Goal: Task Accomplishment & Management: Manage account settings

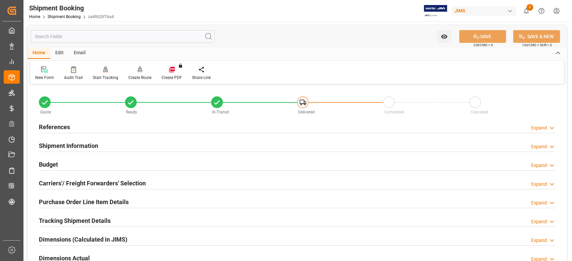
click at [53, 130] on h2 "References" at bounding box center [54, 127] width 31 height 9
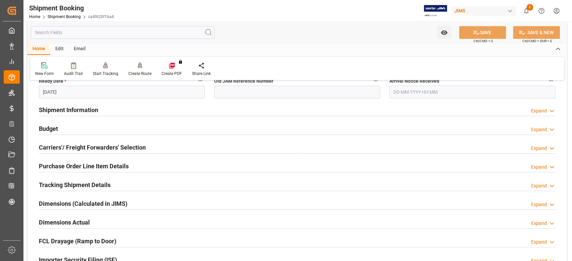
scroll to position [179, 0]
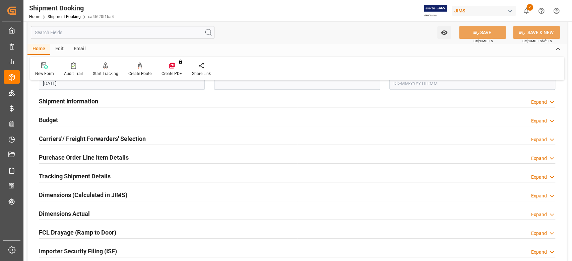
drag, startPoint x: 54, startPoint y: 120, endPoint x: 93, endPoint y: 121, distance: 39.9
click at [54, 120] on h2 "Budget" at bounding box center [48, 120] width 19 height 9
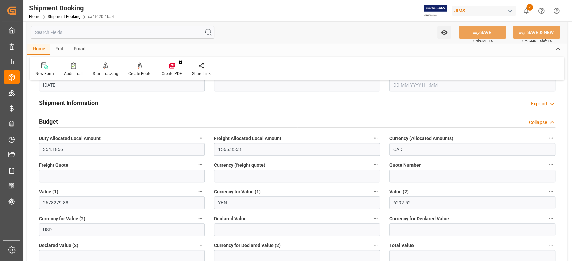
scroll to position [134, 0]
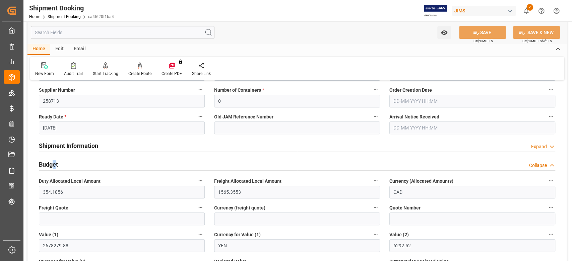
drag, startPoint x: 55, startPoint y: 163, endPoint x: 57, endPoint y: 159, distance: 3.9
click at [54, 164] on h2 "Budget" at bounding box center [48, 164] width 19 height 9
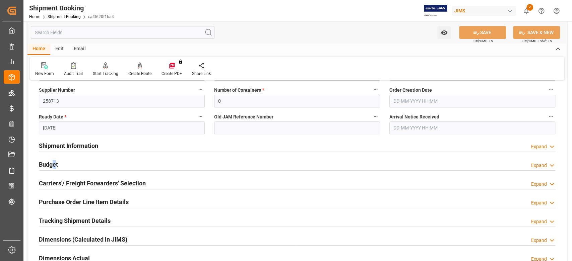
scroll to position [179, 0]
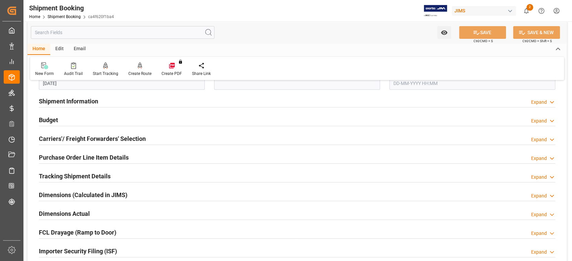
click at [51, 117] on h2 "Budget" at bounding box center [48, 120] width 19 height 9
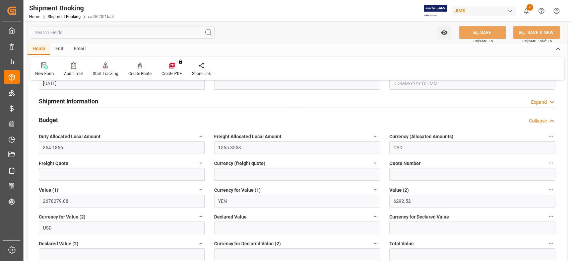
click at [51, 117] on h2 "Budget" at bounding box center [48, 120] width 19 height 9
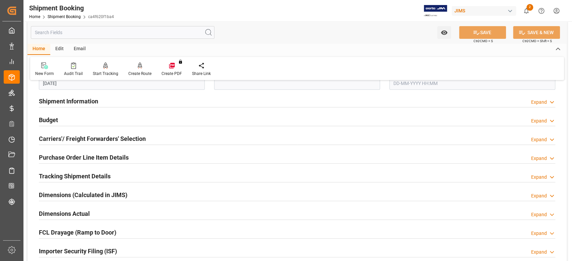
click at [57, 158] on h2 "Purchase Order Line Item Details" at bounding box center [84, 157] width 90 height 9
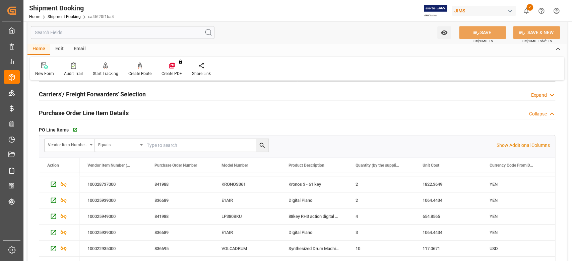
scroll to position [93, 0]
click at [77, 130] on icon "button" at bounding box center [75, 130] width 6 height 6
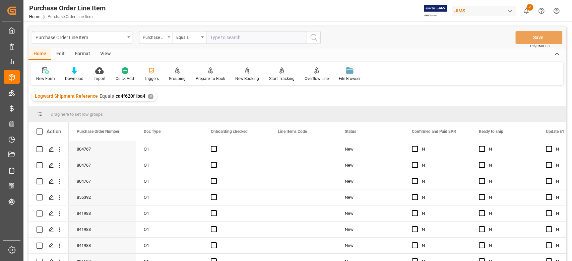
click at [107, 57] on div "View" at bounding box center [105, 54] width 20 height 11
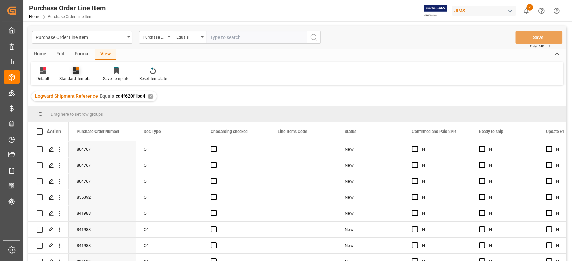
click at [76, 74] on div "Standard Templates" at bounding box center [76, 74] width 44 height 15
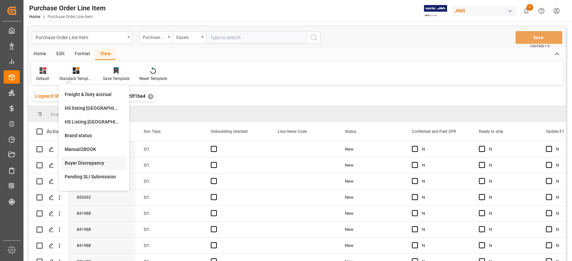
click at [98, 163] on div "Buyer Discrepancy" at bounding box center [94, 163] width 59 height 7
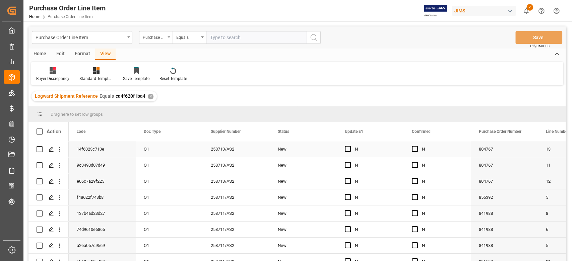
click at [465, 152] on div "N" at bounding box center [437, 149] width 67 height 16
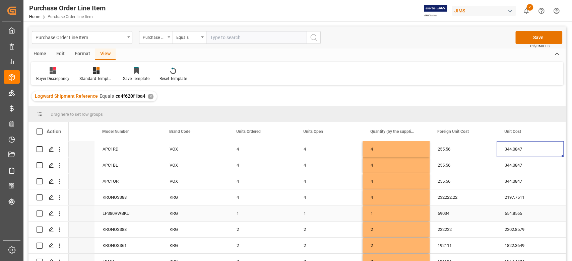
scroll to position [0, 577]
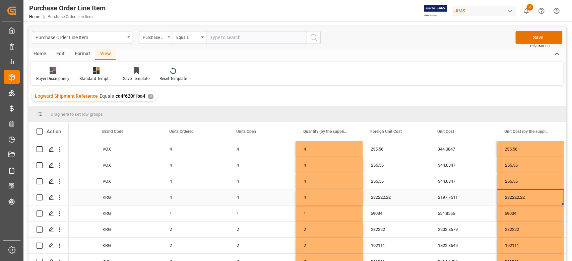
click at [530, 197] on div "232222.22" at bounding box center [529, 198] width 67 height 16
click at [530, 194] on div "232222.22" at bounding box center [529, 198] width 67 height 16
click at [535, 201] on input "232222.22" at bounding box center [530, 201] width 56 height 13
type input "232222"
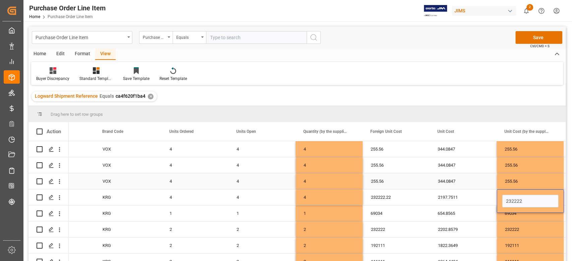
click at [532, 173] on div "255.56" at bounding box center [529, 181] width 67 height 16
click at [534, 34] on button "Save" at bounding box center [538, 37] width 47 height 13
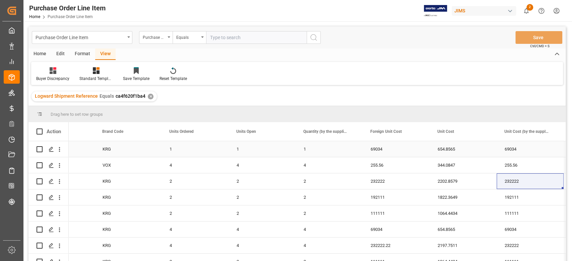
click at [288, 149] on div "1" at bounding box center [261, 149] width 67 height 16
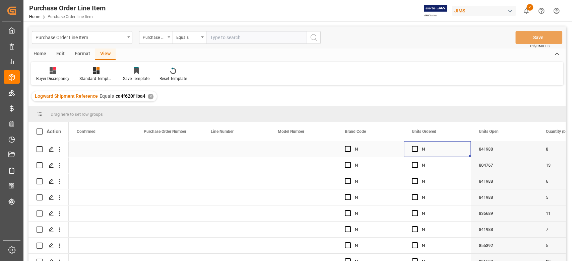
scroll to position [0, 0]
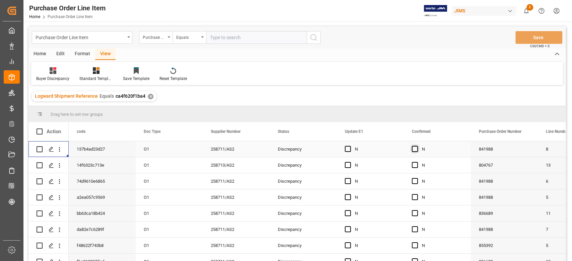
click at [417, 150] on span "Press SPACE to select this row." at bounding box center [415, 149] width 6 height 6
click at [417, 146] on input "Press SPACE to select this row." at bounding box center [417, 146] width 0 height 0
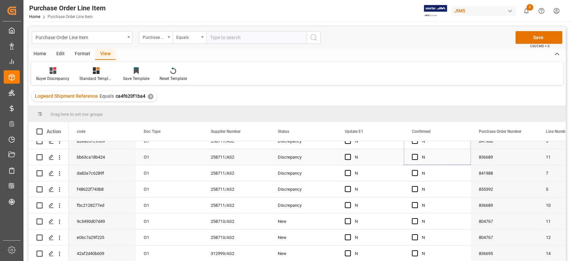
scroll to position [88, 0]
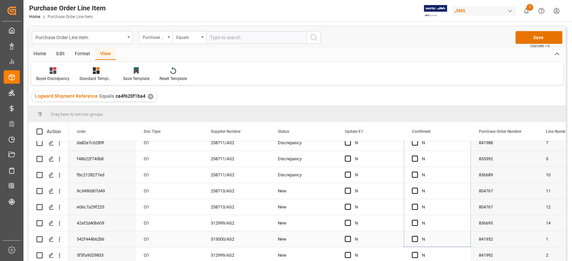
drag, startPoint x: 470, startPoint y: 156, endPoint x: 459, endPoint y: 233, distance: 78.1
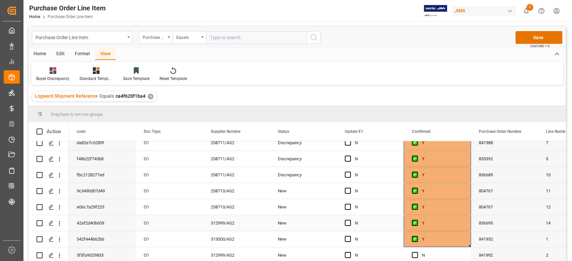
scroll to position [99, 0]
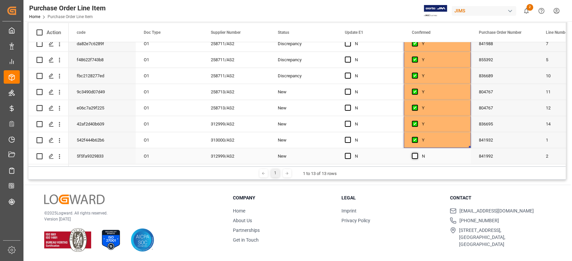
click at [415, 154] on span "Press SPACE to select this row." at bounding box center [415, 156] width 6 height 6
click at [417, 153] on input "Press SPACE to select this row." at bounding box center [417, 153] width 0 height 0
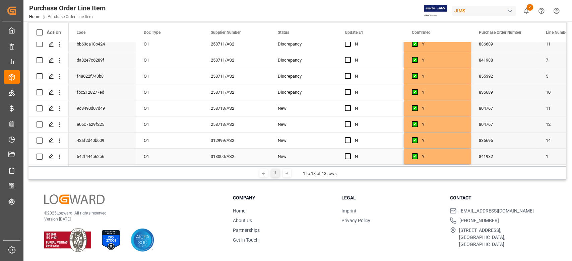
scroll to position [0, 0]
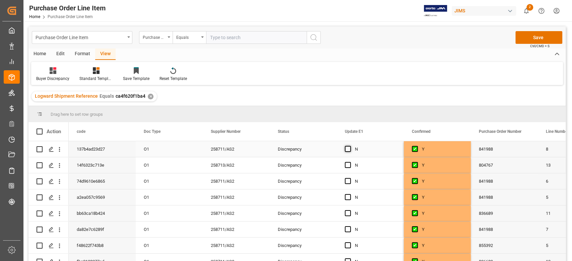
click at [347, 148] on span "Press SPACE to select this row." at bounding box center [348, 149] width 6 height 6
click at [350, 146] on input "Press SPACE to select this row." at bounding box center [350, 146] width 0 height 0
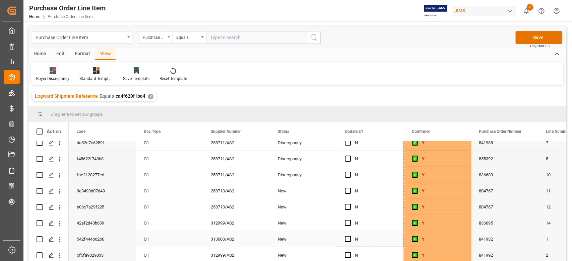
drag, startPoint x: 403, startPoint y: 155, endPoint x: 396, endPoint y: 238, distance: 83.0
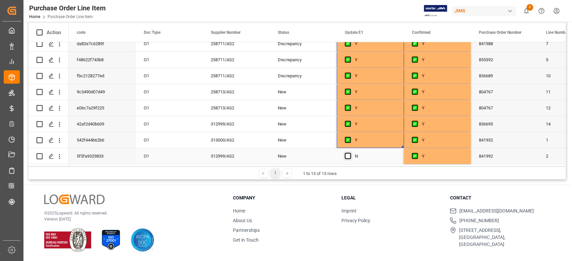
click at [346, 154] on span "Press SPACE to select this row." at bounding box center [348, 156] width 6 height 6
click at [350, 153] on input "Press SPACE to select this row." at bounding box center [350, 153] width 0 height 0
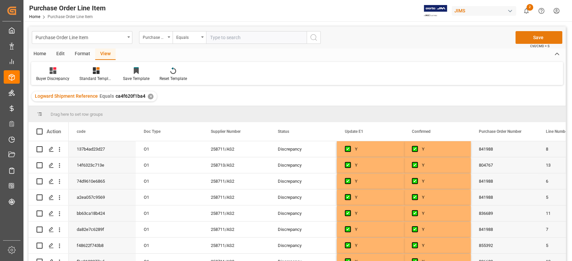
click at [519, 37] on button "Save" at bounding box center [538, 37] width 47 height 13
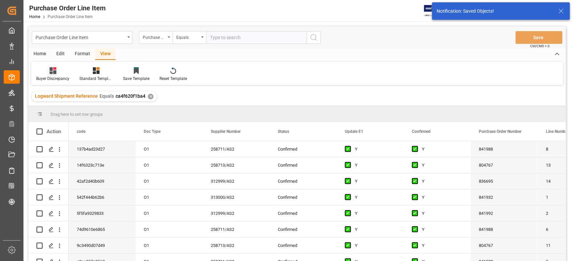
click at [54, 78] on div "Buyer Discrepancy" at bounding box center [52, 79] width 33 height 6
click at [56, 92] on div "Default" at bounding box center [71, 94] width 59 height 7
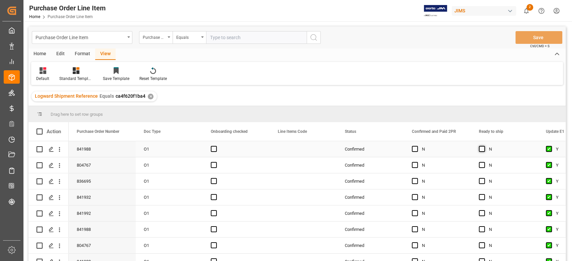
click at [483, 150] on span "Press SPACE to select this row." at bounding box center [482, 149] width 6 height 6
click at [484, 146] on input "Press SPACE to select this row." at bounding box center [484, 146] width 0 height 0
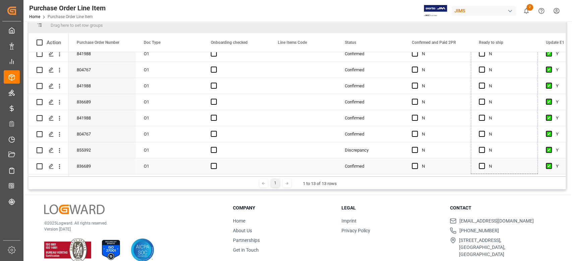
drag, startPoint x: 537, startPoint y: 156, endPoint x: 517, endPoint y: 163, distance: 20.7
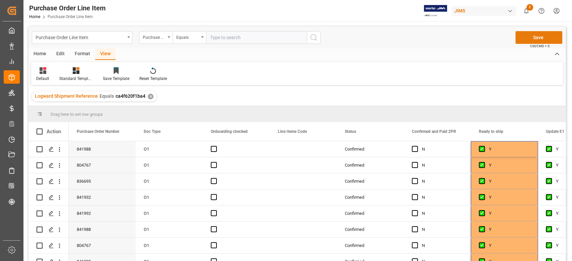
click at [524, 39] on button "Save" at bounding box center [538, 37] width 47 height 13
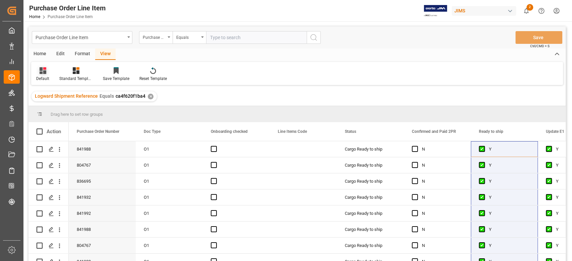
click at [44, 76] on div "Default" at bounding box center [42, 79] width 13 height 6
click at [72, 71] on div at bounding box center [75, 70] width 33 height 7
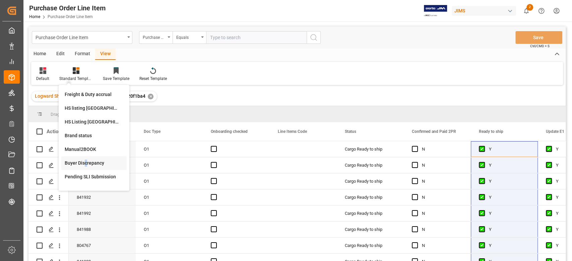
click at [86, 164] on div "Buyer Discrepancy" at bounding box center [94, 163] width 59 height 7
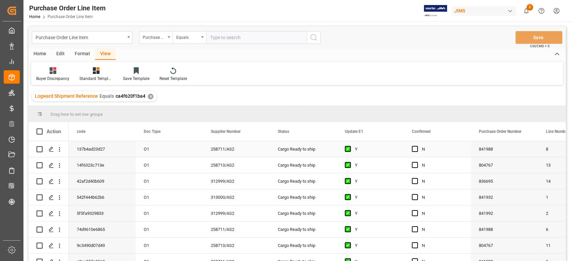
click at [507, 153] on div "841988" at bounding box center [504, 149] width 67 height 16
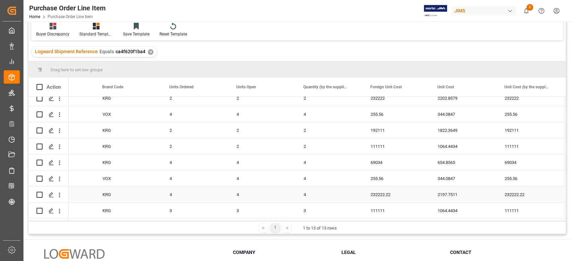
click at [404, 197] on div "232222.22" at bounding box center [395, 195] width 67 height 16
click at [403, 193] on div "232222.22" at bounding box center [395, 195] width 67 height 16
click at [404, 197] on input "232222.22" at bounding box center [396, 198] width 56 height 13
type input "232222"
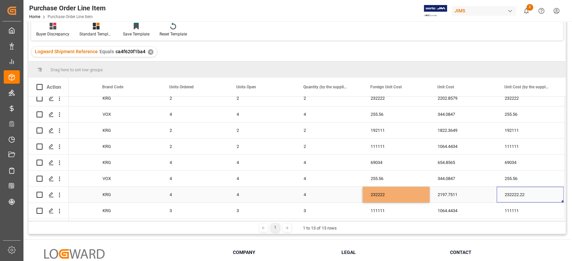
click at [533, 193] on div "232222.22" at bounding box center [529, 195] width 67 height 16
click at [536, 195] on div "232222.22" at bounding box center [529, 195] width 67 height 16
click at [535, 195] on input "232222.22" at bounding box center [530, 198] width 56 height 13
type input "232222"
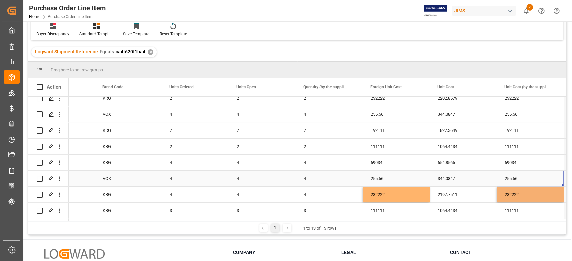
click at [530, 178] on div "255.56" at bounding box center [529, 179] width 67 height 16
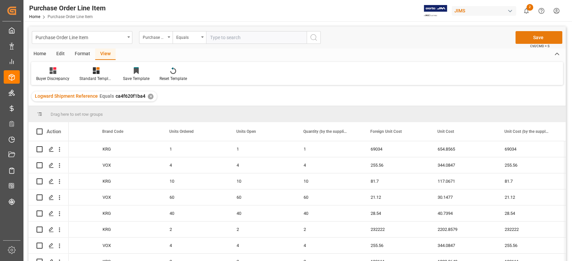
click at [527, 40] on button "Save" at bounding box center [538, 37] width 47 height 13
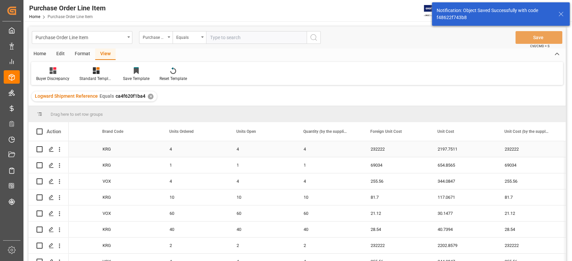
click at [339, 151] on div "4" at bounding box center [328, 149] width 67 height 16
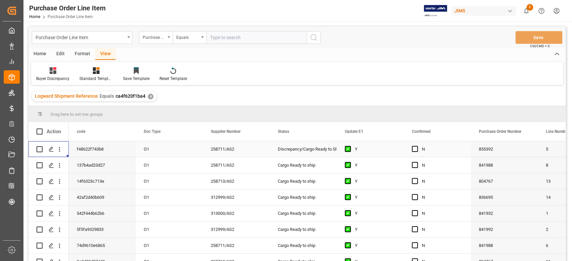
click at [418, 149] on div "Press SPACE to select this row." at bounding box center [417, 149] width 10 height 15
click at [417, 148] on span "Press SPACE to select this row." at bounding box center [415, 149] width 6 height 6
click at [417, 146] on input "Press SPACE to select this row." at bounding box center [417, 146] width 0 height 0
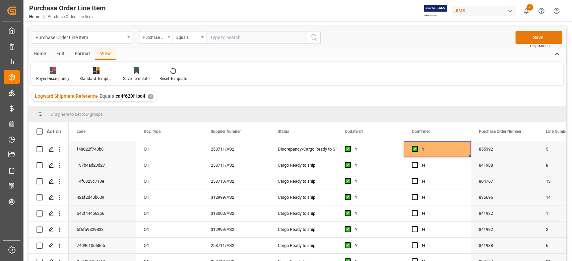
click at [520, 38] on button "Save" at bounding box center [538, 37] width 47 height 13
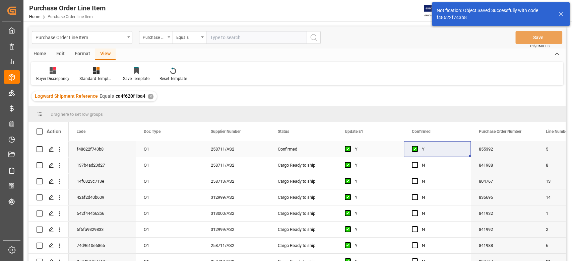
click at [528, 155] on div "855392" at bounding box center [504, 149] width 67 height 16
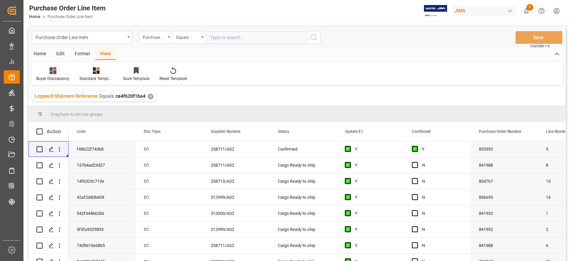
click at [53, 77] on div "Buyer Discrepancy" at bounding box center [52, 79] width 33 height 6
click at [54, 95] on div "Default" at bounding box center [71, 94] width 59 height 7
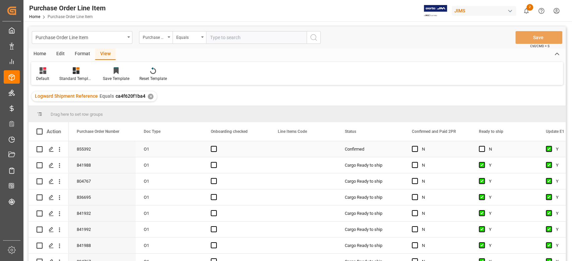
click at [485, 151] on div "Press SPACE to select this row." at bounding box center [484, 149] width 10 height 15
click at [481, 150] on span "Press SPACE to select this row." at bounding box center [482, 149] width 6 height 6
click at [484, 146] on input "Press SPACE to select this row." at bounding box center [484, 146] width 0 height 0
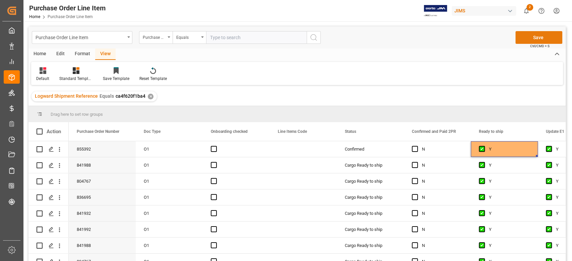
click at [534, 36] on button "Save" at bounding box center [538, 37] width 47 height 13
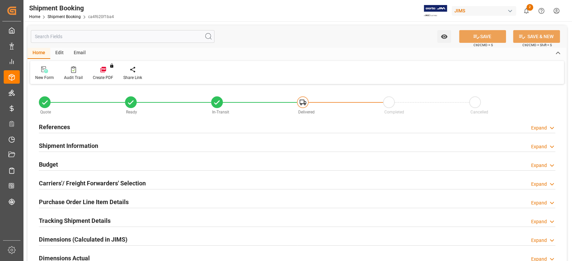
type input "354.1856"
type input "1565.3553"
type input "2678279"
type input "6292.52"
click at [56, 164] on h2 "Budget" at bounding box center [48, 164] width 19 height 9
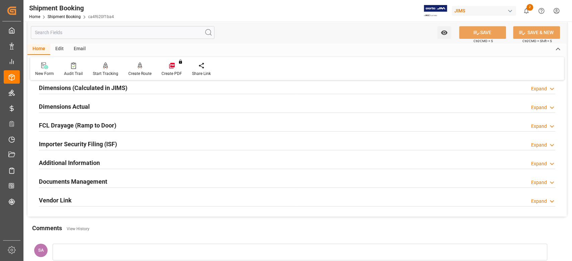
scroll to position [268, 0]
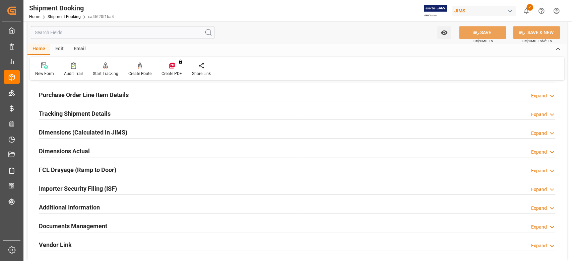
click at [64, 114] on h2 "Tracking Shipment Details" at bounding box center [75, 113] width 72 height 9
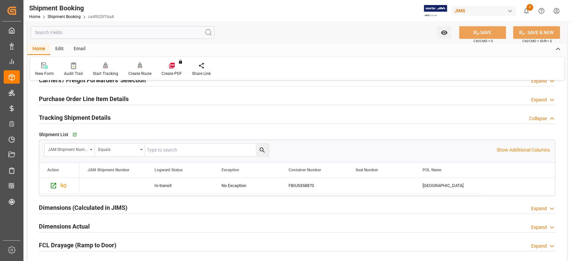
scroll to position [223, 0]
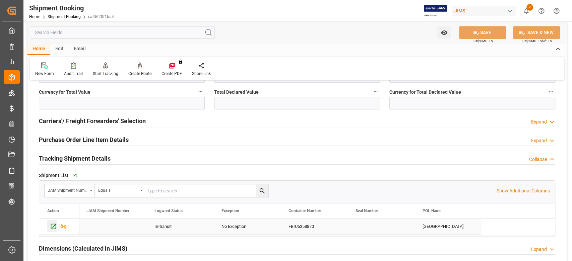
click at [51, 225] on icon "Press SPACE to select this row." at bounding box center [53, 226] width 7 height 7
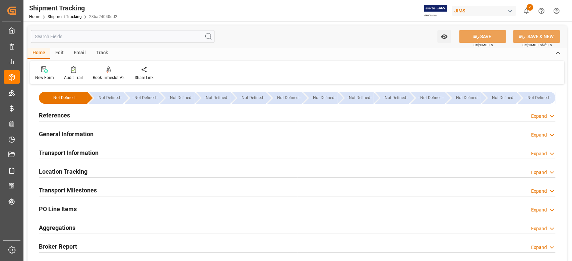
type input "[DATE]"
click at [59, 115] on h2 "References" at bounding box center [54, 115] width 31 height 9
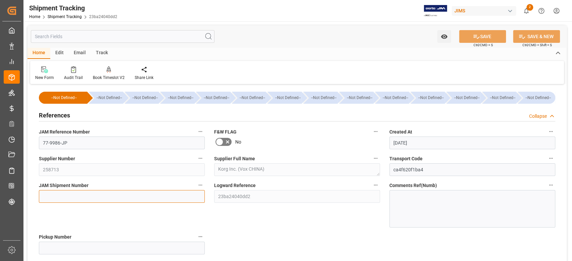
click at [63, 197] on input at bounding box center [122, 196] width 166 height 13
paste input "72668"
type input "72668"
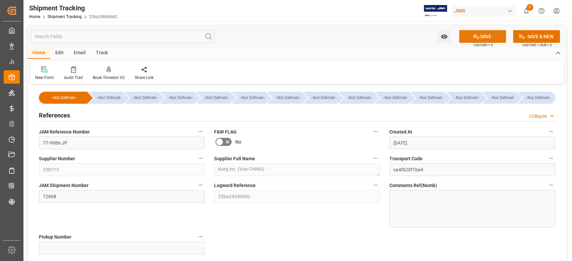
click at [469, 36] on button "SAVE" at bounding box center [482, 36] width 47 height 13
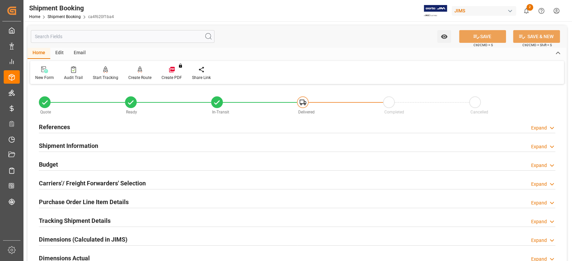
click at [62, 124] on h2 "References" at bounding box center [54, 127] width 31 height 9
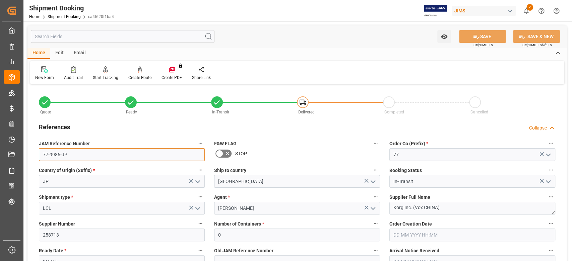
click at [78, 158] on input "77-9986-JP" at bounding box center [122, 154] width 166 height 13
click at [458, 207] on textarea "Korg Inc. (Vox CHINA)" at bounding box center [472, 208] width 166 height 13
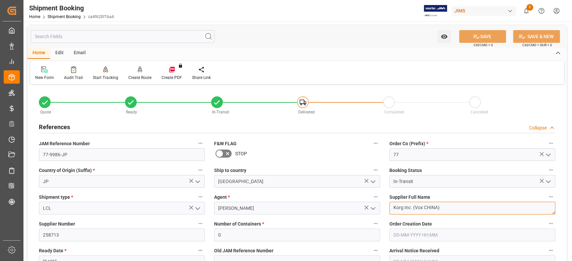
click at [458, 207] on textarea "Korg Inc. (Vox CHINA)" at bounding box center [472, 208] width 166 height 13
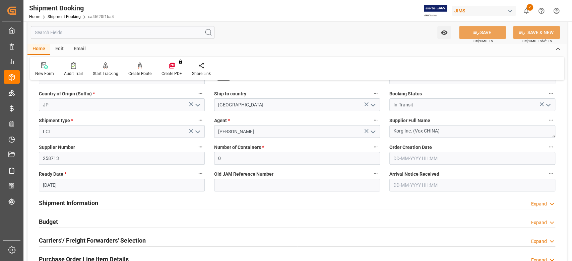
scroll to position [179, 0]
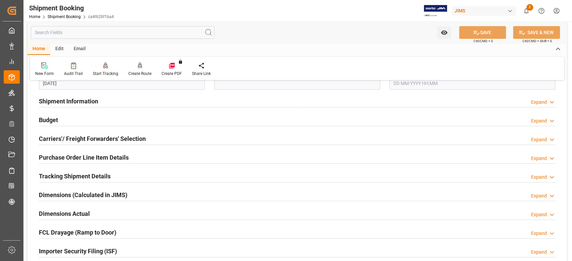
click at [79, 104] on h2 "Shipment Information" at bounding box center [68, 101] width 59 height 9
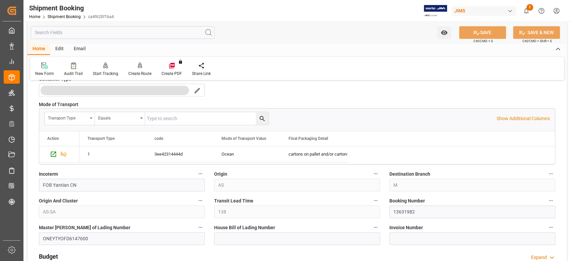
scroll to position [357, 0]
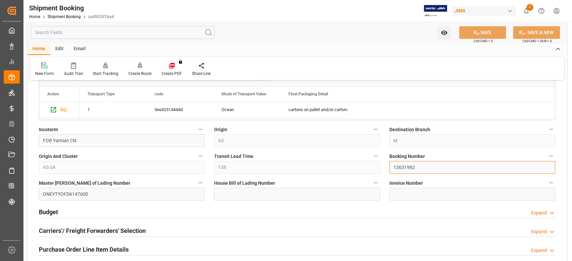
click at [404, 171] on input "13631982" at bounding box center [472, 167] width 166 height 13
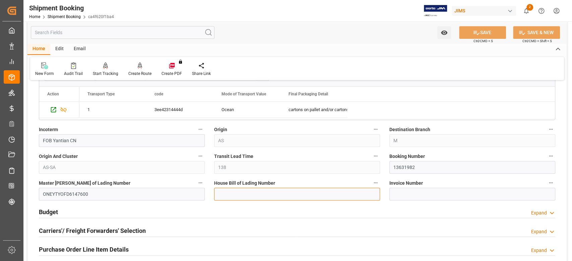
drag, startPoint x: 277, startPoint y: 188, endPoint x: 277, endPoint y: 192, distance: 4.0
click at [277, 188] on input at bounding box center [297, 194] width 166 height 13
click at [277, 196] on input at bounding box center [297, 194] width 166 height 13
paste input "K L L M J P 1 1 5 2 8 7 4"
click at [249, 192] on input "KLLMJP1152874" at bounding box center [297, 194] width 166 height 13
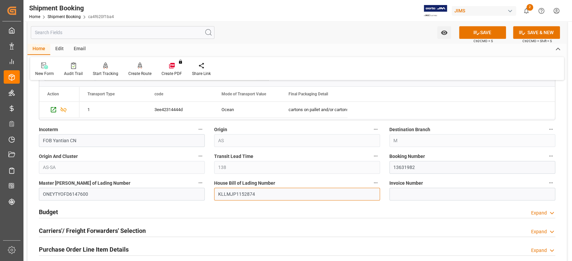
click at [249, 192] on input "KLLMJP1152874" at bounding box center [297, 194] width 166 height 13
type input "KLLMJP1152874"
click at [488, 28] on button "SAVE" at bounding box center [482, 32] width 47 height 13
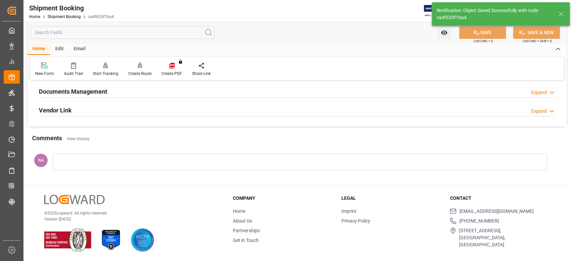
scroll to position [0, 0]
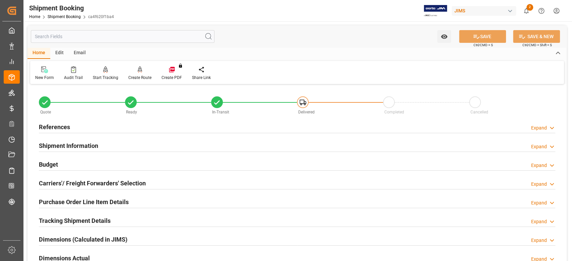
click at [54, 201] on h2 "Purchase Order Line Item Details" at bounding box center [84, 202] width 90 height 9
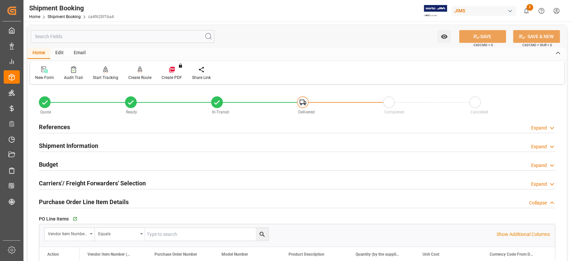
scroll to position [89, 0]
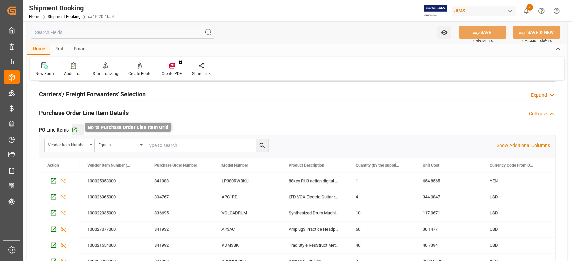
click at [74, 131] on icon "button" at bounding box center [75, 130] width 6 height 6
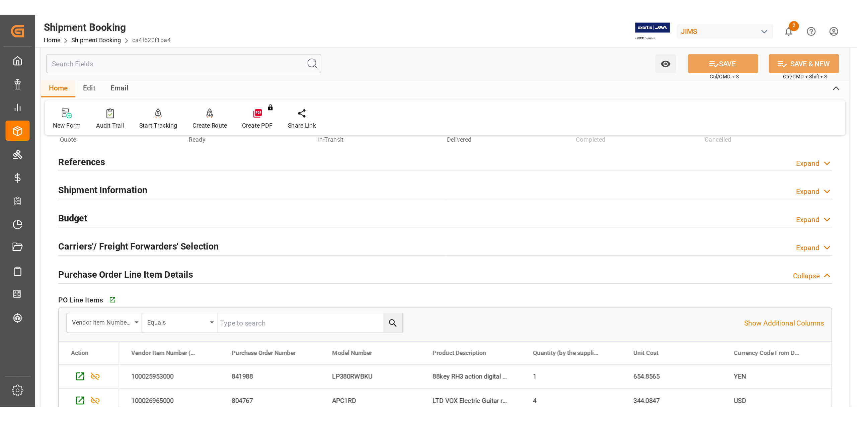
scroll to position [0, 0]
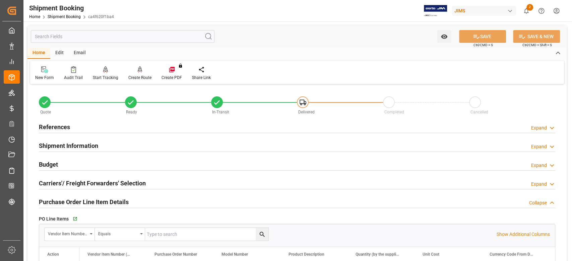
click at [56, 125] on h2 "References" at bounding box center [54, 127] width 31 height 9
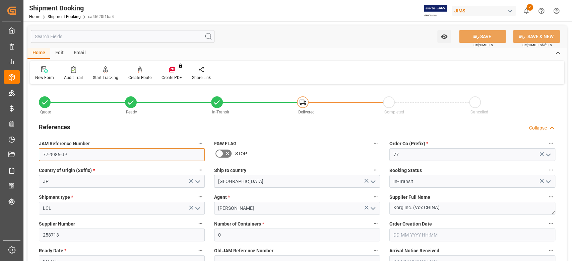
click at [88, 155] on input "77-9986-JP" at bounding box center [122, 154] width 166 height 13
click at [442, 207] on textarea "Korg Inc. (Vox CHINA)" at bounding box center [472, 208] width 166 height 13
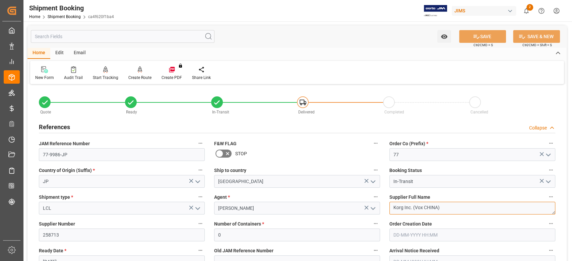
click at [442, 207] on textarea "Korg Inc. (Vox CHINA)" at bounding box center [472, 208] width 166 height 13
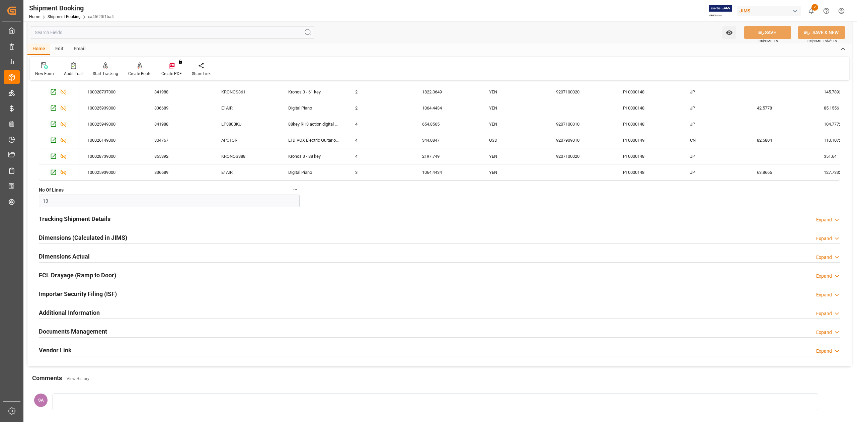
scroll to position [491, 0]
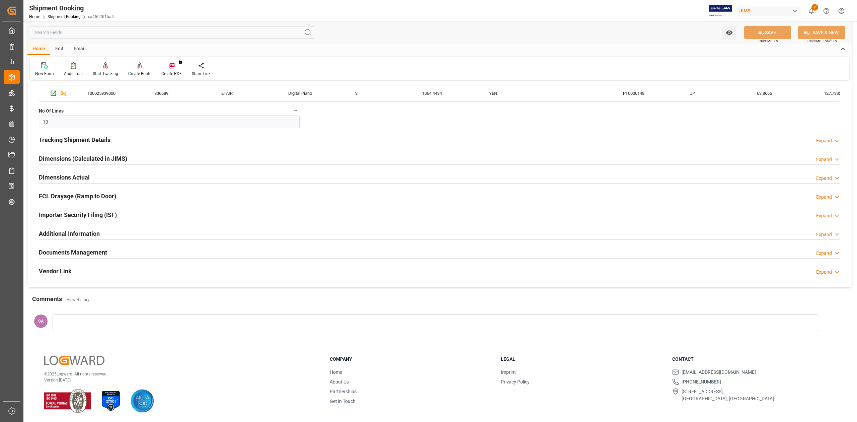
click at [55, 141] on h2 "Tracking Shipment Details" at bounding box center [75, 139] width 72 height 9
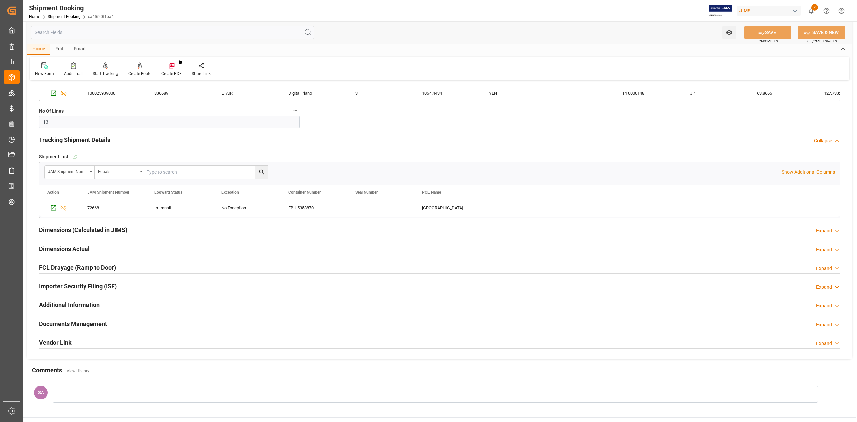
scroll to position [493, 0]
click at [55, 141] on h2 "Tracking Shipment Details" at bounding box center [75, 137] width 72 height 9
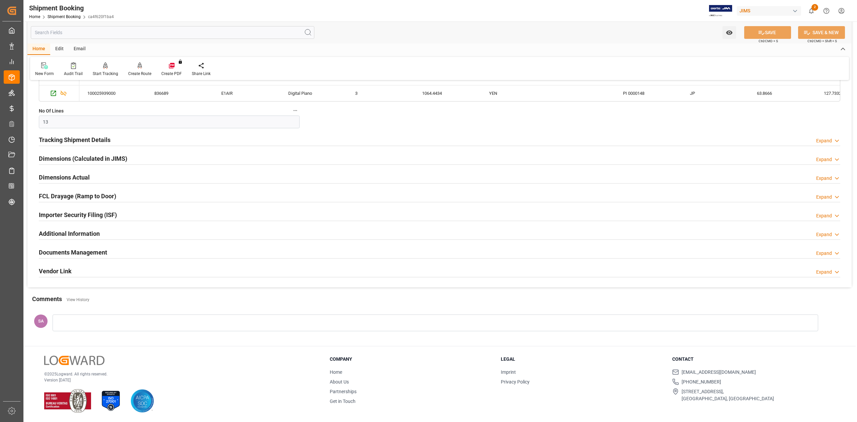
click at [60, 255] on h2 "Documents Management" at bounding box center [73, 252] width 68 height 9
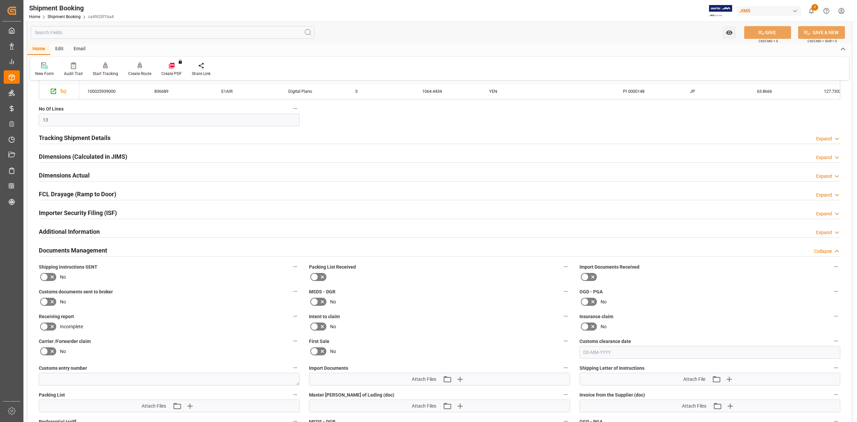
click at [45, 261] on icon at bounding box center [44, 301] width 4 height 3
click at [0, 0] on input "checkbox" at bounding box center [0, 0] width 0 height 0
click at [571, 31] on button "SAVE" at bounding box center [768, 32] width 47 height 13
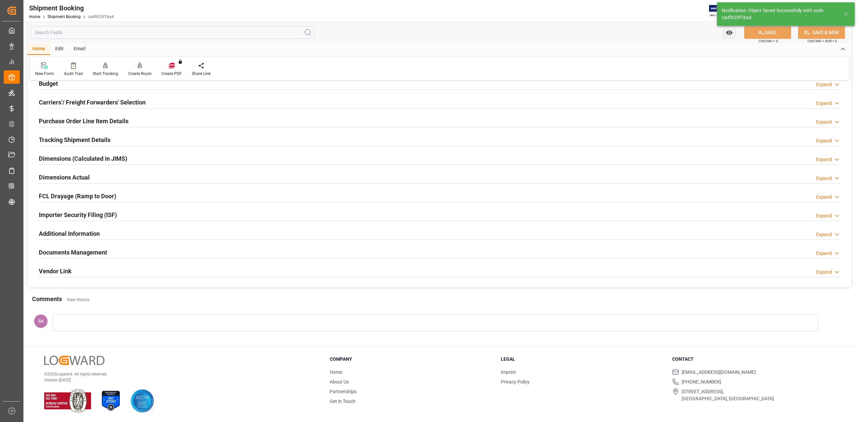
scroll to position [82, 0]
click at [90, 251] on h2 "Documents Management" at bounding box center [73, 252] width 68 height 9
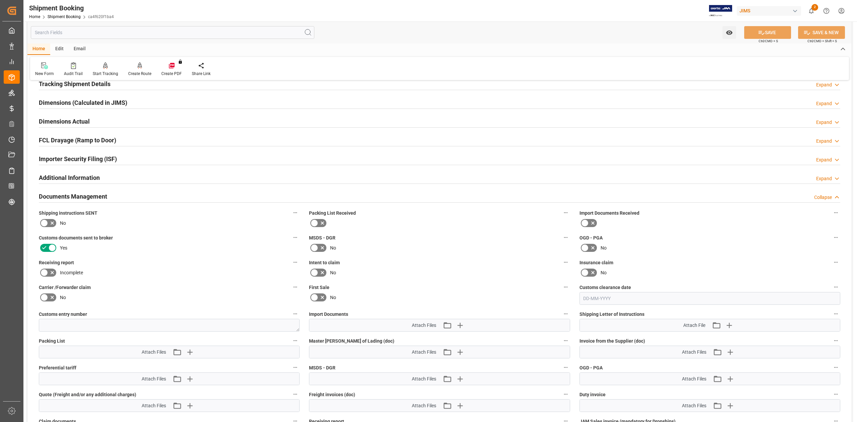
scroll to position [216, 0]
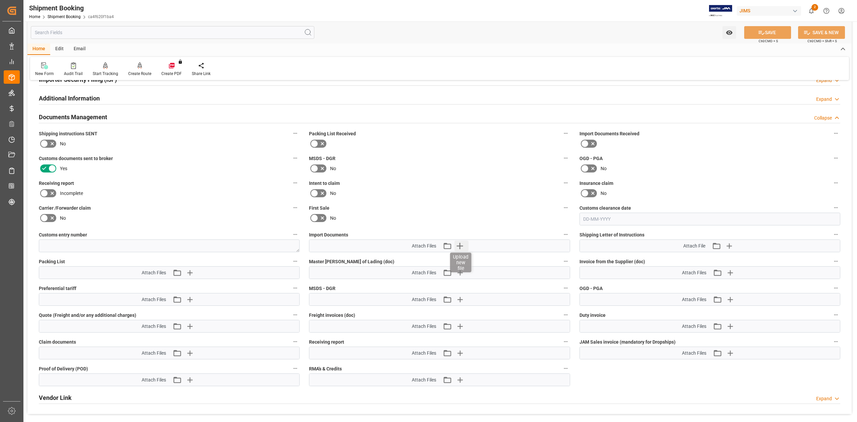
click at [460, 248] on icon "button" at bounding box center [460, 246] width 6 height 6
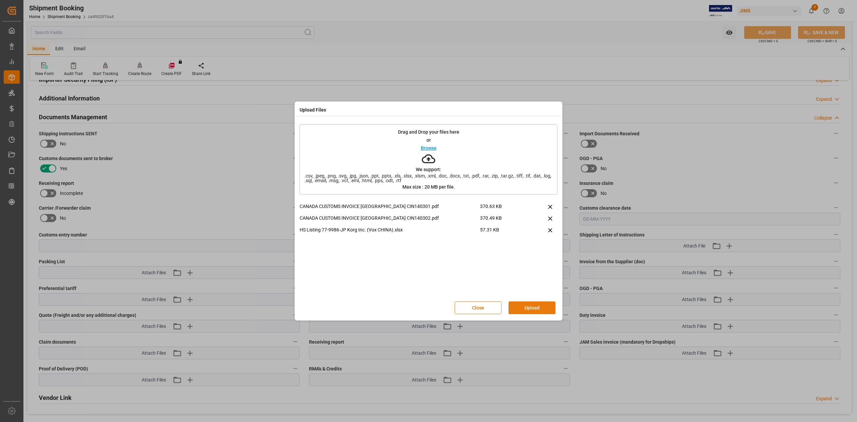
click at [522, 261] on button "Upload" at bounding box center [532, 307] width 47 height 13
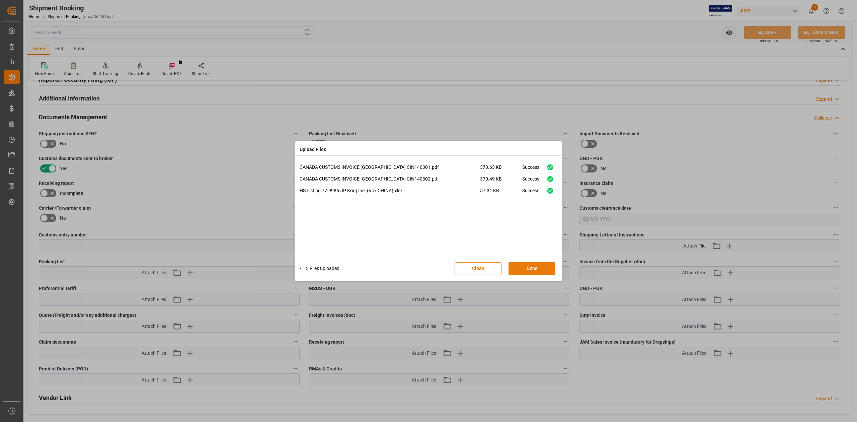
click at [536, 261] on button "Done" at bounding box center [532, 268] width 47 height 13
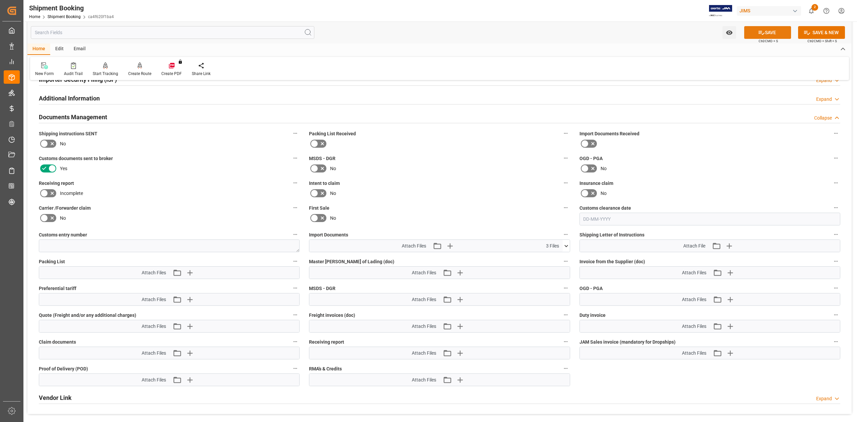
click at [571, 31] on button "SAVE" at bounding box center [768, 32] width 47 height 13
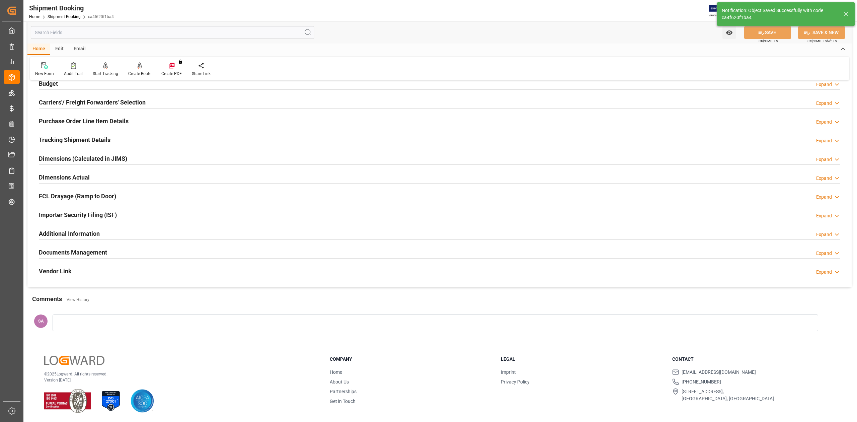
scroll to position [82, 0]
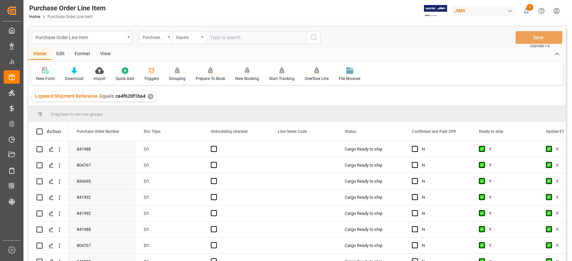
click at [108, 56] on div "View" at bounding box center [105, 54] width 20 height 11
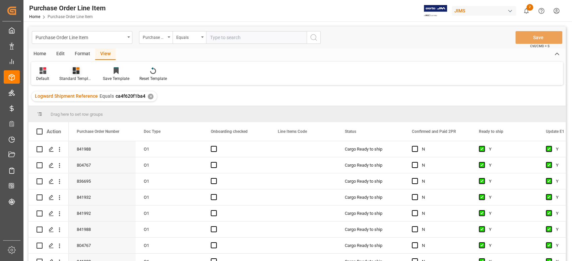
click at [77, 73] on icon at bounding box center [76, 70] width 7 height 7
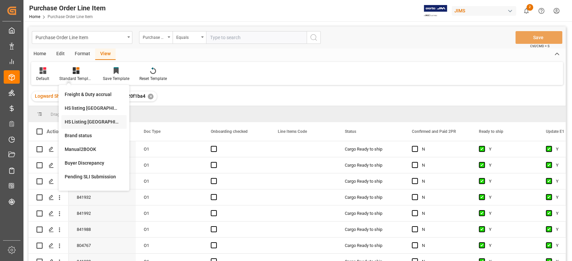
click at [88, 123] on div "HS Listing [GEOGRAPHIC_DATA]" at bounding box center [94, 122] width 59 height 7
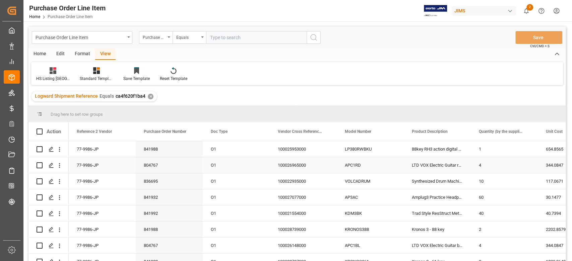
click at [90, 161] on div "77-9986-JP" at bounding box center [102, 165] width 67 height 16
click at [88, 149] on div "77-9986-JP" at bounding box center [102, 149] width 67 height 16
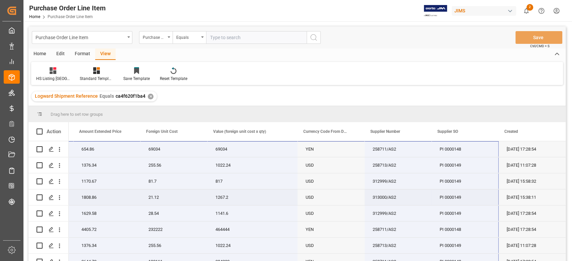
scroll to position [86, 0]
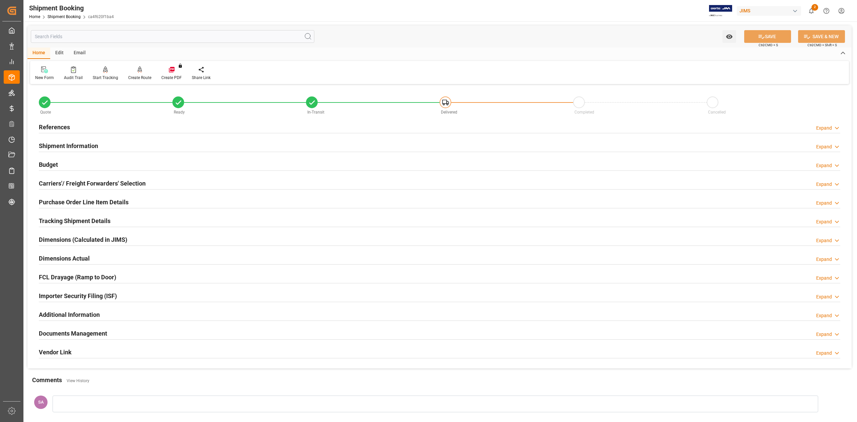
click at [89, 330] on h2 "Documents Management" at bounding box center [73, 333] width 68 height 9
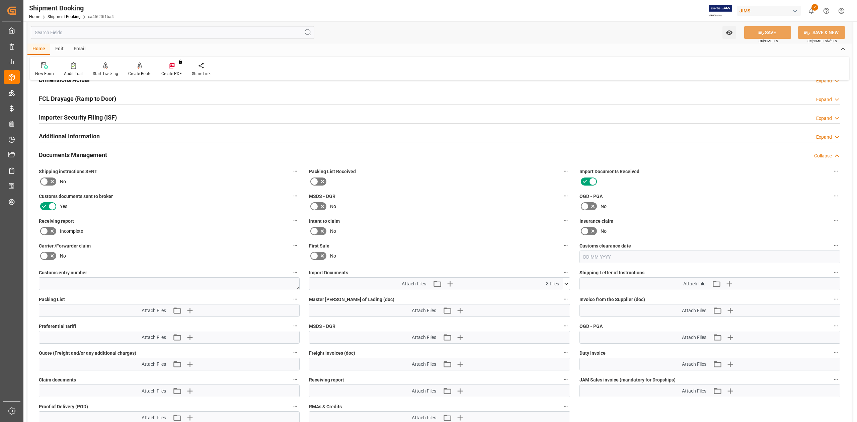
scroll to position [312, 0]
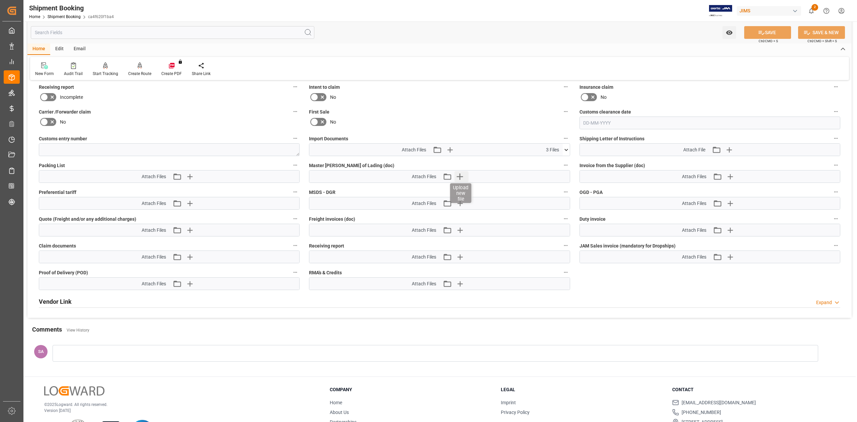
click at [459, 177] on icon "button" at bounding box center [460, 176] width 11 height 11
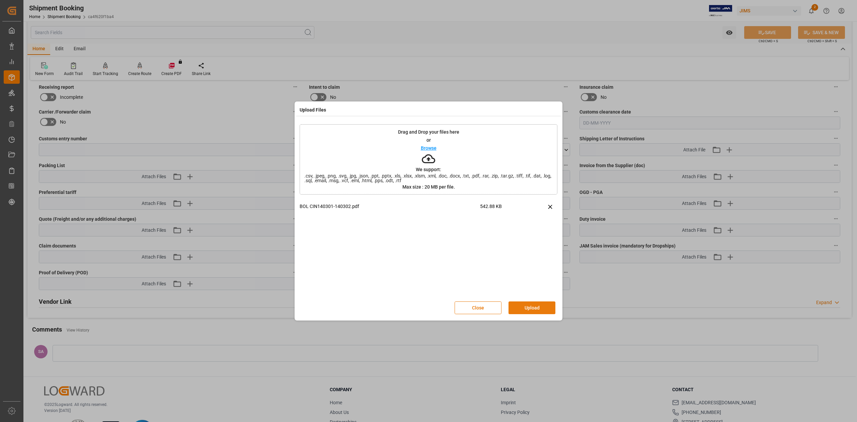
click at [538, 310] on button "Upload" at bounding box center [532, 307] width 47 height 13
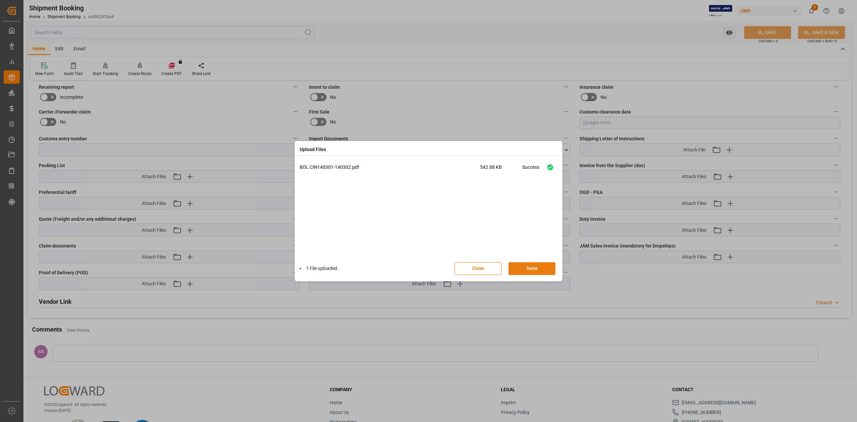
click at [548, 269] on button "Done" at bounding box center [532, 268] width 47 height 13
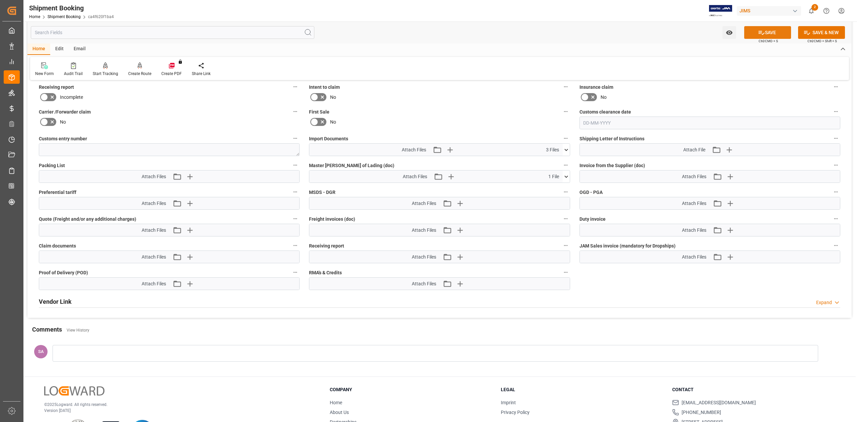
click at [760, 31] on icon at bounding box center [762, 33] width 6 height 4
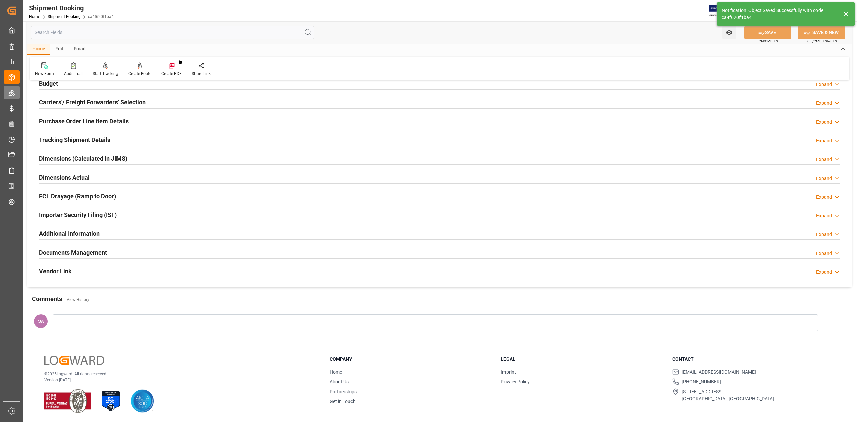
scroll to position [82, 0]
click at [80, 250] on h2 "Documents Management" at bounding box center [73, 252] width 68 height 9
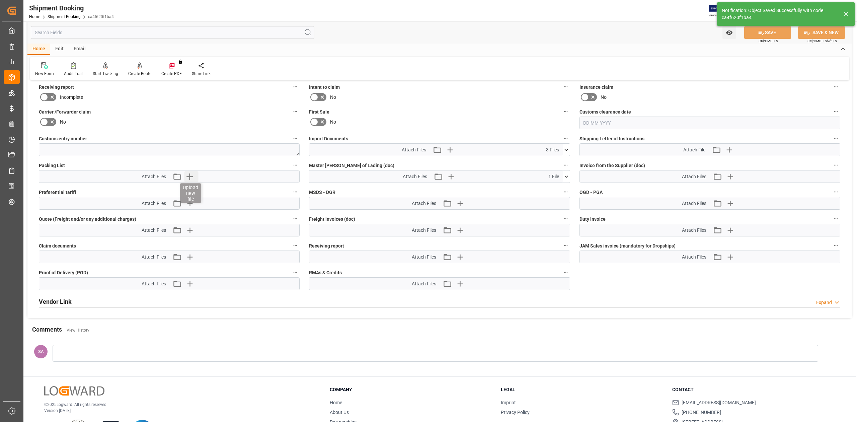
click at [193, 177] on icon "button" at bounding box center [189, 176] width 11 height 11
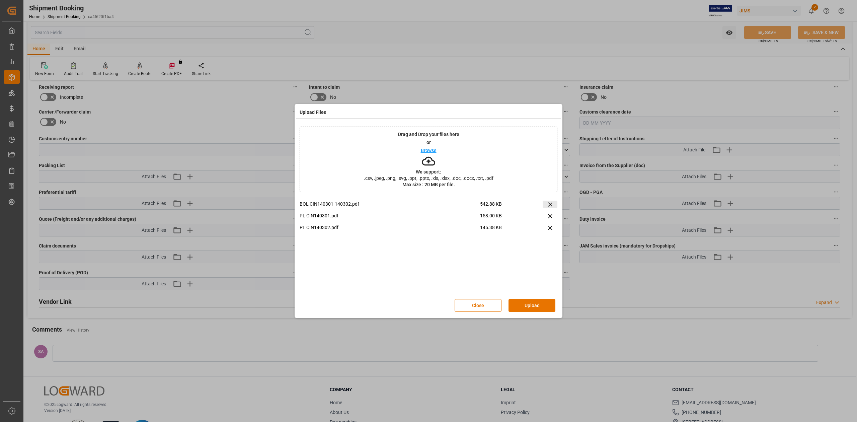
click at [548, 205] on icon at bounding box center [550, 204] width 7 height 7
click at [532, 303] on button "Upload" at bounding box center [532, 305] width 47 height 13
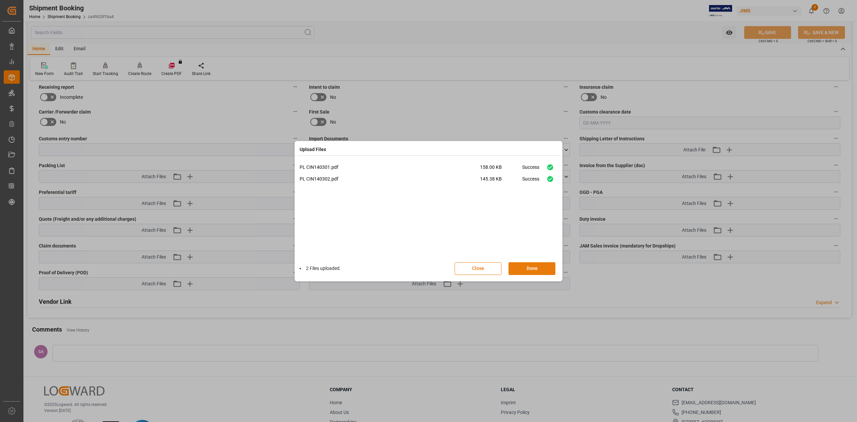
click at [540, 271] on button "Done" at bounding box center [532, 268] width 47 height 13
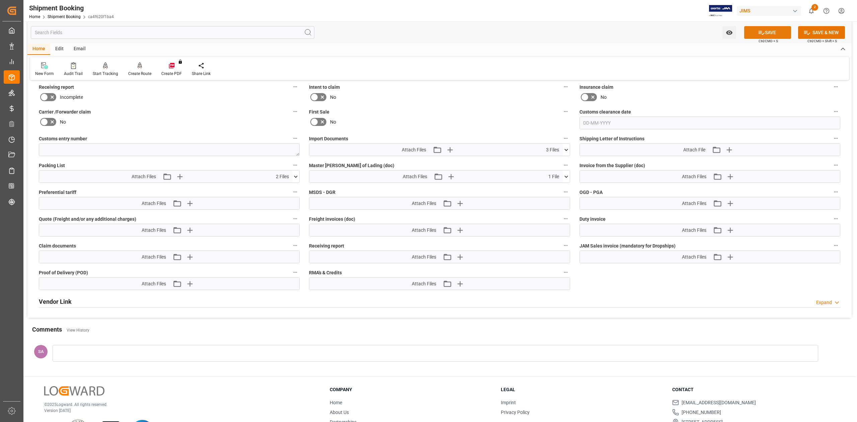
click at [756, 32] on button "SAVE" at bounding box center [768, 32] width 47 height 13
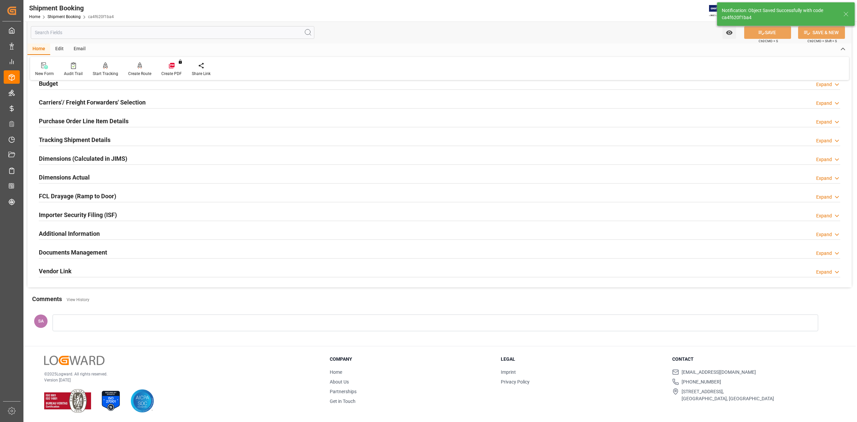
scroll to position [82, 0]
click at [74, 253] on h2 "Documents Management" at bounding box center [73, 252] width 68 height 9
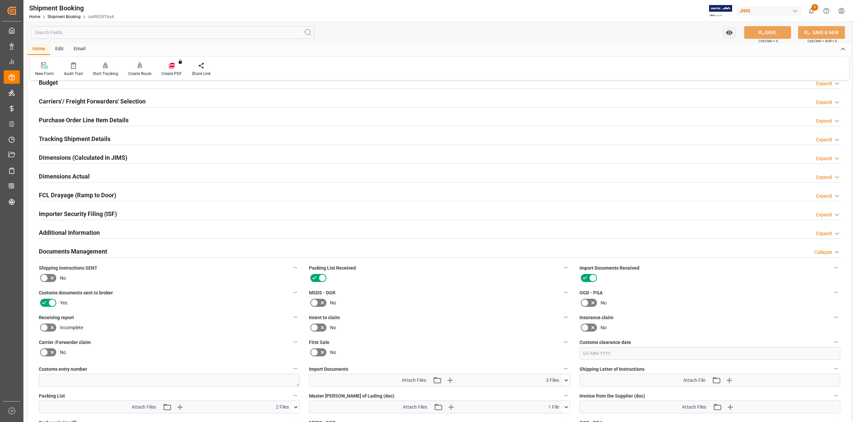
scroll to position [312, 0]
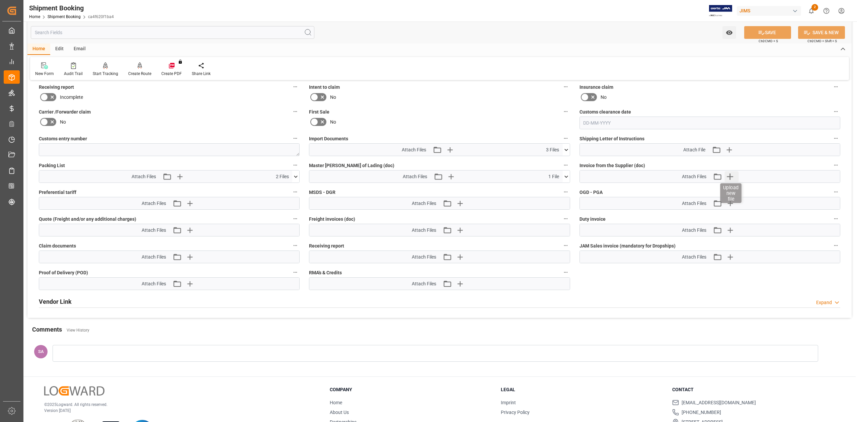
click at [732, 177] on icon "button" at bounding box center [730, 176] width 6 height 6
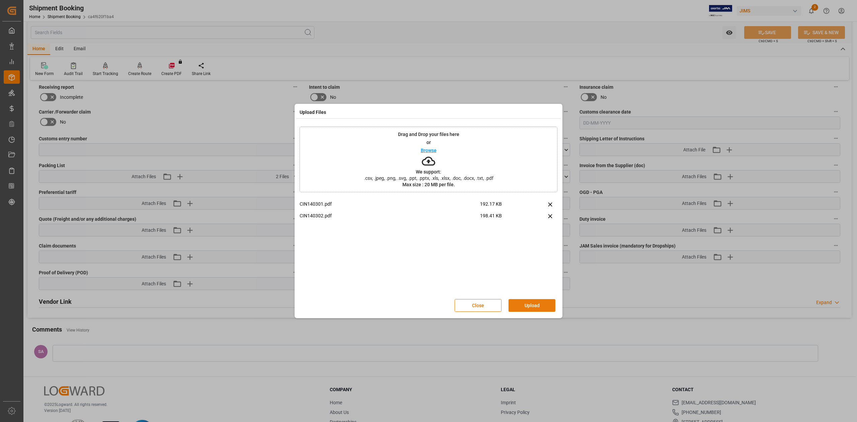
click at [532, 306] on button "Upload" at bounding box center [532, 305] width 47 height 13
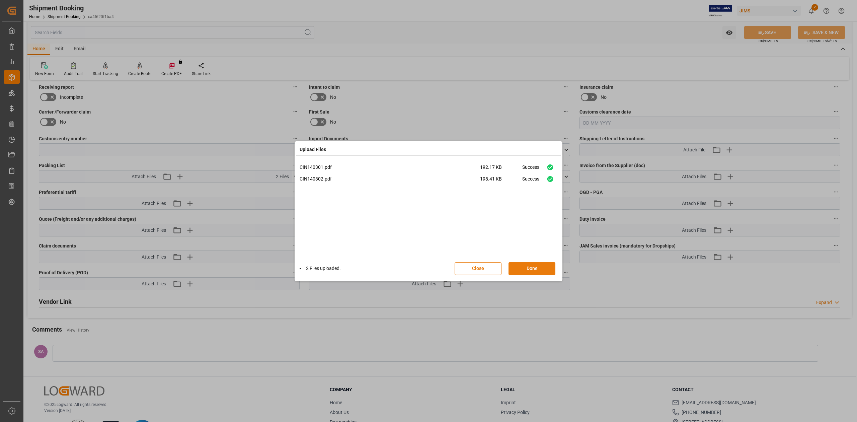
click at [526, 268] on button "Done" at bounding box center [532, 268] width 47 height 13
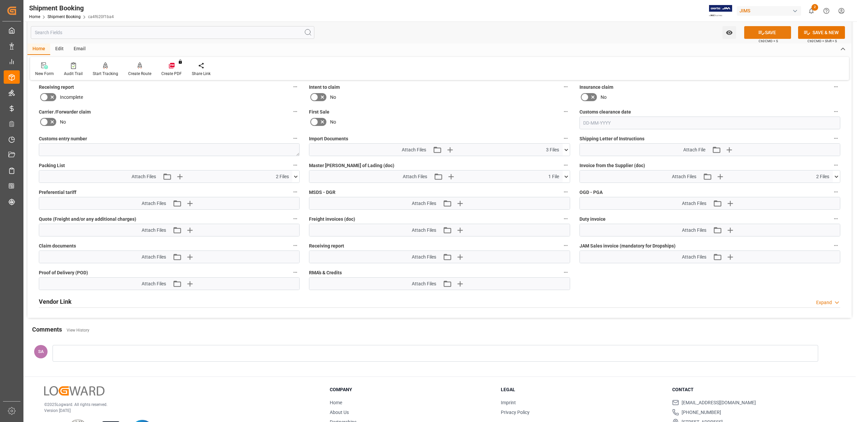
click at [784, 27] on button "SAVE" at bounding box center [768, 32] width 47 height 13
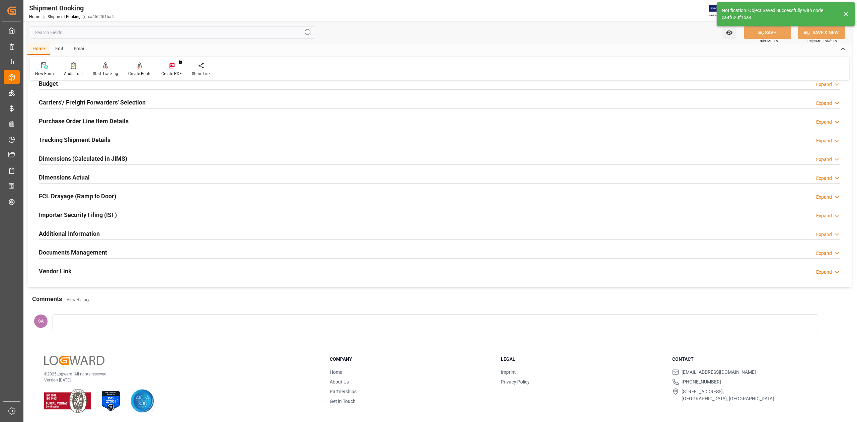
scroll to position [82, 0]
click at [79, 251] on h2 "Documents Management" at bounding box center [73, 252] width 68 height 9
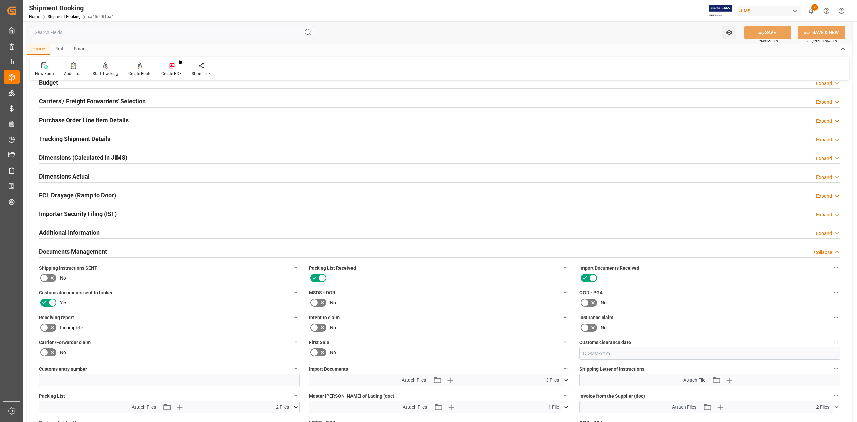
scroll to position [312, 0]
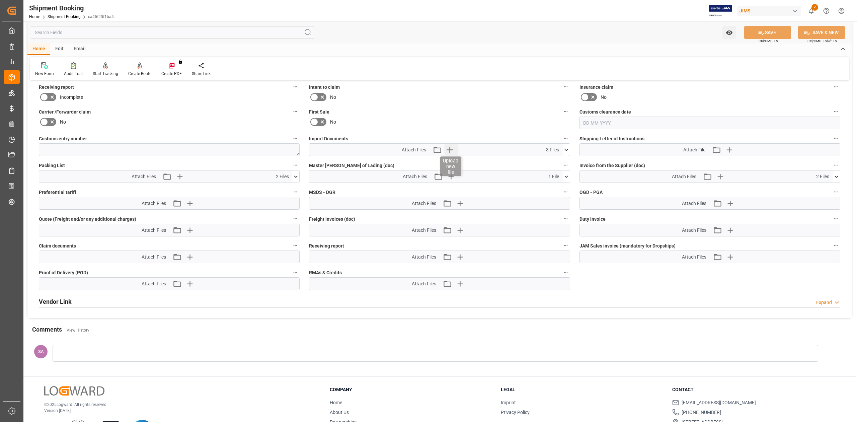
click at [449, 150] on icon "button" at bounding box center [449, 149] width 11 height 11
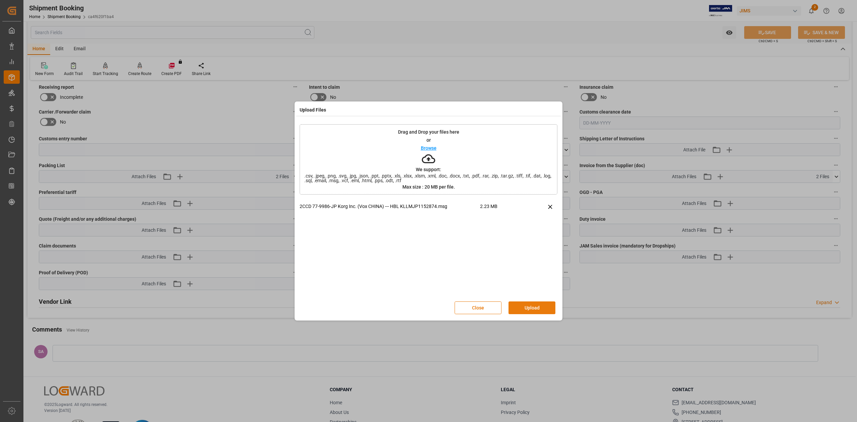
click at [518, 306] on button "Upload" at bounding box center [532, 307] width 47 height 13
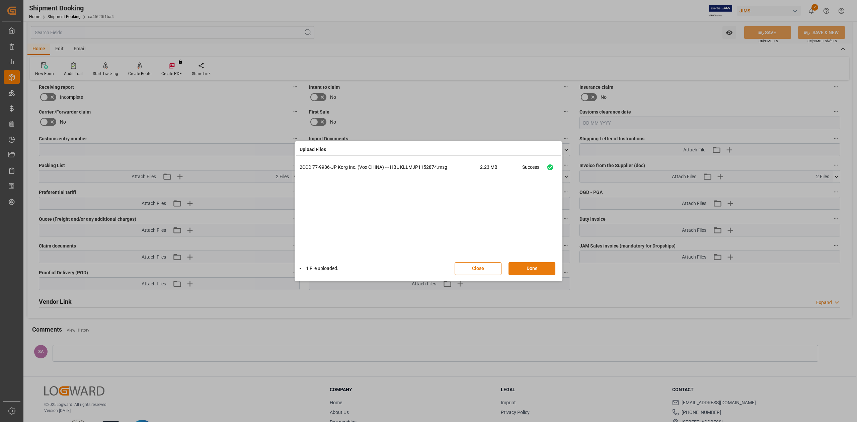
click at [541, 269] on button "Done" at bounding box center [532, 268] width 47 height 13
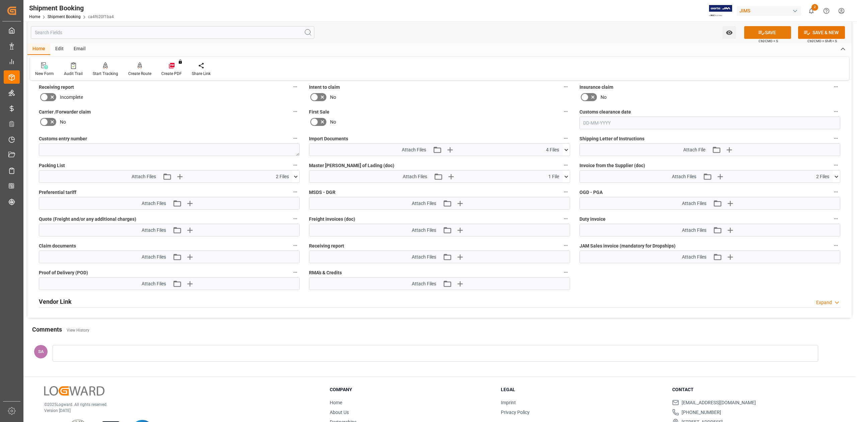
click at [754, 32] on button "SAVE" at bounding box center [768, 32] width 47 height 13
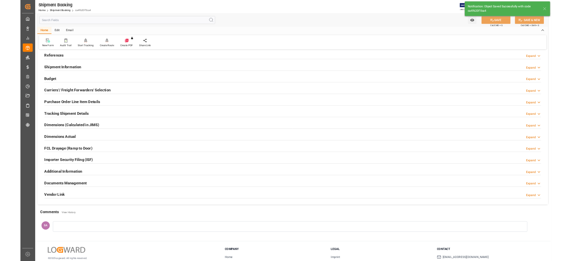
scroll to position [0, 0]
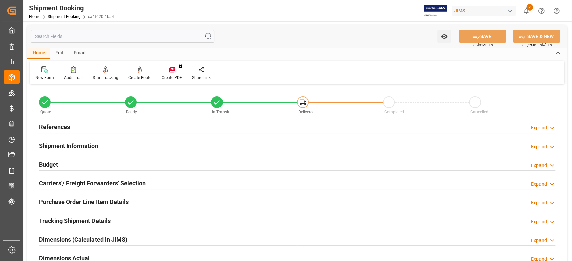
click at [61, 127] on h2 "References" at bounding box center [54, 127] width 31 height 9
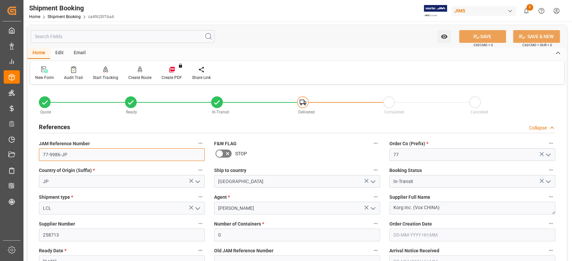
click at [91, 154] on input "77-9986-JP" at bounding box center [122, 154] width 166 height 13
click at [456, 208] on textarea "Korg Inc. (Vox CHINA)" at bounding box center [472, 208] width 166 height 13
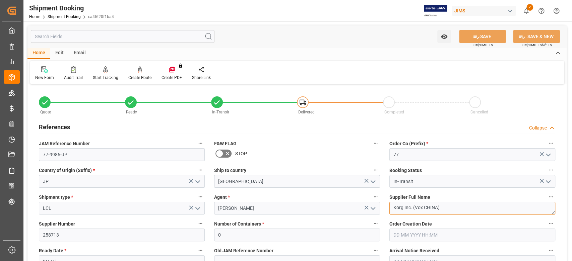
click at [456, 208] on textarea "Korg Inc. (Vox CHINA)" at bounding box center [472, 208] width 166 height 13
click at [119, 154] on input "77-9986-JP" at bounding box center [122, 154] width 166 height 13
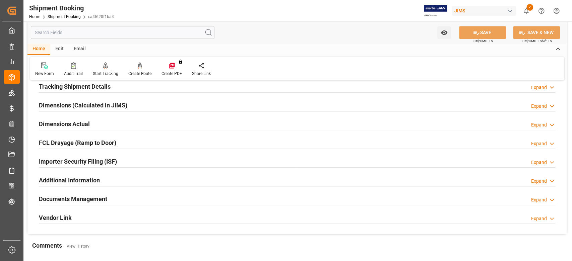
scroll to position [268, 0]
click at [67, 85] on h2 "Tracking Shipment Details" at bounding box center [75, 86] width 72 height 9
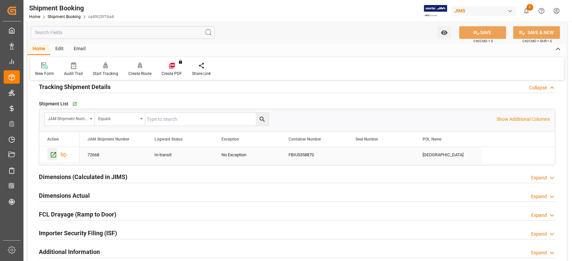
click at [54, 158] on icon "Press SPACE to select this row." at bounding box center [53, 154] width 7 height 7
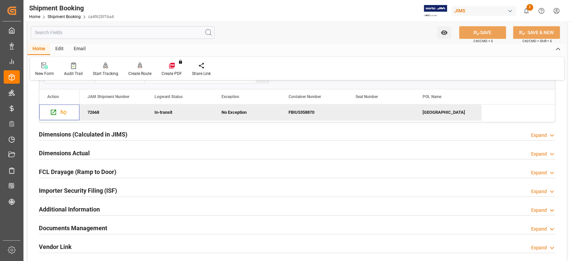
scroll to position [223, 0]
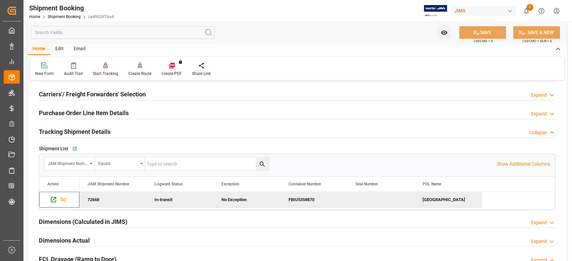
click at [60, 114] on h2 "Purchase Order Line Item Details" at bounding box center [84, 113] width 90 height 9
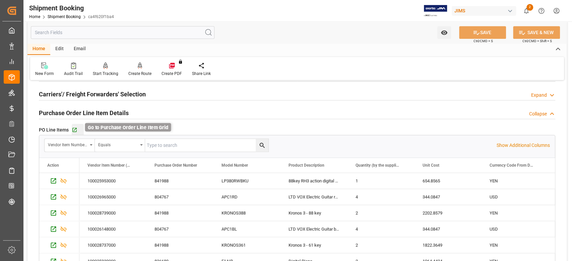
click at [75, 130] on icon "button" at bounding box center [75, 130] width 6 height 6
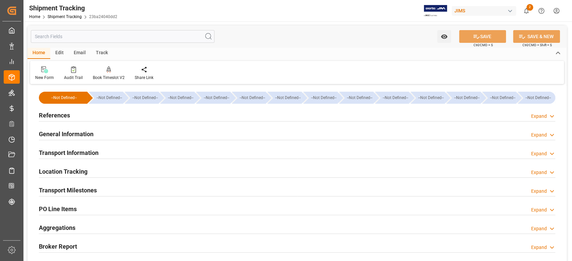
type input "[DATE] 00:00"
type input "[DATE]"
type input "[DATE] 00:00"
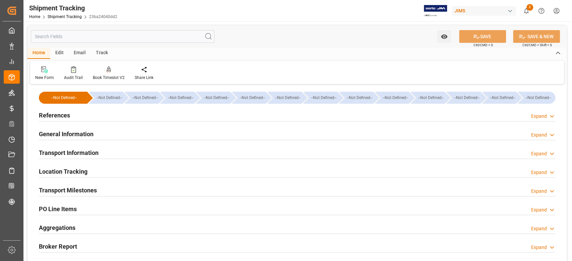
type input "[DATE] 00:00"
type input "[DATE]"
type input "[DATE] 00:00"
click at [82, 192] on h2 "Transport Milestones" at bounding box center [68, 190] width 58 height 9
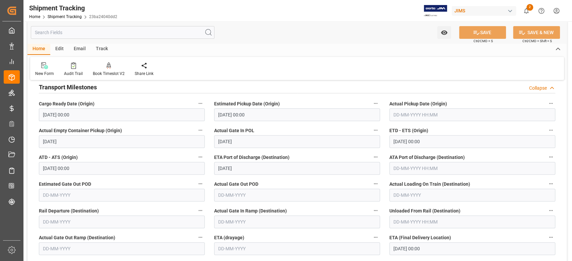
scroll to position [89, 0]
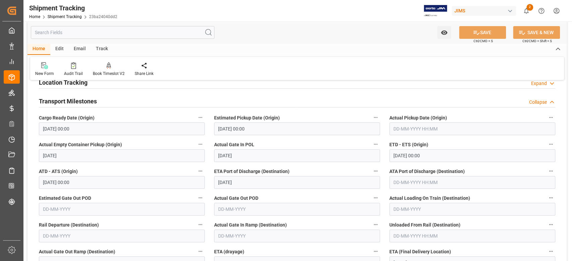
click at [401, 125] on input "text" at bounding box center [472, 129] width 166 height 13
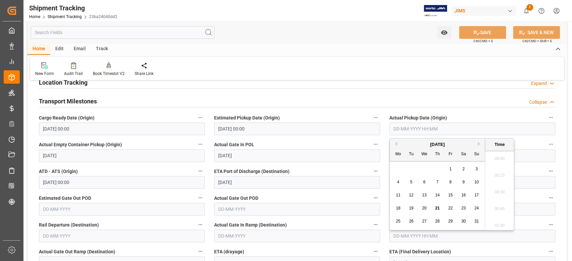
scroll to position [923, 0]
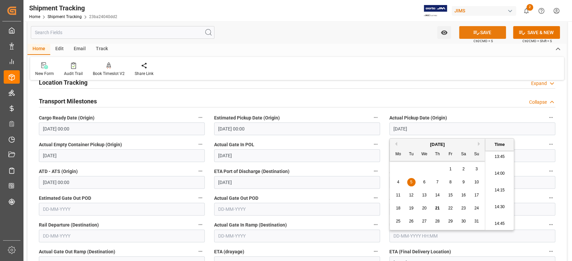
click at [485, 33] on button "SAVE" at bounding box center [482, 32] width 47 height 13
type input "[DATE] 00:00"
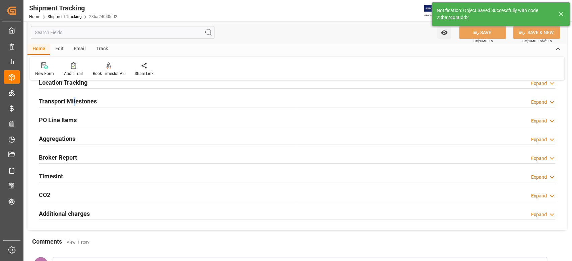
click at [75, 102] on h2 "Transport Milestones" at bounding box center [68, 101] width 58 height 9
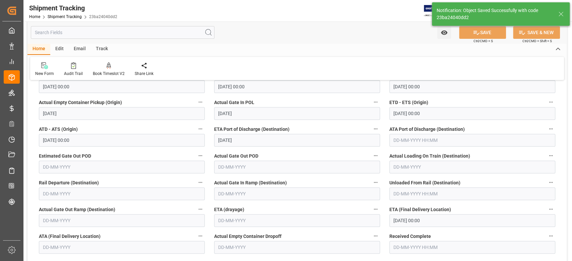
scroll to position [179, 0]
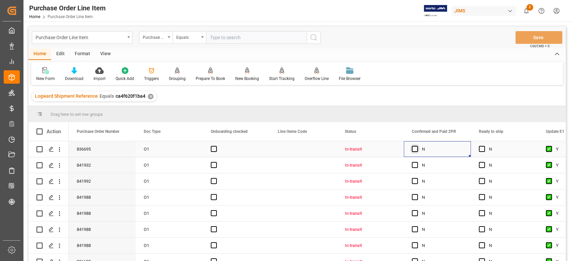
click at [413, 149] on span "Press SPACE to select this row." at bounding box center [415, 149] width 6 height 6
click at [417, 146] on input "Press SPACE to select this row." at bounding box center [417, 146] width 0 height 0
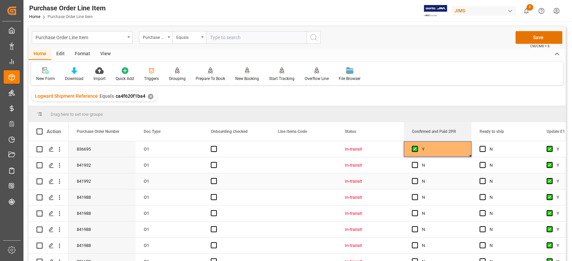
drag, startPoint x: 469, startPoint y: 156, endPoint x: 470, endPoint y: 187, distance: 30.8
click at [470, 187] on div "Action Purchase Order Number Doc Type Onboarding checked Y" at bounding box center [296, 193] width 537 height 143
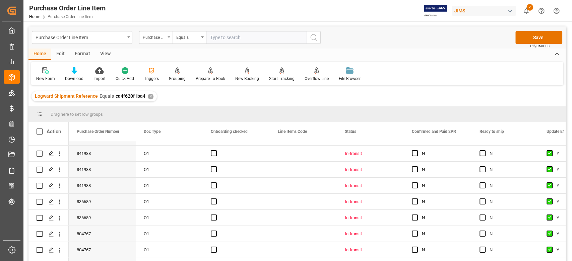
scroll to position [88, 0]
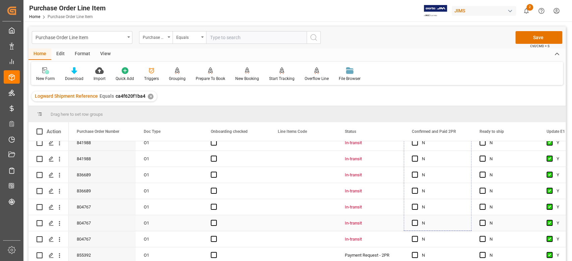
drag, startPoint x: 469, startPoint y: 157, endPoint x: 463, endPoint y: 222, distance: 65.3
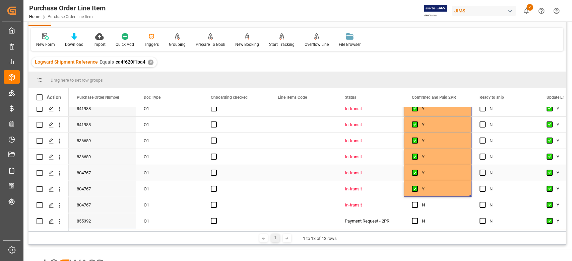
scroll to position [89, 0]
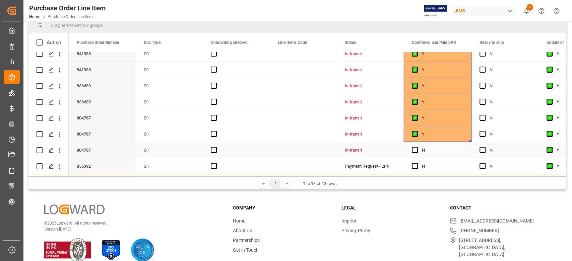
click at [418, 147] on div "Press SPACE to select this row." at bounding box center [417, 150] width 10 height 15
click at [416, 150] on span "Press SPACE to select this row." at bounding box center [415, 150] width 6 height 6
click at [417, 147] on input "Press SPACE to select this row." at bounding box center [417, 147] width 0 height 0
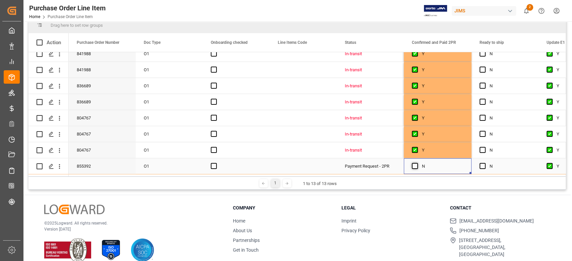
click at [415, 163] on span "Press SPACE to select this row." at bounding box center [415, 166] width 6 height 6
click at [417, 163] on input "Press SPACE to select this row." at bounding box center [417, 163] width 0 height 0
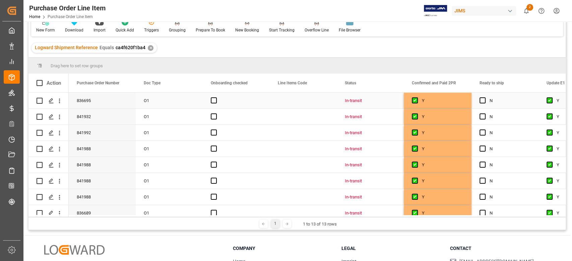
scroll to position [0, 0]
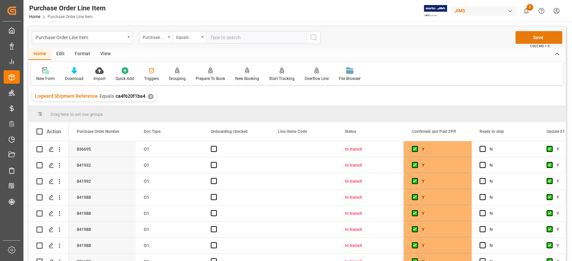
click at [529, 39] on button "Save" at bounding box center [538, 37] width 47 height 13
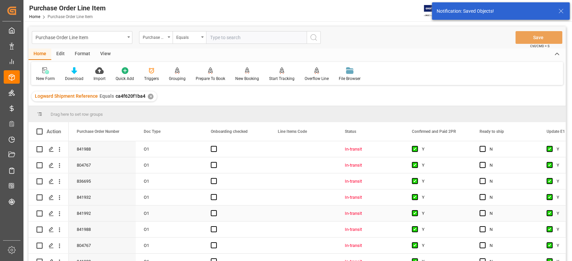
scroll to position [88, 0]
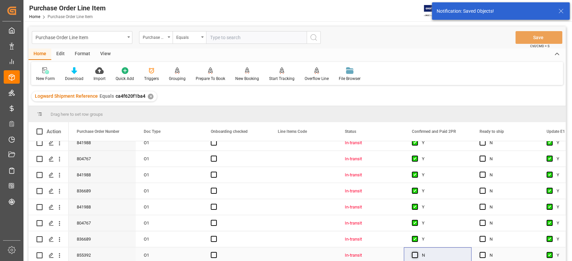
click at [416, 253] on span "Press SPACE to select this row." at bounding box center [415, 255] width 6 height 6
click at [417, 252] on input "Press SPACE to select this row." at bounding box center [417, 252] width 0 height 0
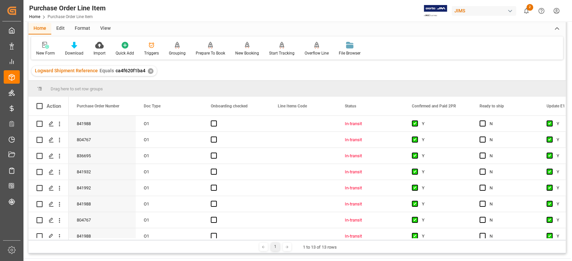
scroll to position [0, 0]
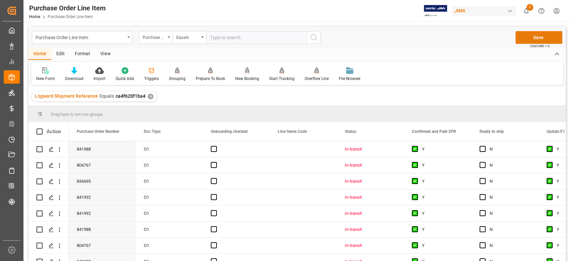
click at [523, 39] on button "Save" at bounding box center [538, 37] width 47 height 13
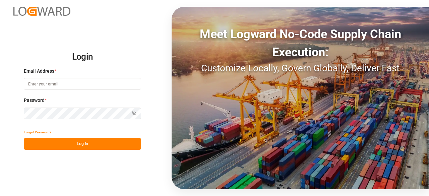
type input "[PERSON_NAME][EMAIL_ADDRESS][PERSON_NAME][DOMAIN_NAME]"
click at [109, 149] on button "Log In" at bounding box center [82, 144] width 117 height 12
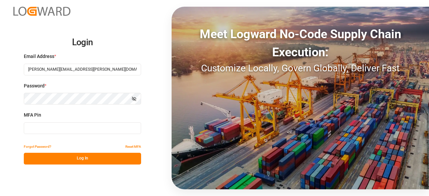
click at [57, 130] on input at bounding box center [82, 128] width 117 height 12
type input "847740"
click at [54, 163] on button "Log In" at bounding box center [82, 159] width 117 height 12
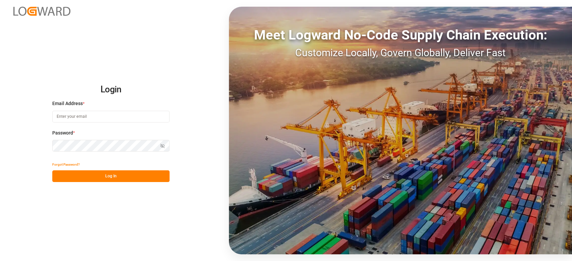
type input "[PERSON_NAME][EMAIL_ADDRESS][PERSON_NAME][DOMAIN_NAME]"
click at [118, 179] on button "Log In" at bounding box center [110, 176] width 117 height 12
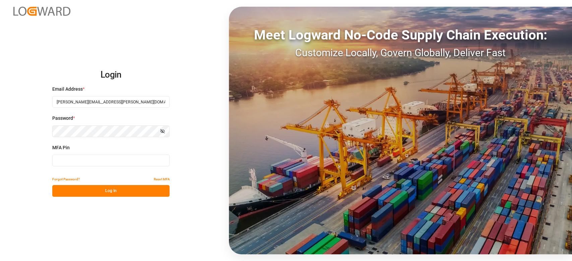
click at [86, 161] on input at bounding box center [110, 161] width 117 height 12
click at [99, 188] on button "Log In" at bounding box center [110, 191] width 117 height 12
click at [111, 191] on button "Log In" at bounding box center [110, 191] width 117 height 12
click at [77, 165] on input "546484" at bounding box center [110, 161] width 117 height 12
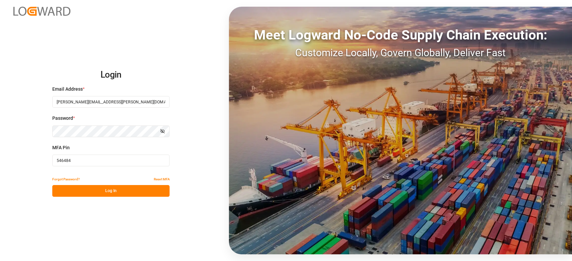
click at [77, 165] on input "546484" at bounding box center [110, 161] width 117 height 12
type input "199867"
click at [94, 188] on button "Log In" at bounding box center [110, 191] width 117 height 12
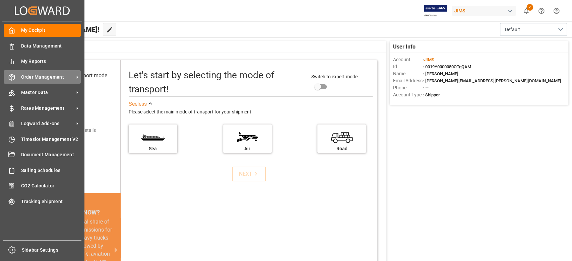
click at [36, 81] on div "Order Management Order Management" at bounding box center [42, 76] width 77 height 13
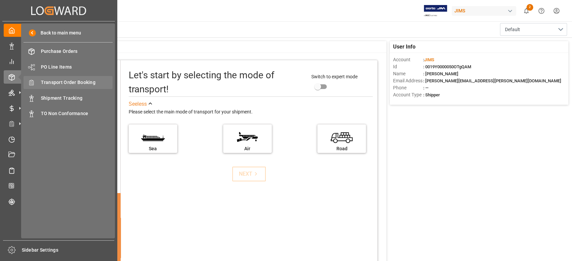
click at [87, 83] on span "Transport Order Booking" at bounding box center [77, 82] width 72 height 7
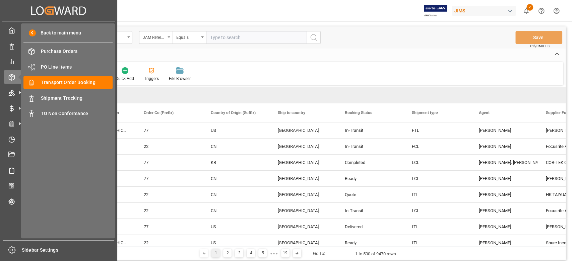
drag, startPoint x: 64, startPoint y: 98, endPoint x: 128, endPoint y: 122, distance: 67.6
click at [64, 98] on span "Shipment Tracking" at bounding box center [77, 98] width 72 height 7
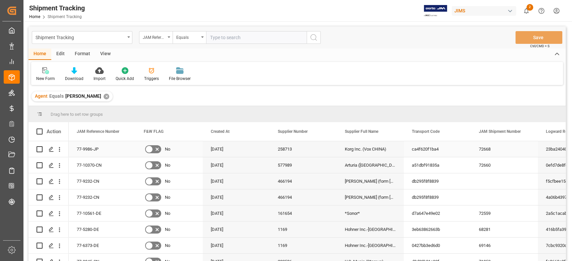
click at [335, 153] on div "258713" at bounding box center [303, 149] width 67 height 16
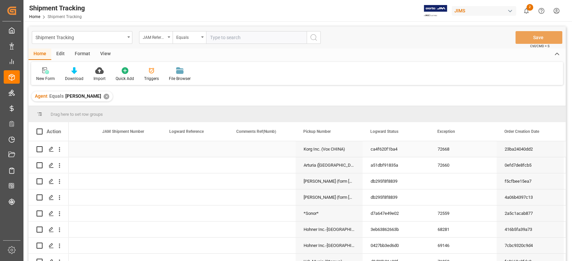
scroll to position [0, 376]
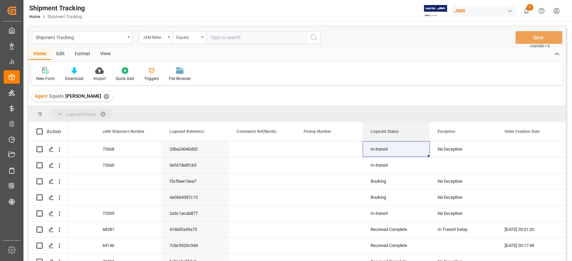
drag, startPoint x: 378, startPoint y: 132, endPoint x: 318, endPoint y: 113, distance: 63.1
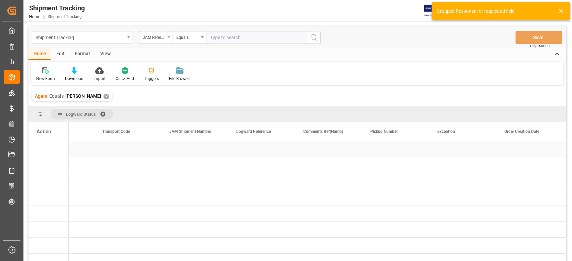
click at [252, 154] on div "Press SPACE to select this row." at bounding box center [261, 149] width 67 height 16
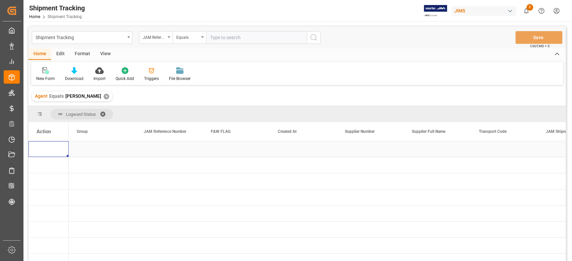
scroll to position [0, 0]
click at [79, 148] on span "Press SPACE to select this row." at bounding box center [80, 149] width 6 height 6
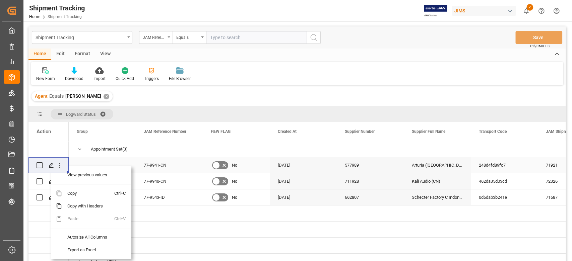
click at [401, 170] on div "577989" at bounding box center [370, 165] width 67 height 16
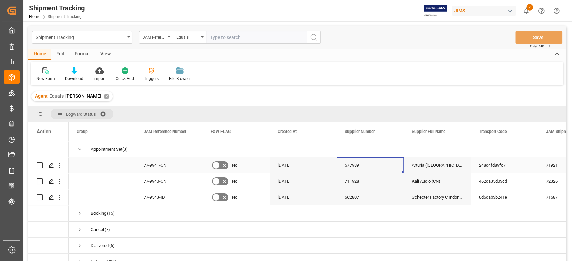
click at [178, 165] on div "77-9941-CN" at bounding box center [169, 165] width 67 height 16
click at [184, 182] on div "77-9940-CN" at bounding box center [169, 181] width 67 height 16
click at [171, 196] on div "77-9543-ID" at bounding box center [169, 198] width 67 height 16
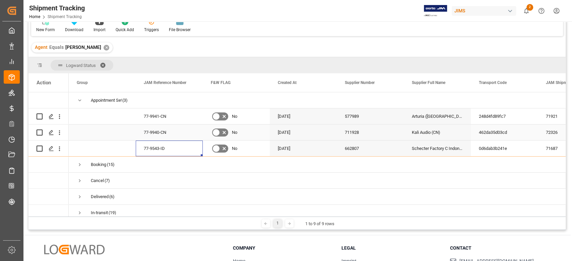
scroll to position [89, 0]
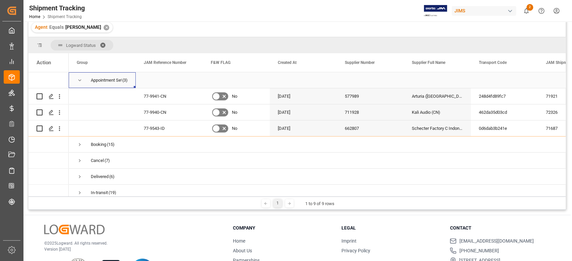
click at [80, 79] on span "Press SPACE to select this row." at bounding box center [80, 80] width 6 height 6
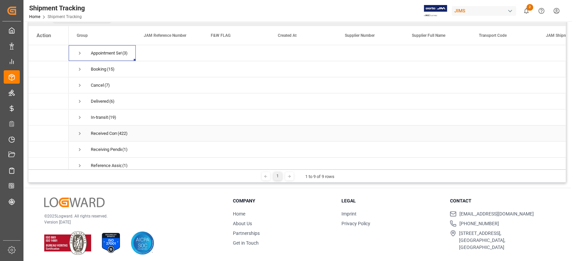
scroll to position [119, 0]
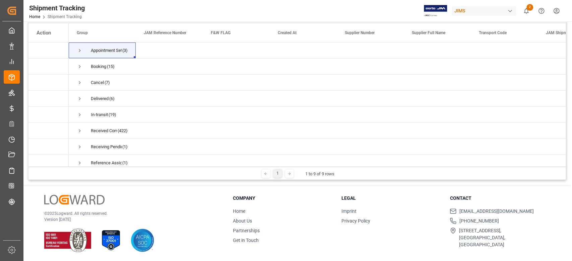
drag, startPoint x: 565, startPoint y: 112, endPoint x: 563, endPoint y: 124, distance: 13.0
click at [563, 124] on main "Shipment Tracking JAM Reference Number Equals Save Ctrl/CMD + S Fetch latest up…" at bounding box center [296, 44] width 547 height 273
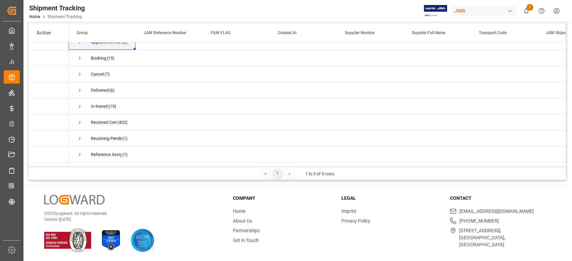
scroll to position [0, 0]
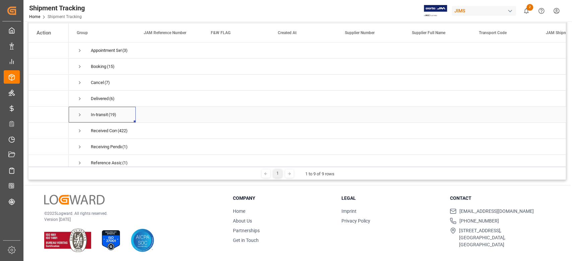
click at [78, 116] on span "Press SPACE to select this row." at bounding box center [80, 115] width 6 height 6
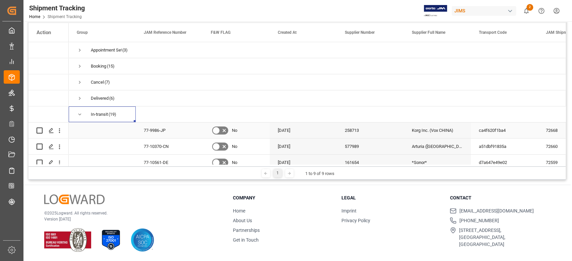
click at [402, 132] on div "258713" at bounding box center [370, 131] width 67 height 16
drag, startPoint x: 500, startPoint y: 32, endPoint x: 182, endPoint y: 130, distance: 332.2
click at [182, 130] on div "77-9986-JP" at bounding box center [169, 131] width 67 height 16
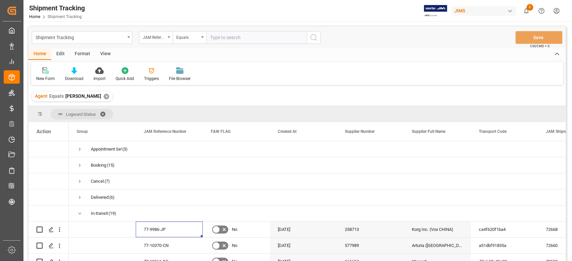
click at [104, 112] on span at bounding box center [105, 114] width 11 height 6
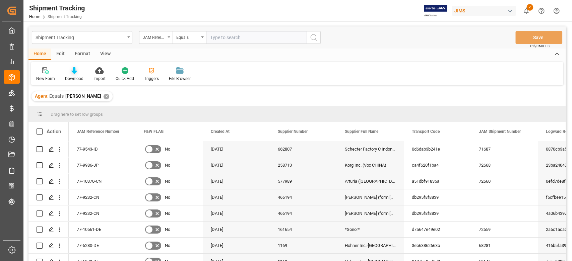
click at [74, 75] on div "Download" at bounding box center [74, 74] width 28 height 15
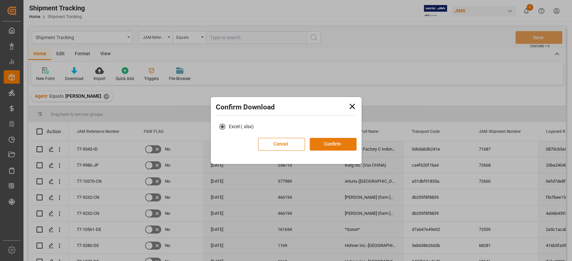
click at [324, 146] on button "Confirm" at bounding box center [332, 144] width 47 height 13
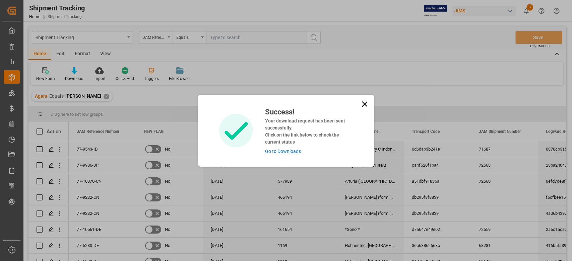
click at [362, 102] on icon at bounding box center [364, 103] width 9 height 9
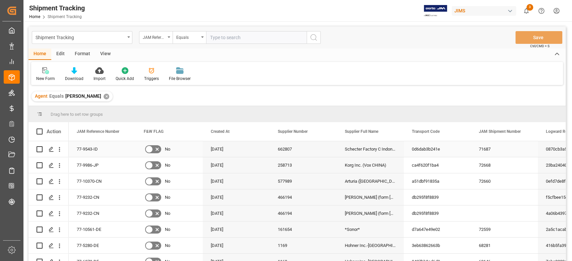
click at [437, 153] on div "0d6dab3b241e" at bounding box center [437, 149] width 67 height 16
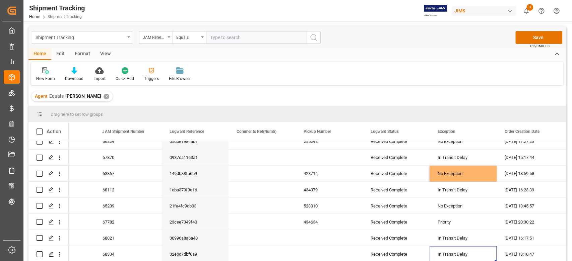
scroll to position [7692, 0]
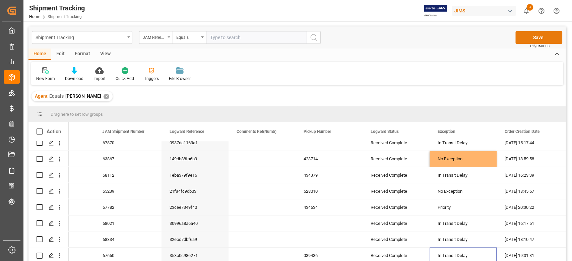
click at [528, 38] on button "Save" at bounding box center [538, 37] width 47 height 13
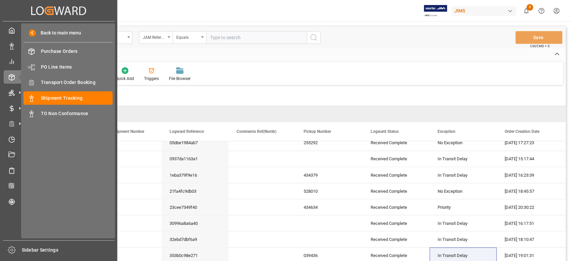
click at [78, 83] on span "Transport Order Booking" at bounding box center [77, 82] width 72 height 7
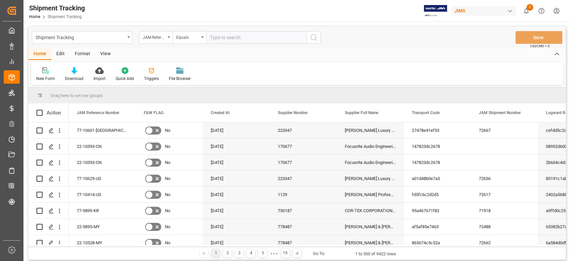
click at [249, 40] on input "text" at bounding box center [256, 37] width 100 height 13
type input "77-9941-CN"
click at [319, 39] on button "search button" at bounding box center [313, 37] width 14 height 13
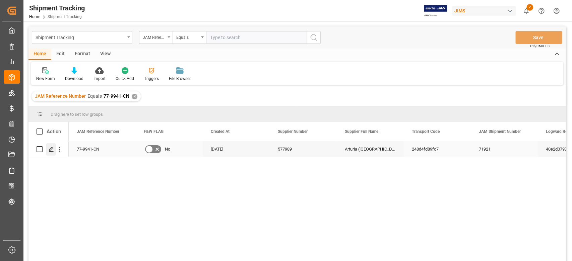
click at [49, 151] on icon "Press SPACE to select this row." at bounding box center [51, 149] width 5 height 5
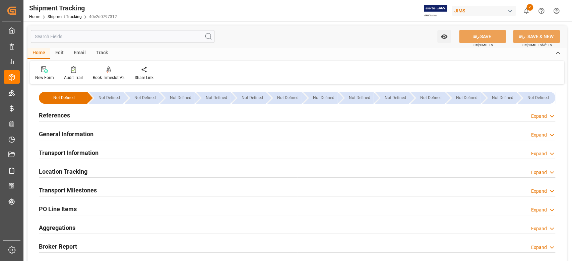
type input "10-07-2025 00:00"
type input "09-07-2025 00:00"
type input "18-07-2025 00:00"
type input "25-08-2025 00:00"
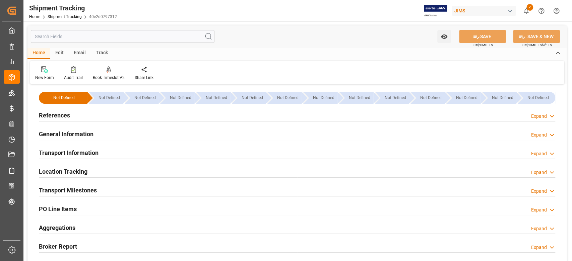
type input "25-08-2025 08:00"
type input "21-08-2025 11:50"
click at [91, 189] on h2 "Transport Milestones" at bounding box center [68, 190] width 58 height 9
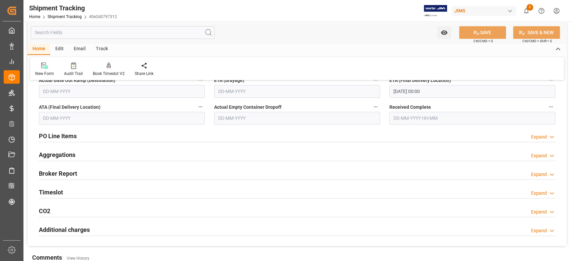
scroll to position [268, 0]
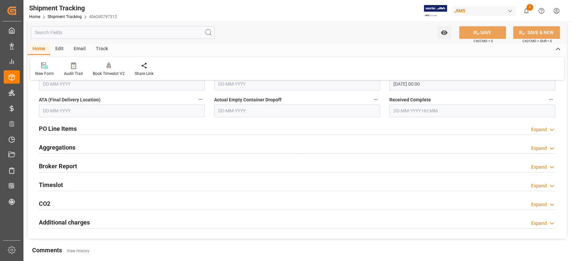
click at [61, 186] on h2 "Timeslot" at bounding box center [51, 185] width 24 height 9
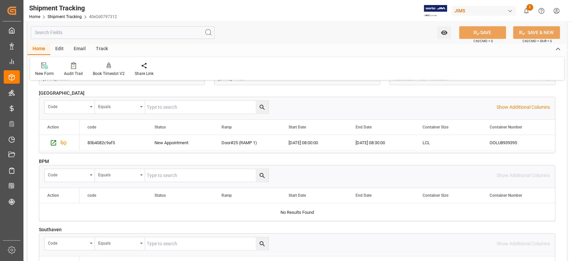
scroll to position [312, 0]
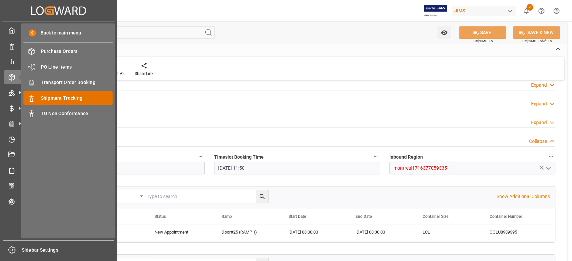
click at [69, 100] on span "Shipment Tracking" at bounding box center [77, 98] width 72 height 7
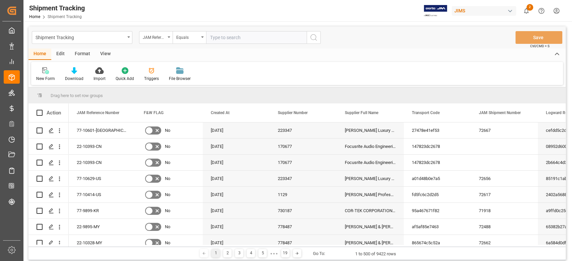
click at [256, 38] on input "text" at bounding box center [256, 37] width 100 height 13
paste input "77-9940-CN"
type input "77-9940-CN"
click at [314, 38] on icon "search button" at bounding box center [313, 37] width 8 height 8
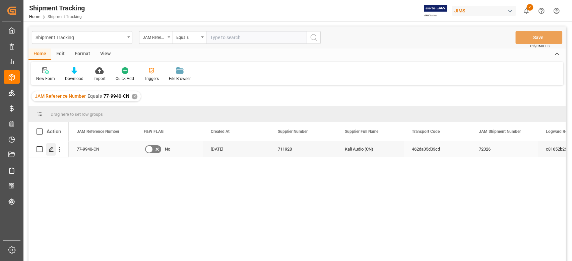
click at [50, 152] on icon "Press SPACE to select this row." at bounding box center [51, 149] width 5 height 5
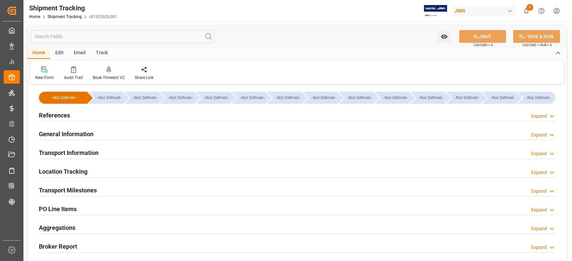
type input "08-07-2025 00:00"
type input "09-07-2025 00:00"
type input "25-07-2025 00:00"
type input "25-08-2025 00:00"
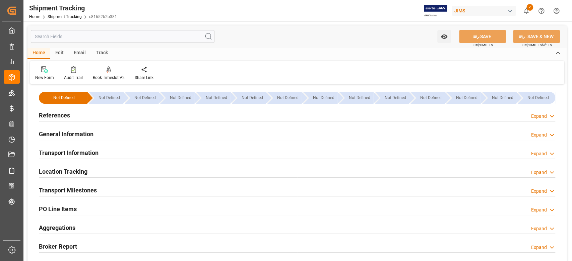
type input "25-08-2025 06:30"
type input "21-08-2025 11:35"
drag, startPoint x: 94, startPoint y: 190, endPoint x: 188, endPoint y: 167, distance: 96.4
click at [94, 190] on h2 "Transport Milestones" at bounding box center [68, 190] width 58 height 9
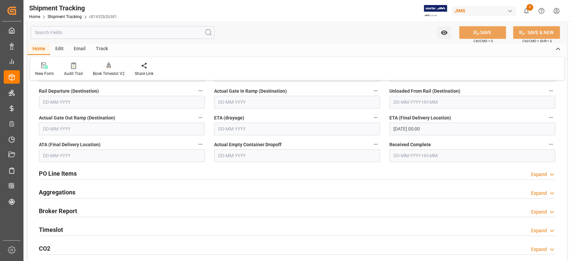
scroll to position [268, 0]
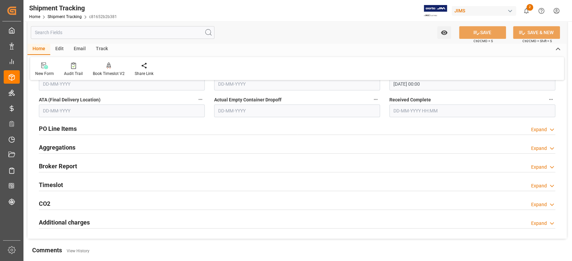
click at [58, 185] on h2 "Timeslot" at bounding box center [51, 185] width 24 height 9
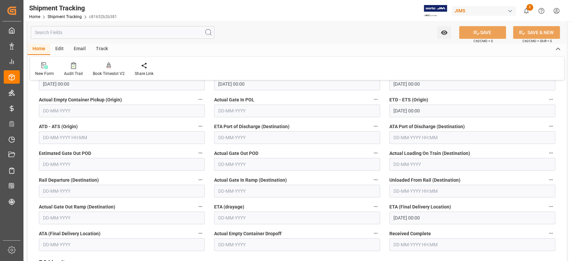
scroll to position [179, 0]
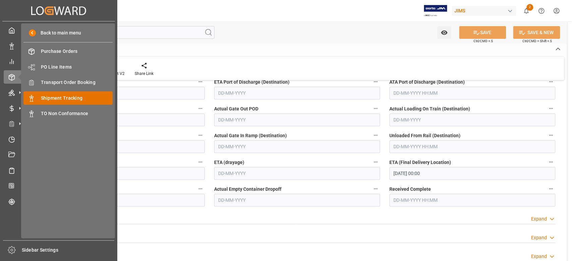
click at [84, 98] on span "Shipment Tracking" at bounding box center [77, 98] width 72 height 7
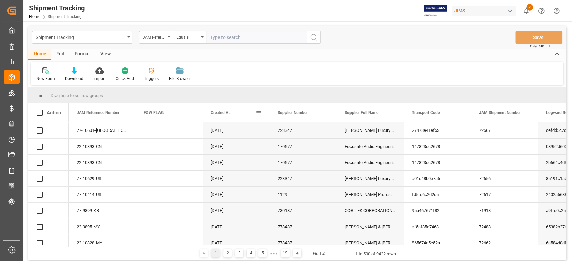
click at [241, 33] on input "text" at bounding box center [256, 37] width 100 height 13
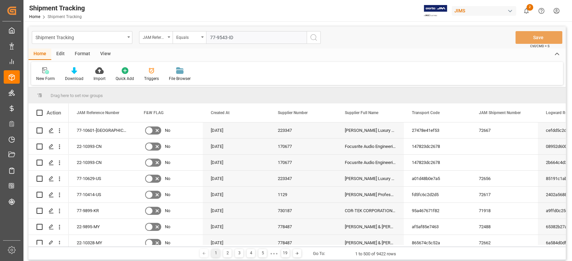
type input "77-9543-ID"
click at [311, 37] on icon "search button" at bounding box center [313, 37] width 8 height 8
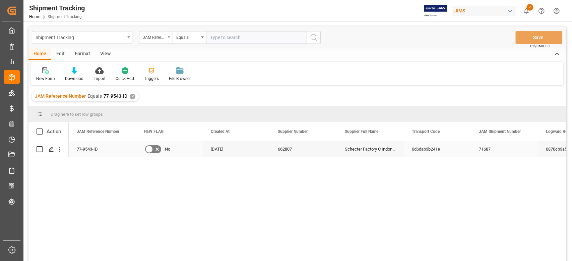
click at [356, 157] on div "Schecter Factory C Indonesia" at bounding box center [370, 149] width 67 height 16
click at [51, 150] on polygon "Press SPACE to select this row." at bounding box center [50, 148] width 3 height 3
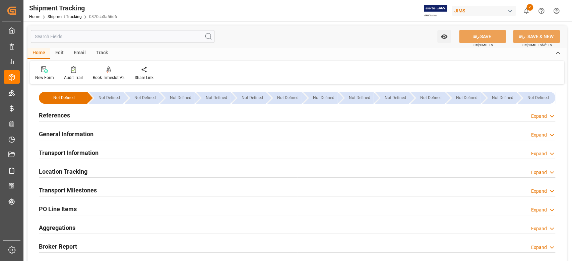
type input "[DATE]"
click at [93, 191] on h2 "Transport Milestones" at bounding box center [68, 190] width 58 height 9
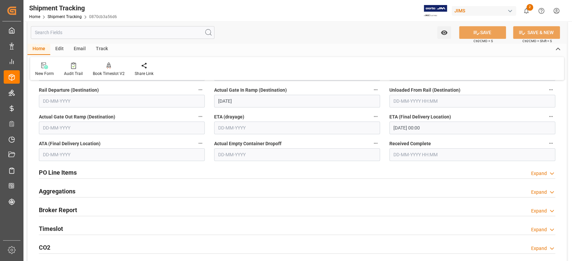
scroll to position [268, 0]
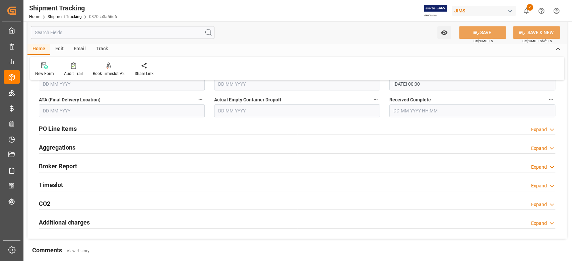
click at [56, 184] on h2 "Timeslot" at bounding box center [51, 185] width 24 height 9
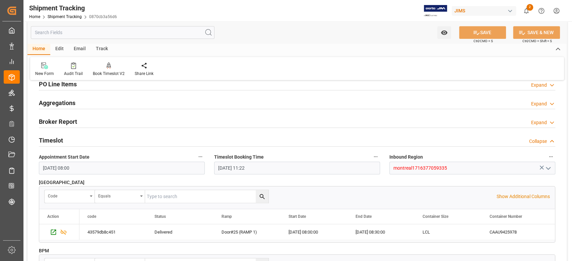
scroll to position [179, 0]
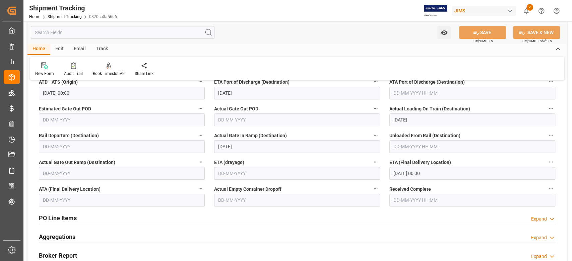
click at [435, 169] on input "25-08-2025 00:00" at bounding box center [472, 173] width 166 height 13
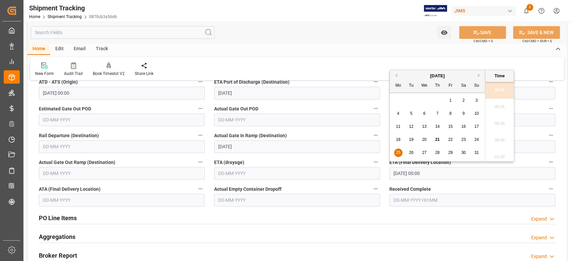
click at [436, 137] on div "21" at bounding box center [437, 140] width 8 height 8
type input "21-08-2025 00:00"
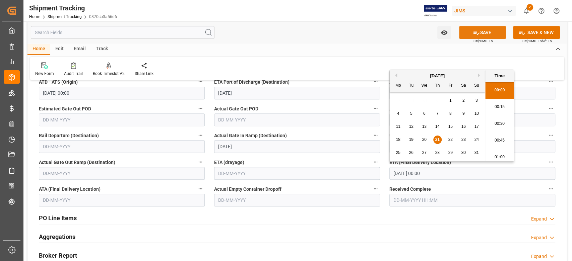
click at [480, 31] on button "SAVE" at bounding box center [482, 32] width 47 height 13
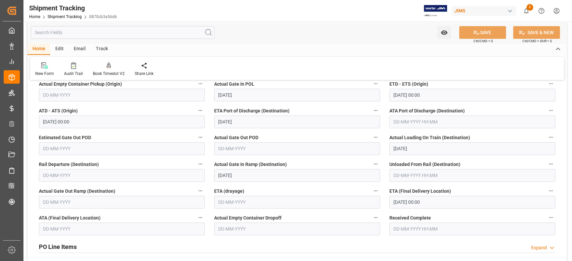
scroll to position [0, 0]
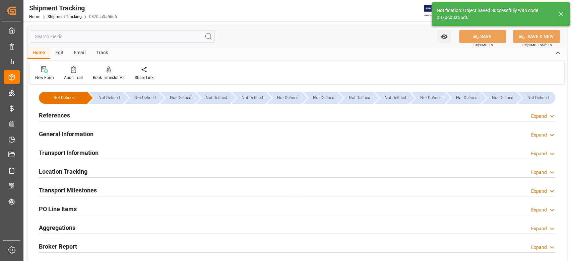
click at [68, 117] on h2 "References" at bounding box center [54, 115] width 31 height 9
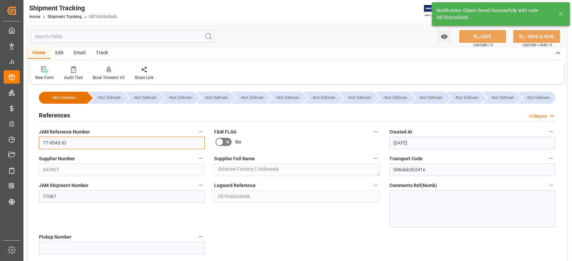
click at [83, 142] on input "77-9543-ID" at bounding box center [122, 143] width 166 height 13
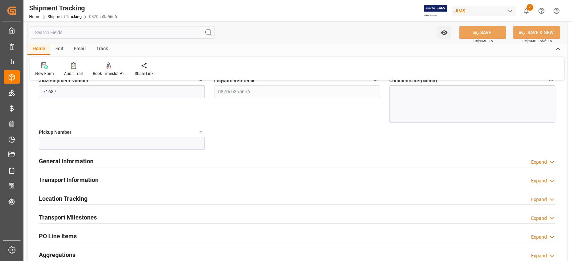
scroll to position [134, 0]
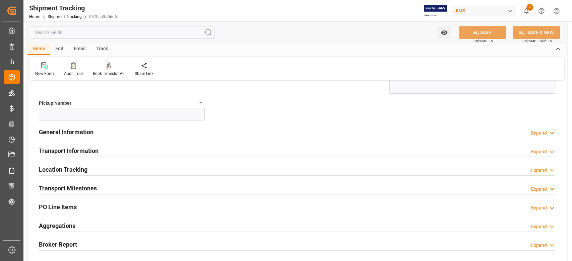
drag, startPoint x: 86, startPoint y: 187, endPoint x: 295, endPoint y: 178, distance: 209.5
click at [86, 187] on h2 "Transport Milestones" at bounding box center [68, 188] width 58 height 9
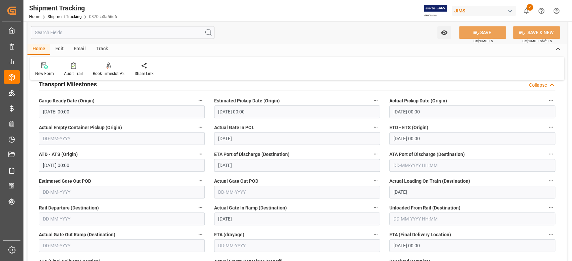
scroll to position [312, 0]
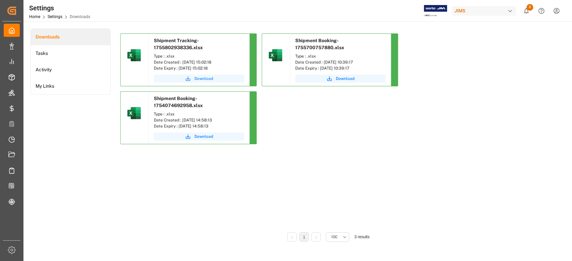
click at [205, 79] on span "Download" at bounding box center [203, 79] width 19 height 6
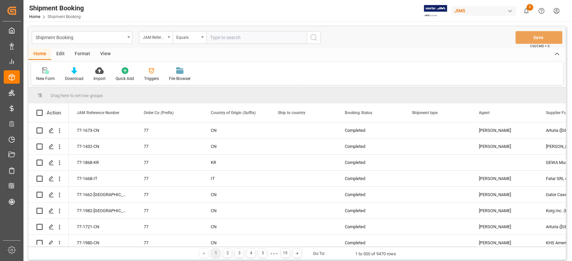
click at [234, 38] on input "text" at bounding box center [256, 37] width 100 height 13
paste input "77-10212-CN"
type input "77-10212-CN"
click at [317, 40] on icon "search button" at bounding box center [313, 37] width 8 height 8
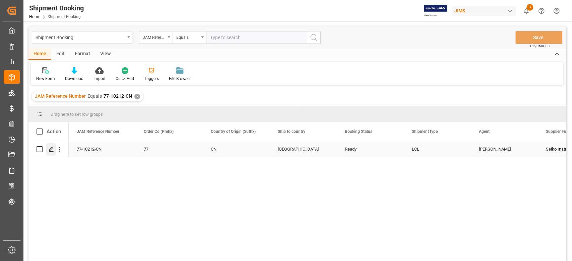
click at [50, 149] on icon "Press SPACE to select this row." at bounding box center [51, 149] width 5 height 5
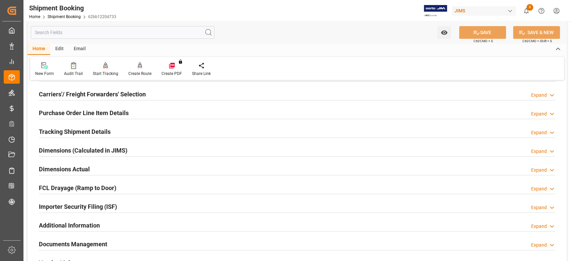
scroll to position [45, 0]
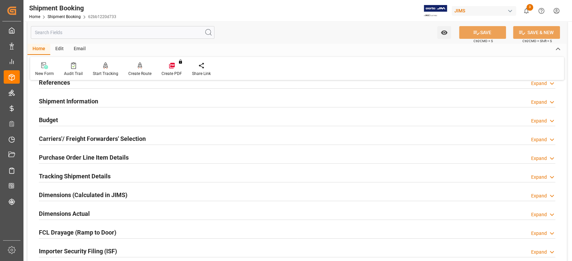
click at [67, 139] on h2 "Carriers'/ Freight Forwarders' Selection" at bounding box center [92, 138] width 107 height 9
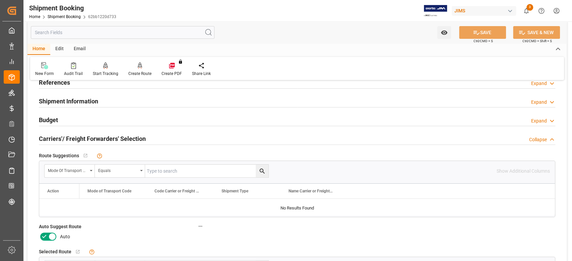
click at [50, 236] on icon at bounding box center [52, 237] width 8 height 8
click at [0, 0] on input "checkbox" at bounding box center [0, 0] width 0 height 0
click at [485, 33] on button "SAVE" at bounding box center [482, 32] width 47 height 13
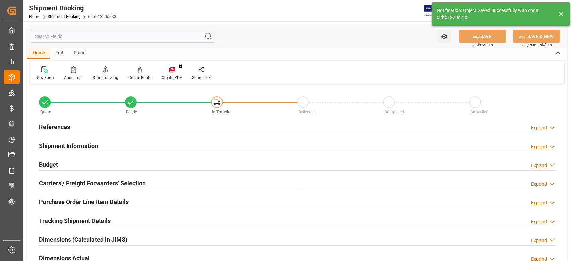
click at [140, 77] on div "Create Route" at bounding box center [139, 78] width 23 height 6
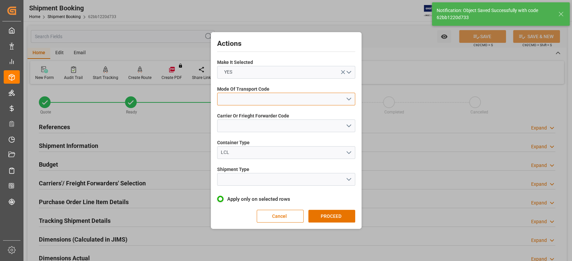
click at [272, 100] on button "open menu" at bounding box center [286, 99] width 138 height 13
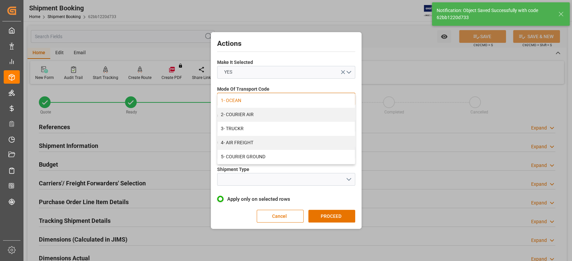
click at [259, 102] on div "1- OCEAN" at bounding box center [285, 101] width 137 height 14
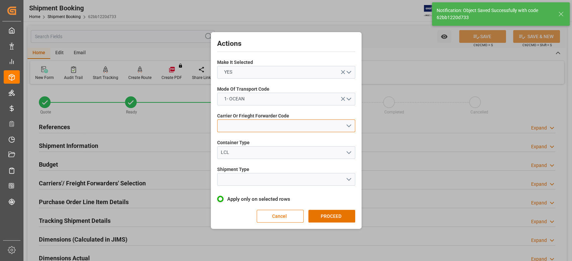
click at [257, 123] on button "open menu" at bounding box center [286, 126] width 138 height 13
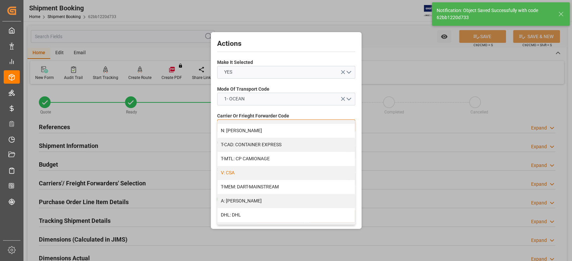
scroll to position [45, 0]
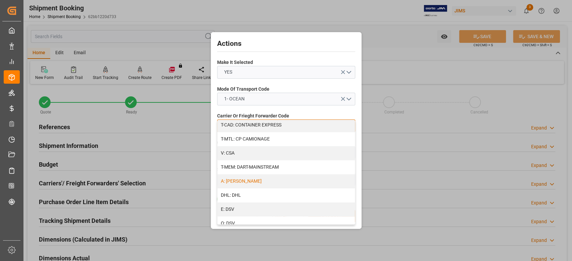
click at [246, 181] on div "A: [PERSON_NAME]" at bounding box center [285, 182] width 137 height 14
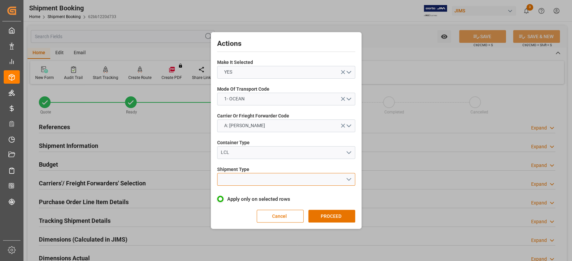
click at [264, 181] on button "open menu" at bounding box center [286, 179] width 138 height 13
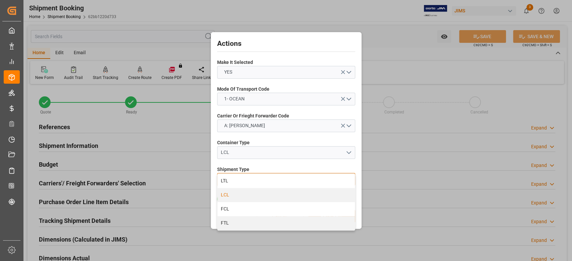
click at [252, 198] on div "LCL" at bounding box center [285, 195] width 137 height 14
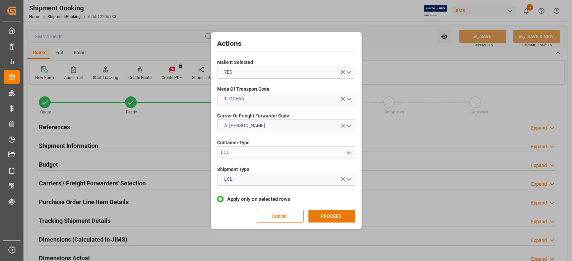
click at [327, 213] on button "PROCEED" at bounding box center [331, 216] width 47 height 13
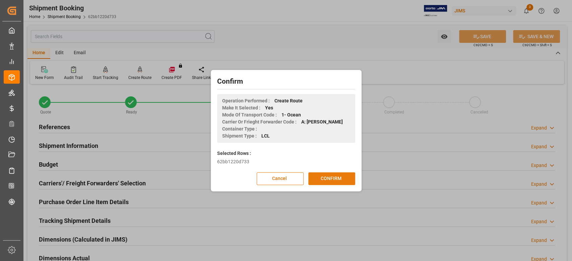
click at [336, 182] on button "CONFIRM" at bounding box center [331, 178] width 47 height 13
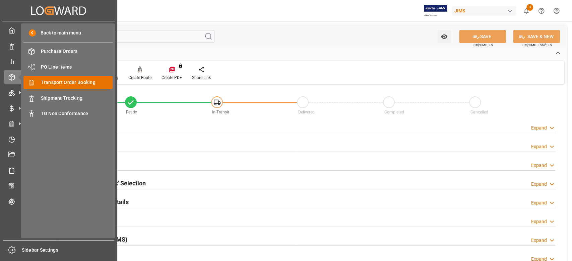
click at [54, 84] on span "Transport Order Booking" at bounding box center [77, 82] width 72 height 7
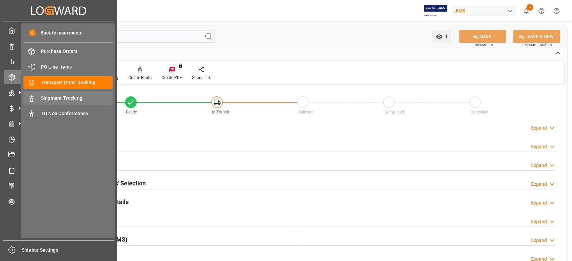
click at [72, 98] on span "Shipment Tracking" at bounding box center [77, 98] width 72 height 7
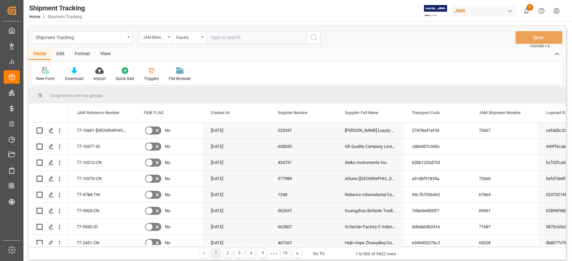
drag, startPoint x: 229, startPoint y: 38, endPoint x: 234, endPoint y: 37, distance: 5.4
click at [229, 38] on input "text" at bounding box center [256, 37] width 100 height 13
paste input "77-10212-CN"
type input "77-10212-CN"
click at [314, 37] on icon "search button" at bounding box center [313, 37] width 8 height 8
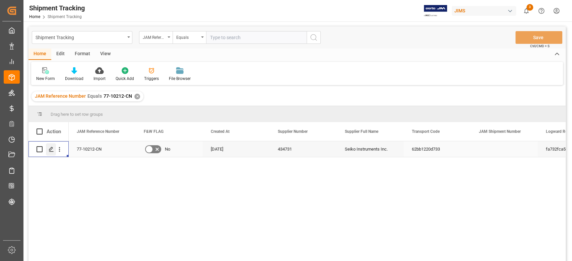
click at [48, 153] on div "Press SPACE to select this row." at bounding box center [51, 149] width 10 height 12
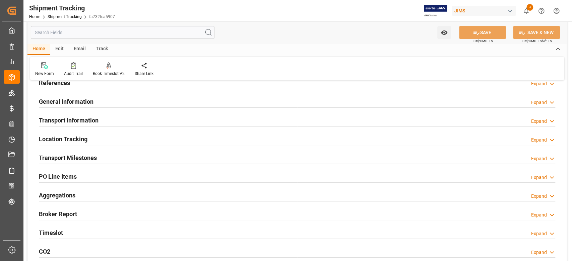
scroll to position [45, 0]
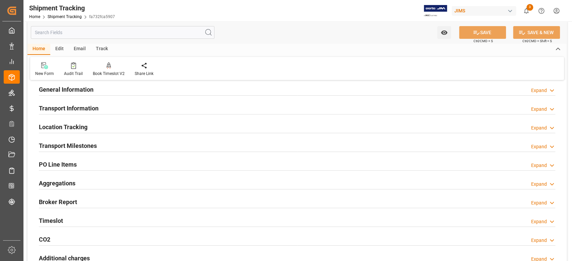
click at [88, 145] on h2 "Transport Milestones" at bounding box center [68, 145] width 58 height 9
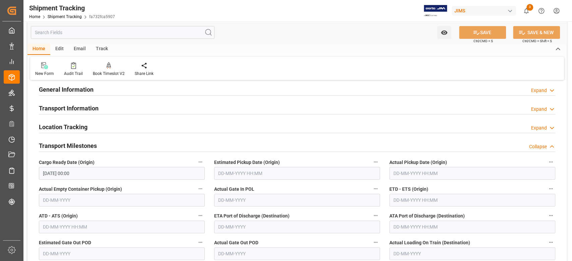
click at [112, 170] on input "19-08-2025 00:00" at bounding box center [122, 173] width 166 height 13
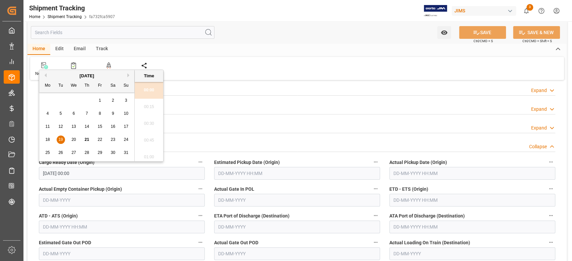
click at [112, 170] on input "19-08-2025 00:00" at bounding box center [122, 173] width 166 height 13
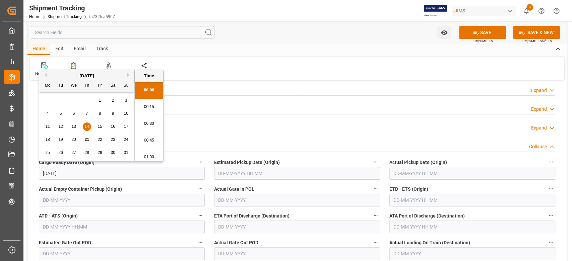
click at [225, 173] on input "text" at bounding box center [297, 173] width 166 height 13
type input "[DATE] 00:00"
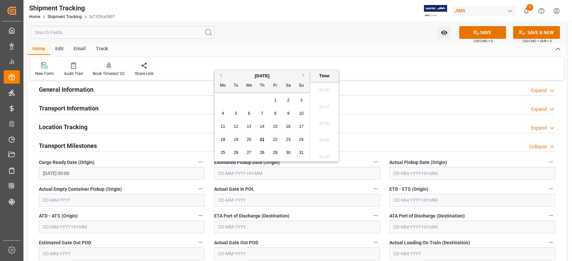
scroll to position [990, 0]
click at [447, 172] on input "text" at bounding box center [472, 173] width 166 height 13
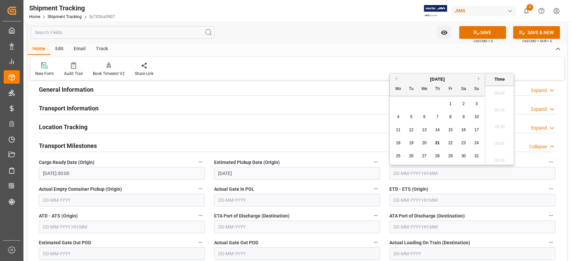
type input "19-08-2025 00:00"
click at [442, 199] on input "text" at bounding box center [472, 200] width 166 height 13
type input "21-08-2025 00:00"
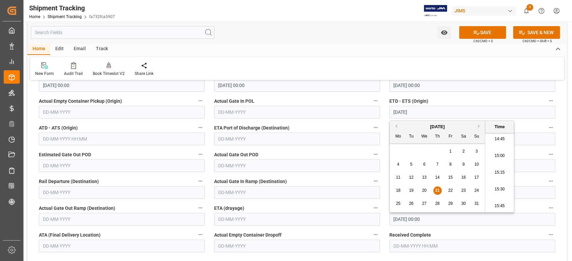
scroll to position [134, 0]
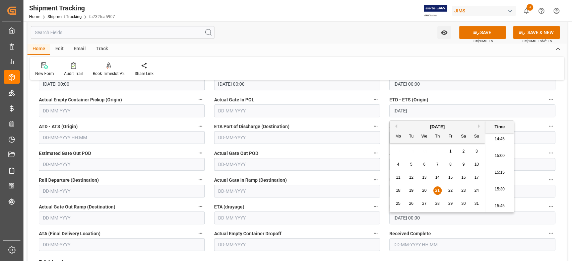
click at [528, 216] on input "20-10-2025 00:00" at bounding box center [472, 218] width 166 height 13
type input "21-08-2025 00:00"
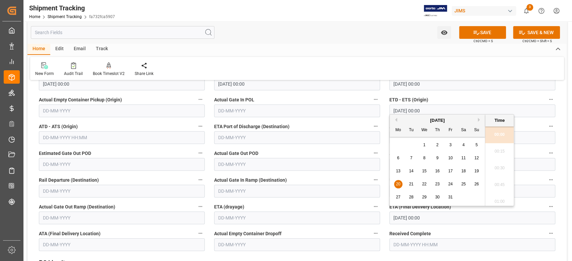
click at [396, 119] on button "Previous Month" at bounding box center [395, 120] width 4 height 4
click at [437, 195] on div "29 30 1 2 3 4 5" at bounding box center [437, 197] width 91 height 13
click at [477, 120] on div "[DATE]" at bounding box center [437, 120] width 95 height 7
click at [480, 119] on button "Next Month" at bounding box center [480, 120] width 4 height 4
click at [437, 146] on span "2" at bounding box center [437, 145] width 2 height 5
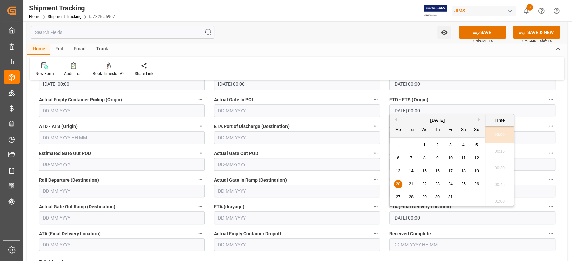
type input "02-10-2025 00:00"
click at [485, 33] on button "SAVE" at bounding box center [482, 32] width 47 height 13
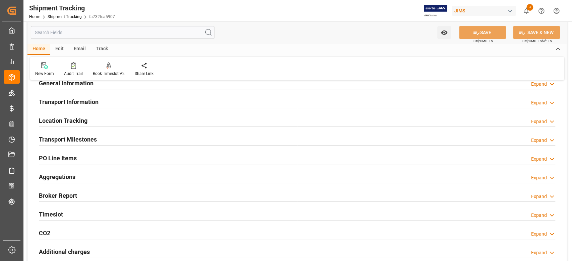
scroll to position [45, 0]
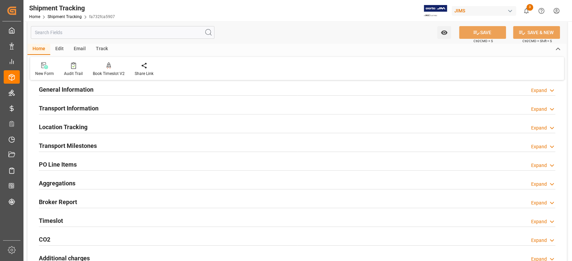
click at [88, 146] on h2 "Transport Milestones" at bounding box center [68, 145] width 58 height 9
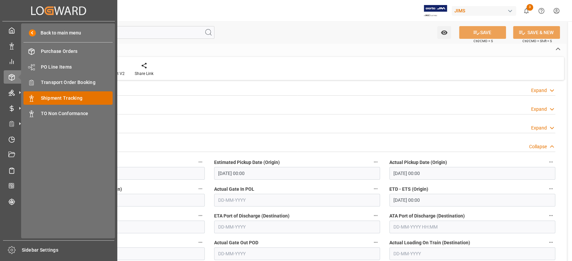
click at [80, 100] on span "Shipment Tracking" at bounding box center [77, 98] width 72 height 7
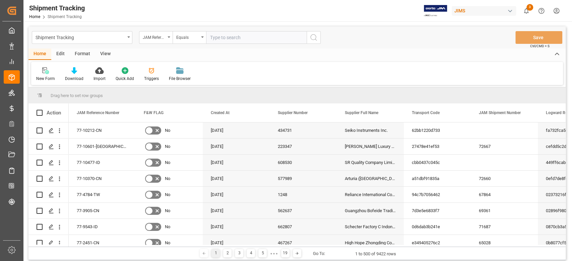
click at [237, 43] on input "text" at bounding box center [256, 37] width 100 height 13
paste input "77-10478-CN"
type input "77-10478-CN"
drag, startPoint x: 312, startPoint y: 39, endPoint x: 259, endPoint y: 97, distance: 78.9
click at [313, 39] on icon "search button" at bounding box center [313, 37] width 8 height 8
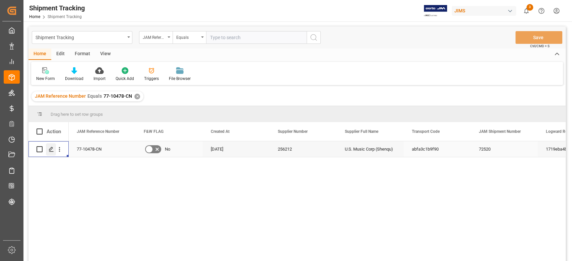
click at [52, 150] on icon "Press SPACE to select this row." at bounding box center [51, 149] width 5 height 5
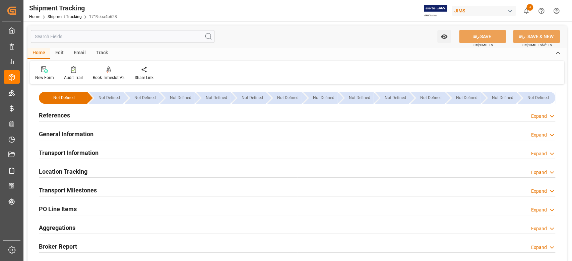
click at [89, 191] on h2 "Transport Milestones" at bounding box center [68, 190] width 58 height 9
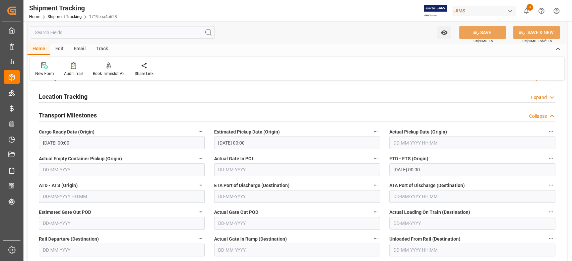
scroll to position [89, 0]
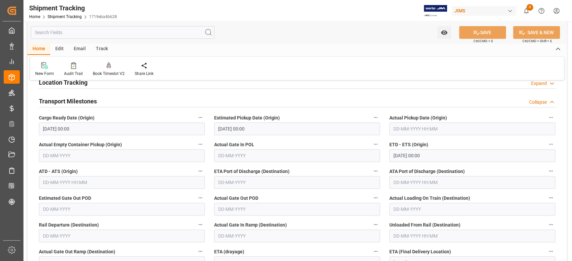
click at [444, 155] on input "22-08-2025 00:00" at bounding box center [472, 155] width 166 height 13
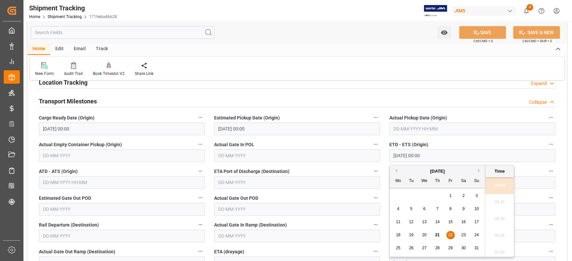
click at [444, 155] on input "22-08-2025 00:00" at bounding box center [472, 155] width 166 height 13
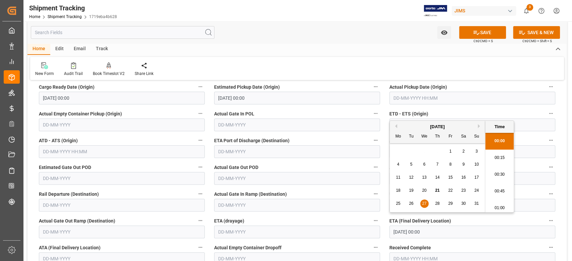
scroll to position [134, 0]
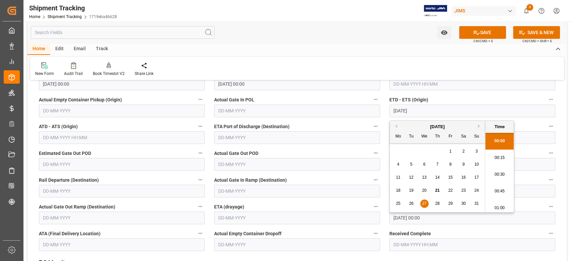
type input "27-08-2025 00:00"
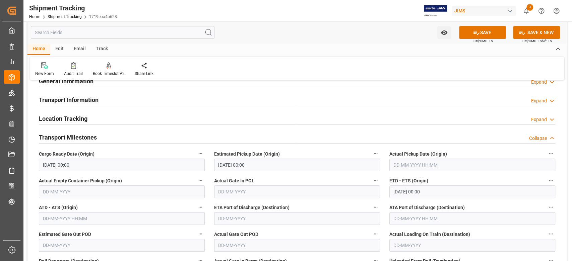
scroll to position [45, 0]
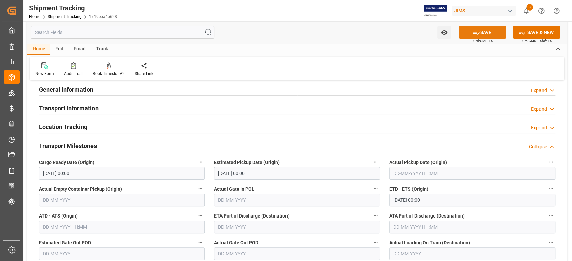
click at [481, 28] on button "SAVE" at bounding box center [482, 32] width 47 height 13
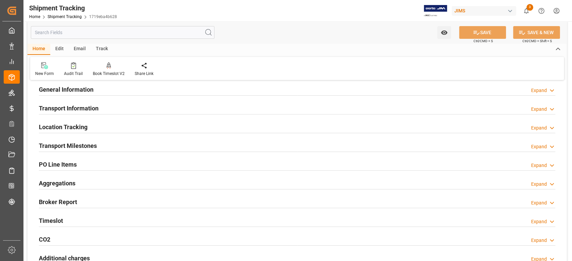
click at [93, 148] on h2 "Transport Milestones" at bounding box center [68, 145] width 58 height 9
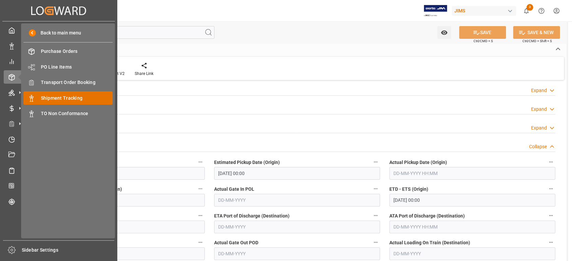
click at [76, 97] on span "Shipment Tracking" at bounding box center [77, 98] width 72 height 7
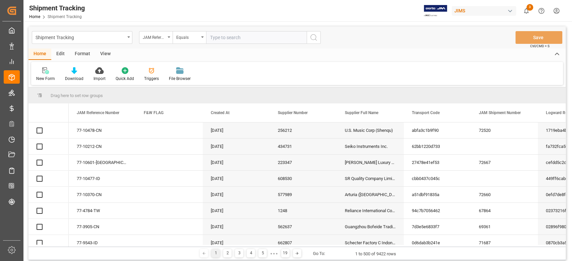
click at [252, 38] on input "text" at bounding box center [256, 37] width 100 height 13
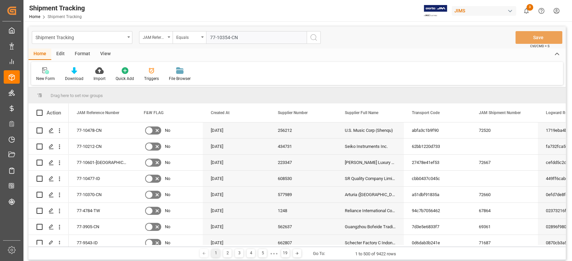
type input "77-10354-CN"
click at [312, 39] on icon "search button" at bounding box center [313, 37] width 8 height 8
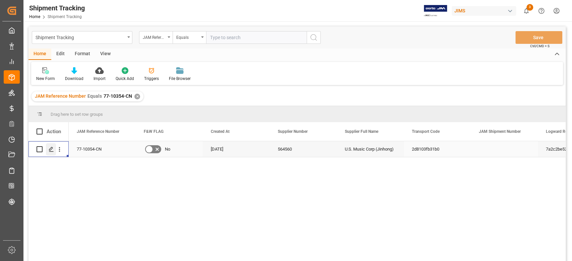
click at [51, 148] on icon "Press SPACE to select this row." at bounding box center [51, 149] width 5 height 5
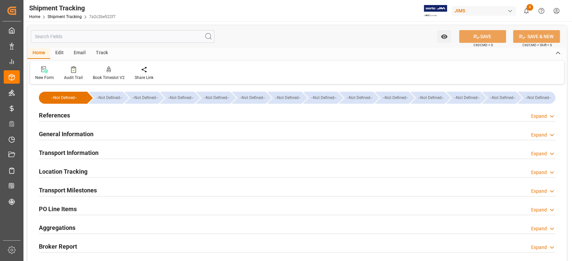
click at [88, 192] on h2 "Transport Milestones" at bounding box center [68, 190] width 58 height 9
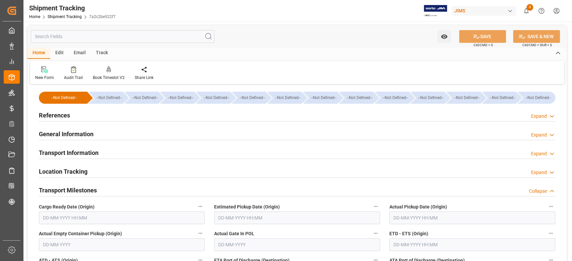
click at [76, 218] on input "text" at bounding box center [122, 218] width 166 height 13
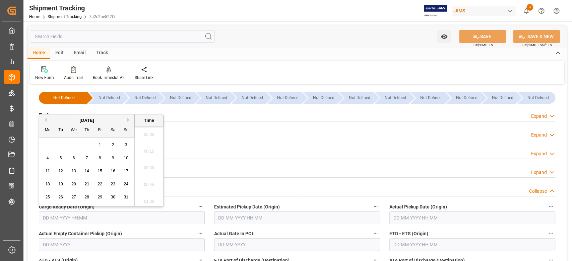
scroll to position [990, 0]
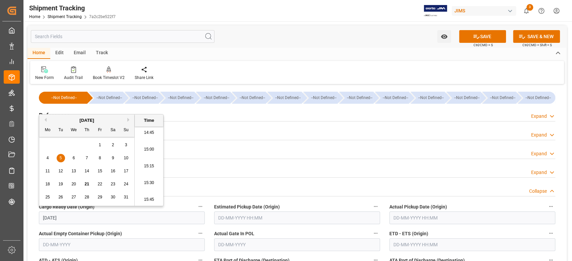
click at [253, 219] on input "text" at bounding box center [297, 218] width 166 height 13
type input "05-08-2025 00:00"
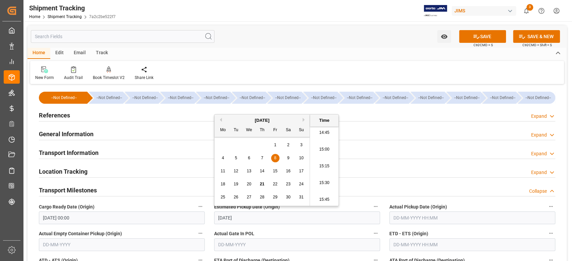
click at [403, 221] on input "text" at bounding box center [472, 218] width 166 height 13
type input "08-08-2025 00:00"
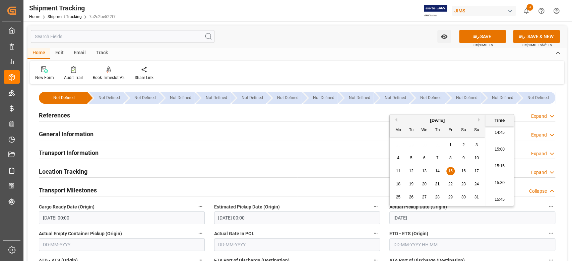
click at [418, 244] on input "text" at bounding box center [472, 244] width 166 height 13
type input "15-08-2025 00:00"
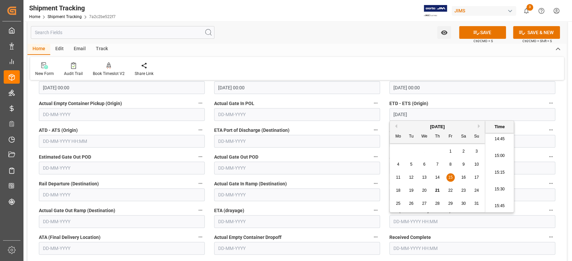
scroll to position [134, 0]
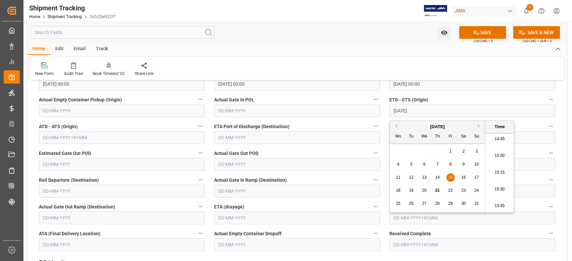
click at [522, 218] on input "text" at bounding box center [472, 218] width 166 height 13
type input "15-08-2025 00:00"
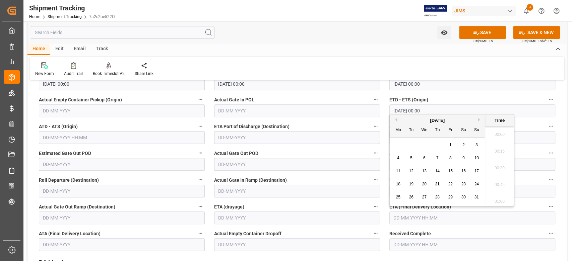
scroll to position [990, 0]
click at [478, 119] on button "Next Month" at bounding box center [480, 120] width 4 height 4
click at [398, 184] on span "22" at bounding box center [398, 184] width 4 height 5
type input "22-09-2025 00:00"
click at [487, 34] on button "SAVE" at bounding box center [482, 32] width 47 height 13
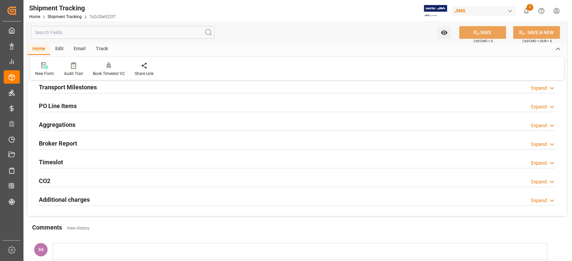
scroll to position [89, 0]
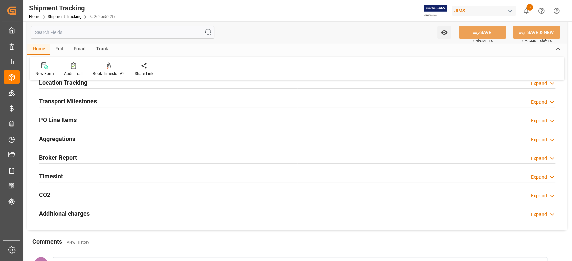
click at [74, 101] on h2 "Transport Milestones" at bounding box center [68, 101] width 58 height 9
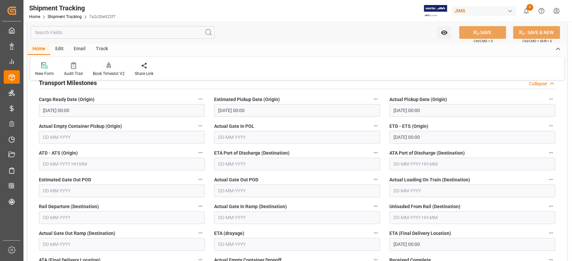
scroll to position [134, 0]
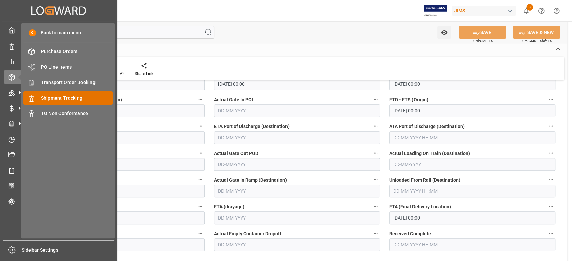
click at [58, 97] on span "Shipment Tracking" at bounding box center [77, 98] width 72 height 7
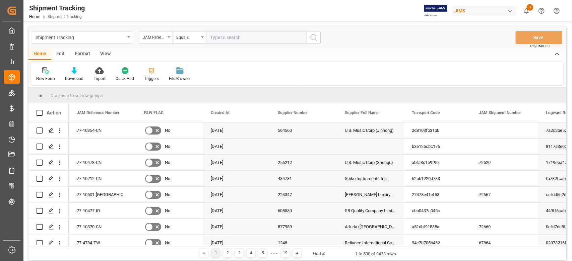
click at [257, 42] on input "text" at bounding box center [256, 37] width 100 height 13
paste input "77-10522-CN"
type input "77-10522-CN"
click at [312, 41] on icon "search button" at bounding box center [313, 37] width 8 height 8
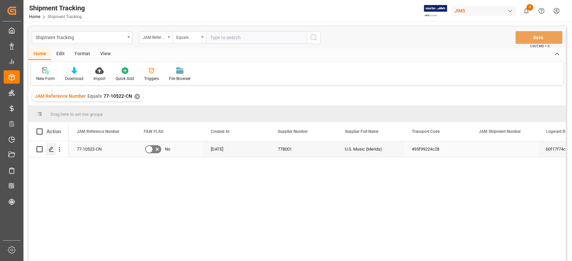
click at [49, 147] on icon "Press SPACE to select this row." at bounding box center [51, 149] width 5 height 5
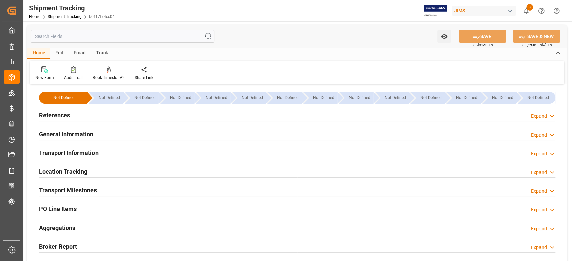
click at [76, 189] on h2 "Transport Milestones" at bounding box center [68, 190] width 58 height 9
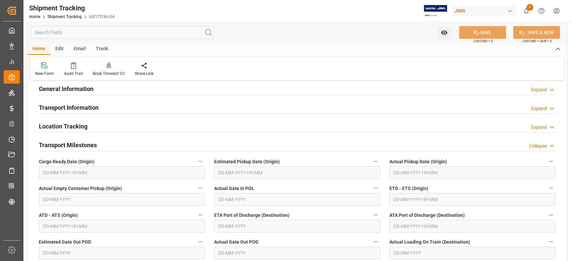
scroll to position [89, 0]
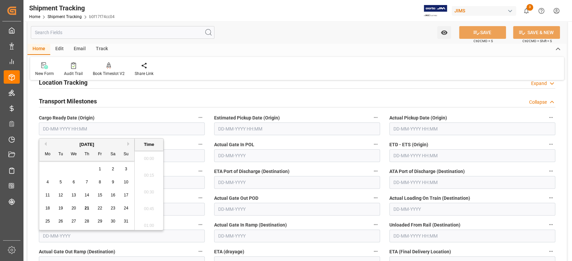
click at [144, 128] on input "text" at bounding box center [122, 129] width 166 height 13
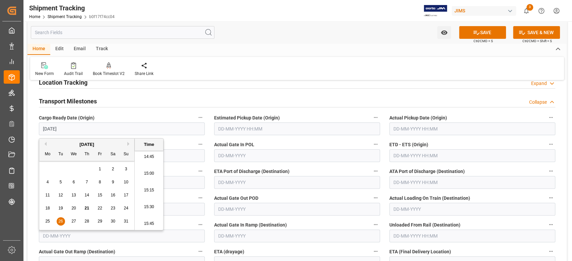
click at [249, 127] on input "text" at bounding box center [297, 129] width 166 height 13
type input "26-08-2025 00:00"
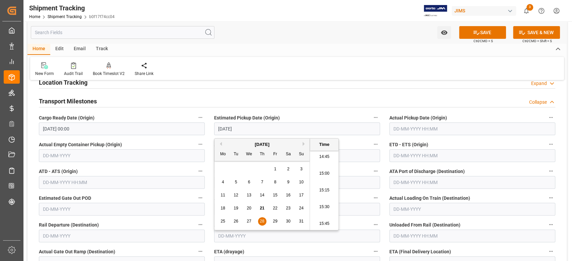
click at [408, 155] on input "text" at bounding box center [472, 155] width 166 height 13
type input "28-08-2025 00:00"
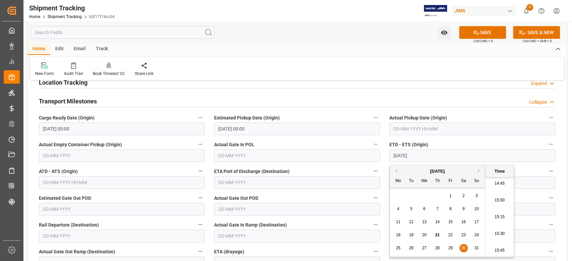
type input "30-08-2025 00:00"
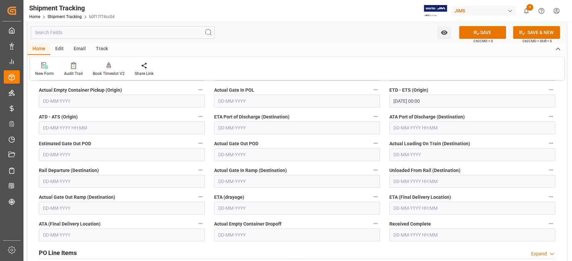
scroll to position [179, 0]
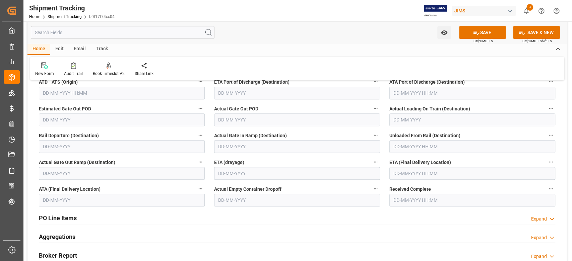
click at [469, 176] on input "text" at bounding box center [472, 173] width 166 height 13
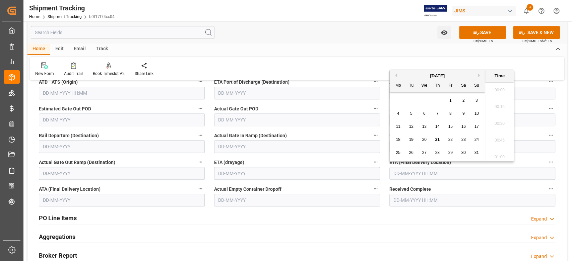
scroll to position [990, 0]
click at [480, 76] on button "Next Month" at bounding box center [480, 75] width 4 height 4
click at [398, 124] on span "13" at bounding box center [398, 126] width 4 height 5
type input "13-10-2025 00:00"
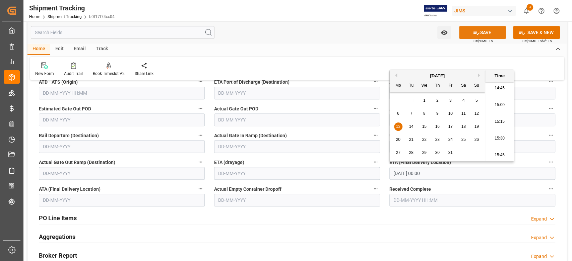
click at [476, 30] on icon at bounding box center [476, 32] width 7 height 7
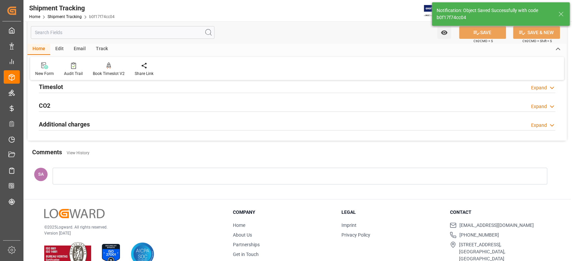
scroll to position [0, 0]
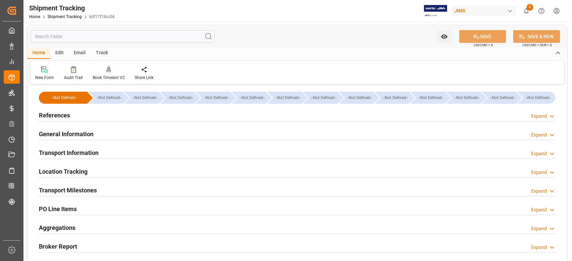
click at [64, 194] on h2 "Transport Milestones" at bounding box center [68, 190] width 58 height 9
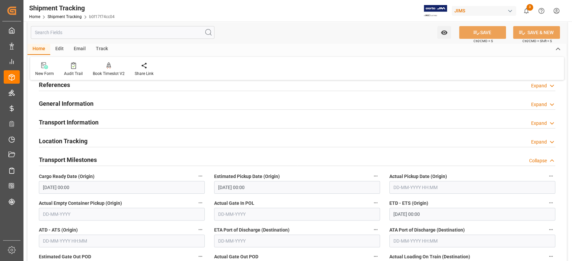
scroll to position [45, 0]
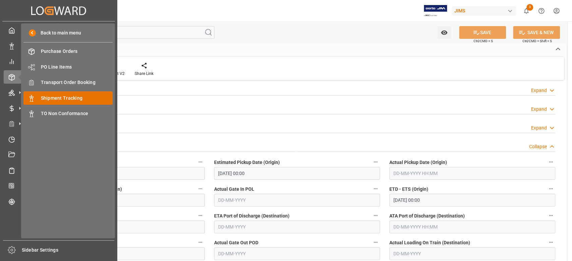
click at [66, 98] on span "Shipment Tracking" at bounding box center [77, 98] width 72 height 7
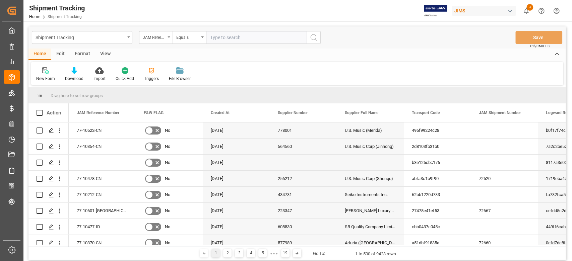
click at [234, 37] on input "text" at bounding box center [256, 37] width 100 height 13
paste input "77-10547-CN"
type input "77-10547-CN"
click at [312, 42] on button "search button" at bounding box center [313, 37] width 14 height 13
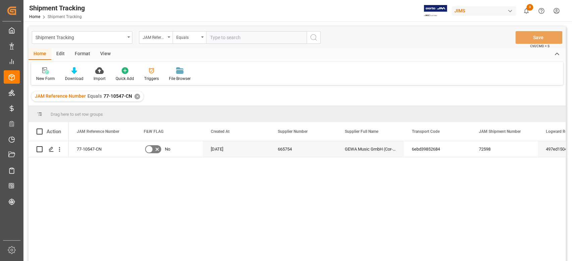
click at [136, 96] on div "✕" at bounding box center [137, 97] width 6 height 6
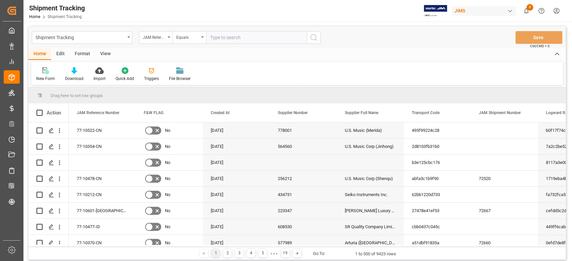
click at [234, 36] on input "text" at bounding box center [256, 37] width 100 height 13
paste input "77-10207-CN"
type input "77-10207-CN"
click at [312, 37] on icon "search button" at bounding box center [313, 37] width 8 height 8
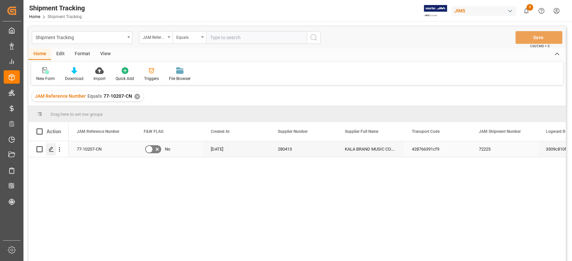
click at [51, 149] on polygon "Press SPACE to select this row." at bounding box center [50, 148] width 3 height 3
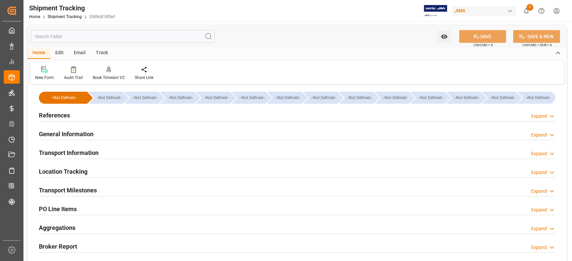
type input "03-08-2025 00:00"
type input "06-08-2025 00:00"
type input "11-08-2025 00:00"
type input "[DATE] 00:00"
click at [88, 191] on h2 "Transport Milestones" at bounding box center [68, 190] width 58 height 9
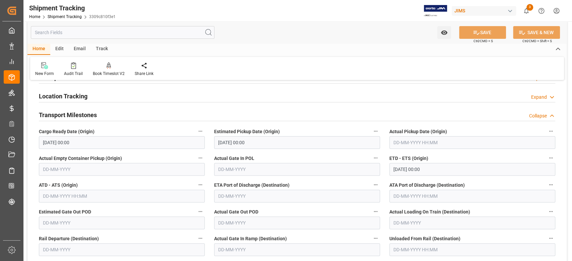
scroll to position [89, 0]
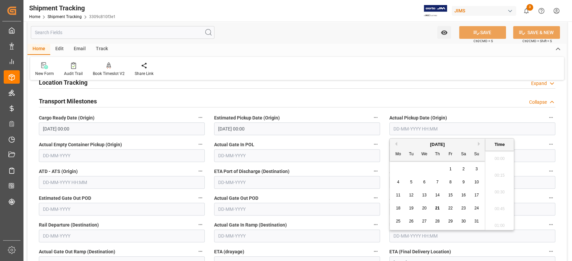
click at [406, 128] on input "text" at bounding box center [472, 129] width 166 height 13
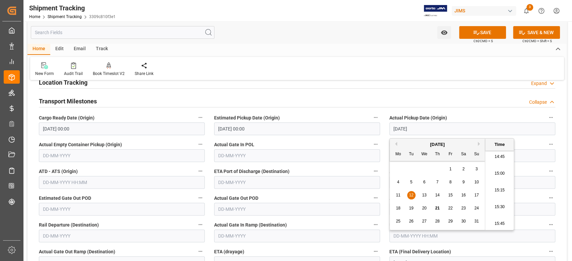
click at [527, 159] on input "11-08-2025 00:00" at bounding box center [472, 155] width 166 height 13
type input "12-08-2025 00:00"
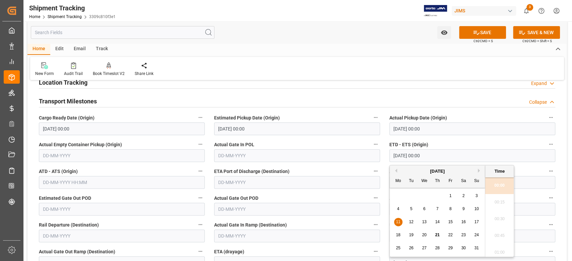
click at [527, 159] on input "11-08-2025 00:00" at bounding box center [472, 155] width 166 height 13
type input "12-08-2025 00:00"
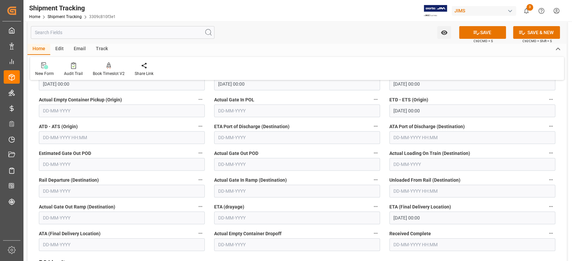
scroll to position [179, 0]
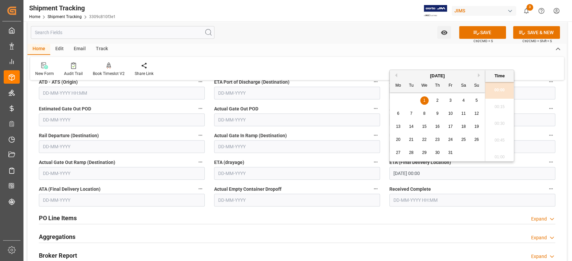
click at [518, 176] on input "[DATE] 00:00" at bounding box center [472, 173] width 166 height 13
click at [394, 73] on div "[DATE]" at bounding box center [437, 76] width 95 height 7
click at [396, 77] on div "Previous Month Next Month October 2025 Mo Tu We Th Fr Sa Su 29 30 1 2 3 4 5 6 7…" at bounding box center [451, 116] width 125 height 92
click at [397, 74] on button "Previous Month" at bounding box center [395, 75] width 4 height 4
click at [451, 140] on span "26" at bounding box center [450, 139] width 4 height 5
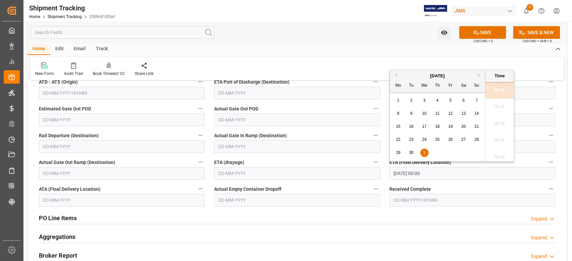
type input "26-09-2025 00:00"
click at [486, 31] on button "SAVE" at bounding box center [482, 32] width 47 height 13
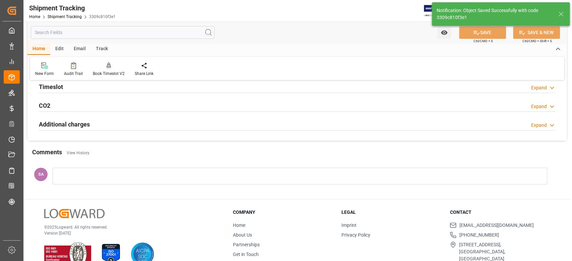
scroll to position [0, 0]
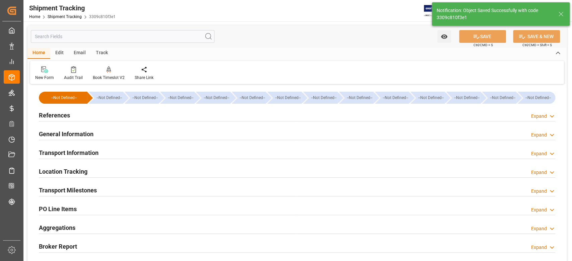
drag, startPoint x: 78, startPoint y: 153, endPoint x: 89, endPoint y: 155, distance: 11.2
click at [78, 153] on h2 "Transport Information" at bounding box center [69, 152] width 60 height 9
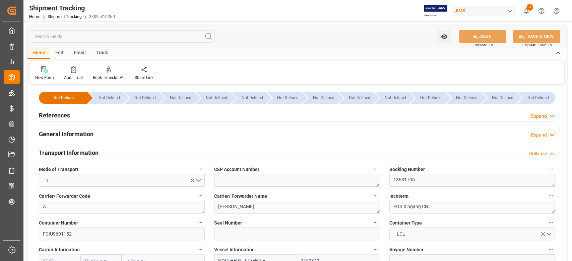
click at [78, 149] on h2 "Transport Information" at bounding box center [69, 152] width 60 height 9
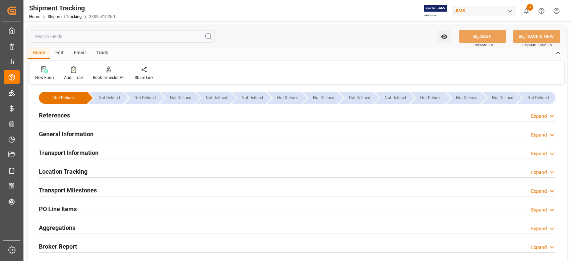
click at [83, 189] on h2 "Transport Milestones" at bounding box center [68, 190] width 58 height 9
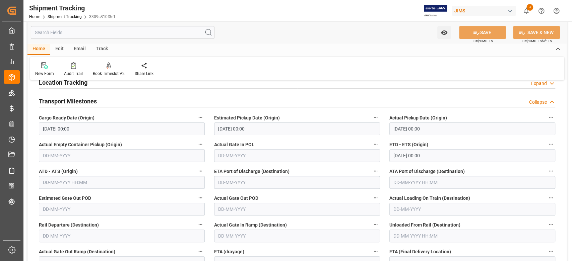
scroll to position [179, 0]
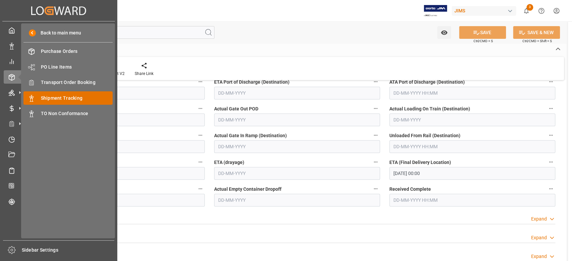
click at [76, 100] on span "Shipment Tracking" at bounding box center [77, 98] width 72 height 7
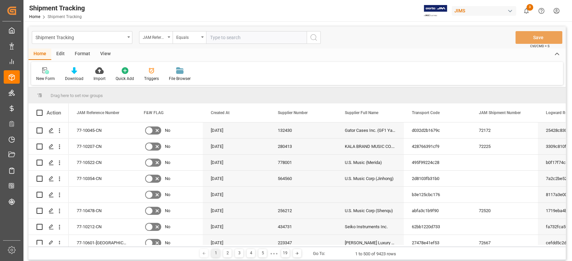
click at [271, 34] on input "text" at bounding box center [256, 37] width 100 height 13
paste input "77-10477-ID"
type input "77-10477-ID"
click at [313, 39] on icon "search button" at bounding box center [313, 37] width 8 height 8
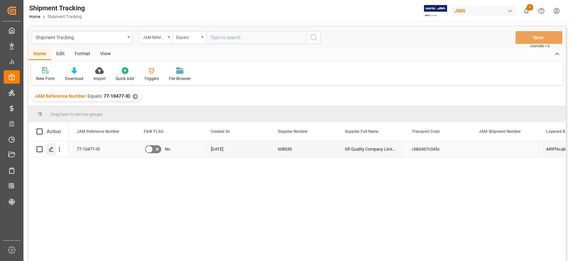
click at [49, 147] on icon "Press SPACE to select this row." at bounding box center [51, 149] width 5 height 5
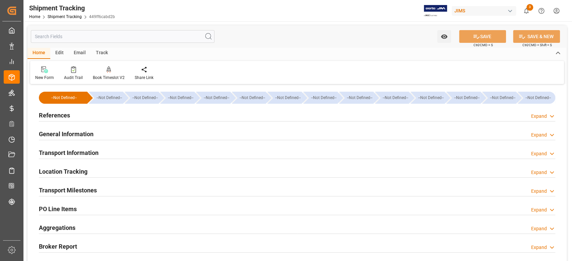
click at [92, 188] on h2 "Transport Milestones" at bounding box center [68, 190] width 58 height 9
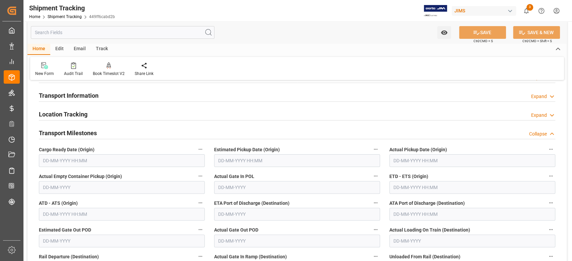
scroll to position [89, 0]
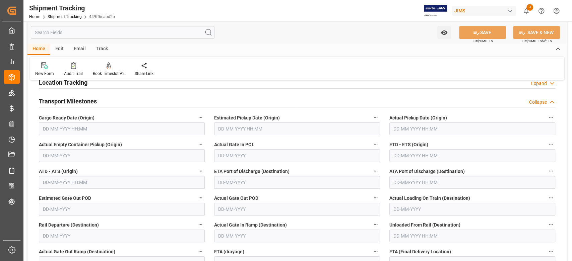
click at [93, 125] on input "text" at bounding box center [122, 129] width 166 height 13
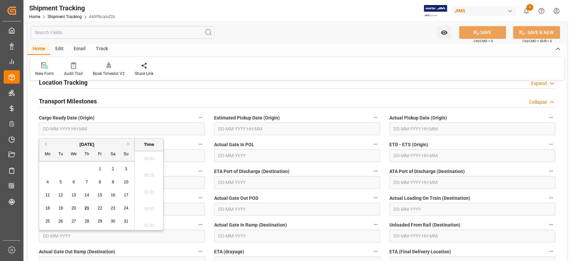
scroll to position [1007, 0]
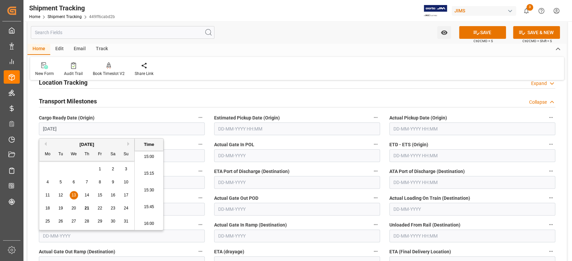
click at [252, 130] on input "text" at bounding box center [297, 129] width 166 height 13
type input "[DATE] 00:00"
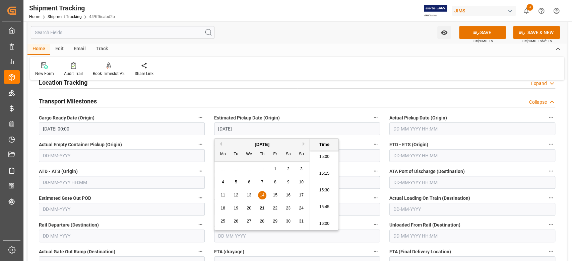
click at [433, 130] on input "text" at bounding box center [472, 129] width 166 height 13
type input "[DATE] 00:00"
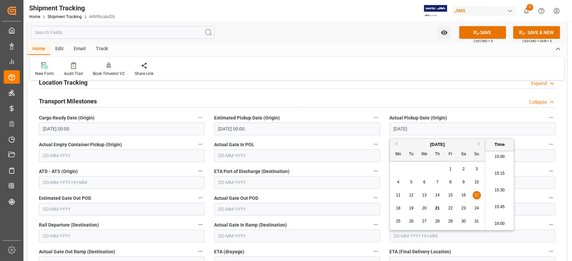
click at [545, 153] on input "text" at bounding box center [472, 155] width 166 height 13
type input "[DATE] 00:00"
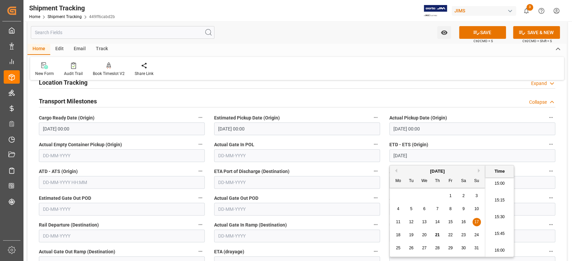
type input "[DATE] 00:00"
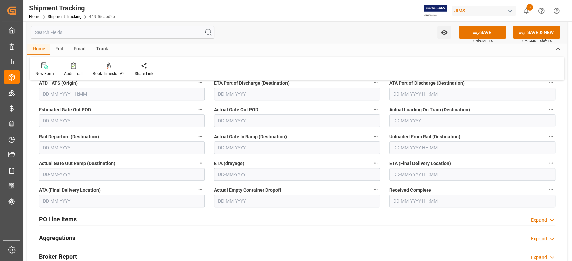
scroll to position [179, 0]
click at [436, 173] on input "text" at bounding box center [472, 173] width 166 height 13
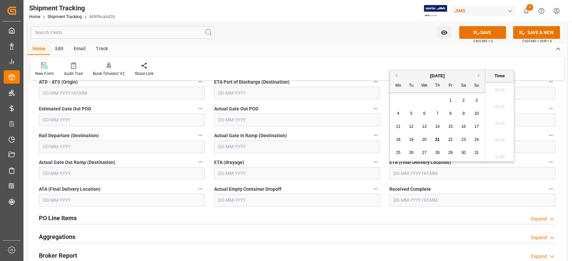
scroll to position [1007, 0]
click at [478, 76] on button "Next Month" at bounding box center [480, 75] width 4 height 4
click at [439, 141] on div "23" at bounding box center [437, 140] width 8 height 8
type input "23-10-2025 00:00"
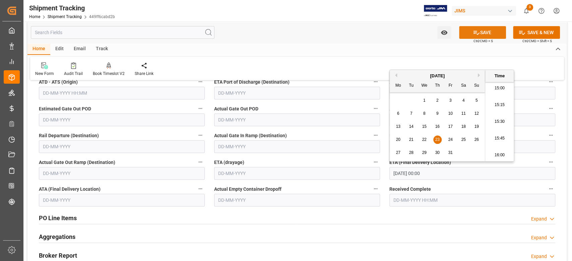
click at [477, 35] on icon at bounding box center [476, 32] width 7 height 7
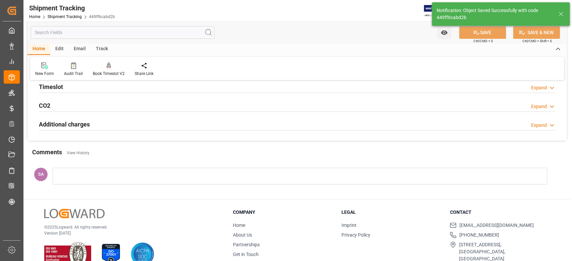
scroll to position [0, 0]
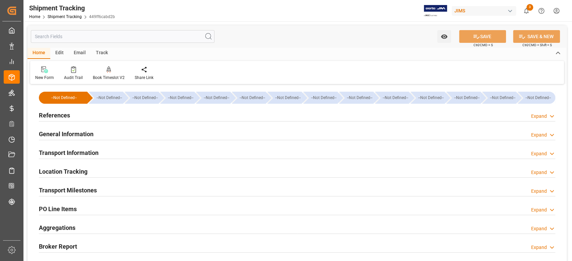
drag, startPoint x: 88, startPoint y: 191, endPoint x: 91, endPoint y: 191, distance: 3.4
click at [88, 191] on h2 "Transport Milestones" at bounding box center [68, 190] width 58 height 9
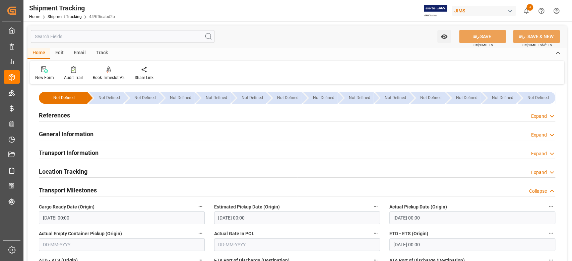
click at [64, 117] on h2 "References" at bounding box center [54, 115] width 31 height 9
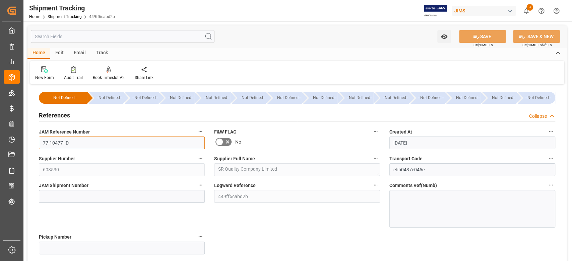
click at [96, 143] on input "77-10477-ID" at bounding box center [122, 143] width 166 height 13
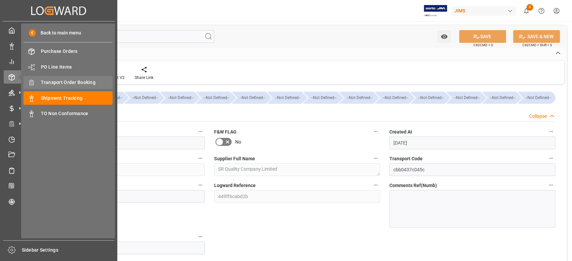
drag, startPoint x: 67, startPoint y: 98, endPoint x: 59, endPoint y: 85, distance: 15.1
click at [59, 85] on span "Transport Order Booking" at bounding box center [77, 82] width 72 height 7
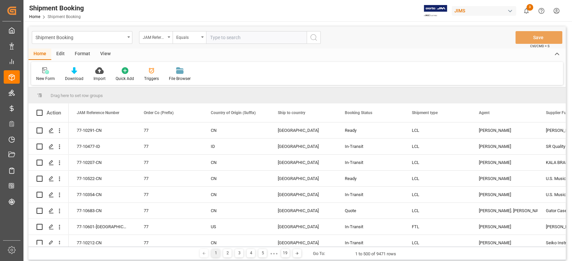
click at [228, 37] on input "text" at bounding box center [256, 37] width 100 height 13
paste input "77-10477-ID"
type input "77-10477-ID"
click at [312, 36] on icon "search button" at bounding box center [313, 37] width 8 height 8
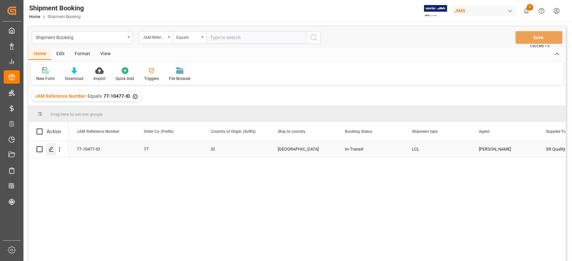
click at [51, 150] on icon "Press SPACE to select this row." at bounding box center [51, 149] width 5 height 5
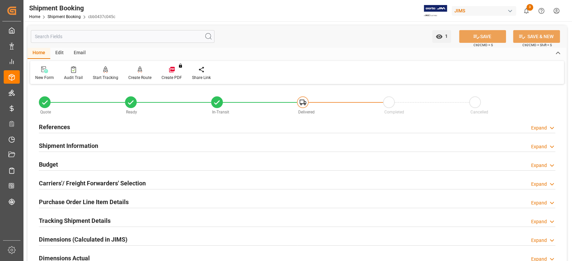
click at [47, 165] on h2 "Budget" at bounding box center [48, 164] width 19 height 9
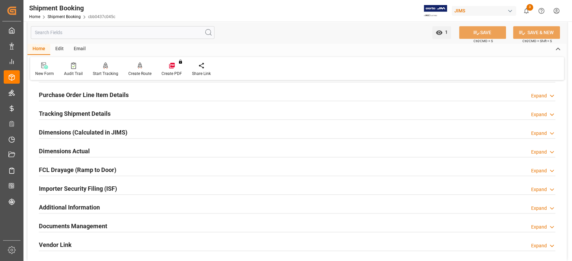
scroll to position [312, 0]
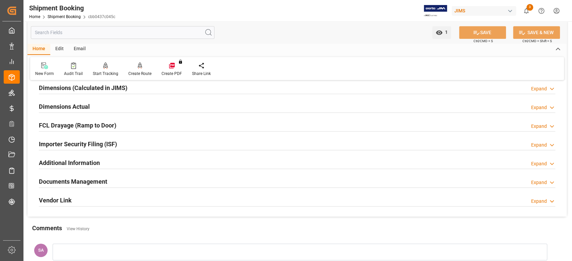
click at [64, 106] on h2 "Dimensions Actual" at bounding box center [64, 106] width 51 height 9
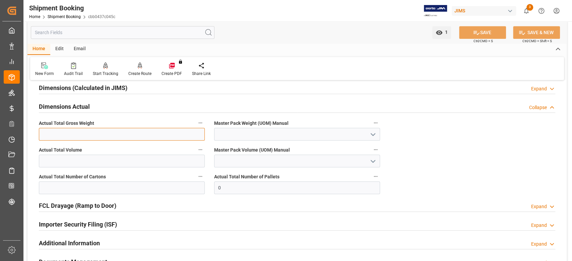
click at [143, 135] on input "text" at bounding box center [122, 134] width 166 height 13
type input "2131.2"
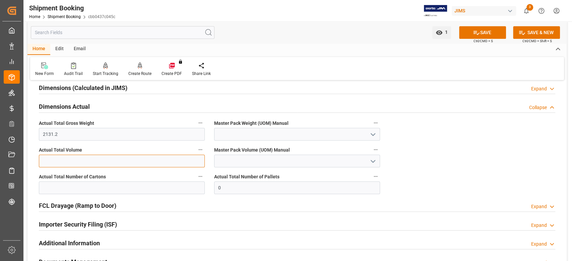
click at [152, 161] on input "text" at bounding box center [122, 161] width 166 height 13
type input "17.278"
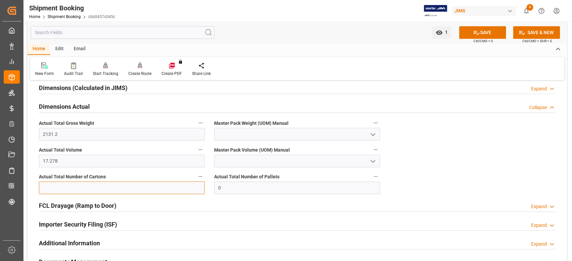
click at [134, 185] on input "text" at bounding box center [122, 188] width 166 height 13
type input "96"
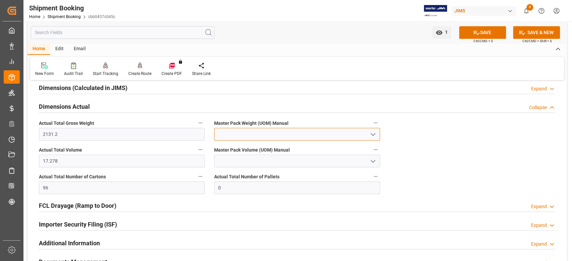
click at [277, 133] on input at bounding box center [297, 134] width 166 height 13
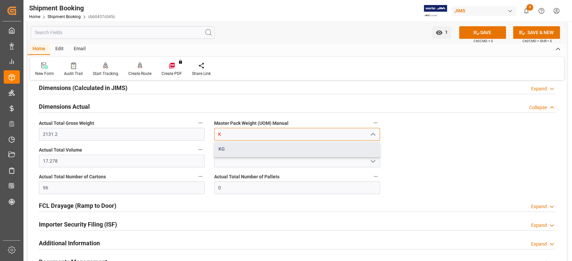
click at [271, 149] on div "KG" at bounding box center [296, 149] width 165 height 15
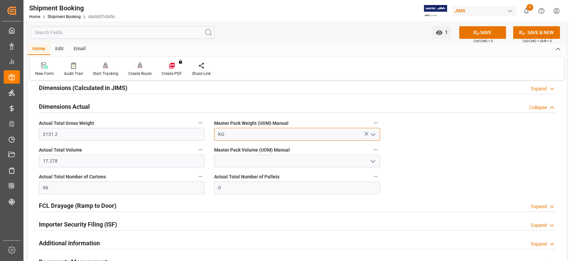
type input "KG"
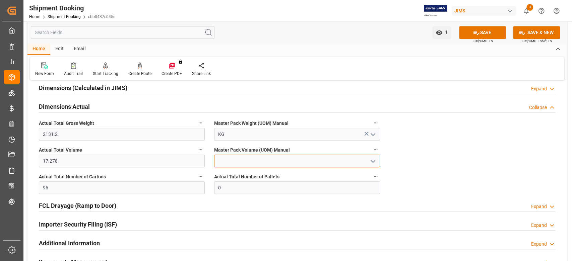
click at [267, 159] on input at bounding box center [297, 161] width 166 height 13
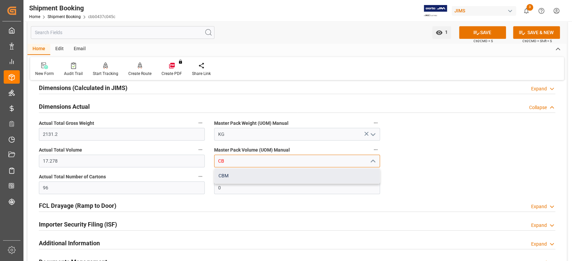
click at [261, 174] on div "CBM" at bounding box center [296, 175] width 165 height 15
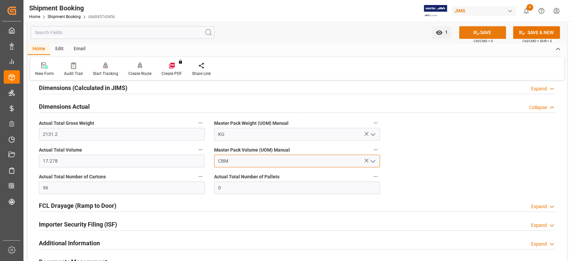
type input "CBM"
click at [473, 34] on icon at bounding box center [476, 32] width 7 height 7
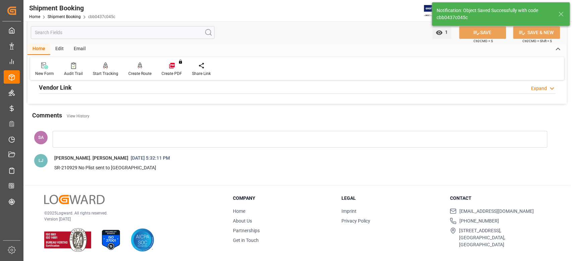
scroll to position [152, 0]
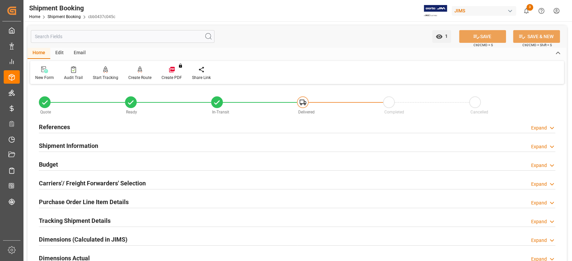
scroll to position [152, 0]
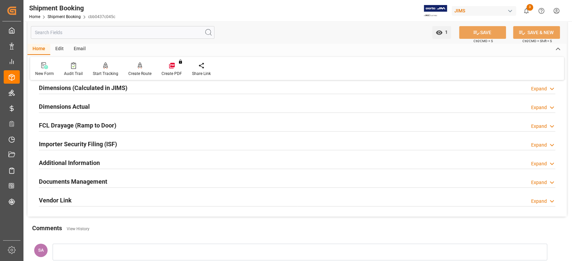
click at [98, 181] on h2 "Documents Management" at bounding box center [73, 181] width 68 height 9
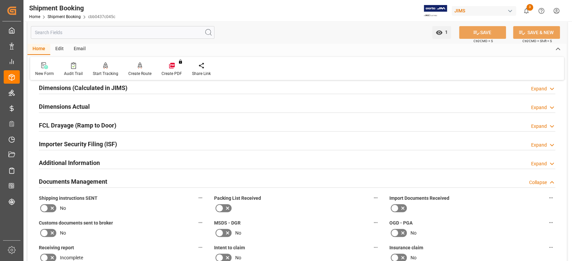
click at [98, 181] on h2 "Documents Management" at bounding box center [73, 181] width 68 height 9
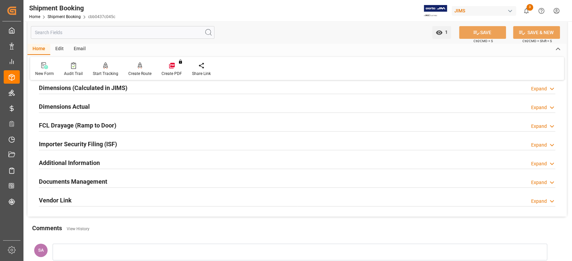
click at [66, 100] on div "Dimensions Actual" at bounding box center [64, 106] width 51 height 13
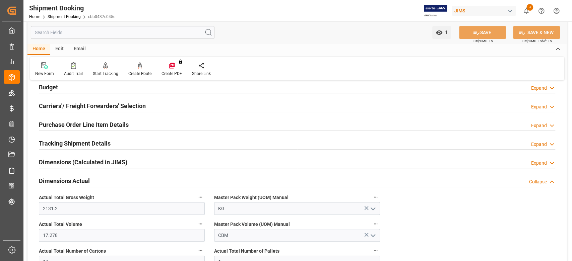
scroll to position [0, 0]
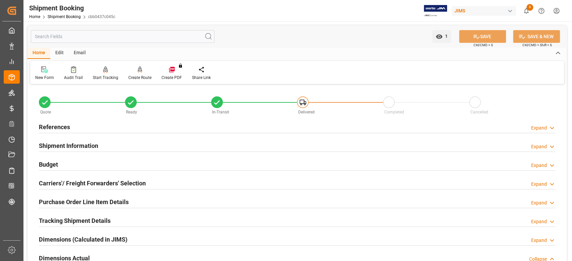
click at [53, 165] on h2 "Budget" at bounding box center [48, 164] width 19 height 9
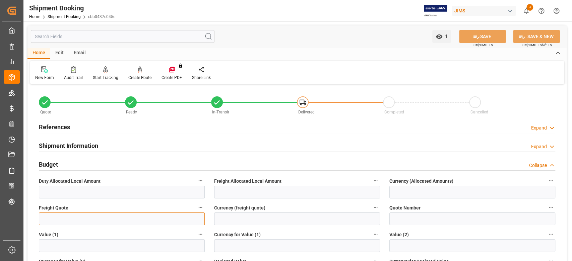
click at [68, 214] on input "text" at bounding box center [122, 219] width 166 height 13
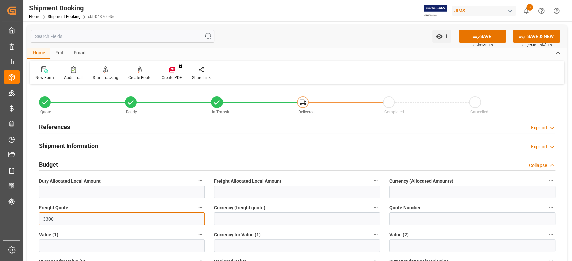
type input "3300"
click at [221, 217] on input at bounding box center [297, 219] width 166 height 13
type input "USD"
click at [487, 33] on button "SAVE" at bounding box center [482, 36] width 47 height 13
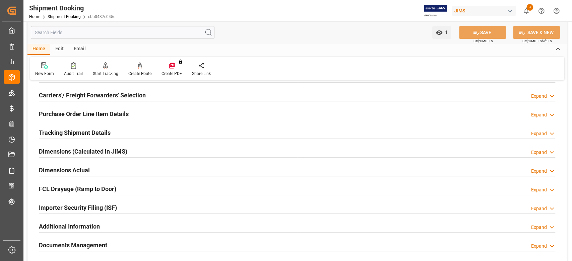
scroll to position [89, 0]
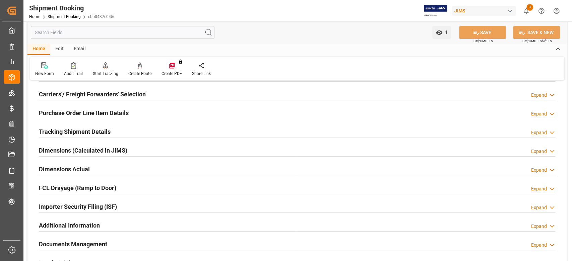
click at [64, 131] on h2 "Tracking Shipment Details" at bounding box center [75, 131] width 72 height 9
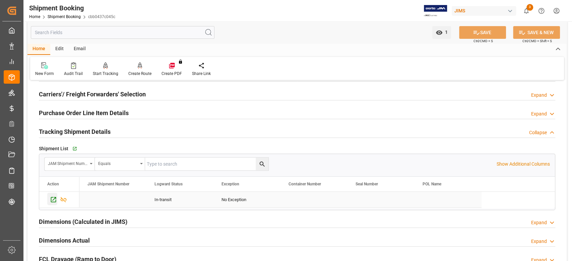
click at [55, 201] on icon "Press SPACE to select this row." at bounding box center [53, 199] width 7 height 7
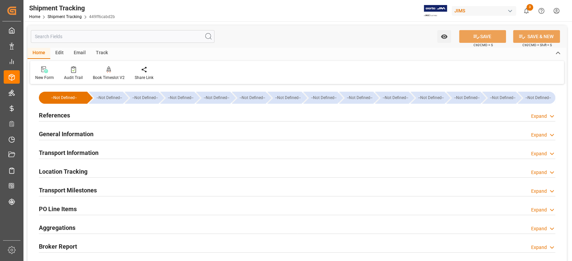
click at [78, 134] on h2 "General Information" at bounding box center [66, 134] width 55 height 9
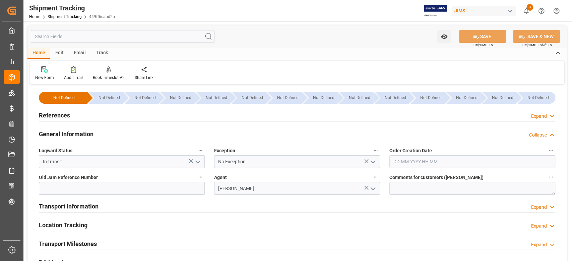
click at [78, 135] on h2 "General Information" at bounding box center [66, 134] width 55 height 9
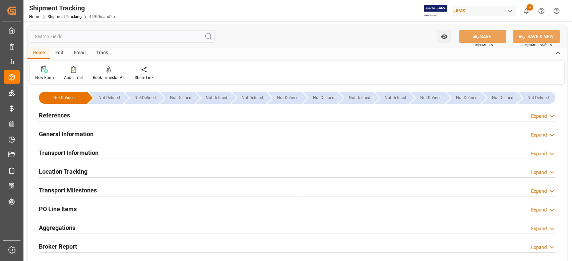
click at [58, 117] on h2 "References" at bounding box center [54, 115] width 31 height 9
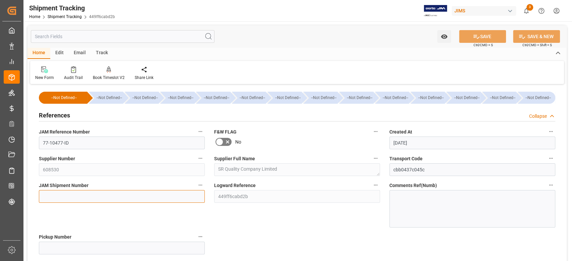
click at [68, 191] on input at bounding box center [122, 196] width 166 height 13
paste input "72670"
type input "72670"
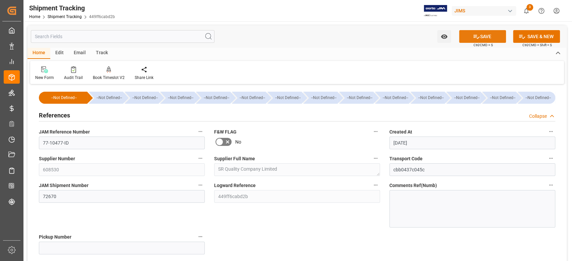
click at [473, 35] on icon at bounding box center [476, 36] width 7 height 7
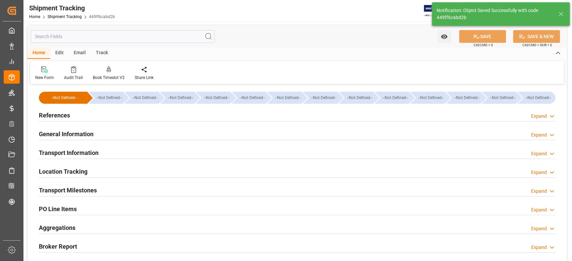
click at [85, 188] on h2 "Transport Milestones" at bounding box center [68, 190] width 58 height 9
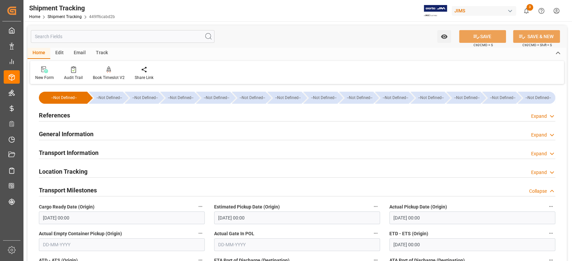
click at [50, 113] on h2 "References" at bounding box center [54, 115] width 31 height 9
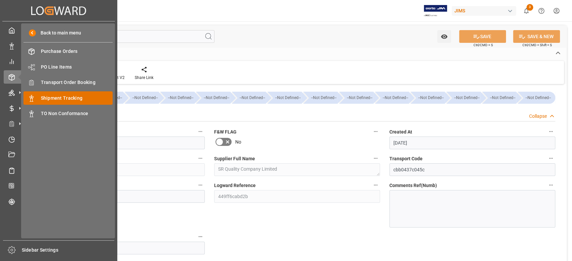
click at [67, 99] on span "Shipment Tracking" at bounding box center [77, 98] width 72 height 7
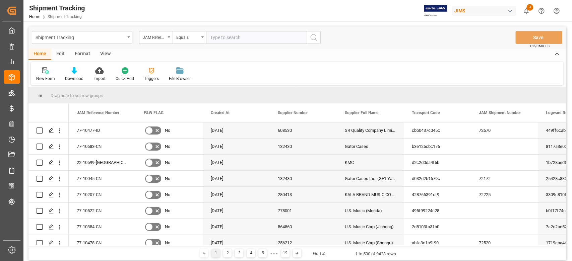
click at [228, 37] on input "text" at bounding box center [256, 37] width 100 height 13
type input "77-9860-CN"
click at [313, 41] on icon "search button" at bounding box center [313, 37] width 8 height 8
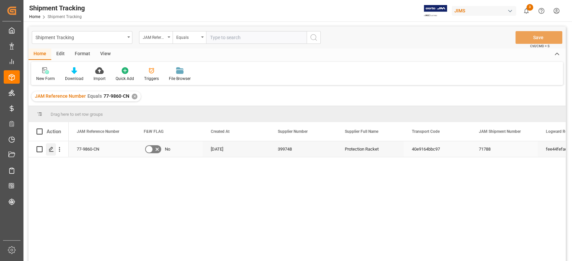
click at [50, 151] on icon "Press SPACE to select this row." at bounding box center [51, 149] width 5 height 5
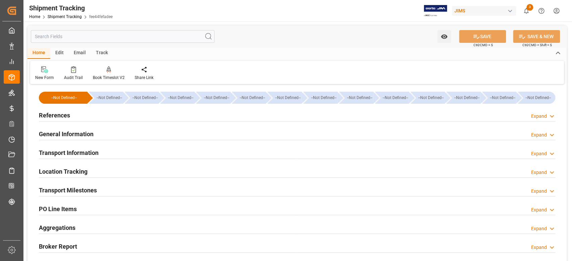
click at [86, 187] on h2 "Transport Milestones" at bounding box center [68, 190] width 58 height 9
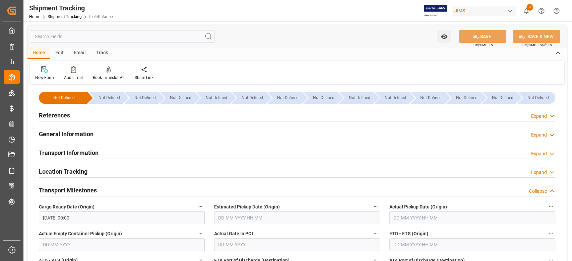
scroll to position [45, 0]
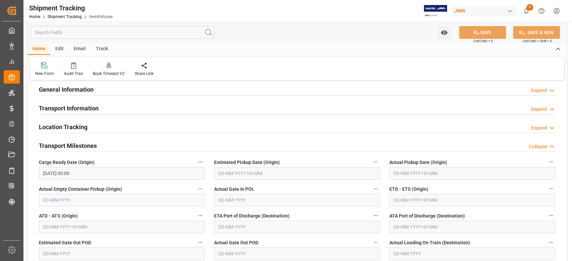
click at [96, 175] on input "[DATE] 00:00" at bounding box center [122, 173] width 166 height 13
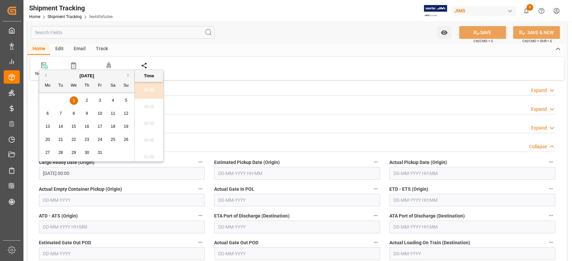
click at [96, 175] on input "[DATE] 00:00" at bounding box center [122, 173] width 166 height 13
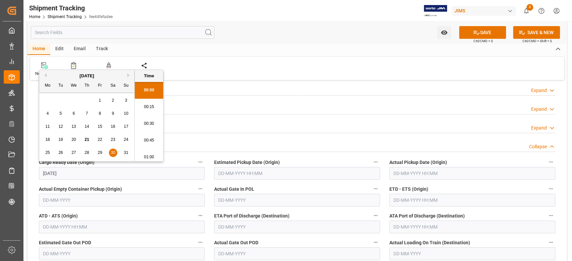
click at [253, 172] on input "text" at bounding box center [297, 173] width 166 height 13
type input "[DATE] 00:00"
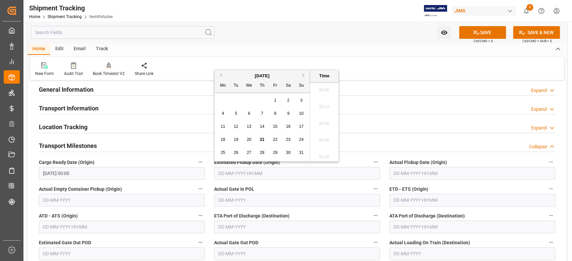
scroll to position [1007, 0]
click at [428, 205] on input "text" at bounding box center [472, 200] width 166 height 13
type input "[DATE] 00:00"
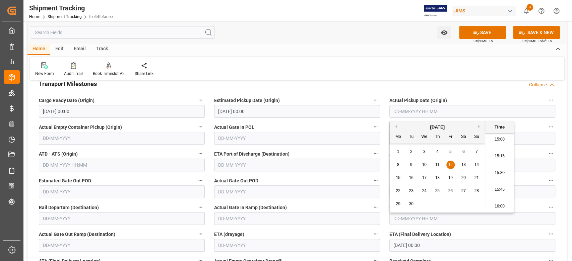
scroll to position [134, 0]
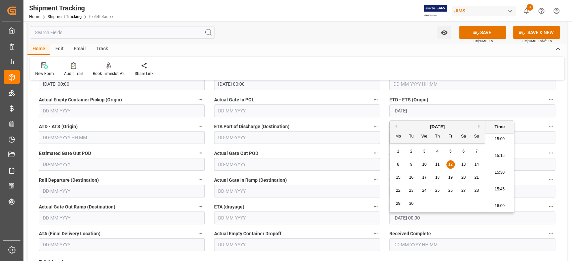
type input "[DATE] 00:00"
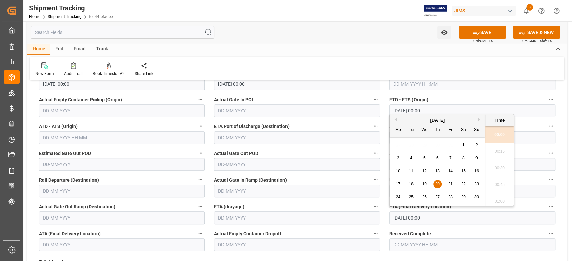
click at [434, 218] on input "[DATE] 00:00" at bounding box center [472, 218] width 166 height 13
click at [394, 120] on button "Previous Month" at bounding box center [395, 120] width 4 height 4
click at [435, 183] on span "23" at bounding box center [437, 184] width 4 height 5
type input "[DATE] 00:00"
click at [482, 31] on button "SAVE" at bounding box center [482, 32] width 47 height 13
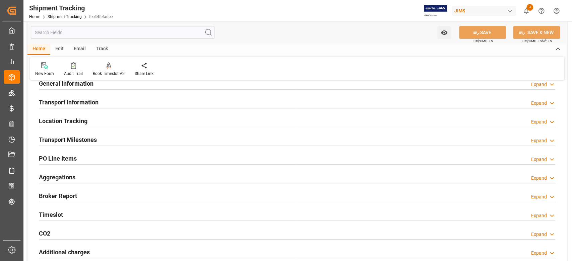
scroll to position [0, 0]
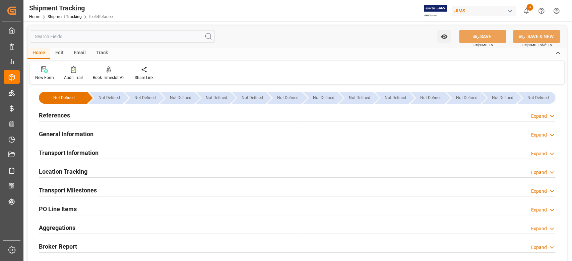
click at [79, 190] on h2 "Transport Milestones" at bounding box center [68, 190] width 58 height 9
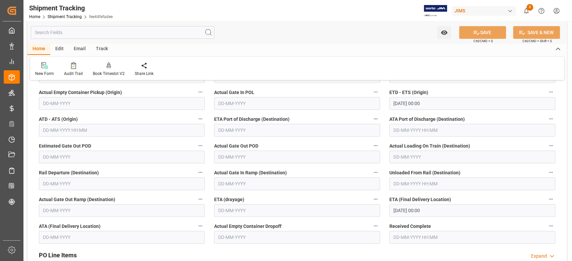
scroll to position [223, 0]
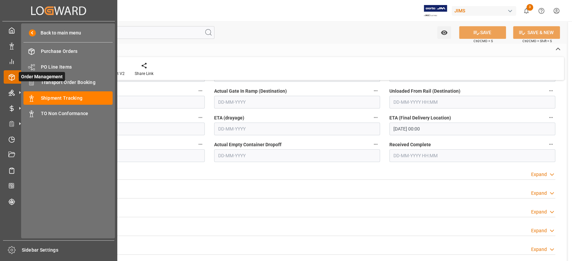
click at [62, 81] on span "Order Management" at bounding box center [42, 76] width 46 height 9
click at [74, 82] on span "Transport Order Booking" at bounding box center [77, 82] width 72 height 7
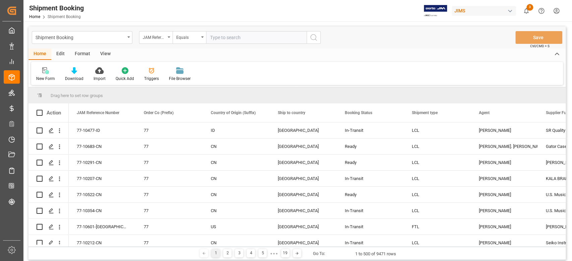
click at [256, 40] on input "text" at bounding box center [256, 37] width 100 height 13
type input "77-9860-CN"
click at [312, 39] on icon "search button" at bounding box center [313, 37] width 8 height 8
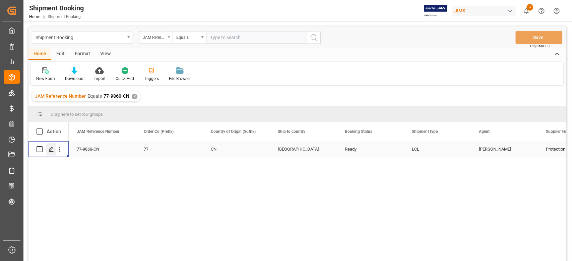
click at [51, 149] on icon "Press SPACE to select this row." at bounding box center [51, 149] width 5 height 5
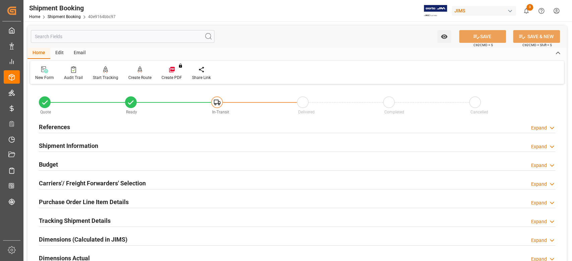
click at [62, 183] on h2 "Carriers'/ Freight Forwarders' Selection" at bounding box center [92, 183] width 107 height 9
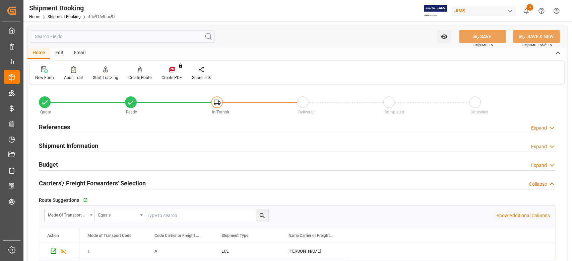
click at [91, 184] on h2 "Carriers'/ Freight Forwarders' Selection" at bounding box center [92, 183] width 107 height 9
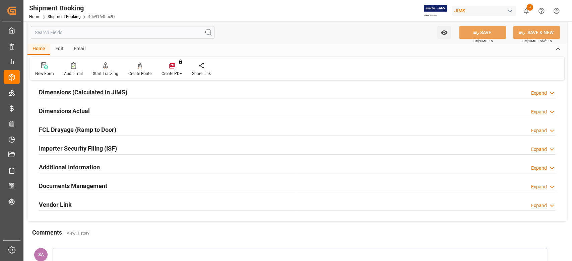
scroll to position [134, 0]
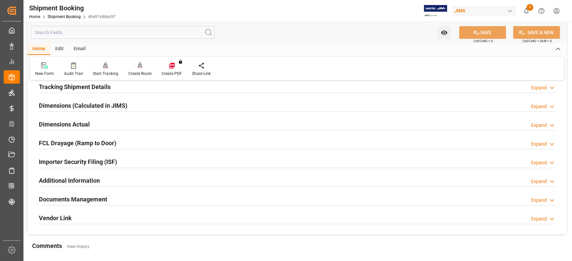
click at [63, 125] on h2 "Dimensions Actual" at bounding box center [64, 124] width 51 height 9
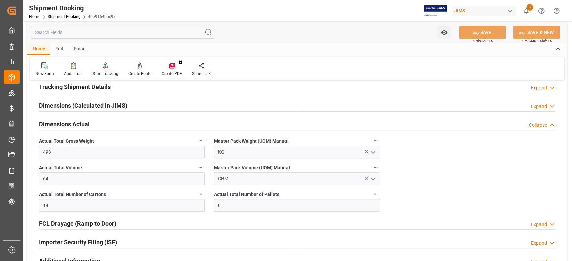
click at [83, 123] on h2 "Dimensions Actual" at bounding box center [64, 124] width 51 height 9
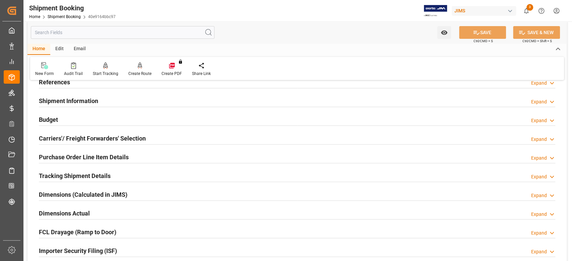
scroll to position [45, 0]
click at [59, 120] on div "Budget Expand" at bounding box center [297, 119] width 516 height 13
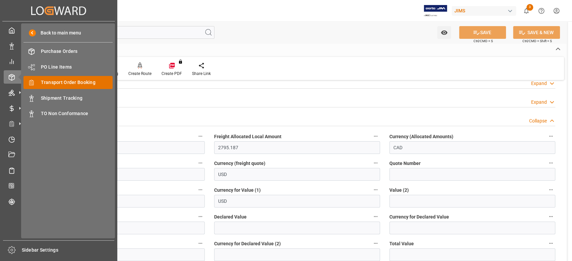
click at [77, 83] on span "Transport Order Booking" at bounding box center [77, 82] width 72 height 7
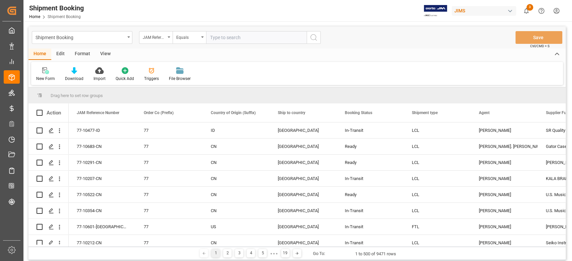
click at [248, 39] on input "text" at bounding box center [256, 37] width 100 height 13
type input "77-9867-CN"
click at [316, 32] on button "search button" at bounding box center [313, 37] width 14 height 13
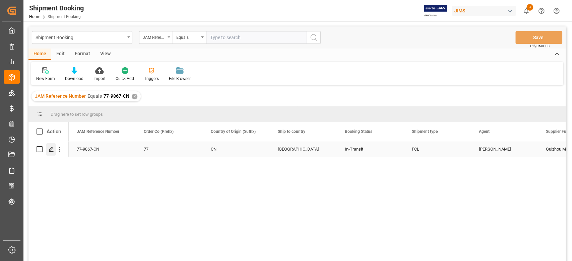
click at [48, 149] on div "Press SPACE to select this row." at bounding box center [51, 149] width 10 height 12
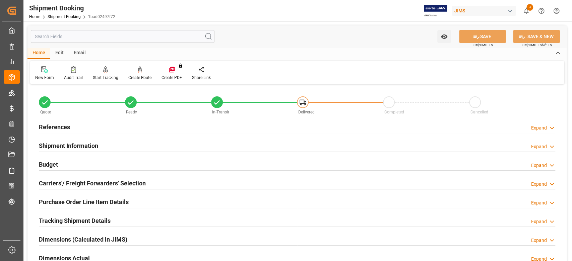
click at [56, 165] on h2 "Budget" at bounding box center [48, 164] width 19 height 9
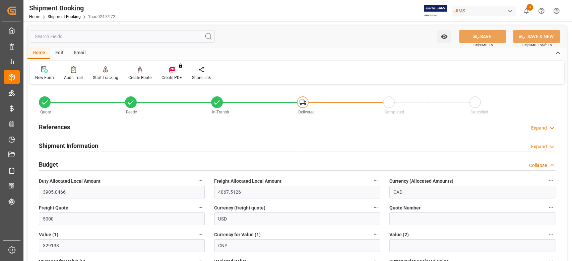
click at [56, 165] on h2 "Budget" at bounding box center [48, 164] width 19 height 9
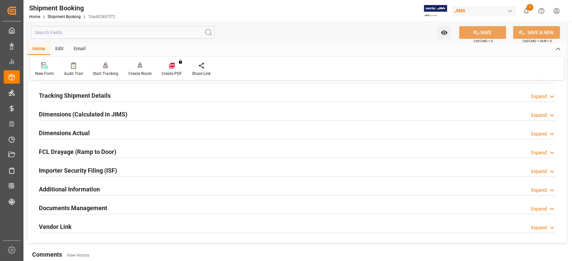
scroll to position [134, 0]
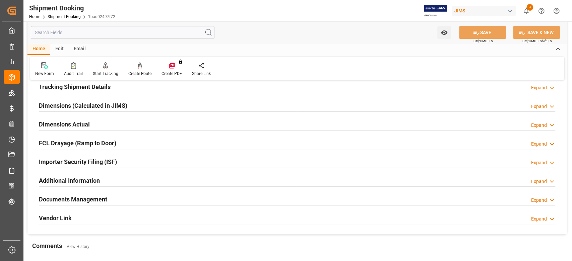
click at [93, 197] on h2 "Documents Management" at bounding box center [73, 199] width 68 height 9
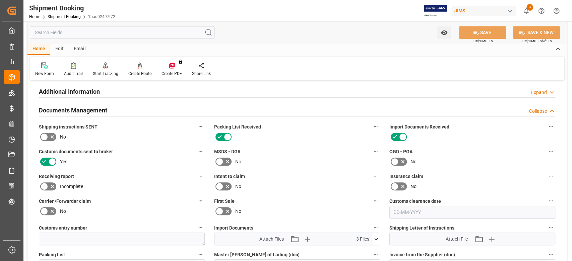
scroll to position [312, 0]
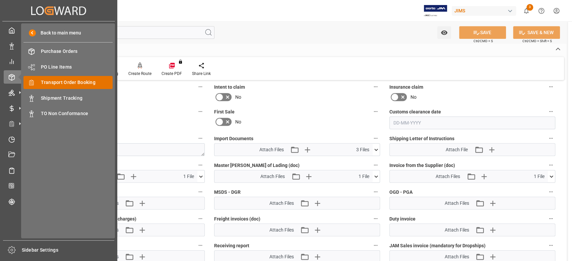
click at [54, 83] on span "Transport Order Booking" at bounding box center [77, 82] width 72 height 7
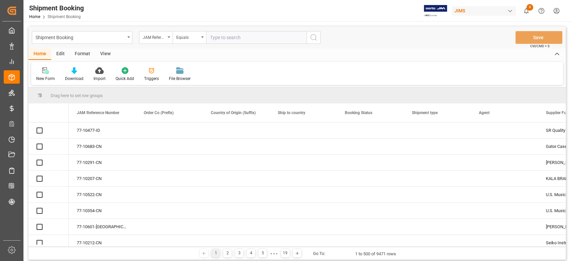
click at [229, 36] on input "text" at bounding box center [256, 37] width 100 height 13
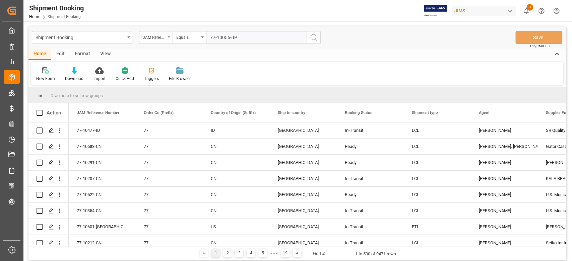
type input "77-10056-JP"
click at [312, 36] on icon "search button" at bounding box center [313, 37] width 8 height 8
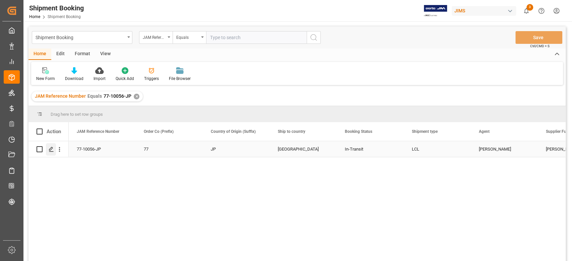
click at [53, 150] on icon "Press SPACE to select this row." at bounding box center [51, 149] width 5 height 5
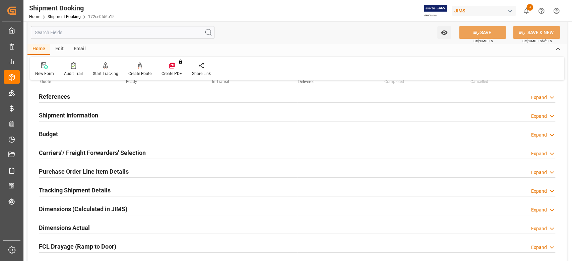
scroll to position [45, 0]
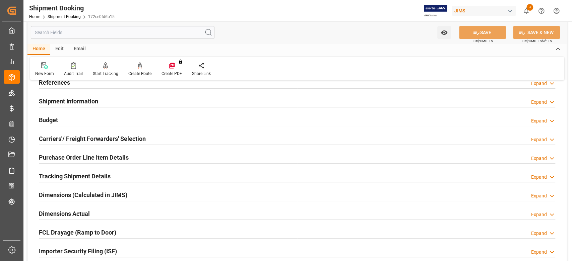
click at [71, 177] on h2 "Tracking Shipment Details" at bounding box center [75, 176] width 72 height 9
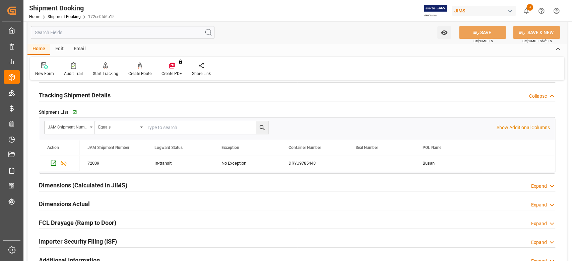
scroll to position [134, 0]
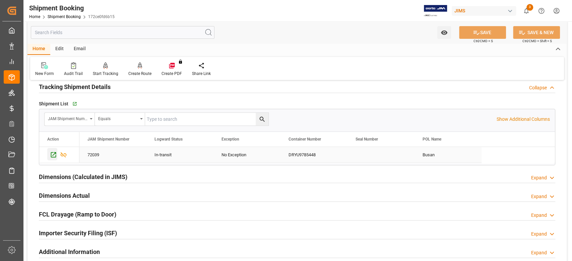
click at [53, 154] on icon "Press SPACE to select this row." at bounding box center [53, 154] width 7 height 7
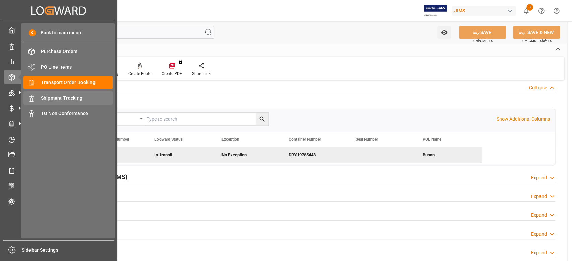
click at [65, 99] on span "Shipment Tracking" at bounding box center [77, 98] width 72 height 7
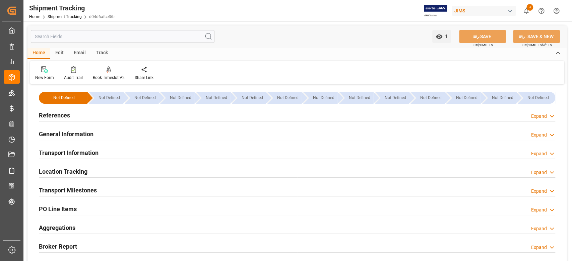
type input "[DATE] 00:00"
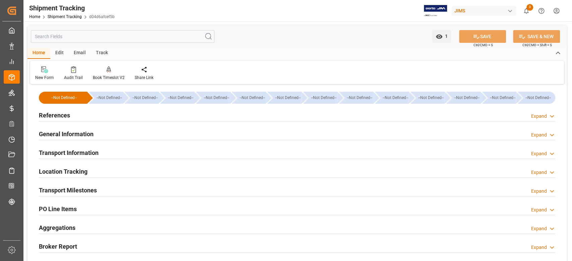
type input "[DATE]"
type input "[DATE] 00:00"
click at [89, 191] on h2 "Transport Milestones" at bounding box center [68, 190] width 58 height 9
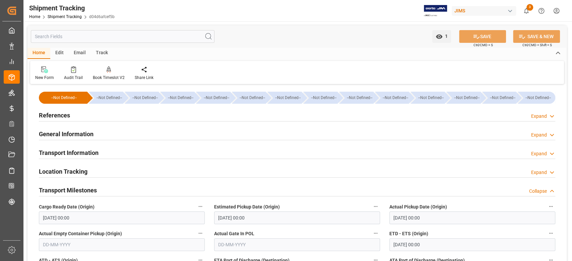
scroll to position [45, 0]
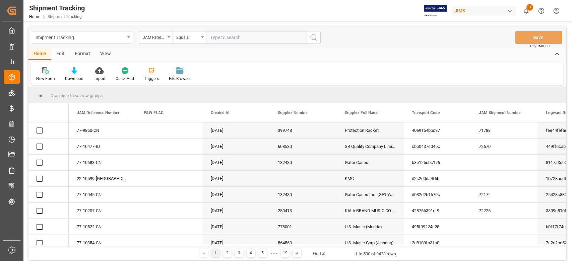
click at [256, 39] on input "text" at bounding box center [256, 37] width 100 height 13
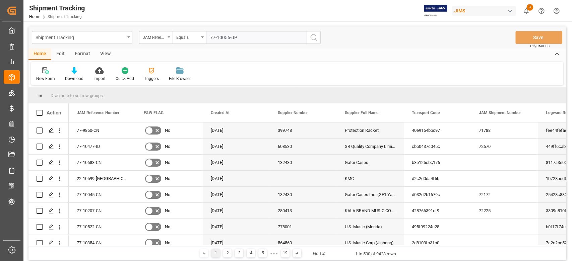
type input "77-10056-JP"
click at [316, 39] on icon "search button" at bounding box center [313, 37] width 8 height 8
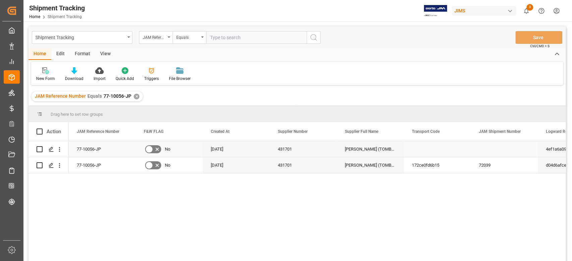
click at [445, 148] on div "Press SPACE to select this row." at bounding box center [437, 149] width 67 height 16
click at [51, 148] on icon "Press SPACE to select this row." at bounding box center [51, 149] width 5 height 5
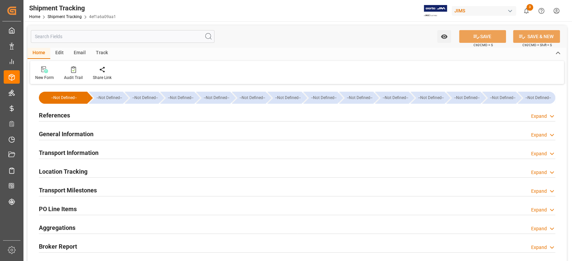
type input "9395939"
click at [66, 115] on h2 "References" at bounding box center [54, 115] width 31 height 9
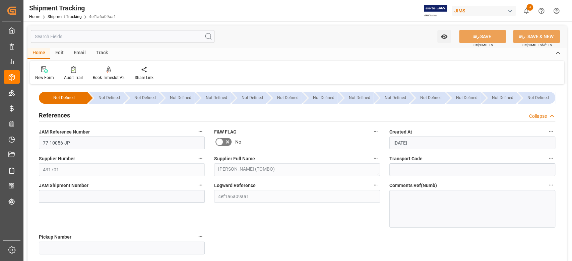
click at [66, 115] on h2 "References" at bounding box center [54, 115] width 31 height 9
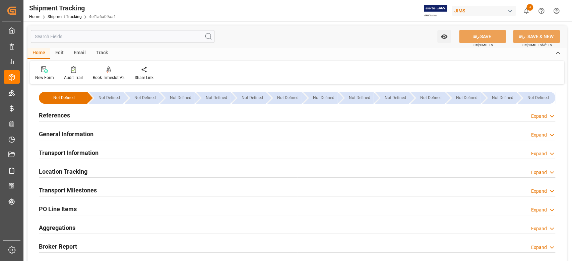
click at [67, 131] on h2 "General Information" at bounding box center [66, 134] width 55 height 9
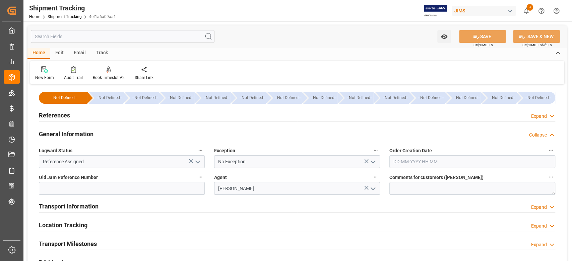
click at [195, 162] on icon "open menu" at bounding box center [198, 162] width 8 height 8
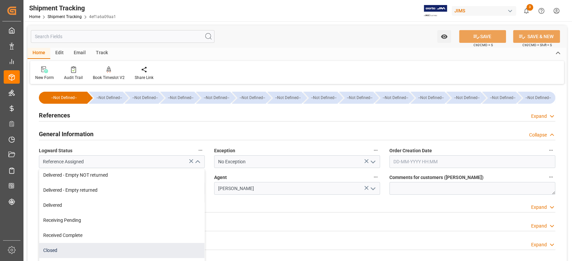
scroll to position [45, 0]
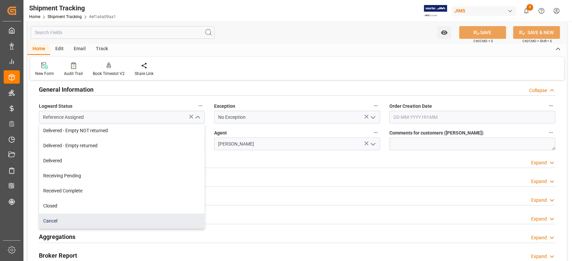
click at [66, 222] on div "Cancel" at bounding box center [121, 221] width 165 height 15
type input "Cancel"
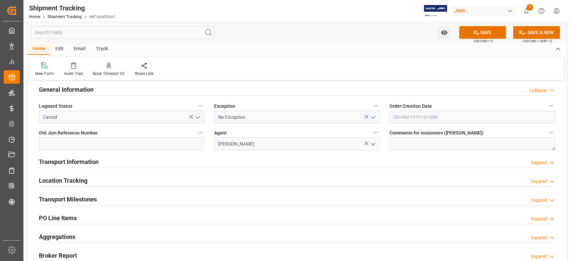
click at [86, 163] on h2 "Transport Information" at bounding box center [69, 161] width 60 height 9
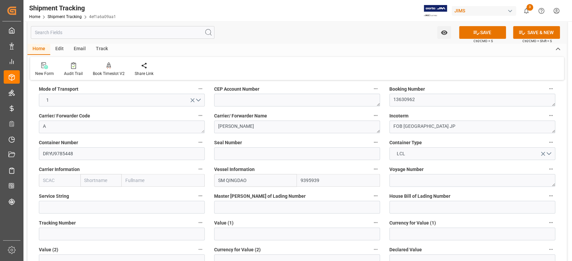
scroll to position [89, 0]
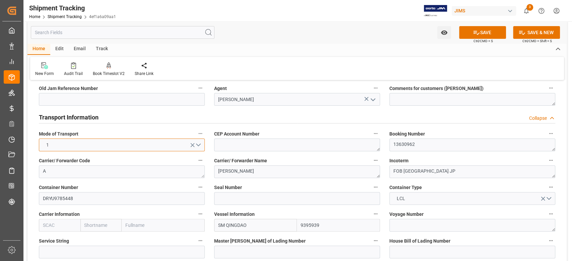
click at [110, 144] on button "1" at bounding box center [122, 145] width 166 height 13
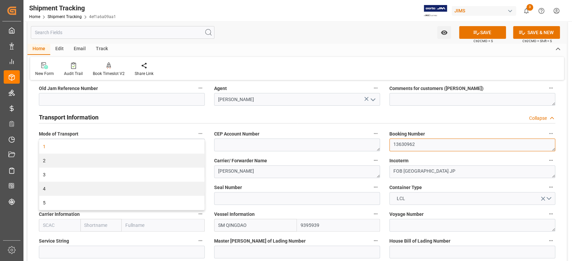
click at [420, 148] on textarea "13630962" at bounding box center [472, 145] width 166 height 13
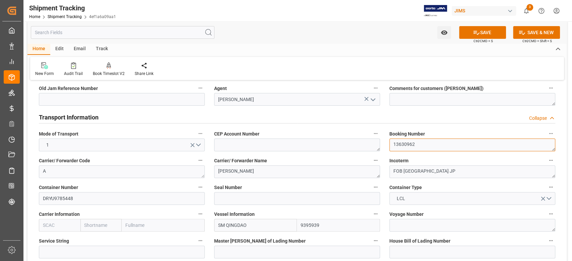
click at [420, 148] on textarea "13630962" at bounding box center [472, 145] width 166 height 13
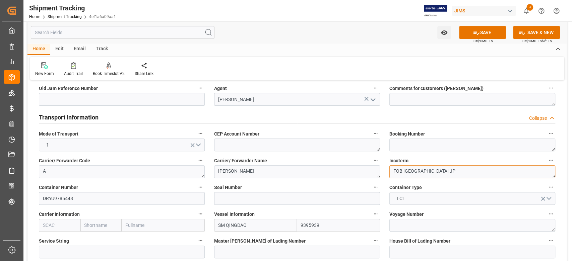
click at [432, 170] on textarea "FOB [GEOGRAPHIC_DATA] JP" at bounding box center [472, 171] width 166 height 13
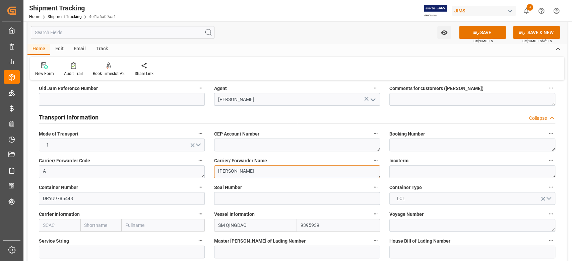
click at [262, 172] on textarea "[PERSON_NAME]" at bounding box center [297, 171] width 166 height 13
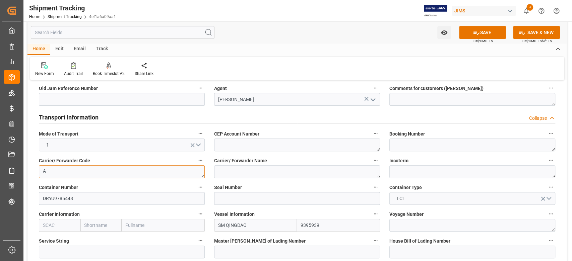
click at [88, 173] on textarea "A" at bounding box center [122, 171] width 166 height 13
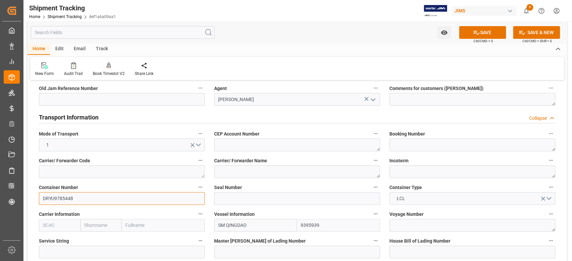
click at [81, 200] on input "DRYU9785448" at bounding box center [122, 198] width 166 height 13
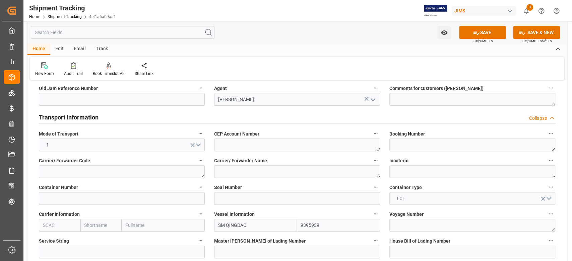
click at [325, 227] on input "9395939" at bounding box center [338, 225] width 83 height 13
click at [257, 226] on input "SM QINGDAO" at bounding box center [255, 225] width 83 height 13
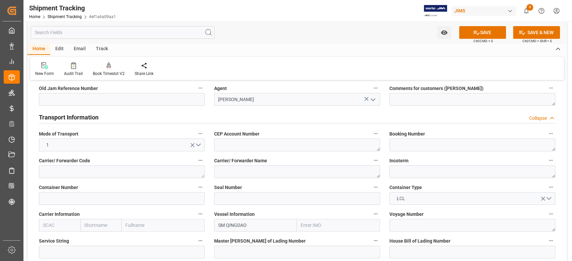
click at [257, 226] on input "SM QINGDAO" at bounding box center [255, 225] width 83 height 13
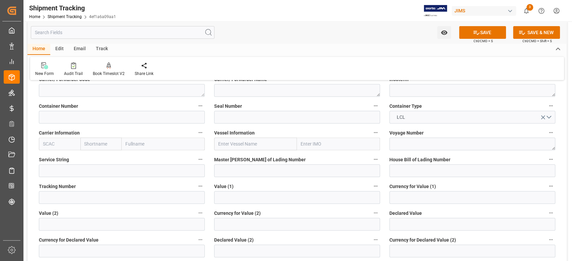
scroll to position [179, 0]
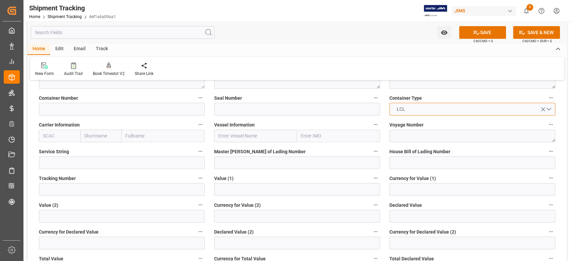
click at [415, 113] on button "LCL" at bounding box center [472, 109] width 166 height 13
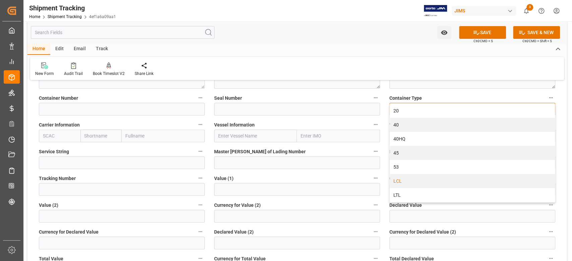
click at [415, 113] on div "20" at bounding box center [472, 111] width 165 height 14
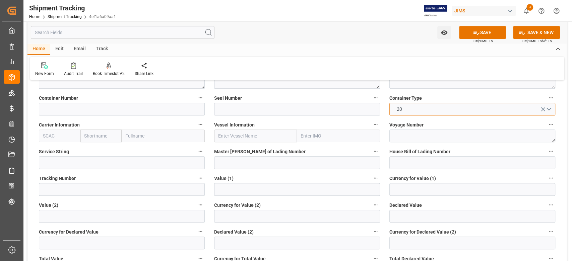
click at [415, 113] on button "20" at bounding box center [472, 109] width 166 height 13
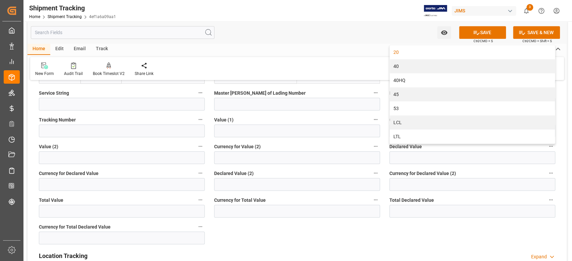
scroll to position [223, 0]
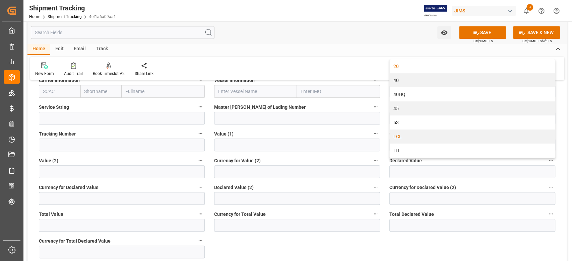
click at [411, 139] on div "LCL" at bounding box center [472, 137] width 165 height 14
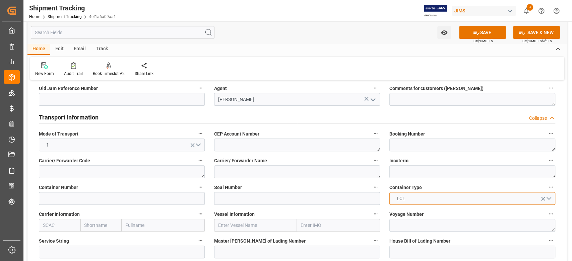
scroll to position [0, 0]
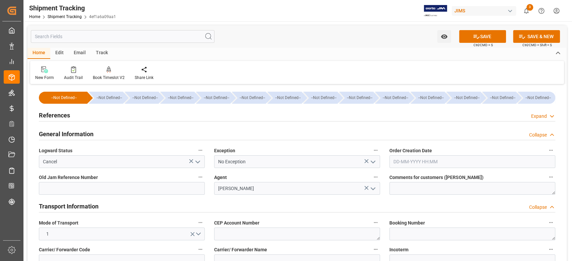
click at [64, 113] on h2 "References" at bounding box center [54, 115] width 31 height 9
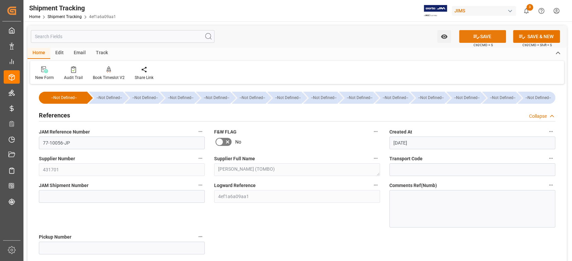
click at [476, 36] on icon at bounding box center [476, 36] width 7 height 7
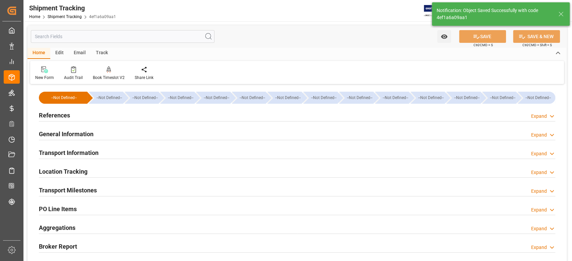
click at [59, 114] on h2 "References" at bounding box center [54, 115] width 31 height 9
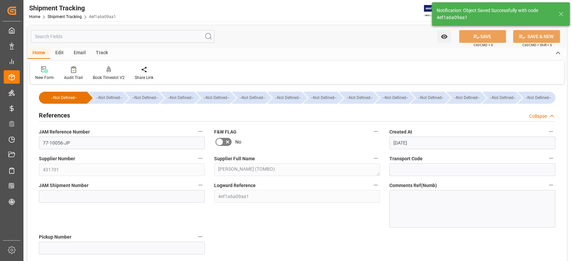
click at [59, 114] on h2 "References" at bounding box center [54, 115] width 31 height 9
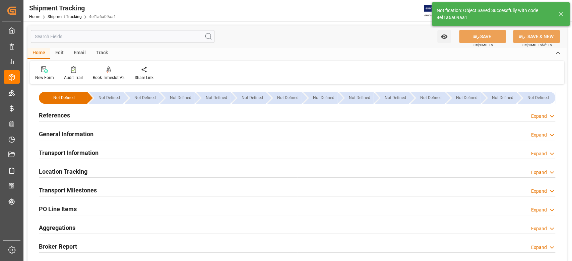
click at [59, 128] on div "General Information" at bounding box center [66, 133] width 55 height 13
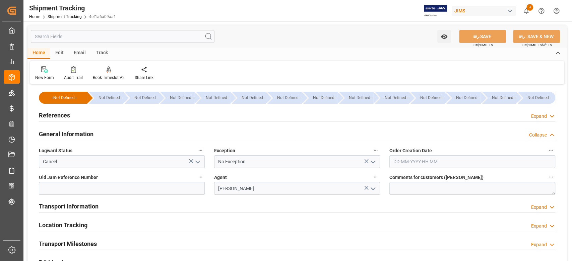
click at [59, 130] on h2 "General Information" at bounding box center [66, 134] width 55 height 9
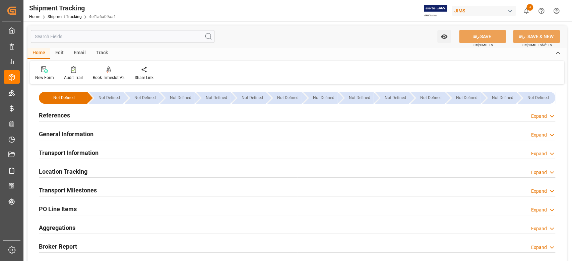
click at [65, 154] on h2 "Transport Information" at bounding box center [69, 152] width 60 height 9
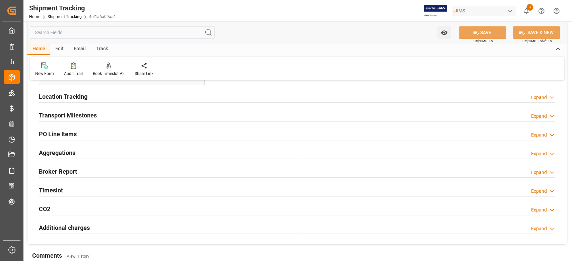
scroll to position [357, 0]
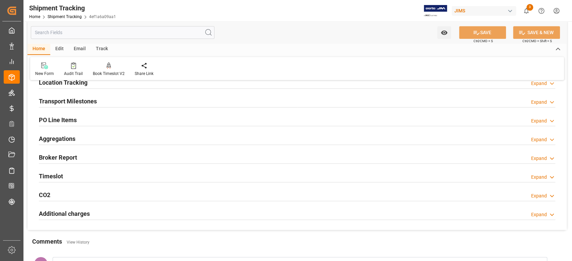
click at [90, 101] on h2 "Transport Milestones" at bounding box center [68, 101] width 58 height 9
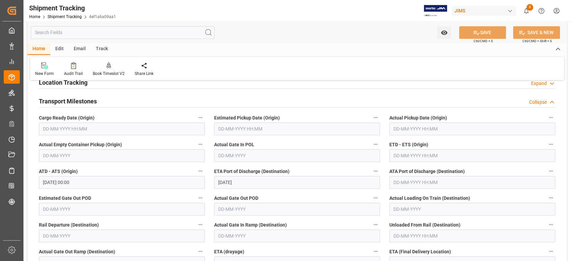
click at [99, 185] on input "[DATE] 00:00" at bounding box center [122, 182] width 166 height 13
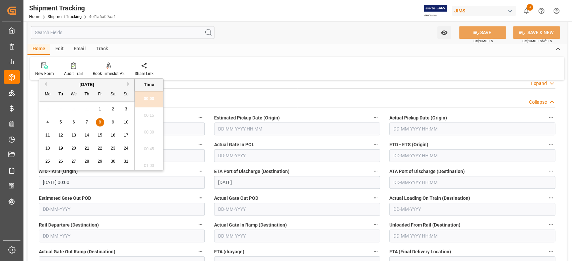
click at [99, 185] on input "[DATE] 00:00" at bounding box center [122, 182] width 166 height 13
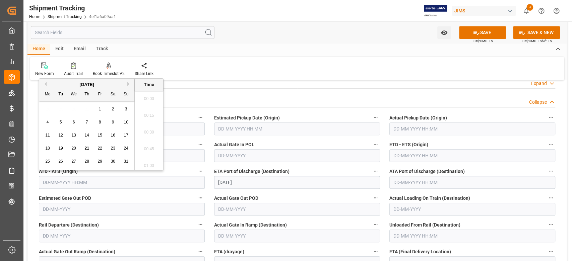
click at [264, 179] on input "[DATE]" at bounding box center [297, 182] width 166 height 13
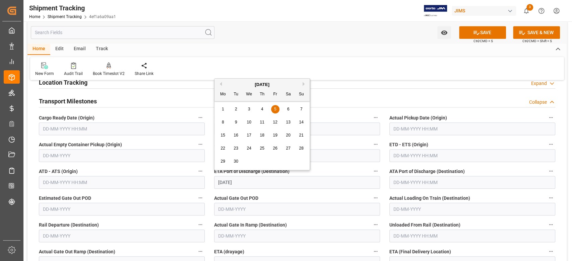
click at [264, 179] on input "[DATE]" at bounding box center [297, 182] width 166 height 13
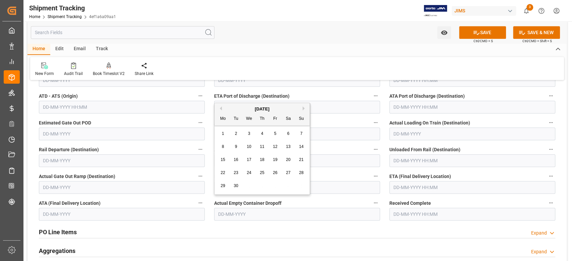
scroll to position [446, 0]
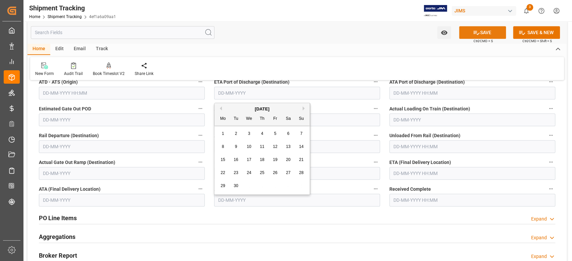
click at [475, 32] on icon at bounding box center [476, 32] width 7 height 7
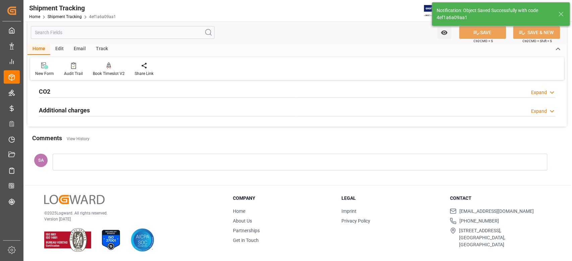
scroll to position [36, 0]
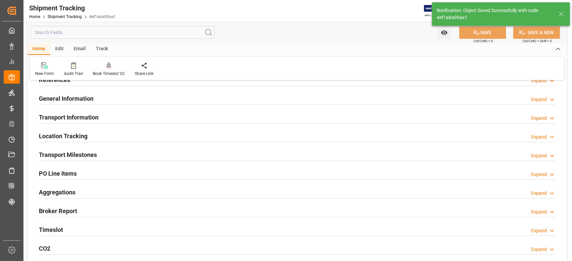
click at [70, 172] on h2 "PO Line Items" at bounding box center [58, 173] width 38 height 9
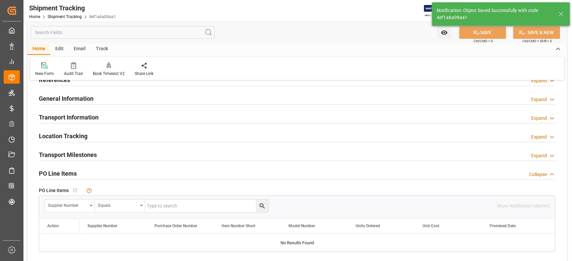
click at [70, 172] on h2 "PO Line Items" at bounding box center [58, 173] width 38 height 9
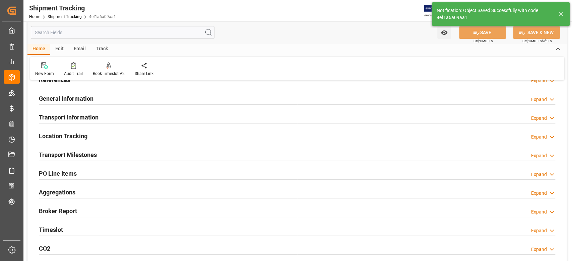
scroll to position [0, 0]
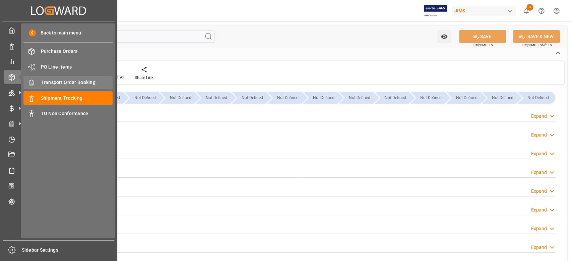
click at [72, 84] on span "Transport Order Booking" at bounding box center [77, 82] width 72 height 7
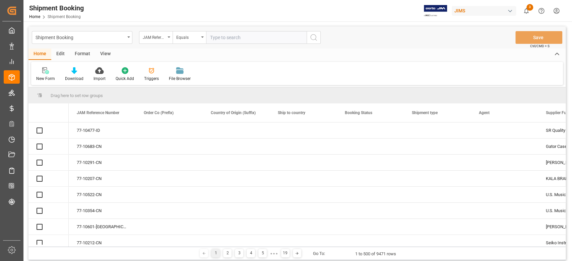
click at [231, 39] on input "text" at bounding box center [256, 37] width 100 height 13
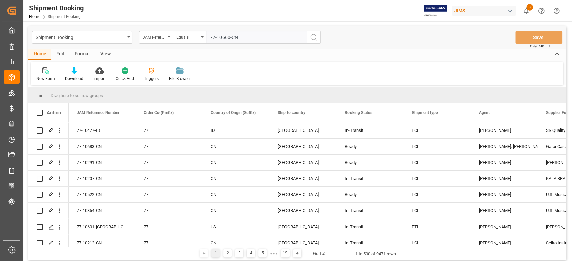
type input "77-10660-CN"
click at [313, 40] on icon "search button" at bounding box center [313, 37] width 8 height 8
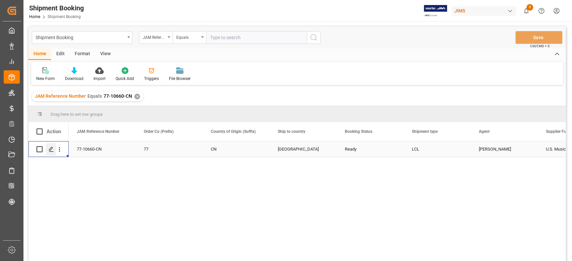
click at [49, 152] on icon "Press SPACE to select this row." at bounding box center [51, 149] width 5 height 5
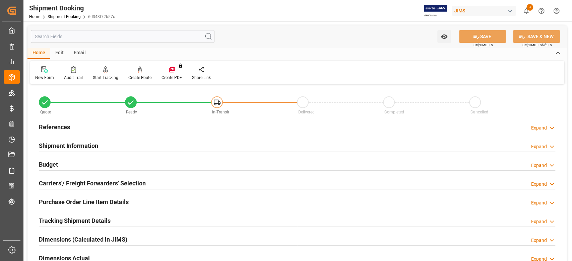
click at [64, 126] on h2 "References" at bounding box center [54, 127] width 31 height 9
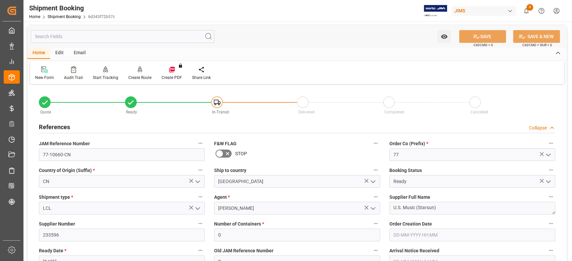
click at [63, 126] on h2 "References" at bounding box center [54, 127] width 31 height 9
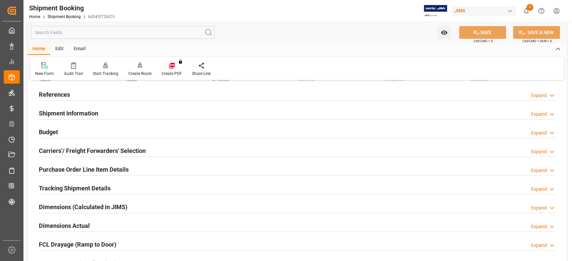
scroll to position [45, 0]
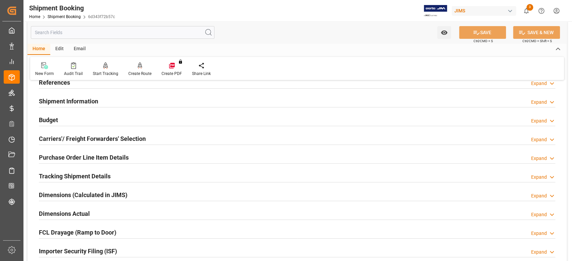
click at [80, 140] on h2 "Carriers'/ Freight Forwarders' Selection" at bounding box center [92, 138] width 107 height 9
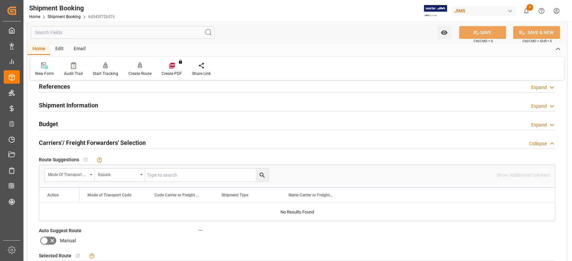
scroll to position [0, 0]
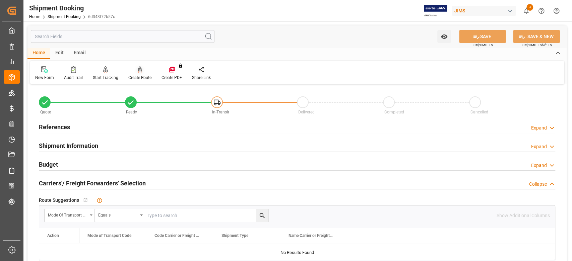
click at [142, 78] on div "Create Route" at bounding box center [139, 78] width 23 height 6
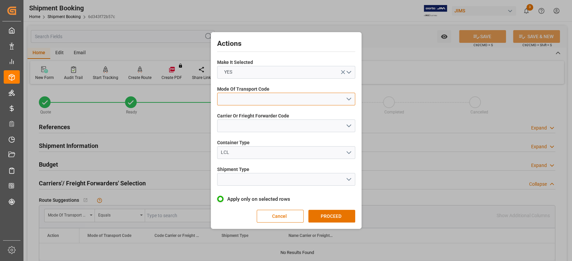
click at [256, 100] on button "open menu" at bounding box center [286, 99] width 138 height 13
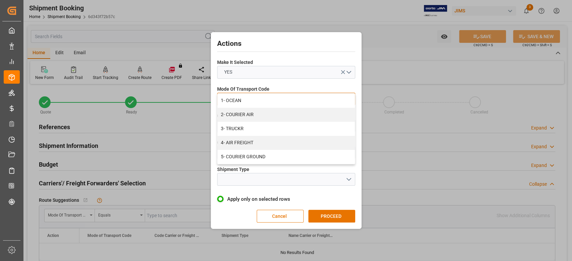
click at [256, 100] on div "1- OCEAN" at bounding box center [285, 101] width 137 height 14
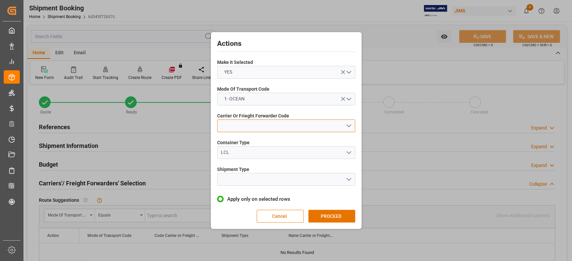
click at [255, 122] on button "open menu" at bounding box center [286, 126] width 138 height 13
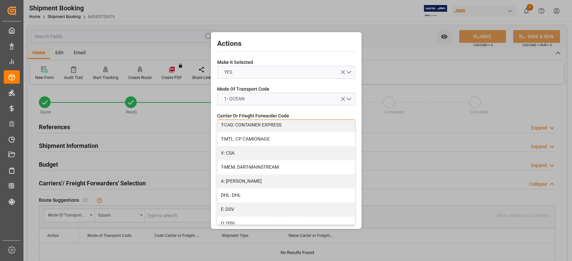
scroll to position [89, 0]
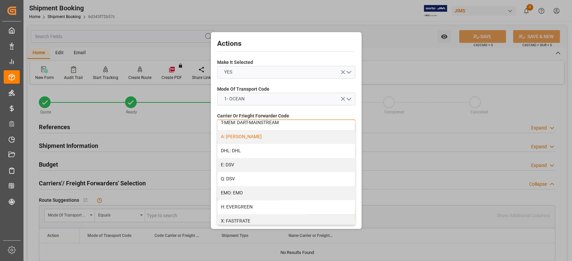
click at [245, 137] on div "A: [PERSON_NAME]" at bounding box center [285, 137] width 137 height 14
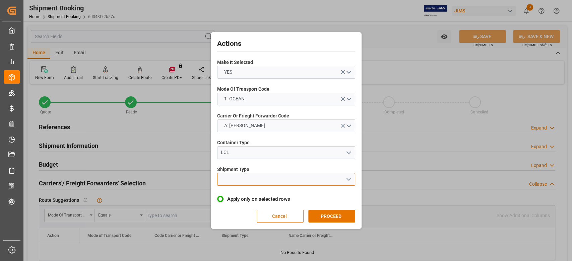
click at [247, 181] on button "open menu" at bounding box center [286, 179] width 138 height 13
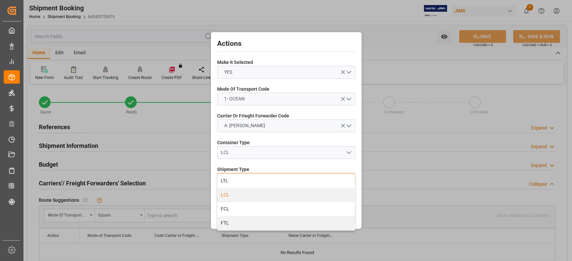
click at [247, 193] on div "LCL" at bounding box center [285, 195] width 137 height 14
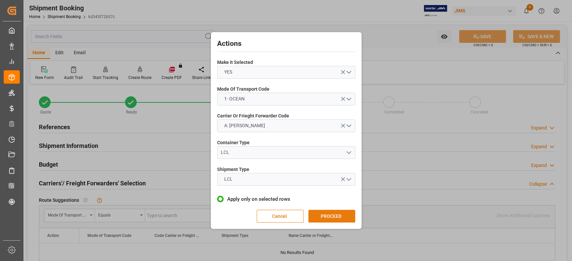
click at [323, 218] on button "PROCEED" at bounding box center [331, 216] width 47 height 13
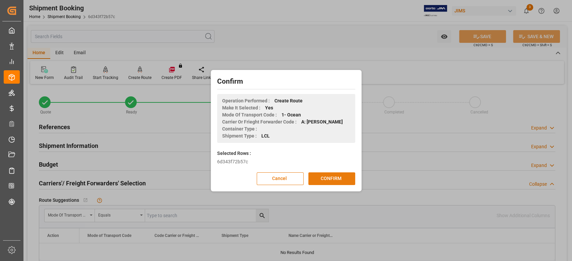
click at [327, 176] on button "CONFIRM" at bounding box center [331, 178] width 47 height 13
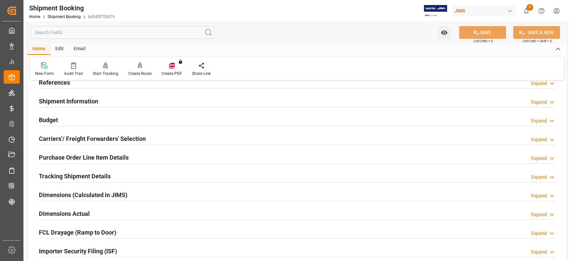
click at [57, 175] on h2 "Tracking Shipment Details" at bounding box center [75, 176] width 72 height 9
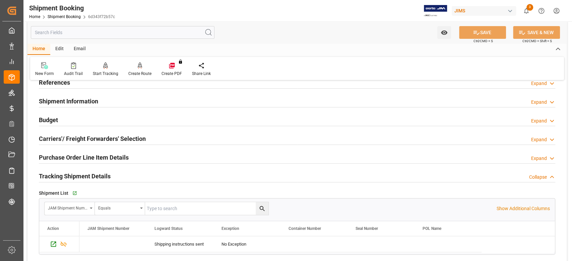
scroll to position [89, 0]
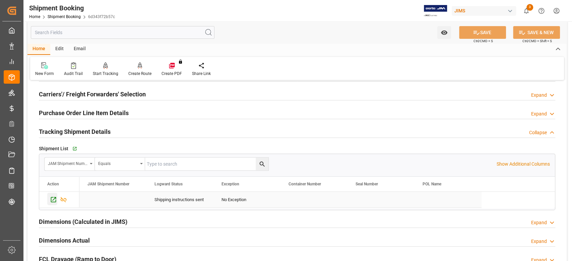
click at [53, 198] on icon "Press SPACE to select this row." at bounding box center [53, 199] width 7 height 7
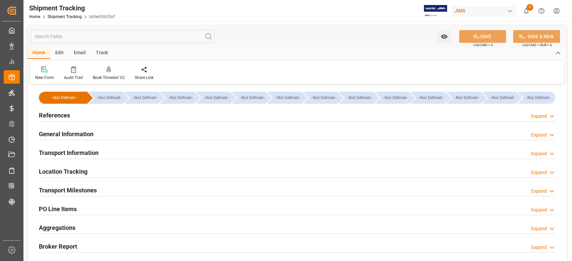
drag, startPoint x: 80, startPoint y: 190, endPoint x: 83, endPoint y: 190, distance: 3.4
click at [80, 190] on h2 "Transport Milestones" at bounding box center [68, 190] width 58 height 9
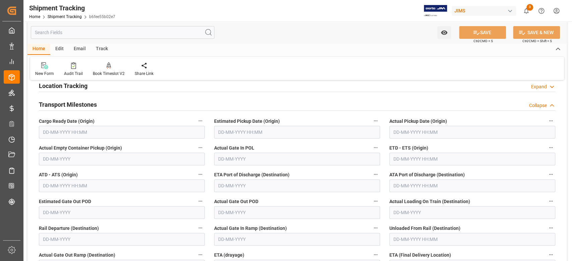
scroll to position [89, 0]
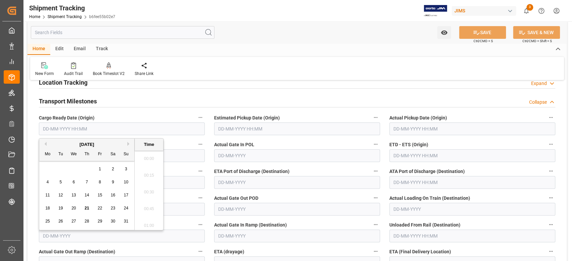
click at [70, 126] on input "text" at bounding box center [122, 129] width 166 height 13
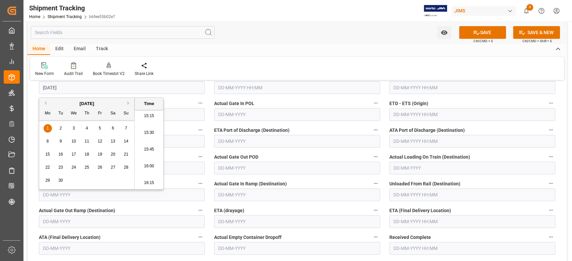
scroll to position [134, 0]
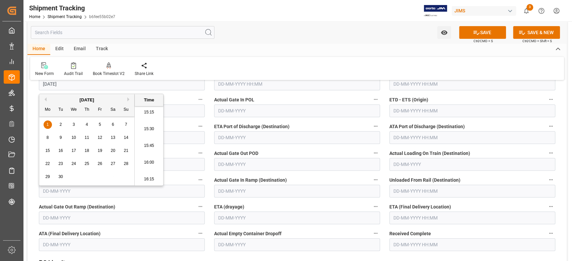
click at [412, 216] on input "text" at bounding box center [472, 218] width 166 height 13
type input "01-09-2025 00:00"
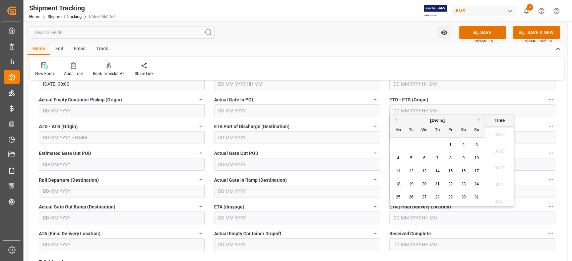
scroll to position [1024, 0]
click at [480, 119] on button "Next Month" at bounding box center [480, 120] width 4 height 4
click at [399, 186] on span "20" at bounding box center [398, 184] width 4 height 5
type input "20-10-2025 00:00"
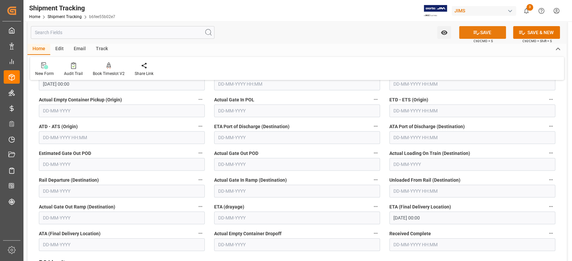
click at [474, 32] on icon at bounding box center [476, 32] width 7 height 7
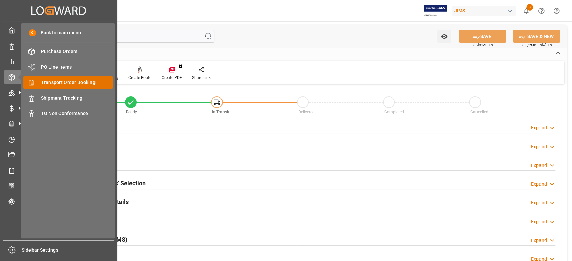
click at [67, 84] on span "Transport Order Booking" at bounding box center [77, 82] width 72 height 7
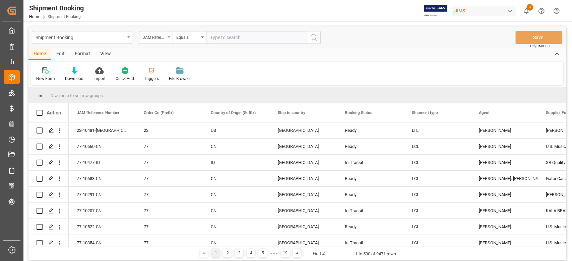
click at [240, 37] on input "text" at bounding box center [256, 37] width 100 height 13
type input "77-10367-SE"
click at [313, 39] on icon "search button" at bounding box center [313, 37] width 8 height 8
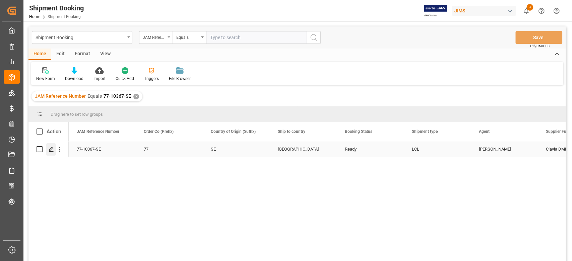
click at [52, 151] on icon "Press SPACE to select this row." at bounding box center [51, 149] width 5 height 5
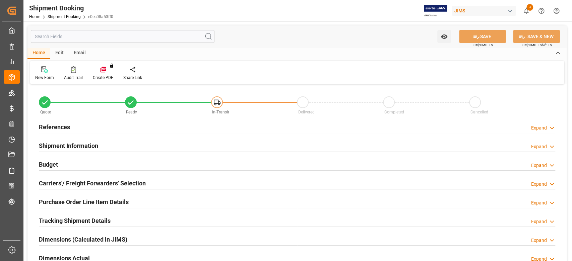
type input "0"
type input "[DATE]"
click at [77, 146] on h2 "Shipment Information" at bounding box center [68, 145] width 59 height 9
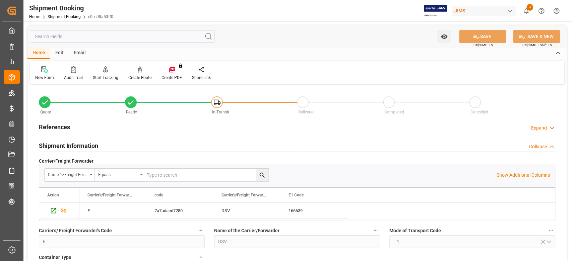
click at [77, 146] on h2 "Shipment Information" at bounding box center [68, 145] width 59 height 9
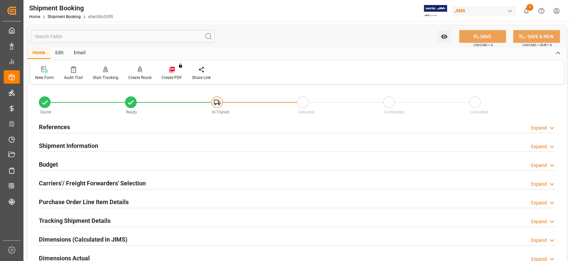
click at [64, 126] on h2 "References" at bounding box center [54, 127] width 31 height 9
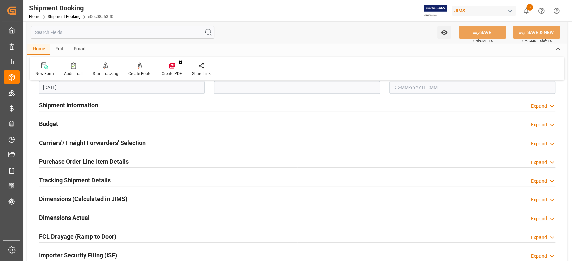
scroll to position [179, 0]
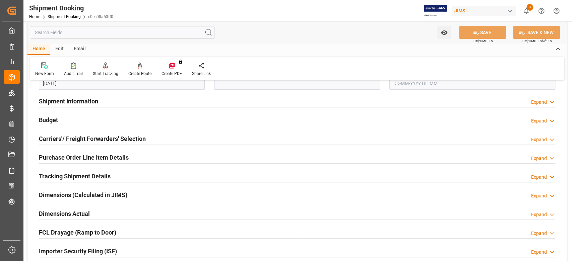
click at [93, 176] on h2 "Tracking Shipment Details" at bounding box center [75, 176] width 72 height 9
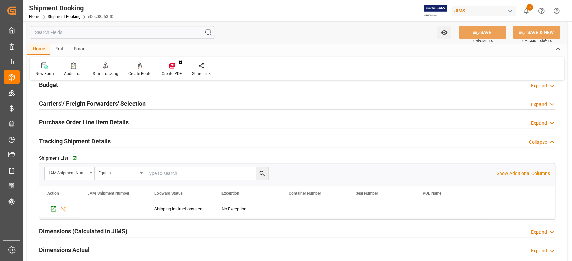
scroll to position [268, 0]
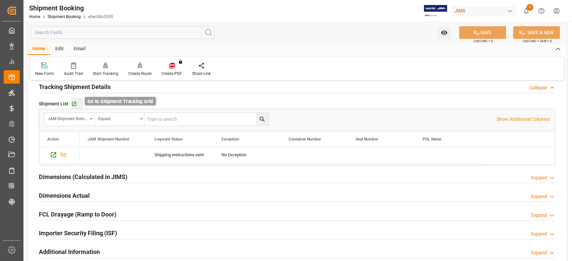
click at [75, 103] on icon "button" at bounding box center [74, 104] width 6 height 6
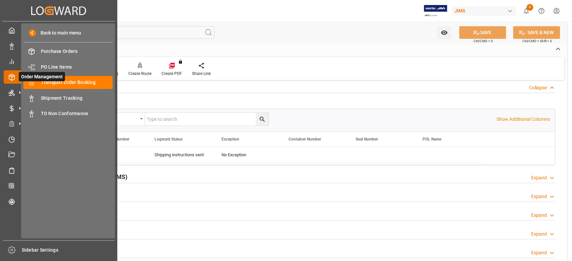
click at [60, 81] on span "Order Management" at bounding box center [42, 76] width 46 height 9
click at [97, 84] on span "Transport Order Booking" at bounding box center [77, 82] width 72 height 7
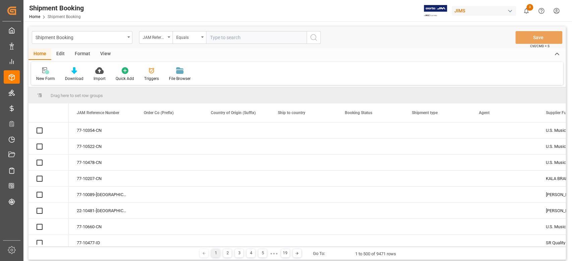
click at [243, 40] on input "text" at bounding box center [256, 37] width 100 height 13
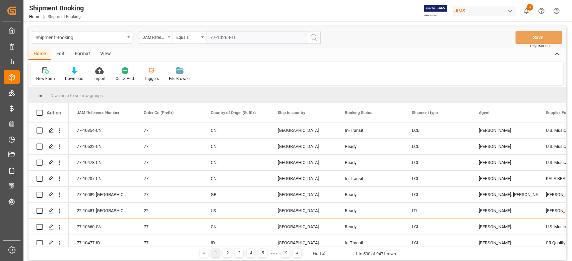
type input "77-10263-IT"
click at [312, 36] on icon "search button" at bounding box center [313, 37] width 8 height 8
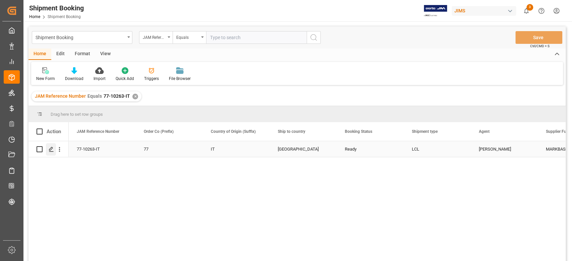
click at [53, 149] on icon "Press SPACE to select this row." at bounding box center [51, 149] width 5 height 5
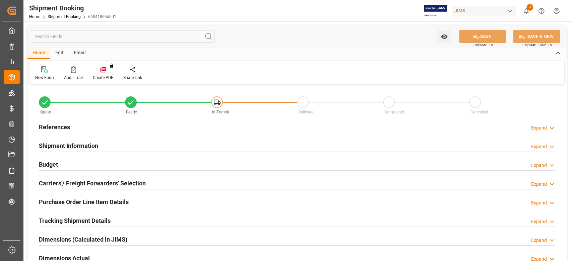
type input "30"
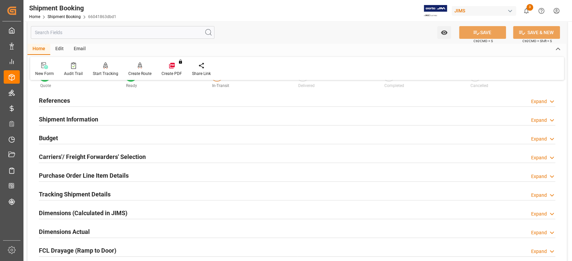
scroll to position [45, 0]
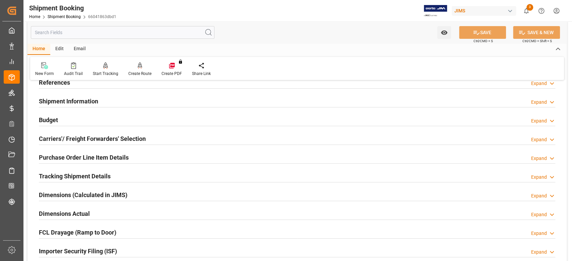
click at [86, 100] on h2 "Shipment Information" at bounding box center [68, 101] width 59 height 9
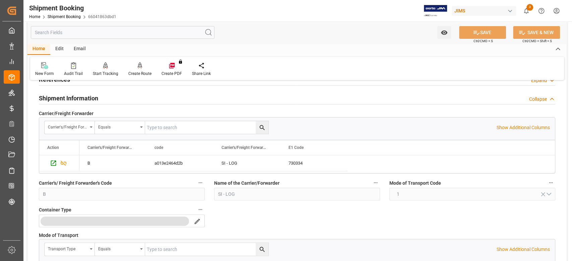
scroll to position [0, 0]
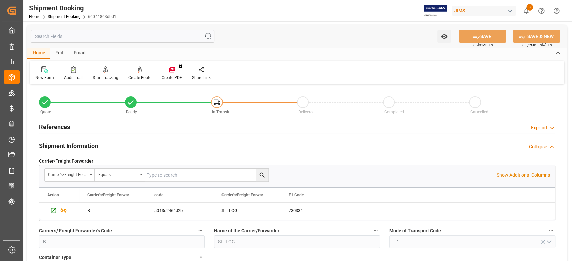
click at [63, 127] on h2 "References" at bounding box center [54, 127] width 31 height 9
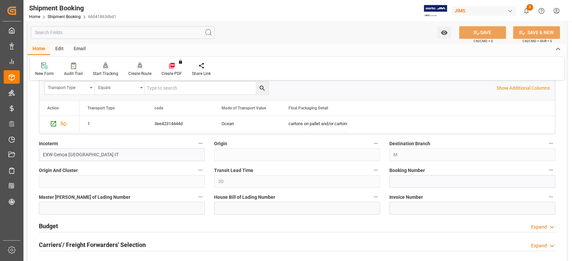
scroll to position [357, 0]
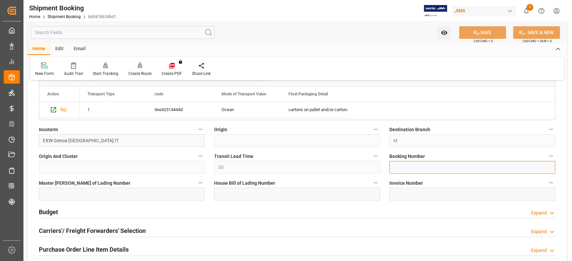
click at [410, 162] on input at bounding box center [472, 167] width 166 height 13
paste input "S43800YMQ"
type input "S43800YMQ"
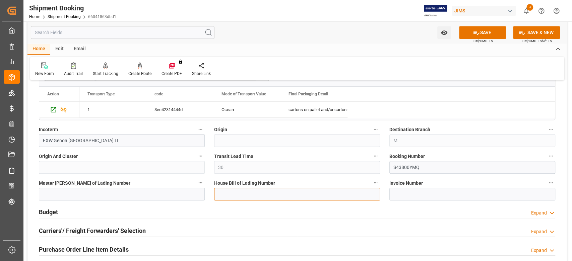
click at [292, 193] on input at bounding box center [297, 194] width 166 height 13
paste input "S43800YMQ"
type input "S43800YMQ"
click at [470, 33] on button "SAVE" at bounding box center [482, 32] width 47 height 13
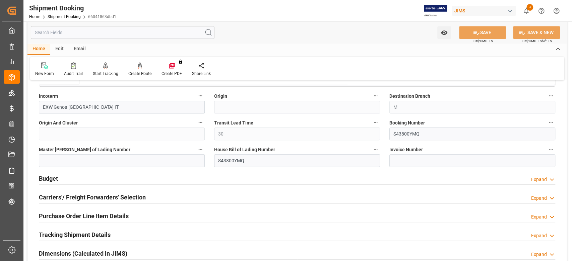
scroll to position [402, 0]
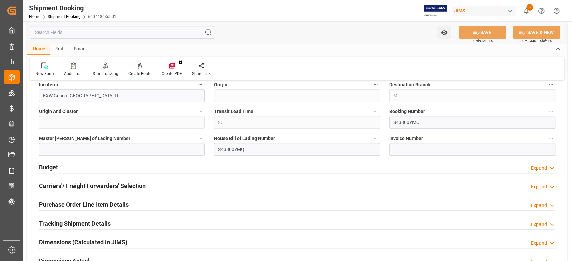
click at [56, 221] on h2 "Tracking Shipment Details" at bounding box center [75, 223] width 72 height 9
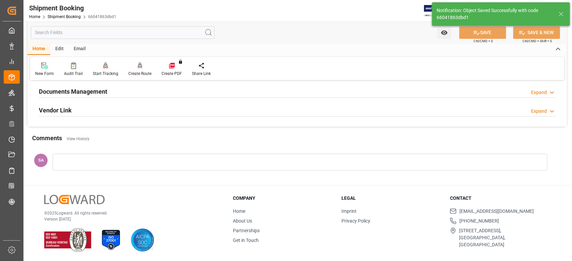
scroll to position [131, 0]
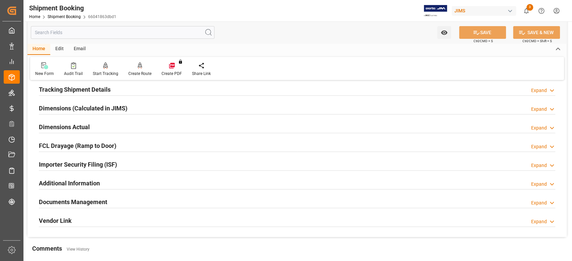
click at [66, 88] on h2 "Tracking Shipment Details" at bounding box center [75, 89] width 72 height 9
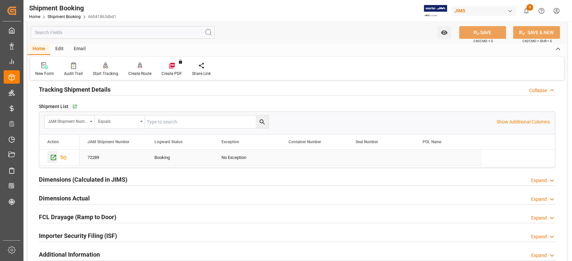
click at [54, 158] on icon "Press SPACE to select this row." at bounding box center [53, 157] width 7 height 7
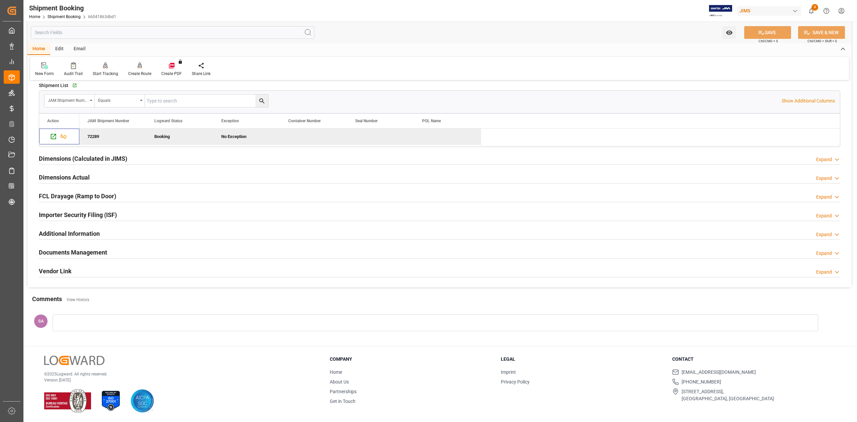
scroll to position [154, 0]
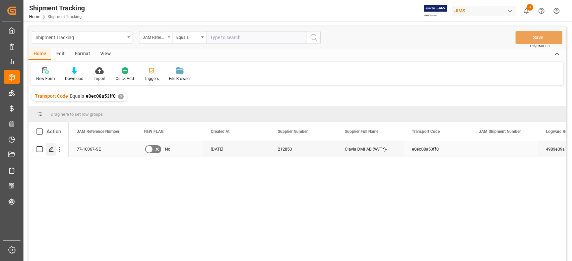
click at [52, 149] on polygon "Press SPACE to select this row." at bounding box center [50, 148] width 3 height 3
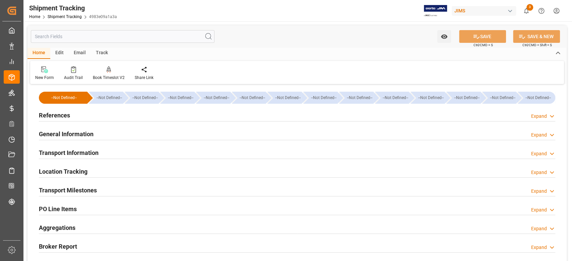
click at [79, 132] on h2 "General Information" at bounding box center [66, 134] width 55 height 9
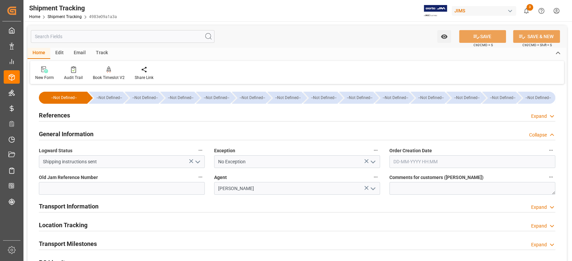
click at [79, 132] on h2 "General Information" at bounding box center [66, 134] width 55 height 9
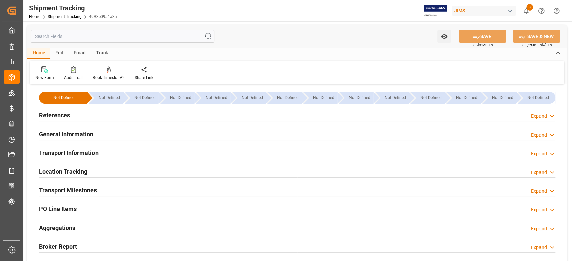
click at [78, 150] on h2 "Transport Information" at bounding box center [69, 152] width 60 height 9
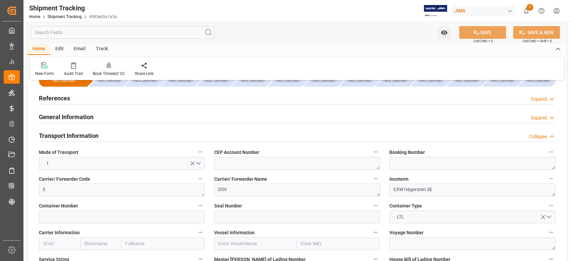
scroll to position [45, 0]
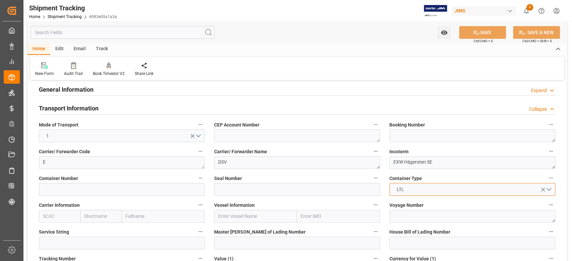
click at [551, 192] on button "LTL" at bounding box center [472, 189] width 166 height 13
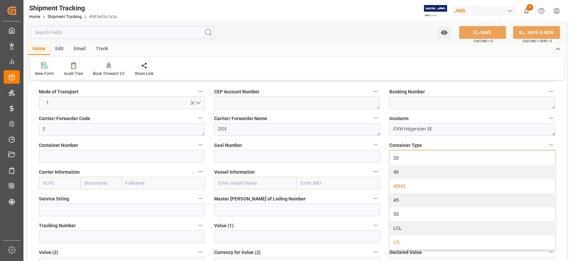
scroll to position [89, 0]
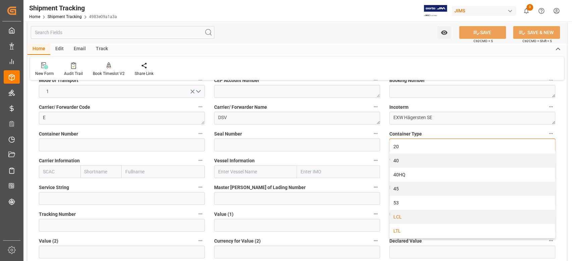
click at [413, 218] on div "LCL" at bounding box center [472, 217] width 165 height 14
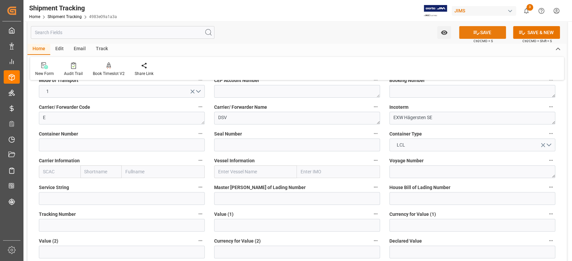
click at [475, 32] on icon at bounding box center [476, 32] width 7 height 7
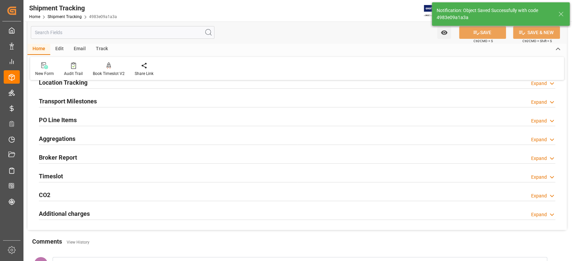
click at [80, 97] on h2 "Transport Milestones" at bounding box center [68, 101] width 58 height 9
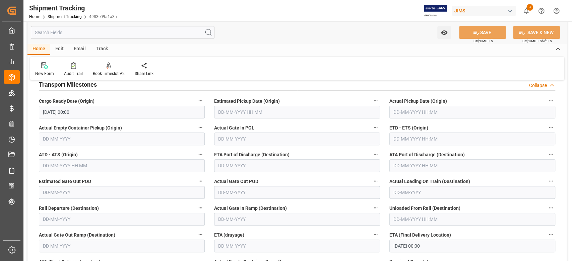
scroll to position [0, 0]
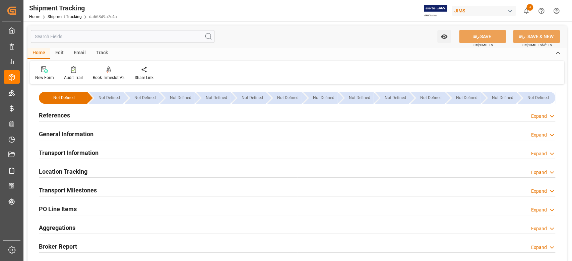
click at [58, 116] on h2 "References" at bounding box center [54, 115] width 31 height 9
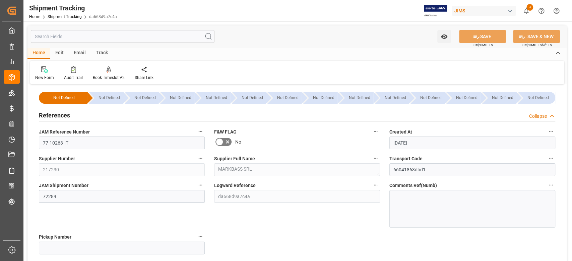
click at [58, 116] on h2 "References" at bounding box center [54, 115] width 31 height 9
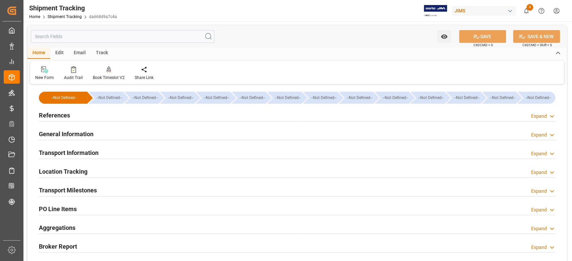
click at [59, 135] on h2 "General Information" at bounding box center [66, 134] width 55 height 9
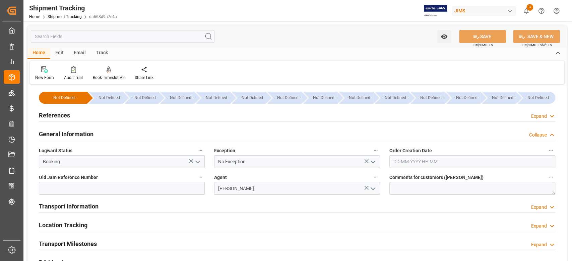
click at [59, 135] on h2 "General Information" at bounding box center [66, 134] width 55 height 9
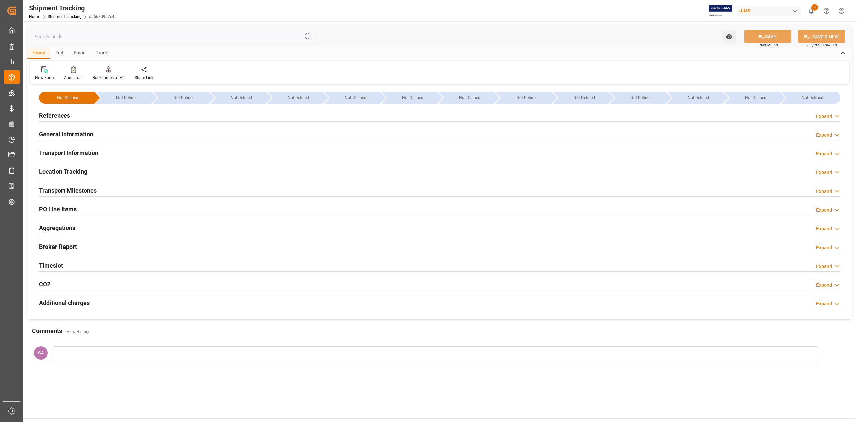
click at [85, 193] on h2 "Transport Milestones" at bounding box center [68, 190] width 58 height 9
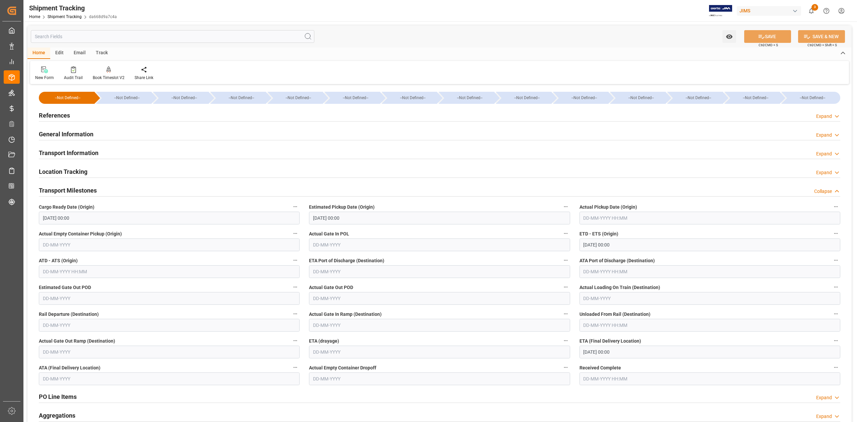
click at [571, 219] on input "text" at bounding box center [710, 218] width 261 height 13
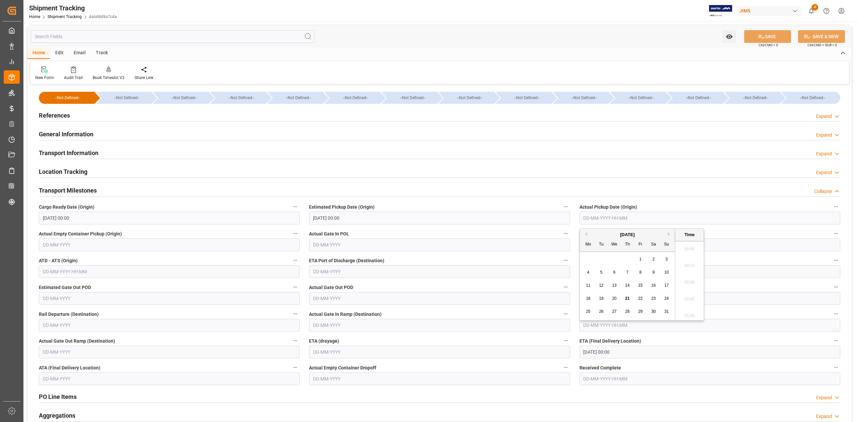
scroll to position [1024, 0]
click at [372, 220] on input "29-07-2025 00:00" at bounding box center [439, 218] width 261 height 13
type input "09-08-2025 00:00"
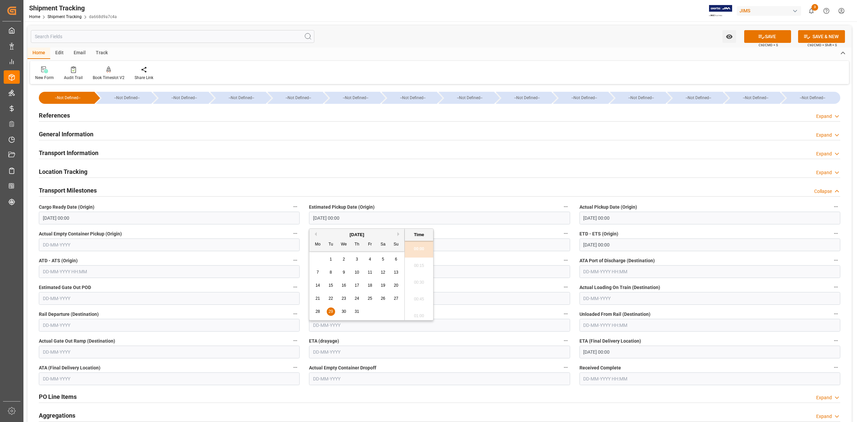
click at [372, 220] on input "29-07-2025 00:00" at bounding box center [439, 218] width 261 height 13
click at [400, 235] on button "Next Month" at bounding box center [400, 234] width 4 height 4
click at [343, 259] on div "28 29 30 31 1 2 3" at bounding box center [356, 259] width 91 height 13
click at [318, 234] on div "August 2025" at bounding box center [356, 234] width 95 height 7
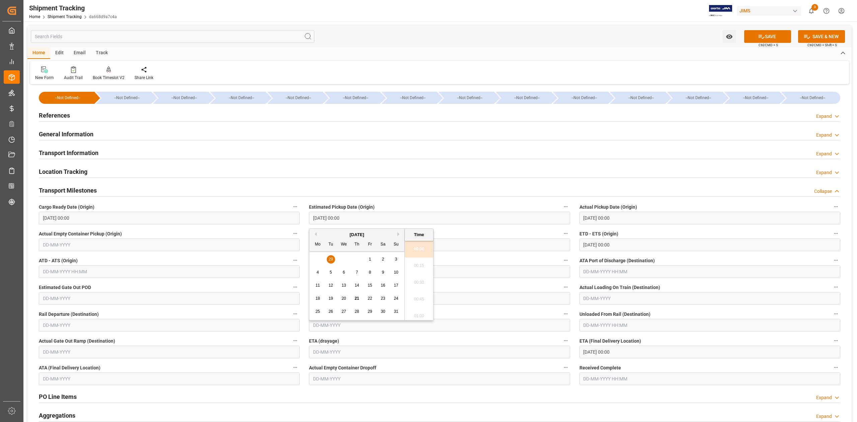
click at [315, 234] on button "Previous Month" at bounding box center [315, 234] width 4 height 4
click at [399, 235] on button "Next Month" at bounding box center [400, 234] width 4 height 4
click at [399, 234] on button "Next Month" at bounding box center [400, 234] width 4 height 4
click at [316, 261] on div "8" at bounding box center [318, 273] width 8 height 8
type input "08-09-2025 00:00"
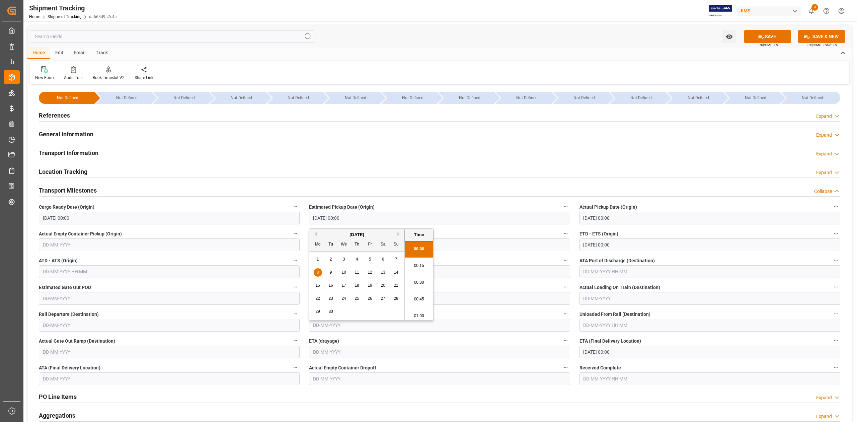
click at [571, 261] on input "02-09-2025 00:00" at bounding box center [710, 352] width 261 height 13
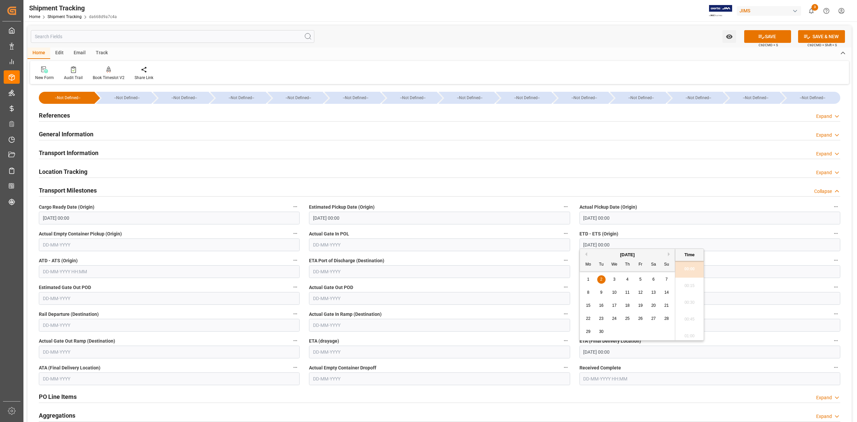
click at [571, 261] on input "02-09-2025 00:00" at bounding box center [710, 352] width 261 height 13
click at [571, 261] on div "8" at bounding box center [588, 293] width 8 height 8
type input "08-09-2025 00:00"
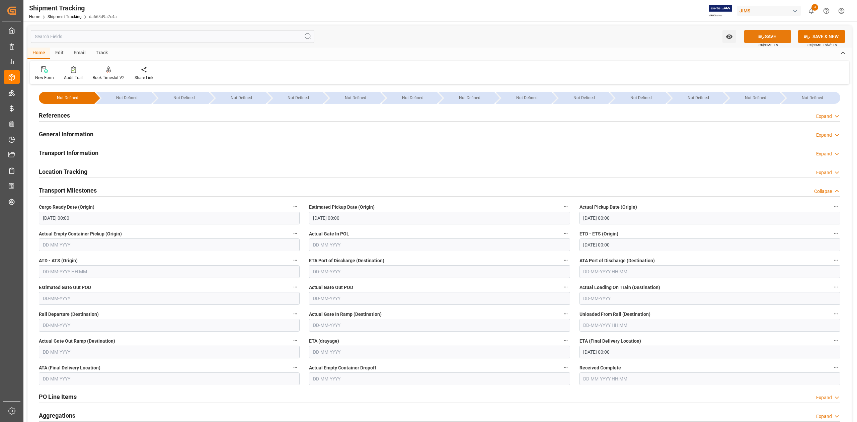
click at [571, 38] on button "SAVE" at bounding box center [768, 36] width 47 height 13
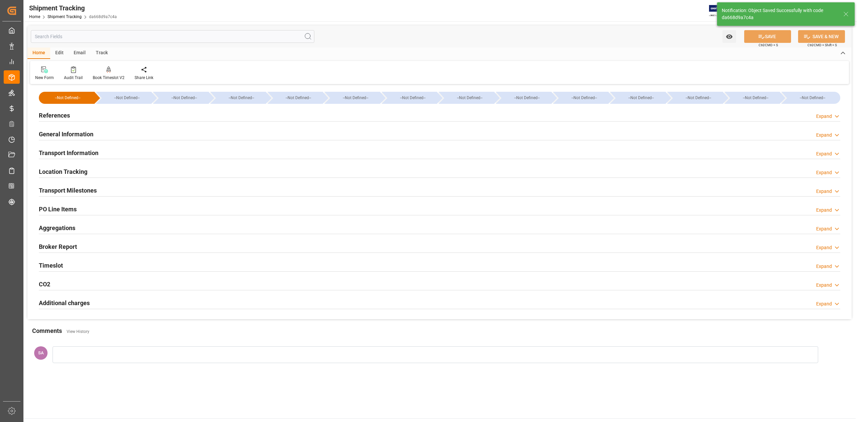
click at [80, 187] on h2 "Transport Milestones" at bounding box center [68, 190] width 58 height 9
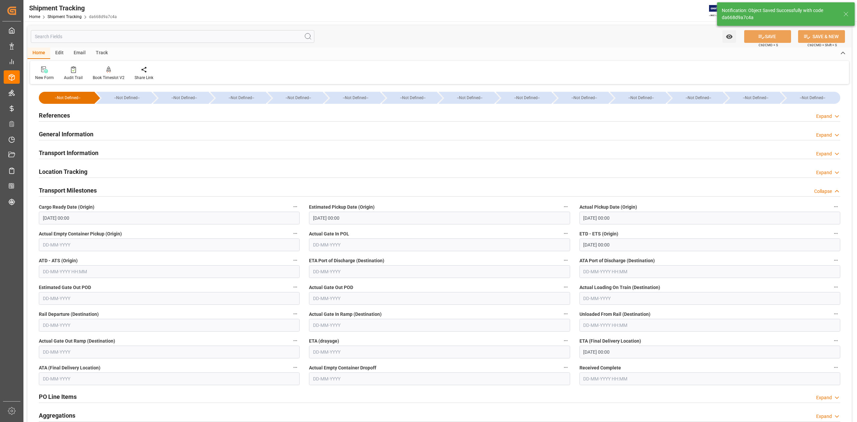
click at [368, 224] on input "08-09-2025 00:00" at bounding box center [439, 218] width 261 height 13
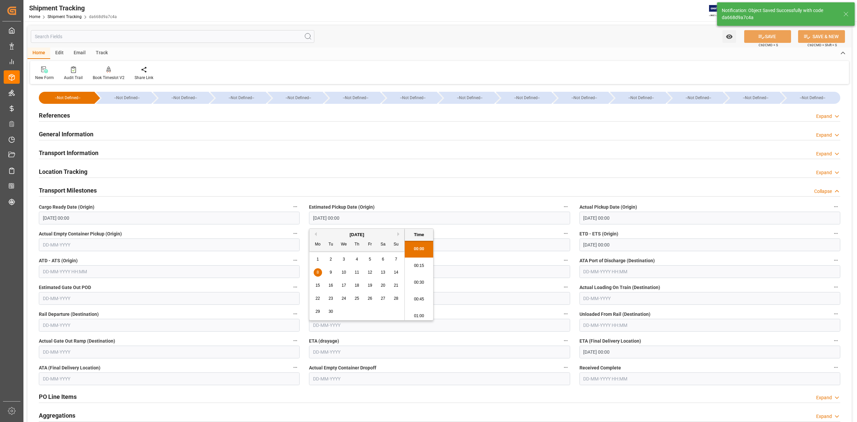
click at [368, 224] on input "08-09-2025 00:00" at bounding box center [439, 218] width 261 height 13
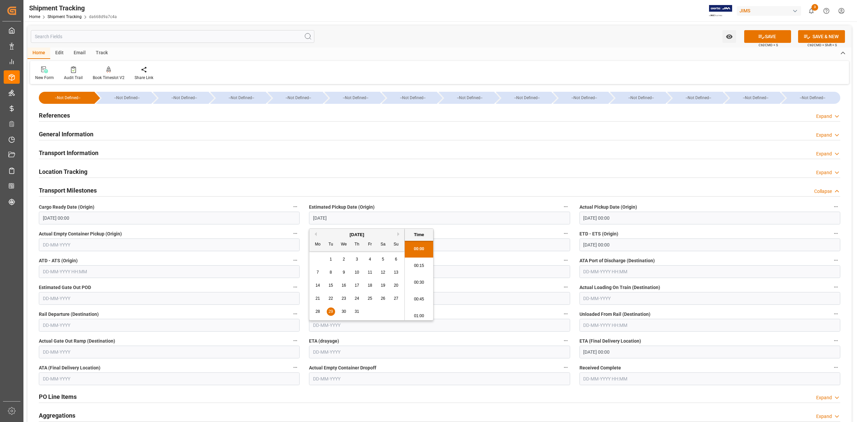
click at [330, 261] on span "29" at bounding box center [331, 311] width 4 height 5
type input "29-07-2025 00:00"
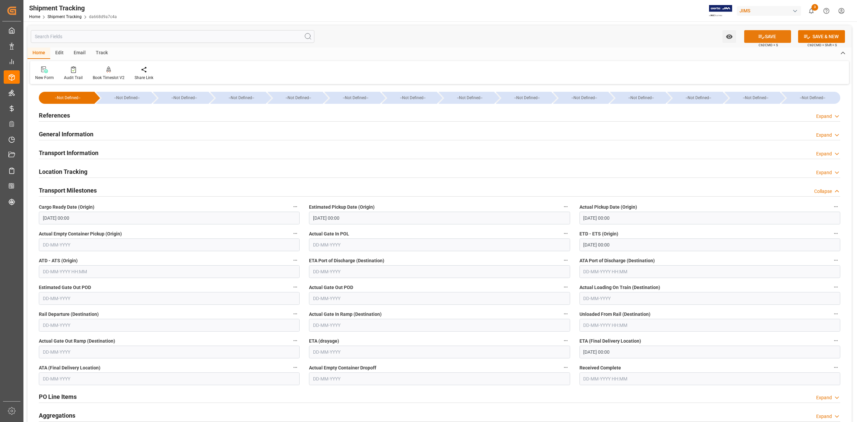
click at [571, 36] on button "SAVE" at bounding box center [768, 36] width 47 height 13
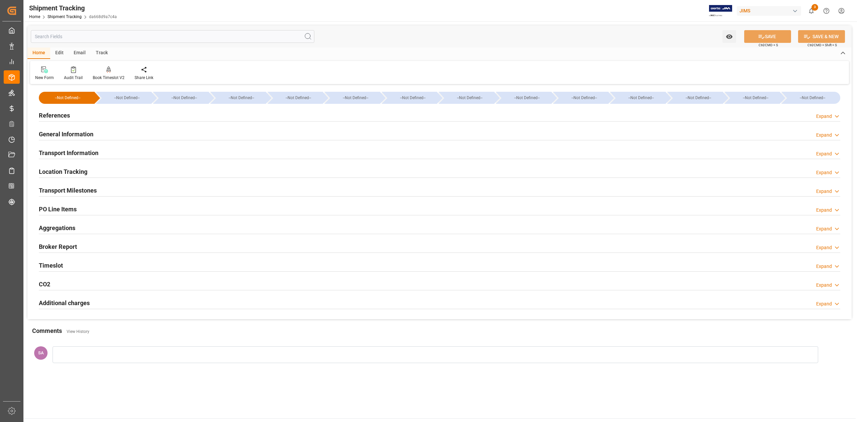
click at [80, 156] on h2 "Transport Information" at bounding box center [69, 152] width 60 height 9
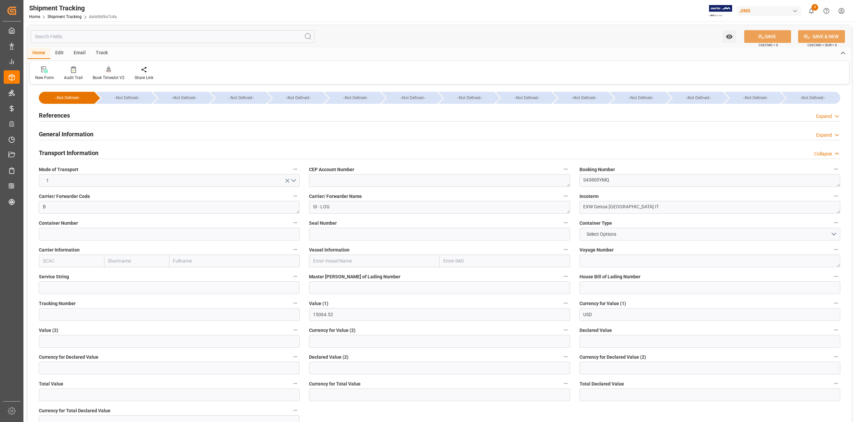
click at [77, 152] on h2 "Transport Information" at bounding box center [69, 152] width 60 height 9
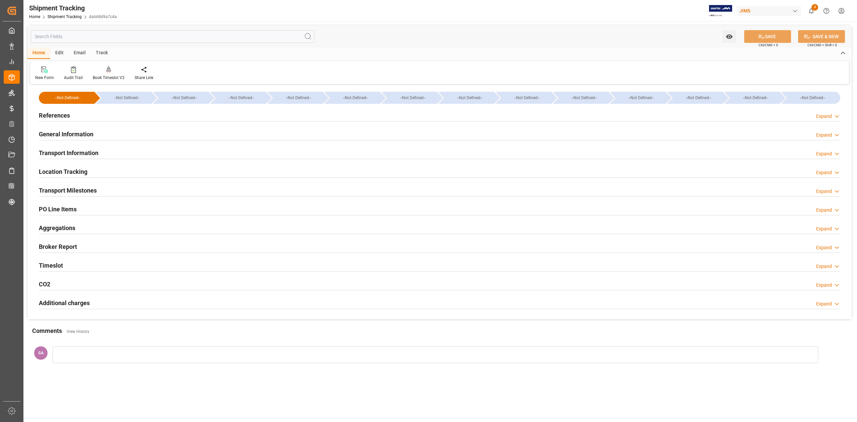
click at [82, 189] on h2 "Transport Milestones" at bounding box center [68, 190] width 58 height 9
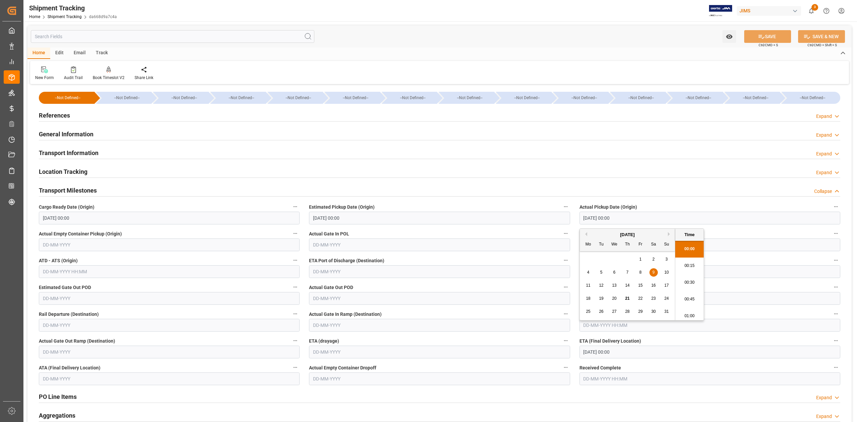
click at [571, 223] on input "09-08-2025 00:00" at bounding box center [710, 218] width 261 height 13
type input "29-07-2025 00:00"
click at [571, 34] on button "SAVE" at bounding box center [768, 36] width 47 height 13
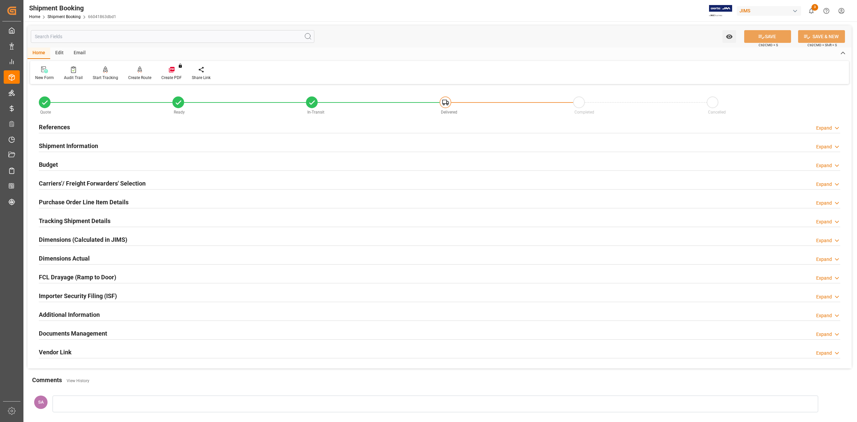
click at [82, 221] on h2 "Tracking Shipment Details" at bounding box center [75, 220] width 72 height 9
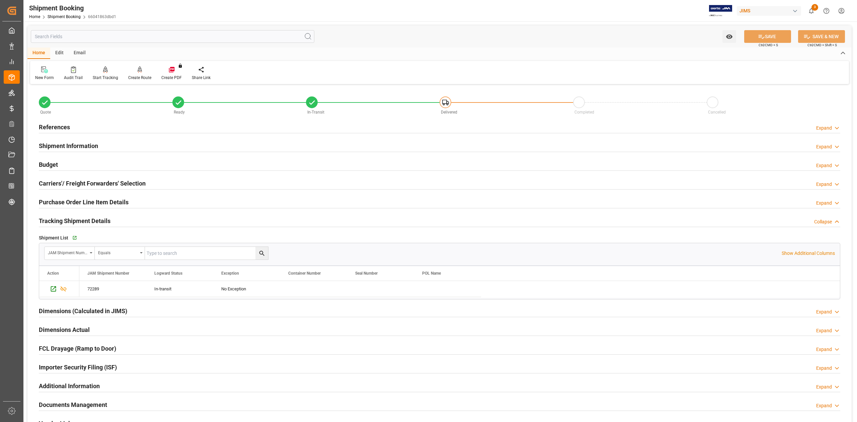
click at [82, 221] on h2 "Tracking Shipment Details" at bounding box center [75, 220] width 72 height 9
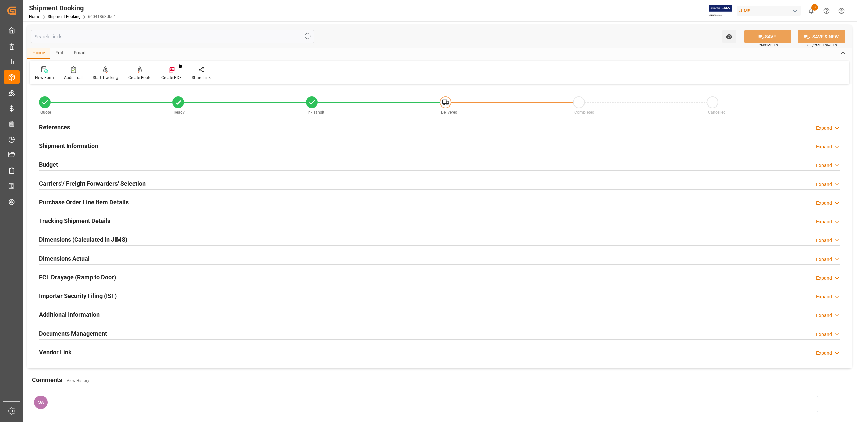
click at [103, 333] on h2 "Documents Management" at bounding box center [73, 333] width 68 height 9
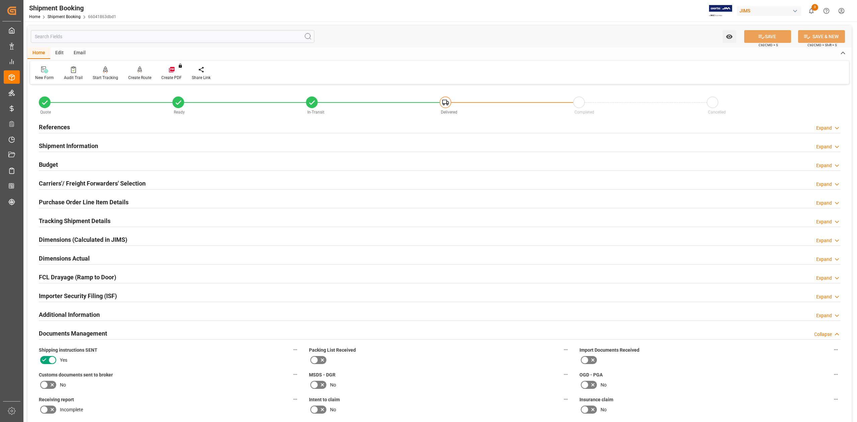
click at [60, 129] on h2 "References" at bounding box center [54, 127] width 31 height 9
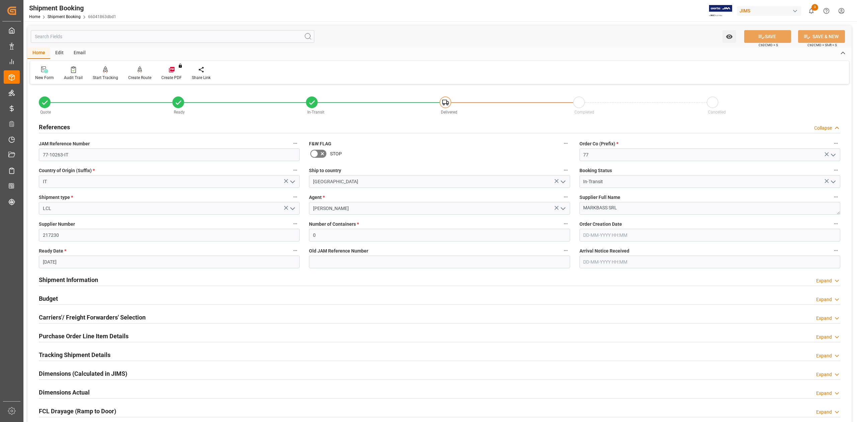
click at [60, 129] on h2 "References" at bounding box center [54, 127] width 31 height 9
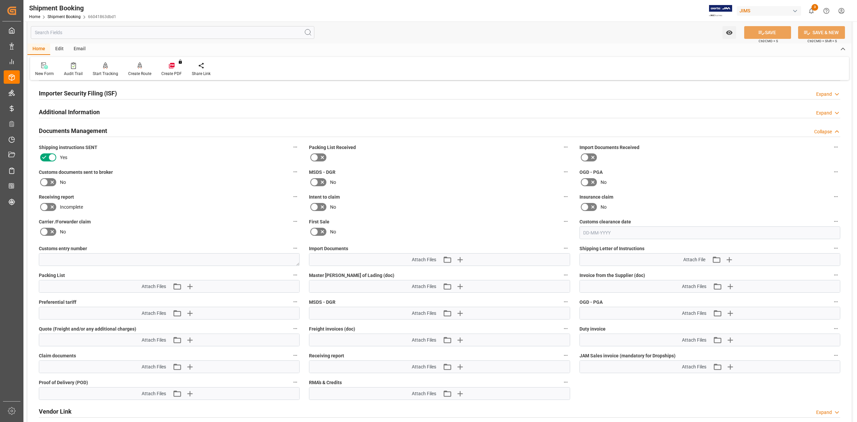
scroll to position [268, 0]
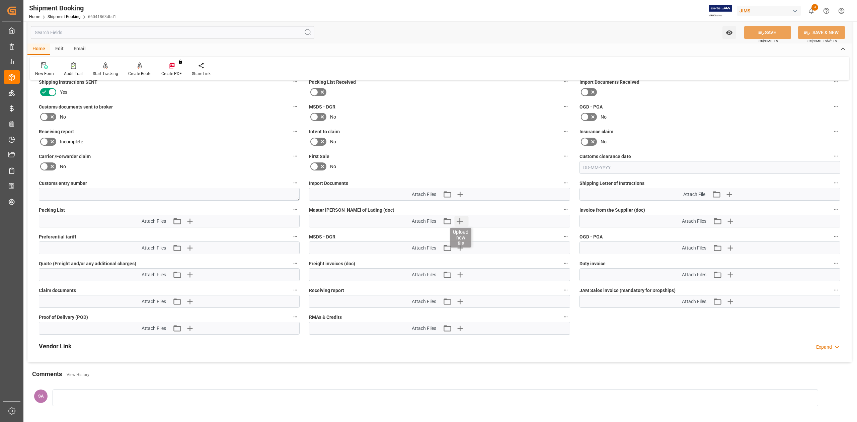
click at [459, 223] on icon "button" at bounding box center [460, 221] width 11 height 11
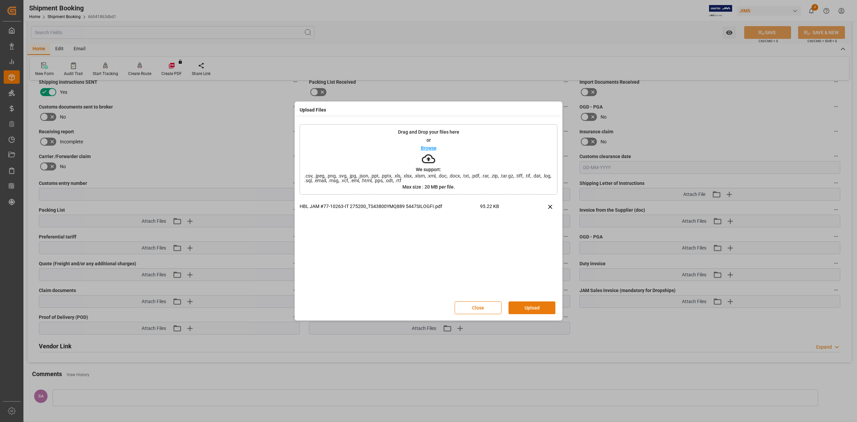
click at [530, 306] on button "Upload" at bounding box center [532, 307] width 47 height 13
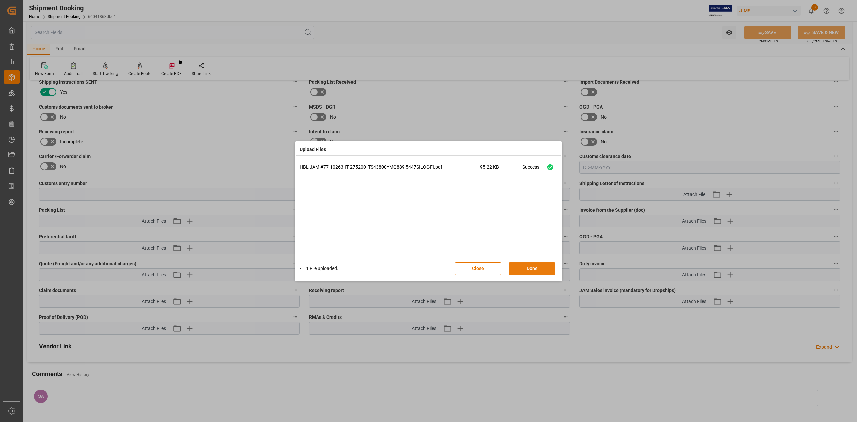
click at [523, 268] on button "Done" at bounding box center [532, 268] width 47 height 13
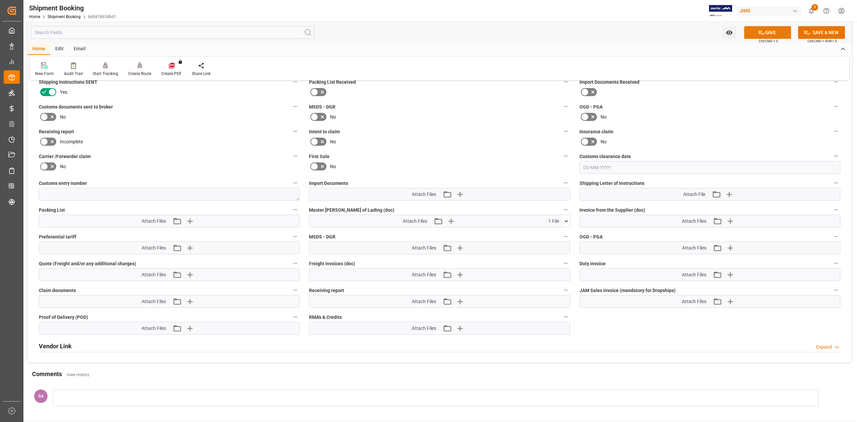
click at [771, 31] on button "SAVE" at bounding box center [768, 32] width 47 height 13
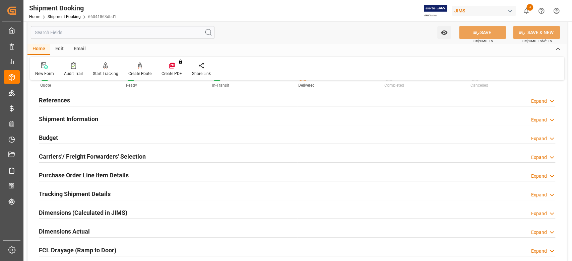
scroll to position [0, 0]
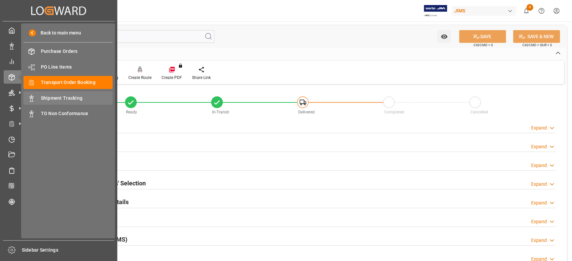
click at [75, 97] on span "Shipment Tracking" at bounding box center [77, 98] width 72 height 7
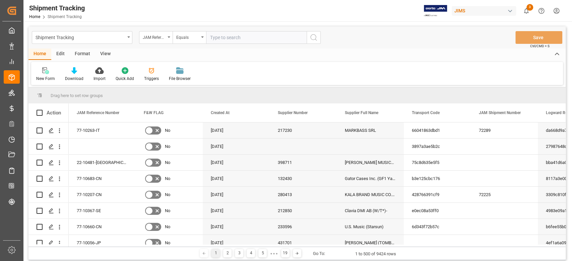
click at [236, 37] on input "text" at bounding box center [256, 37] width 100 height 13
paste input "77-10315-CN"
type input "77-10315-CN"
click at [313, 37] on icon "search button" at bounding box center [313, 37] width 8 height 8
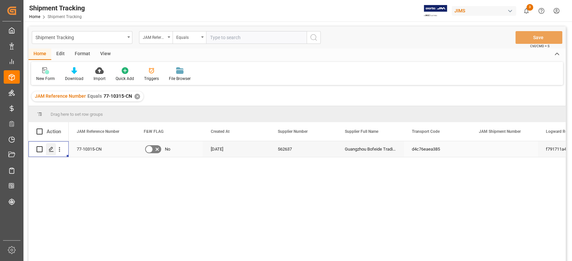
click at [49, 149] on icon "Press SPACE to select this row." at bounding box center [51, 149] width 5 height 5
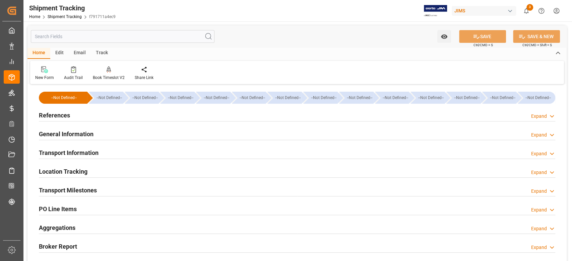
click at [85, 190] on h2 "Transport Milestones" at bounding box center [68, 190] width 58 height 9
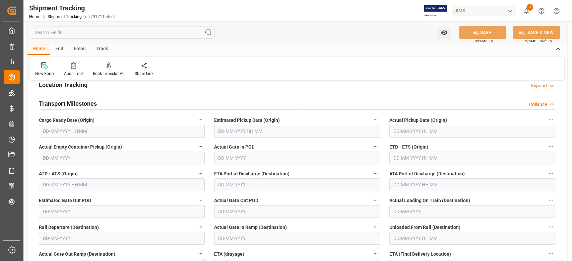
scroll to position [89, 0]
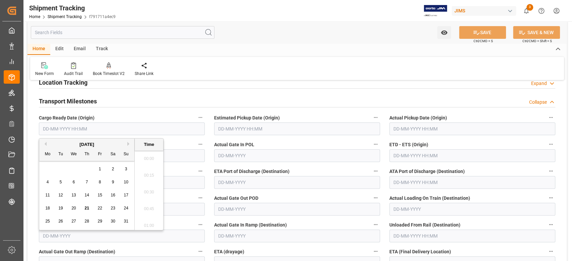
click at [83, 131] on input "text" at bounding box center [122, 129] width 166 height 13
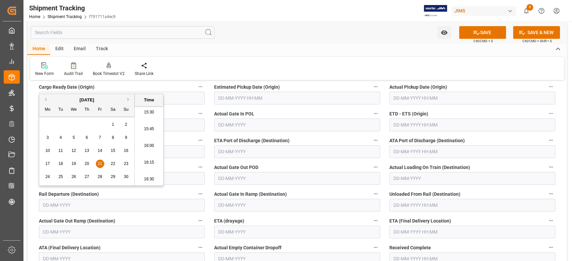
scroll to position [134, 0]
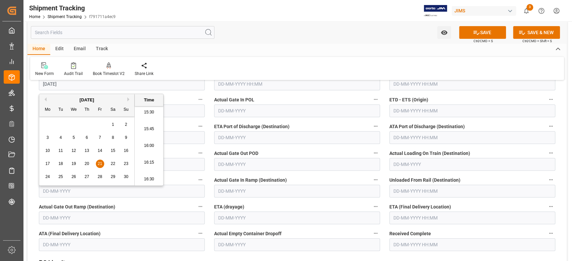
click at [409, 216] on input "text" at bounding box center [472, 218] width 166 height 13
type input "21-11-2025 00:00"
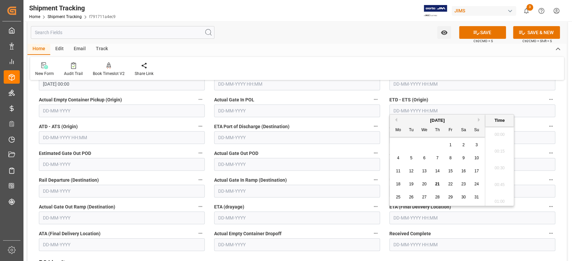
scroll to position [1040, 0]
click at [482, 31] on button "SAVE" at bounding box center [482, 32] width 47 height 13
type input "09-01-2026 00:00"
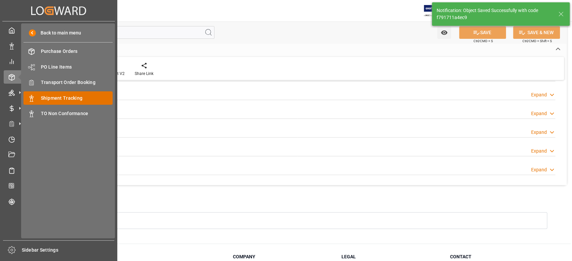
click at [75, 95] on span "Shipment Tracking" at bounding box center [77, 98] width 72 height 7
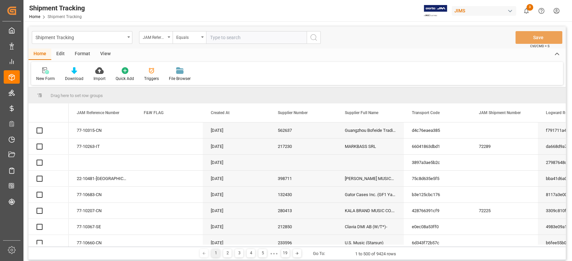
click at [245, 35] on input "text" at bounding box center [256, 37] width 100 height 13
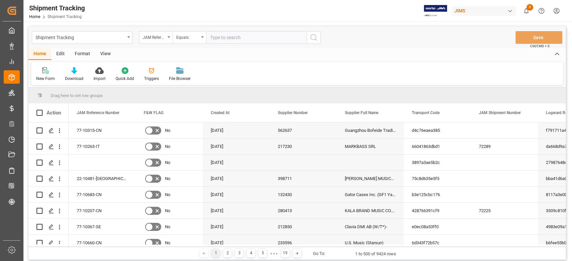
paste input "77-10153-SE"
type input "77-10153-SE"
click at [310, 41] on icon "search button" at bounding box center [313, 37] width 8 height 8
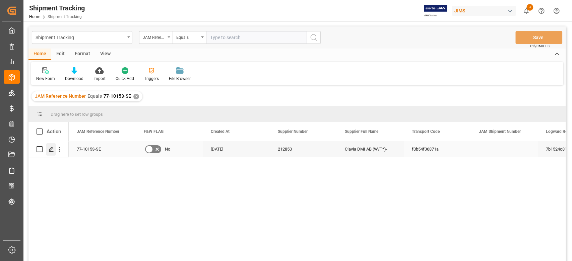
click at [50, 149] on icon "Press SPACE to select this row." at bounding box center [51, 149] width 5 height 5
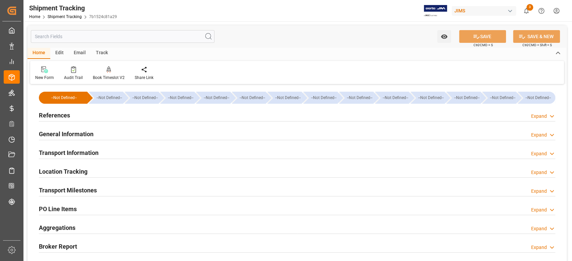
click at [69, 190] on h2 "Transport Milestones" at bounding box center [68, 190] width 58 height 9
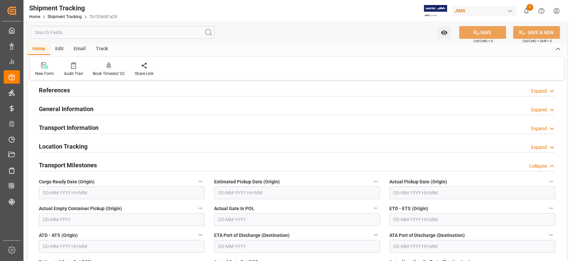
scroll to position [45, 0]
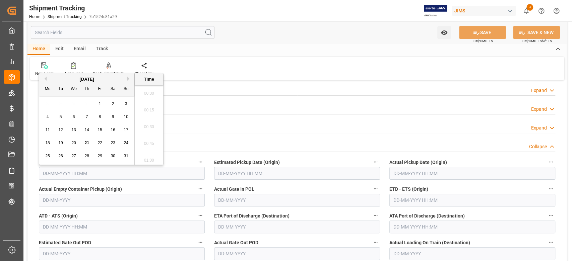
click at [70, 178] on input "text" at bounding box center [122, 173] width 166 height 13
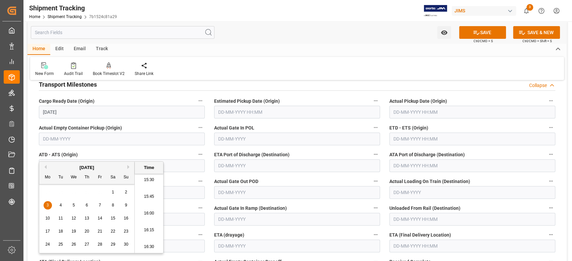
scroll to position [134, 0]
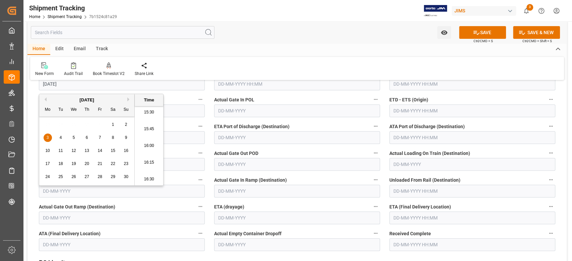
click at [415, 221] on input "text" at bounding box center [472, 218] width 166 height 13
type input "03-11-2025 00:00"
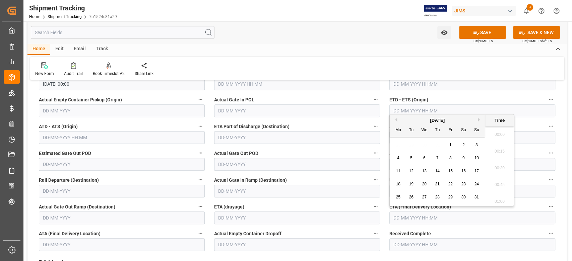
scroll to position [1040, 0]
click at [488, 32] on button "SAVE" at bounding box center [482, 32] width 47 height 13
type input "19-12-2025 00:00"
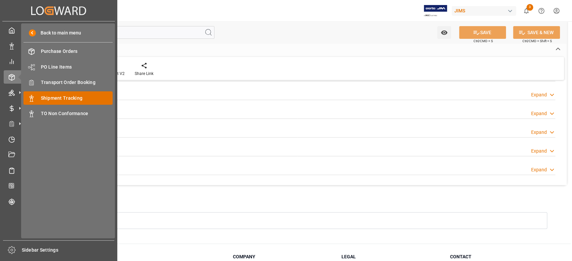
click at [69, 97] on span "Shipment Tracking" at bounding box center [77, 98] width 72 height 7
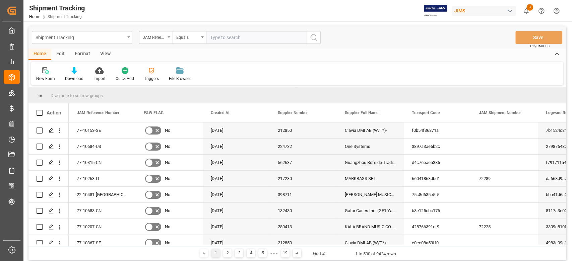
click at [272, 35] on input "text" at bounding box center [256, 37] width 100 height 13
type input "77-9839-CN"
click at [317, 37] on icon "search button" at bounding box center [313, 37] width 8 height 8
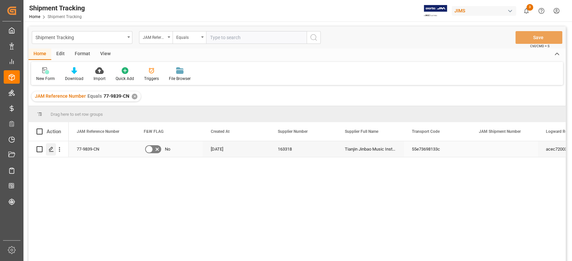
click at [48, 150] on div "Press SPACE to select this row." at bounding box center [51, 149] width 10 height 12
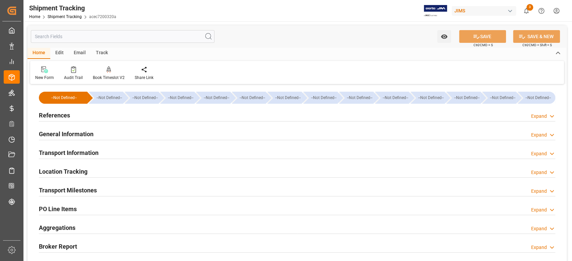
type input "29-08-2025 00:00"
type input "15-10-2025 00:00"
click at [65, 187] on h2 "Transport Milestones" at bounding box center [68, 190] width 58 height 9
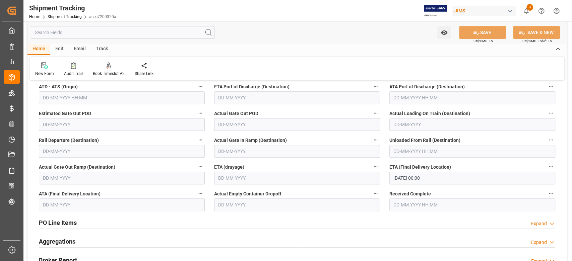
scroll to position [179, 0]
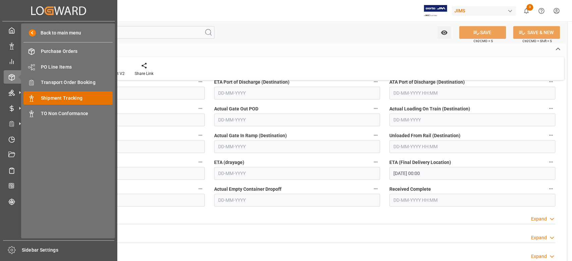
click at [79, 96] on span "Shipment Tracking" at bounding box center [77, 98] width 72 height 7
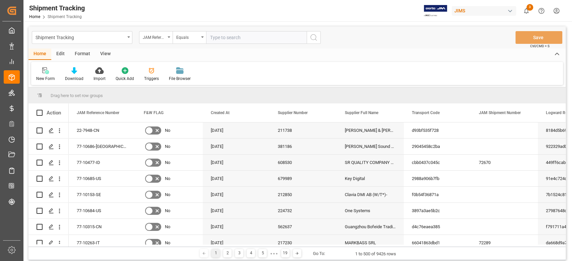
click at [228, 38] on input "text" at bounding box center [256, 37] width 100 height 13
type input "77-9538-cn"
click at [313, 39] on icon "search button" at bounding box center [313, 37] width 8 height 8
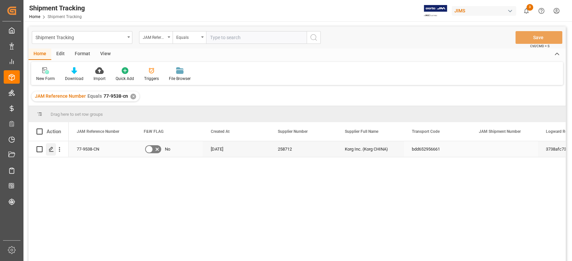
click at [52, 152] on line "Press SPACE to select this row." at bounding box center [51, 152] width 4 height 0
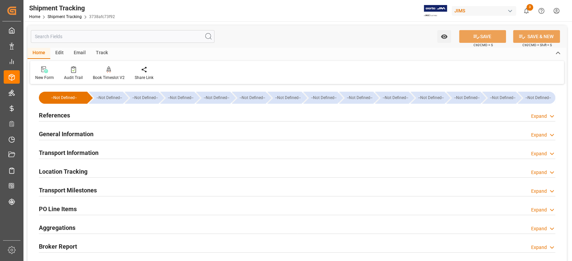
click at [89, 188] on h2 "Transport Milestones" at bounding box center [68, 190] width 58 height 9
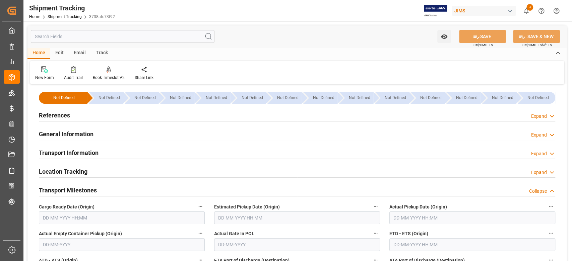
click at [80, 191] on h2 "Transport Milestones" at bounding box center [68, 190] width 58 height 9
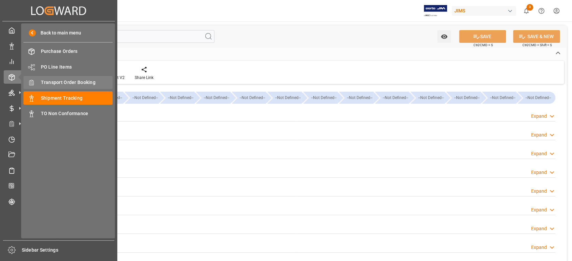
click at [80, 84] on span "Transport Order Booking" at bounding box center [77, 82] width 72 height 7
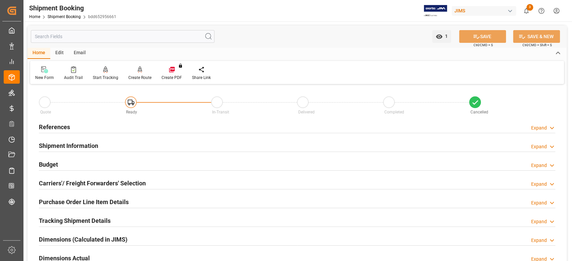
scroll to position [536, 0]
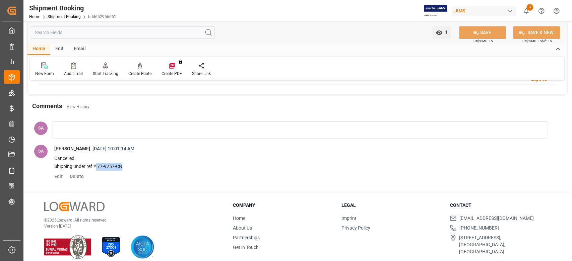
drag, startPoint x: 125, startPoint y: 164, endPoint x: 96, endPoint y: 165, distance: 28.2
click at [96, 165] on p "Shipping under ref # 77-9257-CN" at bounding box center [293, 167] width 479 height 8
copy p "77-9257-CN"
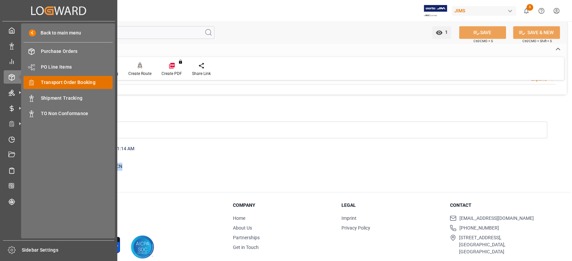
click at [75, 84] on span "Transport Order Booking" at bounding box center [77, 82] width 72 height 7
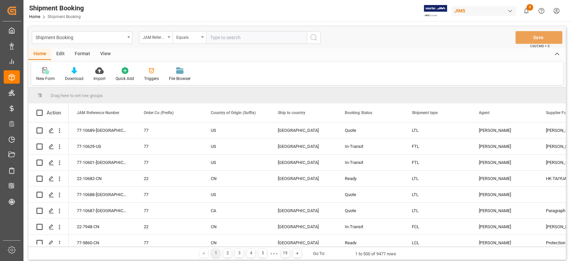
click at [52, 71] on div at bounding box center [45, 70] width 19 height 7
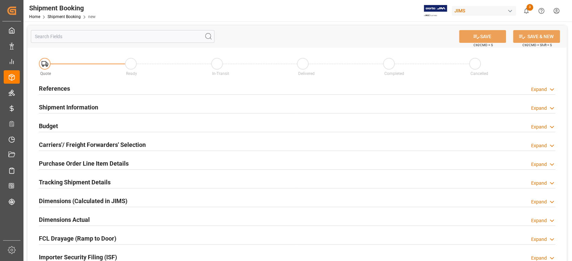
click at [65, 89] on h2 "References" at bounding box center [54, 88] width 31 height 9
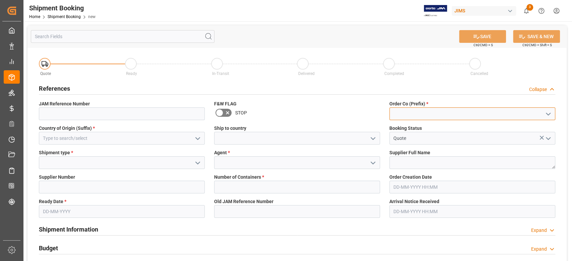
click at [433, 113] on input at bounding box center [472, 114] width 166 height 13
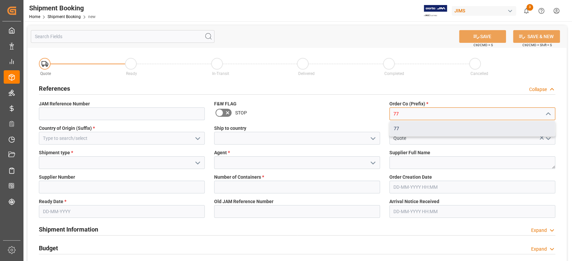
click at [435, 127] on div "77" at bounding box center [472, 128] width 165 height 15
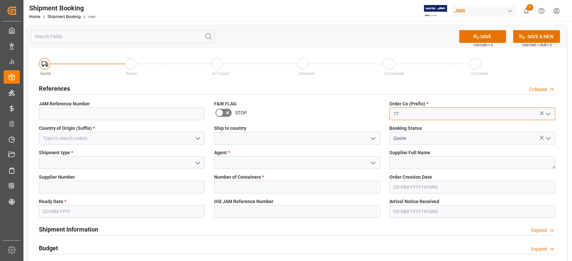
type input "77"
click at [106, 141] on input at bounding box center [122, 138] width 166 height 13
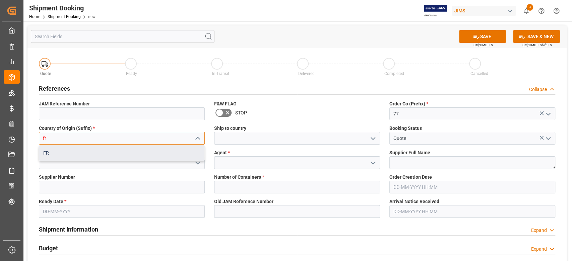
click at [98, 153] on div "FR" at bounding box center [121, 153] width 165 height 15
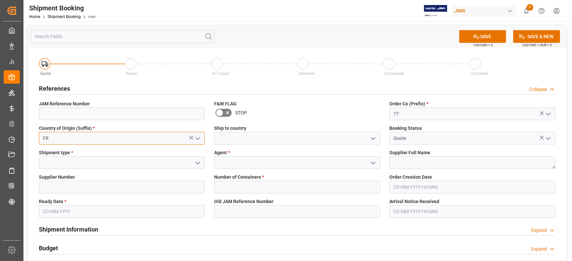
type input "FR"
click at [246, 136] on input at bounding box center [297, 138] width 166 height 13
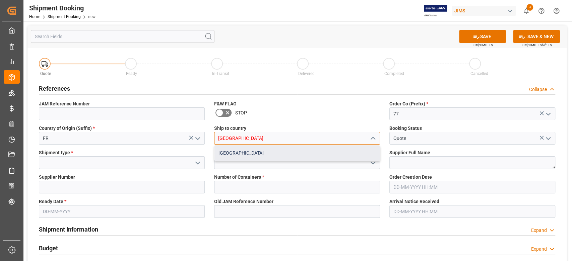
click at [246, 149] on div "[GEOGRAPHIC_DATA]" at bounding box center [296, 153] width 165 height 15
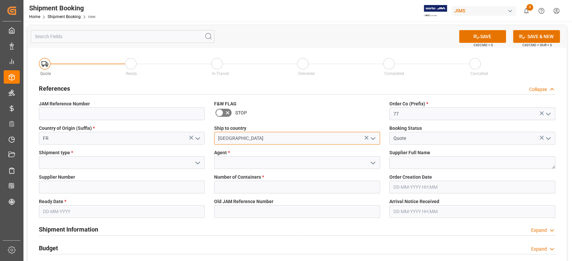
type input "[GEOGRAPHIC_DATA]"
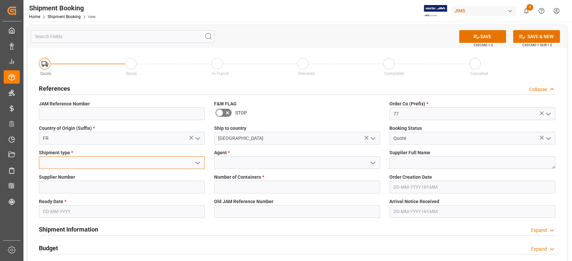
click at [75, 161] on input at bounding box center [122, 162] width 166 height 13
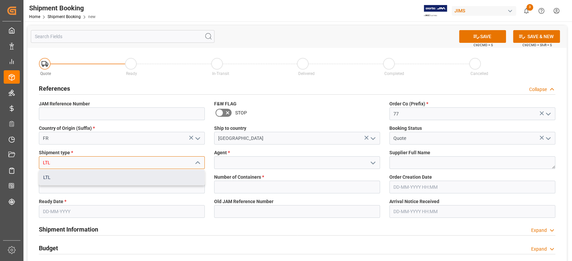
click at [97, 181] on div "LTL" at bounding box center [121, 177] width 165 height 15
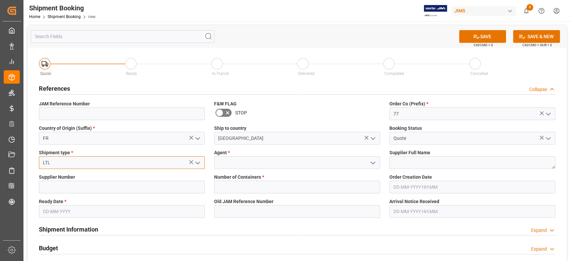
type input "LTL"
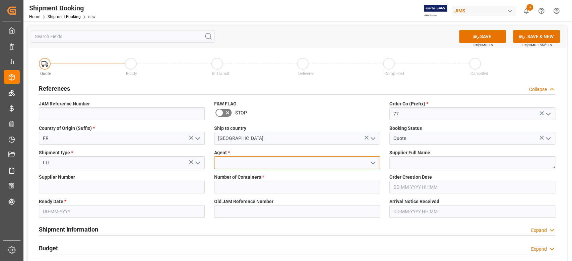
click at [229, 166] on input at bounding box center [297, 162] width 166 height 13
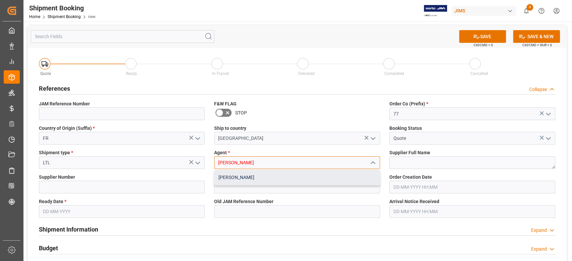
click at [253, 180] on div "[PERSON_NAME]" at bounding box center [296, 177] width 165 height 15
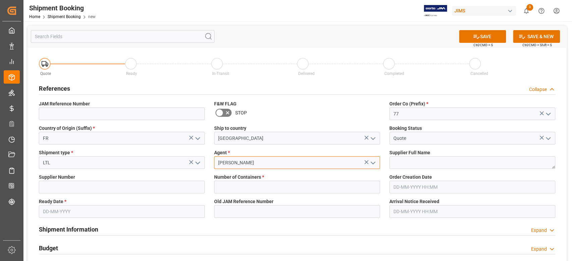
type input "[PERSON_NAME]"
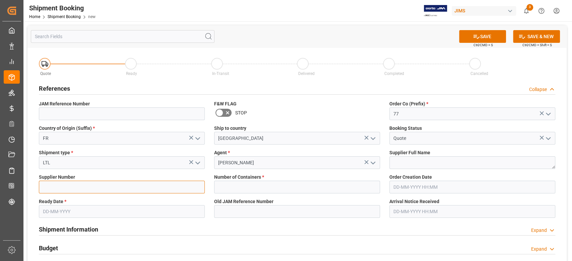
click at [106, 189] on input at bounding box center [122, 187] width 166 height 13
paste input "672365"
type input "672365"
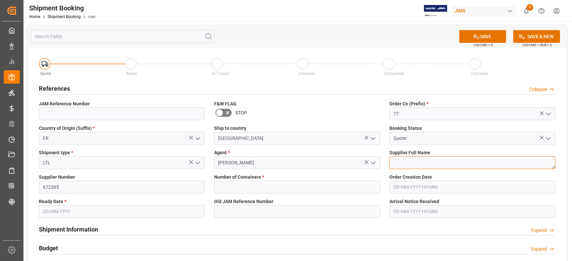
click at [414, 161] on textarea at bounding box center [472, 162] width 166 height 13
paste textarea "Arturia (EUR)"
type textarea "Arturia (EUR)"
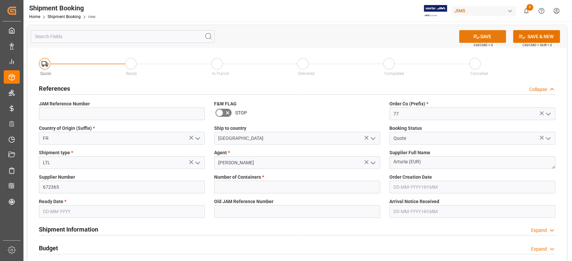
click at [484, 36] on button "SAVE" at bounding box center [482, 36] width 47 height 13
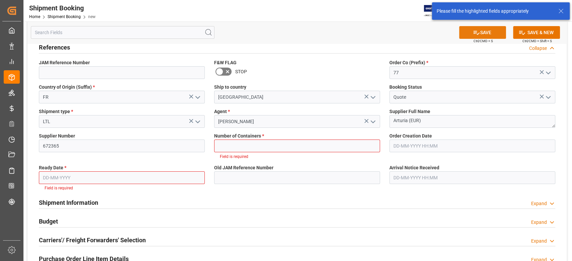
scroll to position [46, 0]
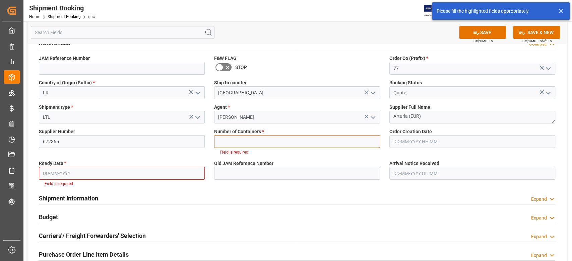
click at [253, 138] on input "text" at bounding box center [297, 141] width 166 height 13
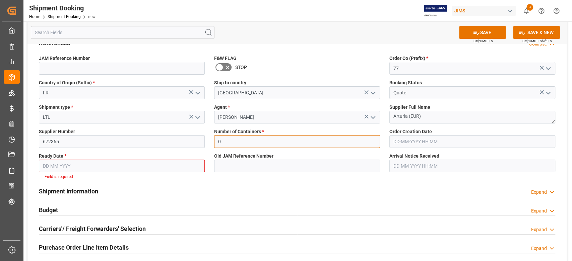
type input "0"
click at [135, 167] on input "text" at bounding box center [122, 166] width 166 height 13
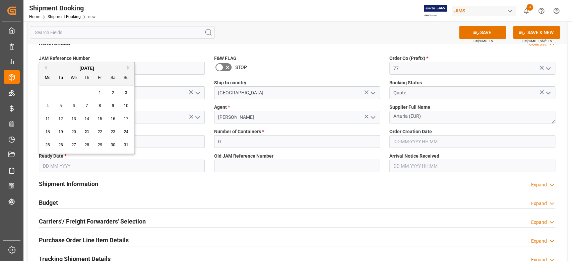
click at [70, 120] on div "13" at bounding box center [74, 119] width 8 height 8
type input "[DATE]"
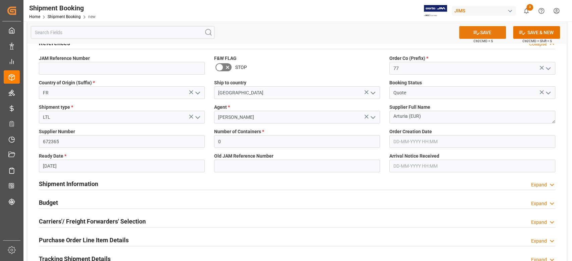
click at [474, 32] on icon at bounding box center [476, 33] width 6 height 4
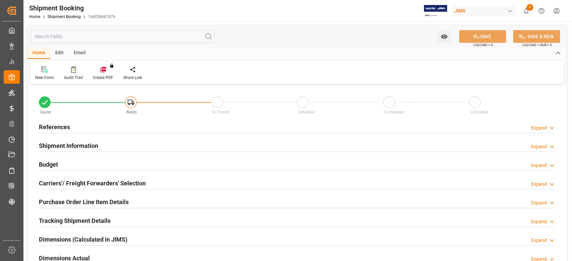
type input "0"
type input "[DATE]"
drag, startPoint x: 63, startPoint y: 127, endPoint x: 69, endPoint y: 131, distance: 7.1
click at [63, 127] on h2 "References" at bounding box center [54, 127] width 31 height 9
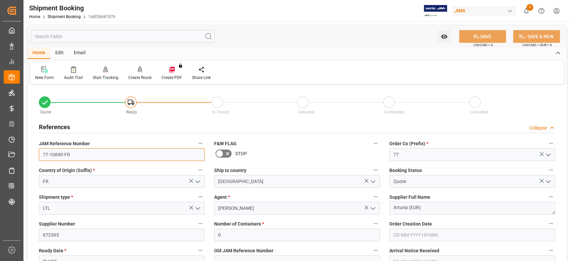
click at [91, 152] on input "77-10690-FR" at bounding box center [122, 154] width 166 height 13
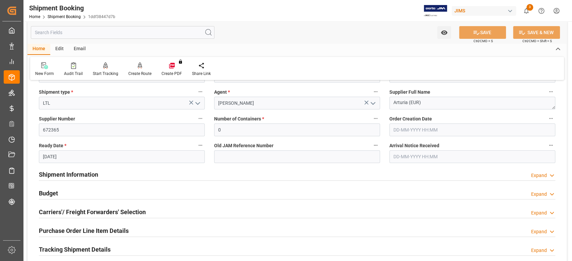
scroll to position [134, 0]
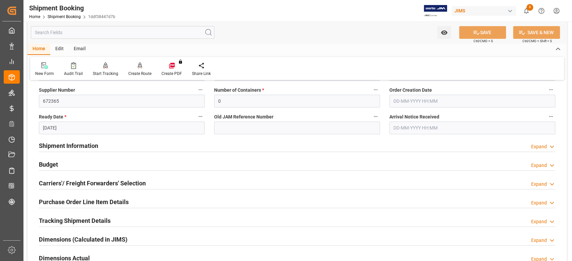
click at [68, 182] on h2 "Carriers'/ Freight Forwarders' Selection" at bounding box center [92, 183] width 107 height 9
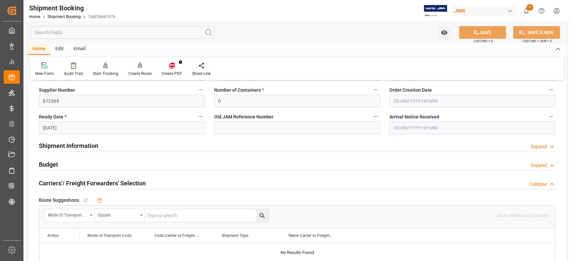
scroll to position [223, 0]
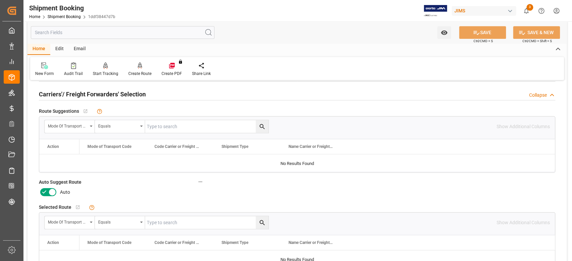
click at [53, 192] on icon at bounding box center [52, 192] width 3 height 3
click at [0, 0] on input "checkbox" at bounding box center [0, 0] width 0 height 0
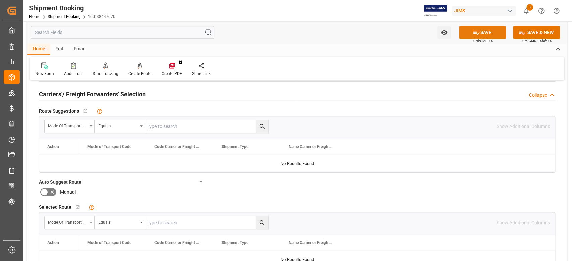
click at [469, 32] on button "SAVE" at bounding box center [482, 32] width 47 height 13
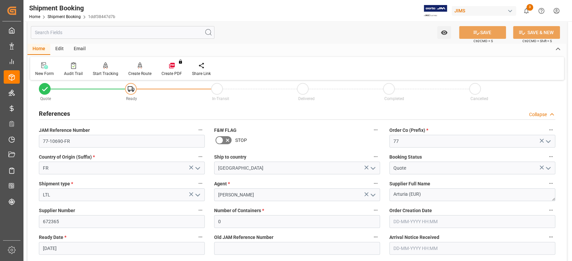
scroll to position [0, 0]
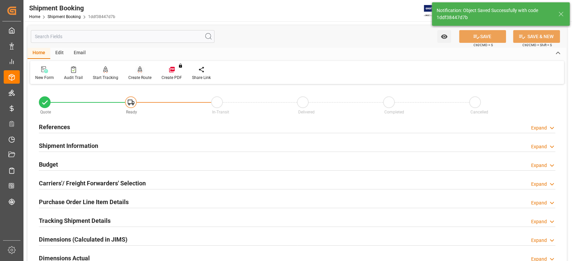
click at [139, 78] on div "Create Route" at bounding box center [139, 78] width 23 height 6
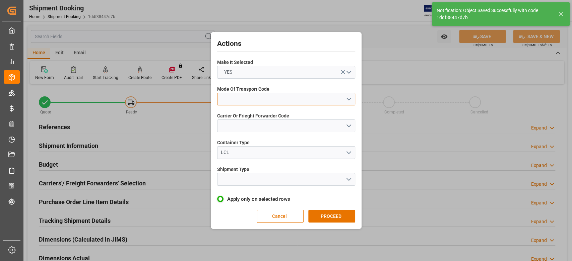
click at [263, 96] on button "open menu" at bounding box center [286, 99] width 138 height 13
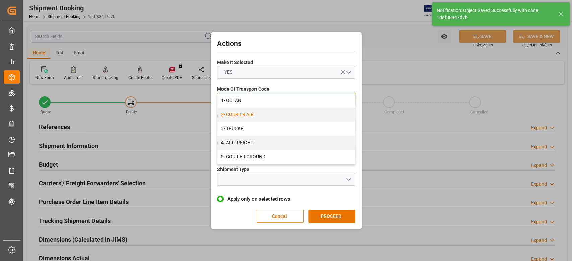
click at [260, 115] on div "2- COURIER AIR" at bounding box center [285, 115] width 137 height 14
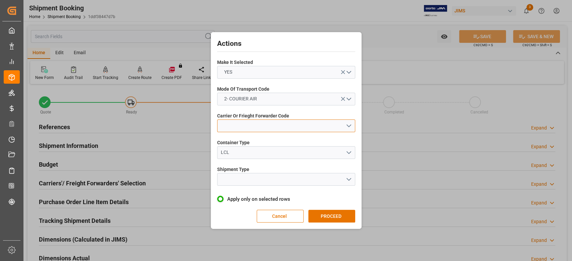
click at [259, 122] on button "open menu" at bounding box center [286, 126] width 138 height 13
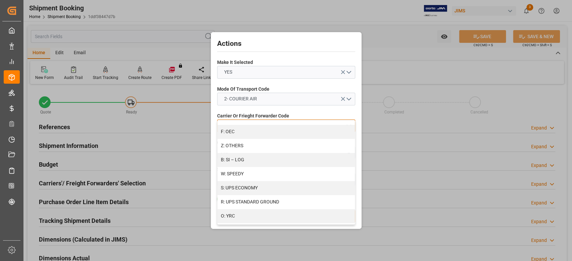
scroll to position [381, 0]
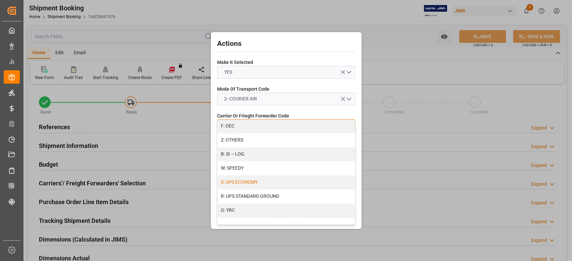
click at [278, 183] on div "S: UPS ECONOMY" at bounding box center [285, 183] width 137 height 14
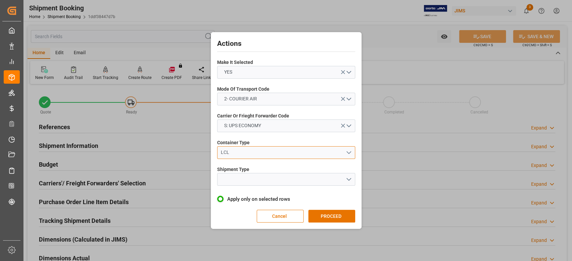
click at [261, 153] on div "LCL" at bounding box center [283, 152] width 125 height 7
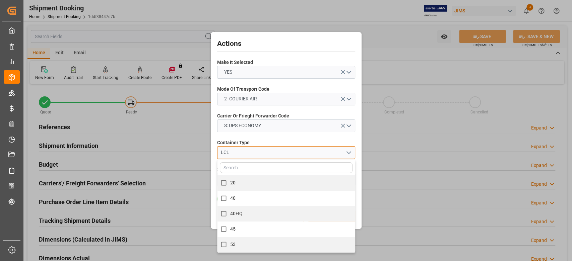
click at [261, 153] on div "LCL" at bounding box center [283, 152] width 125 height 7
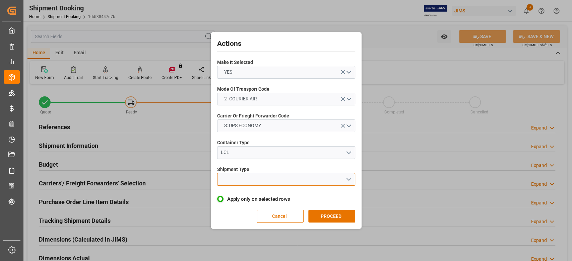
click at [263, 178] on button "open menu" at bounding box center [286, 179] width 138 height 13
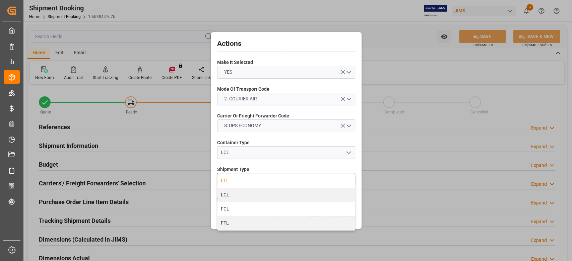
click at [238, 183] on div "LTL" at bounding box center [285, 181] width 137 height 14
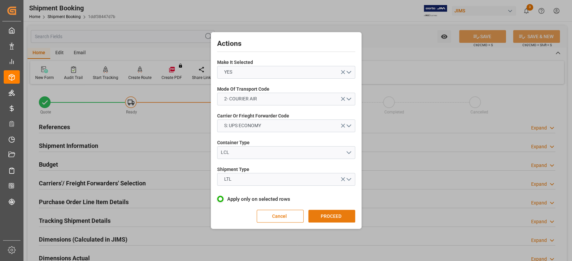
click at [319, 214] on button "PROCEED" at bounding box center [331, 216] width 47 height 13
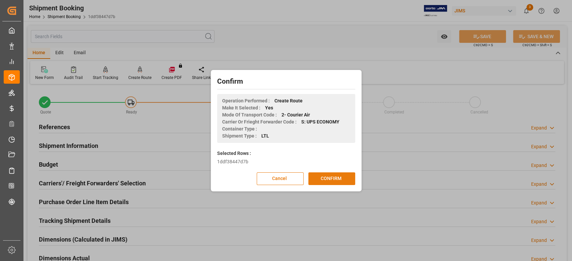
click at [337, 181] on button "CONFIRM" at bounding box center [331, 178] width 47 height 13
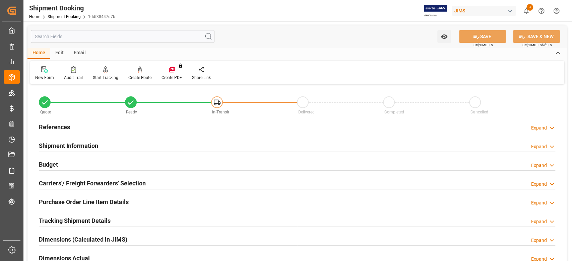
drag, startPoint x: 73, startPoint y: 146, endPoint x: 78, endPoint y: 147, distance: 5.0
click at [73, 146] on h2 "Shipment Information" at bounding box center [68, 145] width 59 height 9
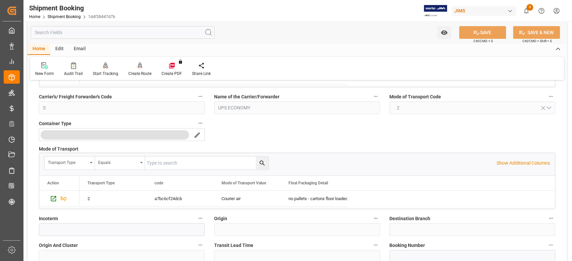
scroll to position [179, 0]
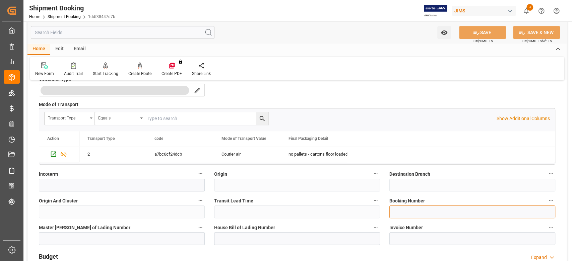
click at [402, 208] on input at bounding box center [472, 212] width 166 height 13
paste input "1Z79FW690499705705"
type input "1Z79FW690499705705"
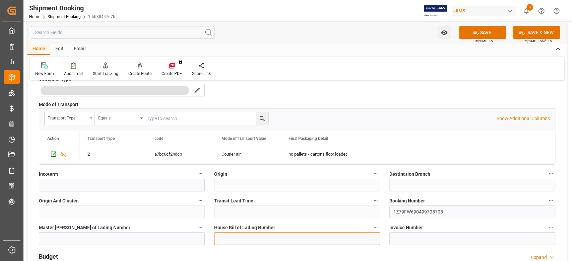
click at [283, 238] on input at bounding box center [297, 238] width 166 height 13
paste input "1Z79FW690499705705"
type input "1Z79FW690499705705"
click at [473, 29] on icon at bounding box center [476, 32] width 7 height 7
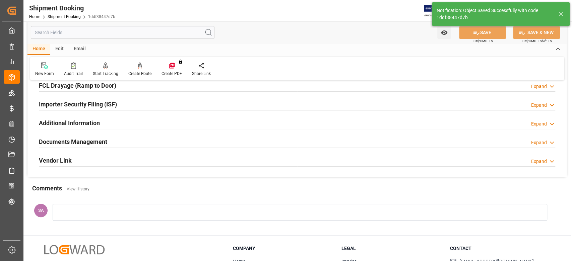
scroll to position [223, 0]
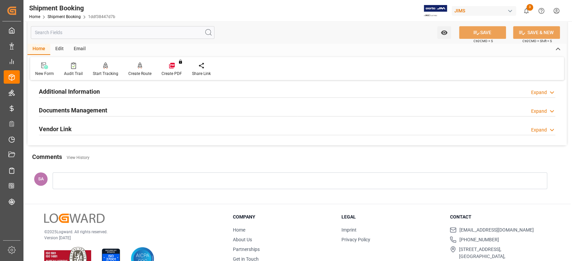
click at [121, 181] on div at bounding box center [300, 180] width 494 height 17
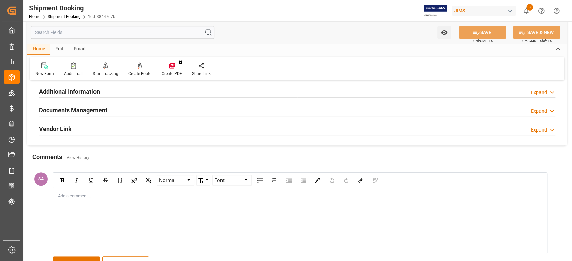
click at [96, 201] on div "Add a comment..." at bounding box center [299, 220] width 493 height 65
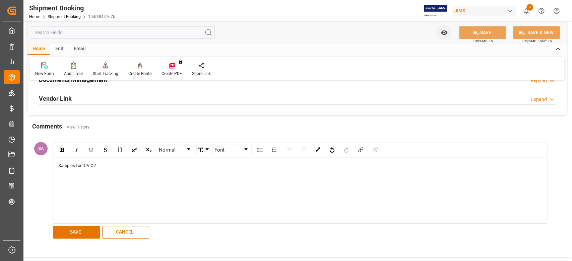
scroll to position [268, 0]
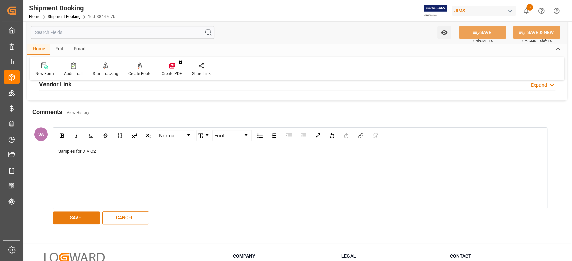
click at [80, 216] on button "SAVE" at bounding box center [76, 218] width 47 height 13
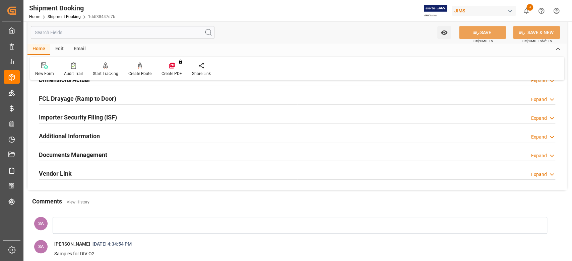
scroll to position [134, 0]
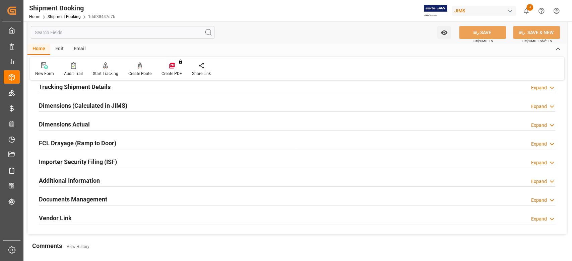
click at [62, 87] on h2 "Tracking Shipment Details" at bounding box center [75, 86] width 72 height 9
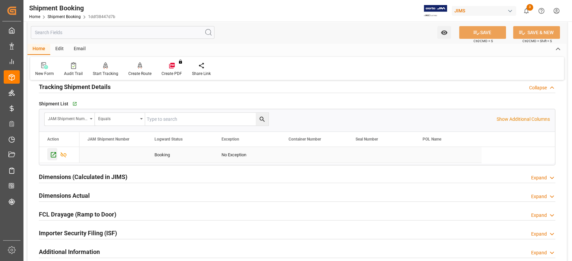
click at [55, 154] on icon "Press SPACE to select this row." at bounding box center [53, 154] width 7 height 7
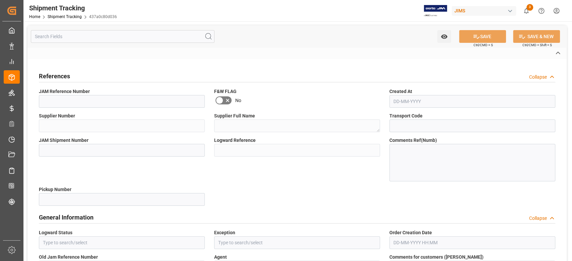
type input "77-10690-FR"
type input "672365"
type textarea "Arturia (EUR)"
type input "1ddf38447d7b"
type input "437a0c80d036"
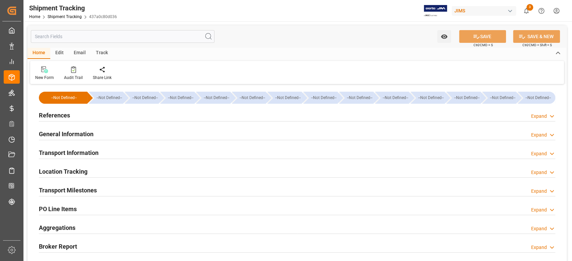
type input "[DATE]"
click at [64, 111] on h2 "References" at bounding box center [54, 115] width 31 height 9
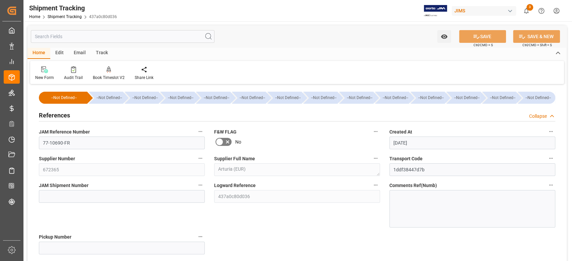
click at [60, 111] on h2 "References" at bounding box center [54, 115] width 31 height 9
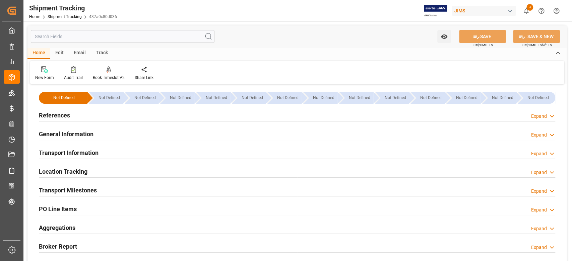
click at [59, 135] on h2 "General Information" at bounding box center [66, 134] width 55 height 9
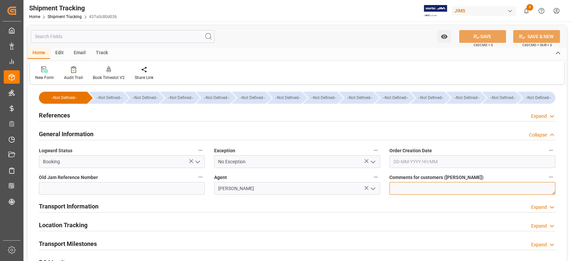
click at [426, 189] on textarea at bounding box center [472, 188] width 166 height 13
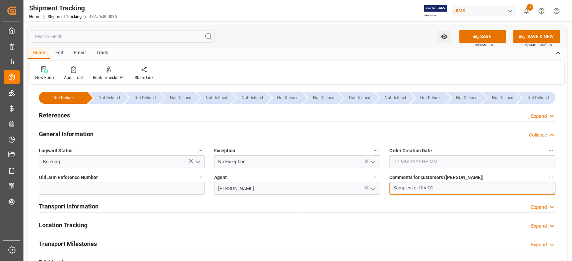
type textarea "Samples for DIV O2"
click at [372, 162] on polyline "open menu" at bounding box center [373, 162] width 4 height 2
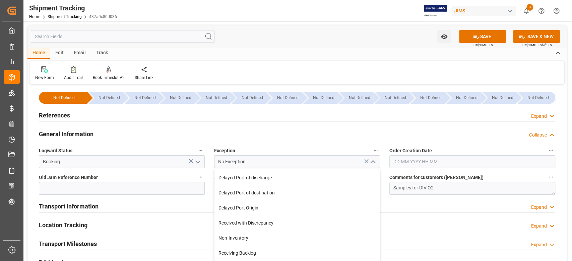
scroll to position [134, 0]
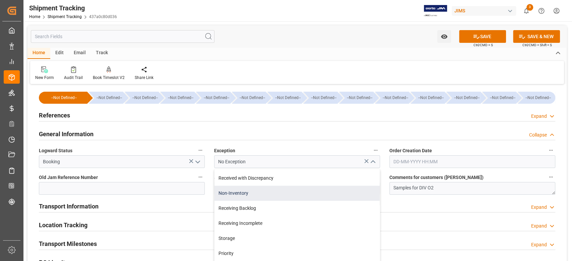
click at [312, 192] on div "Non-Inventory" at bounding box center [296, 193] width 165 height 15
type input "Non-Inventory"
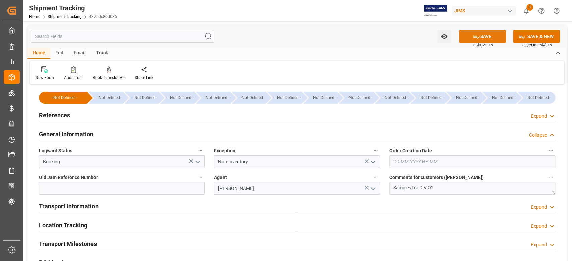
click at [492, 37] on button "SAVE" at bounding box center [482, 36] width 47 height 13
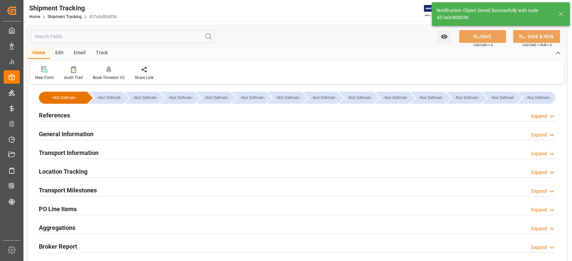
click at [88, 188] on h2 "Transport Milestones" at bounding box center [68, 190] width 58 height 9
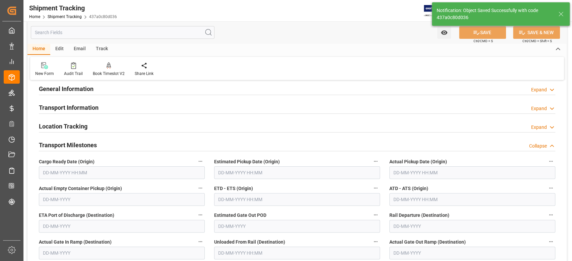
scroll to position [89, 0]
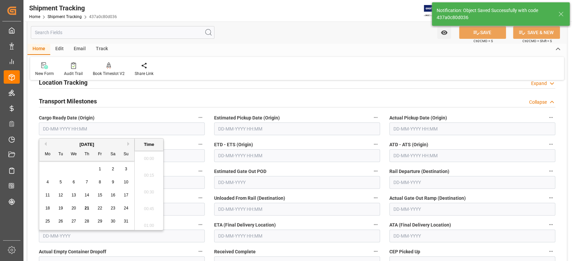
click at [78, 131] on input "text" at bounding box center [122, 129] width 166 height 13
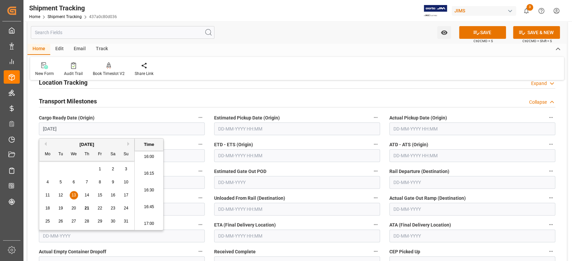
click at [241, 127] on input "text" at bounding box center [297, 129] width 166 height 13
type input "[DATE] 00:00"
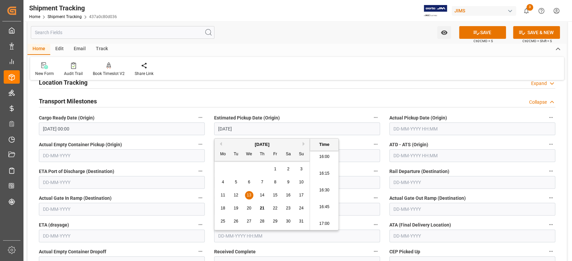
click at [403, 125] on input "text" at bounding box center [472, 129] width 166 height 13
type input "[DATE] 00:00"
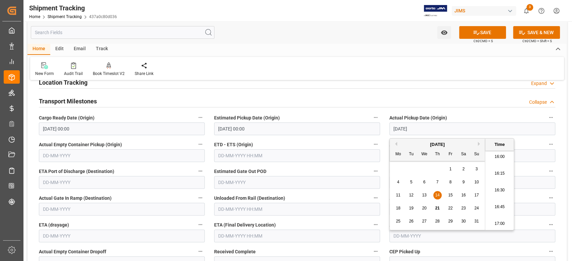
click at [538, 154] on input "text" at bounding box center [472, 155] width 166 height 13
type input "[DATE] 00:00"
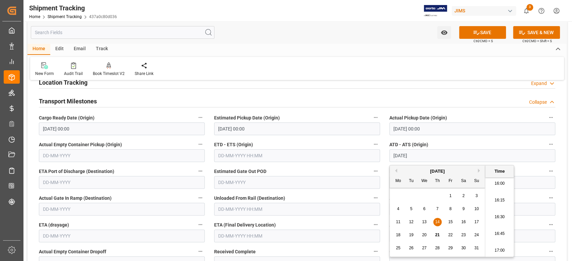
type input "[DATE] 00:00"
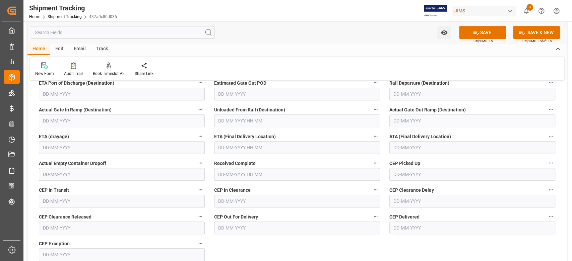
scroll to position [179, 0]
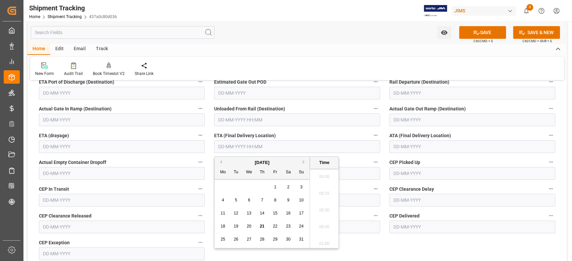
click at [315, 145] on input "text" at bounding box center [297, 146] width 166 height 13
click at [425, 148] on input "text" at bounding box center [472, 146] width 166 height 13
type input "[DATE] 00:00"
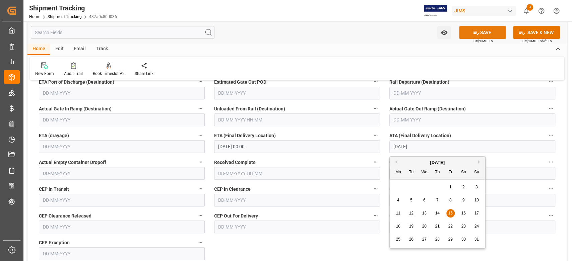
click at [490, 28] on button "SAVE" at bounding box center [482, 32] width 47 height 13
type input "[DATE]"
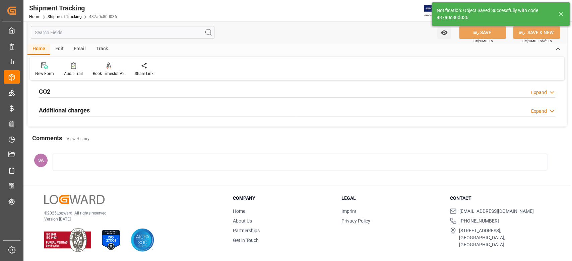
scroll to position [173, 0]
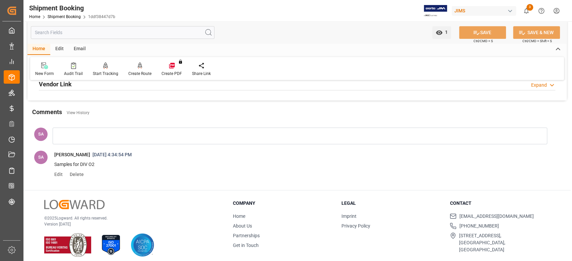
scroll to position [179, 0]
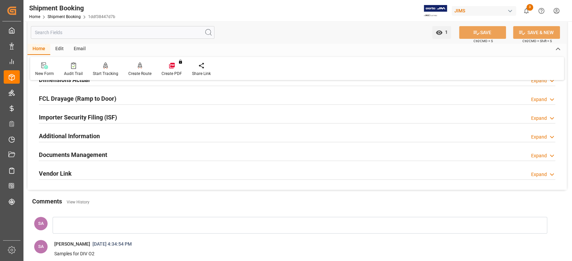
drag, startPoint x: 89, startPoint y: 151, endPoint x: 115, endPoint y: 151, distance: 25.5
click at [90, 151] on h2 "Documents Management" at bounding box center [73, 154] width 68 height 9
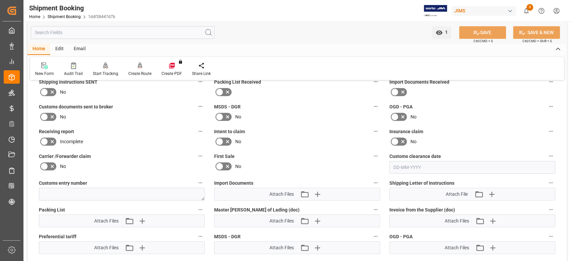
scroll to position [312, 0]
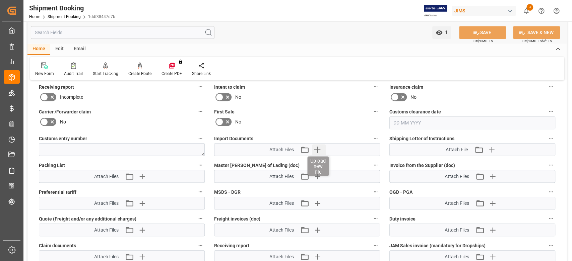
click at [317, 150] on icon "button" at bounding box center [317, 150] width 6 height 6
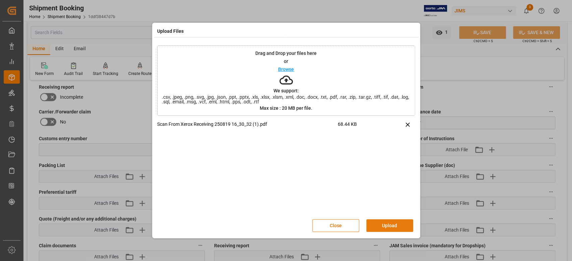
click at [388, 224] on button "Upload" at bounding box center [389, 225] width 47 height 13
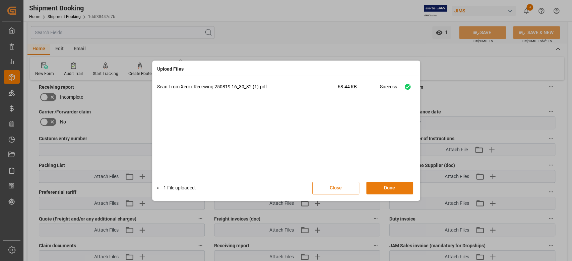
click at [390, 189] on button "Done" at bounding box center [389, 188] width 47 height 13
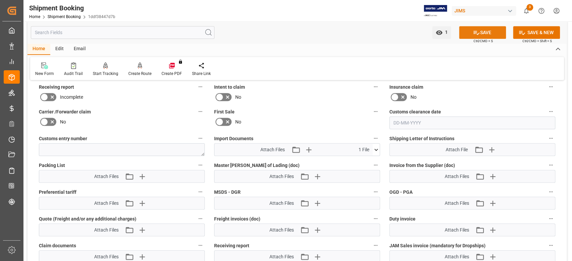
click at [468, 33] on button "SAVE" at bounding box center [482, 32] width 47 height 13
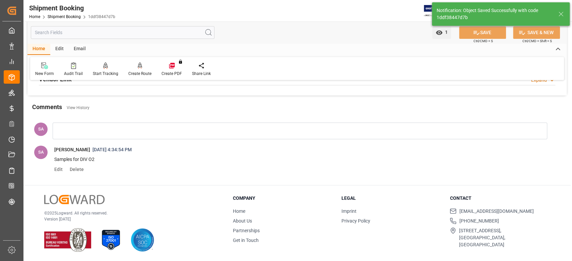
scroll to position [272, 0]
